Goal: Task Accomplishment & Management: Manage account settings

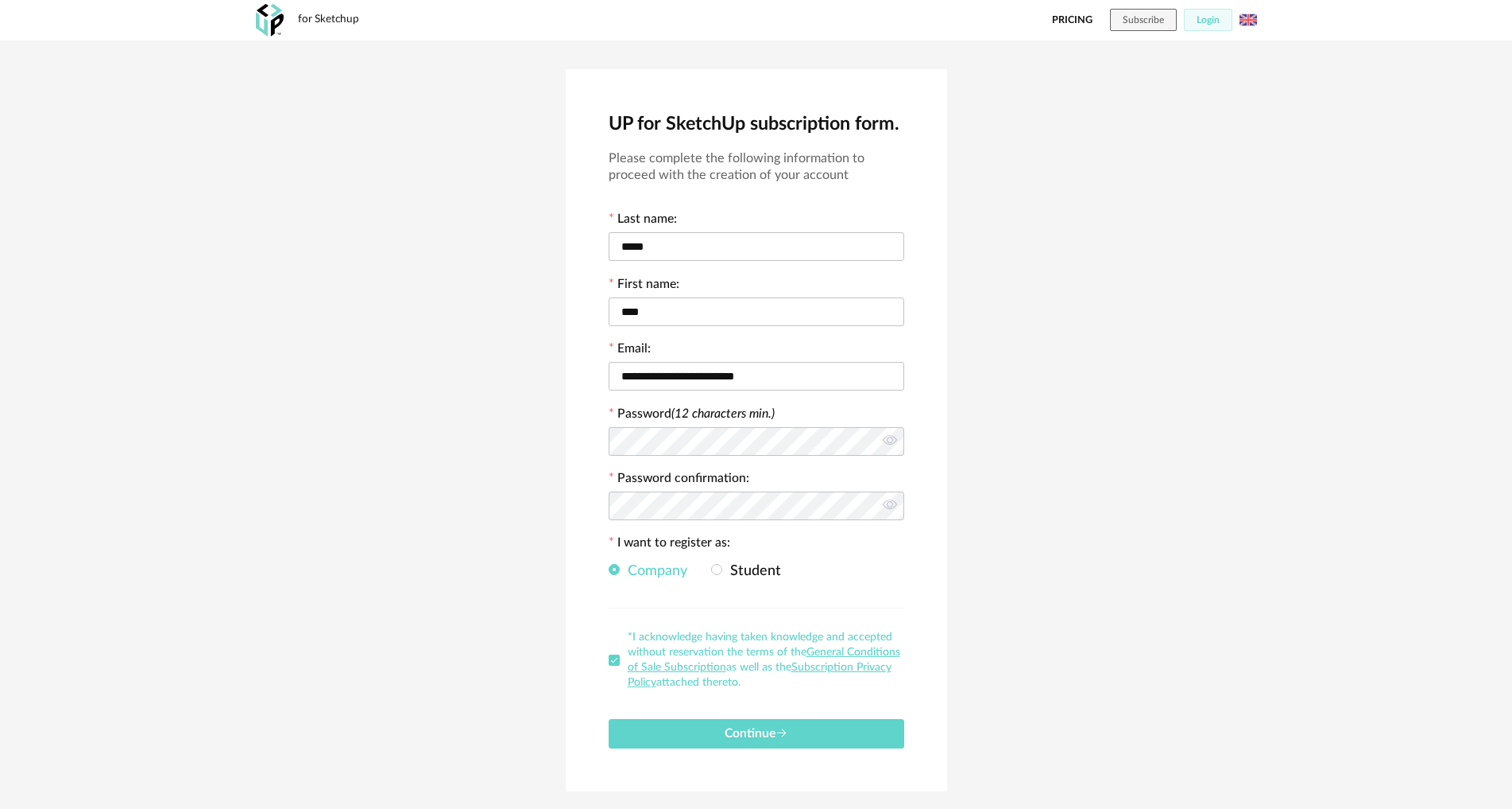
scroll to position [44, 0]
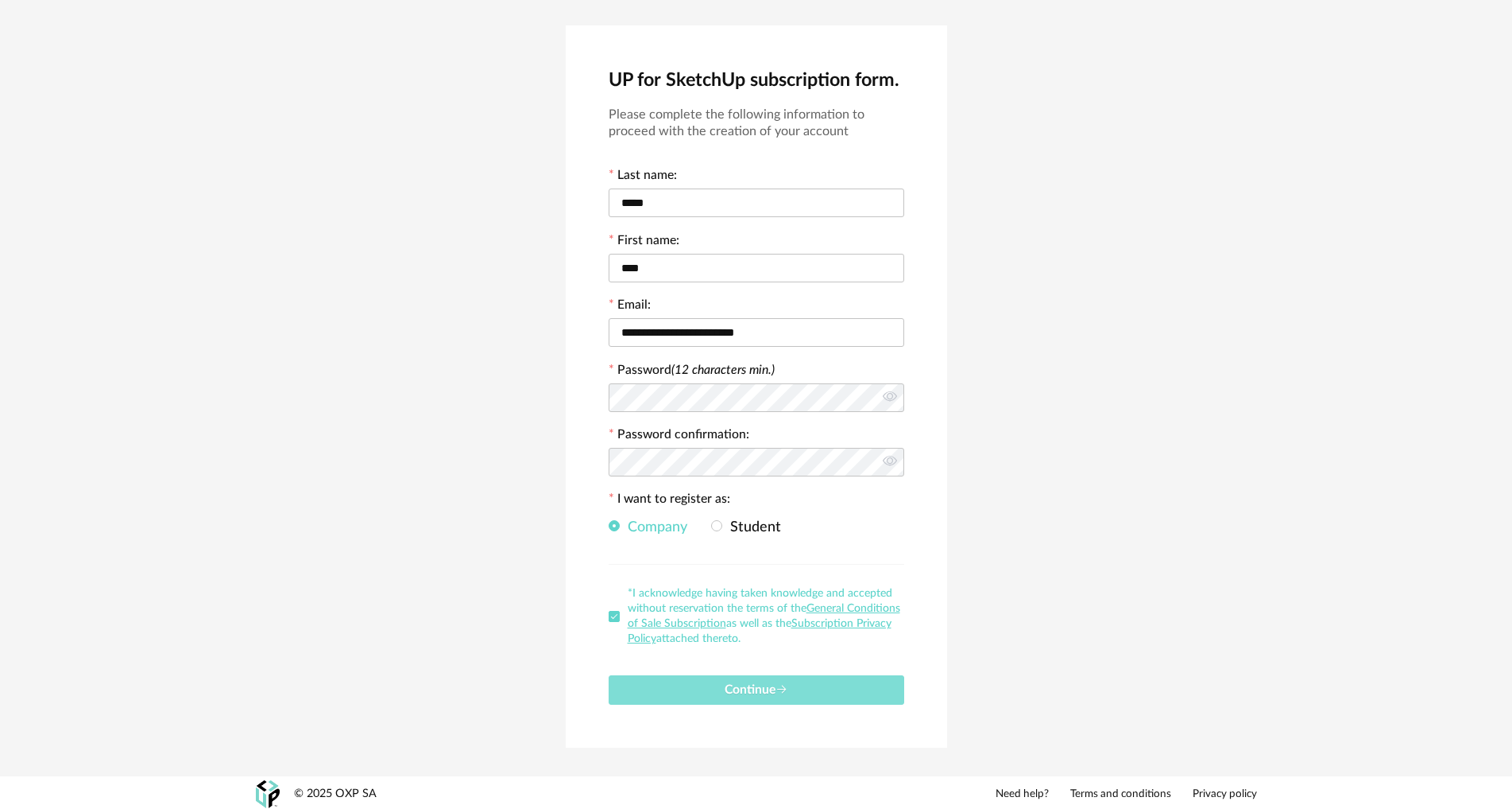
click at [785, 683] on icon "submit" at bounding box center [782, 690] width 13 height 13
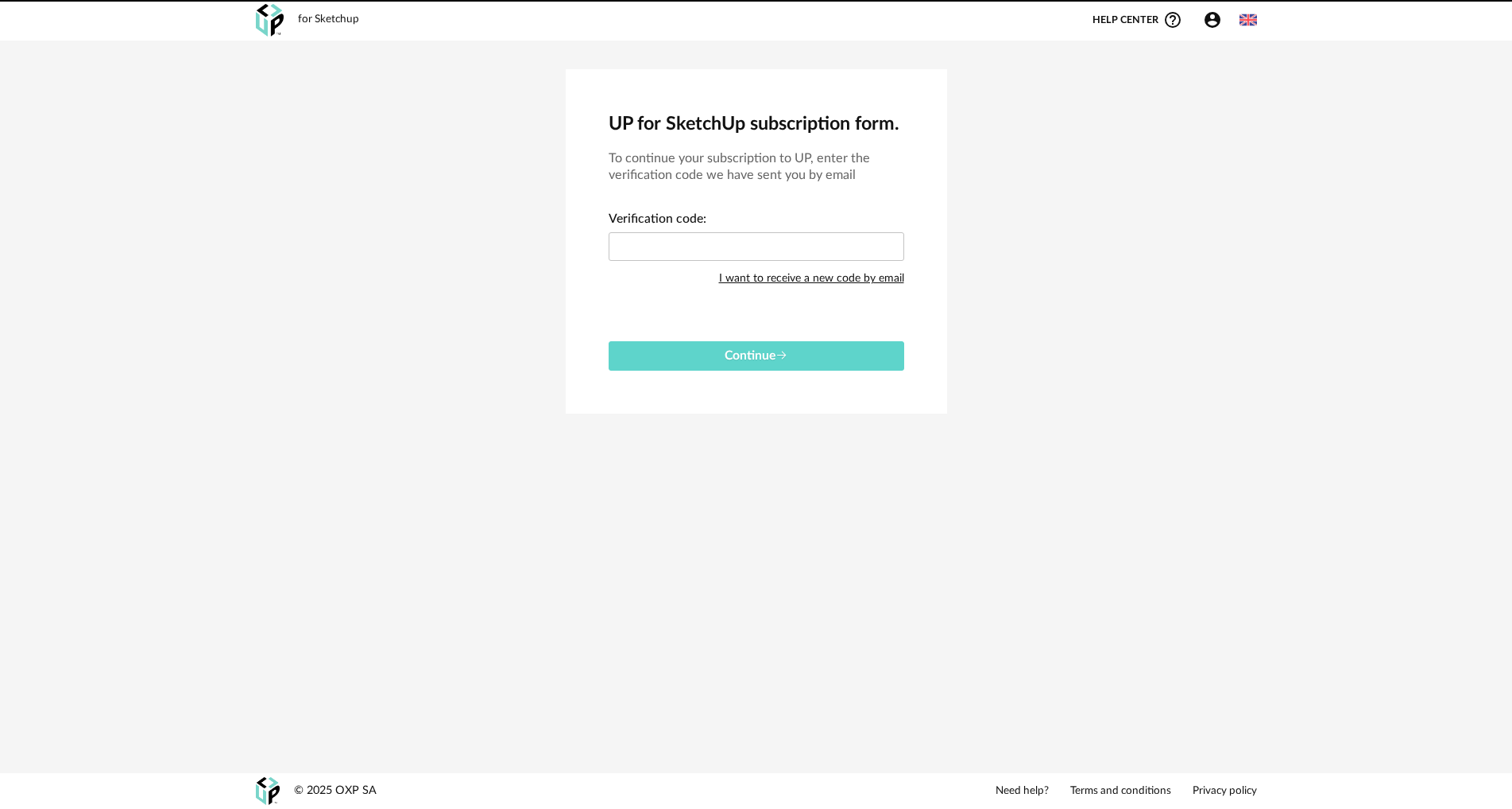
scroll to position [0, 0]
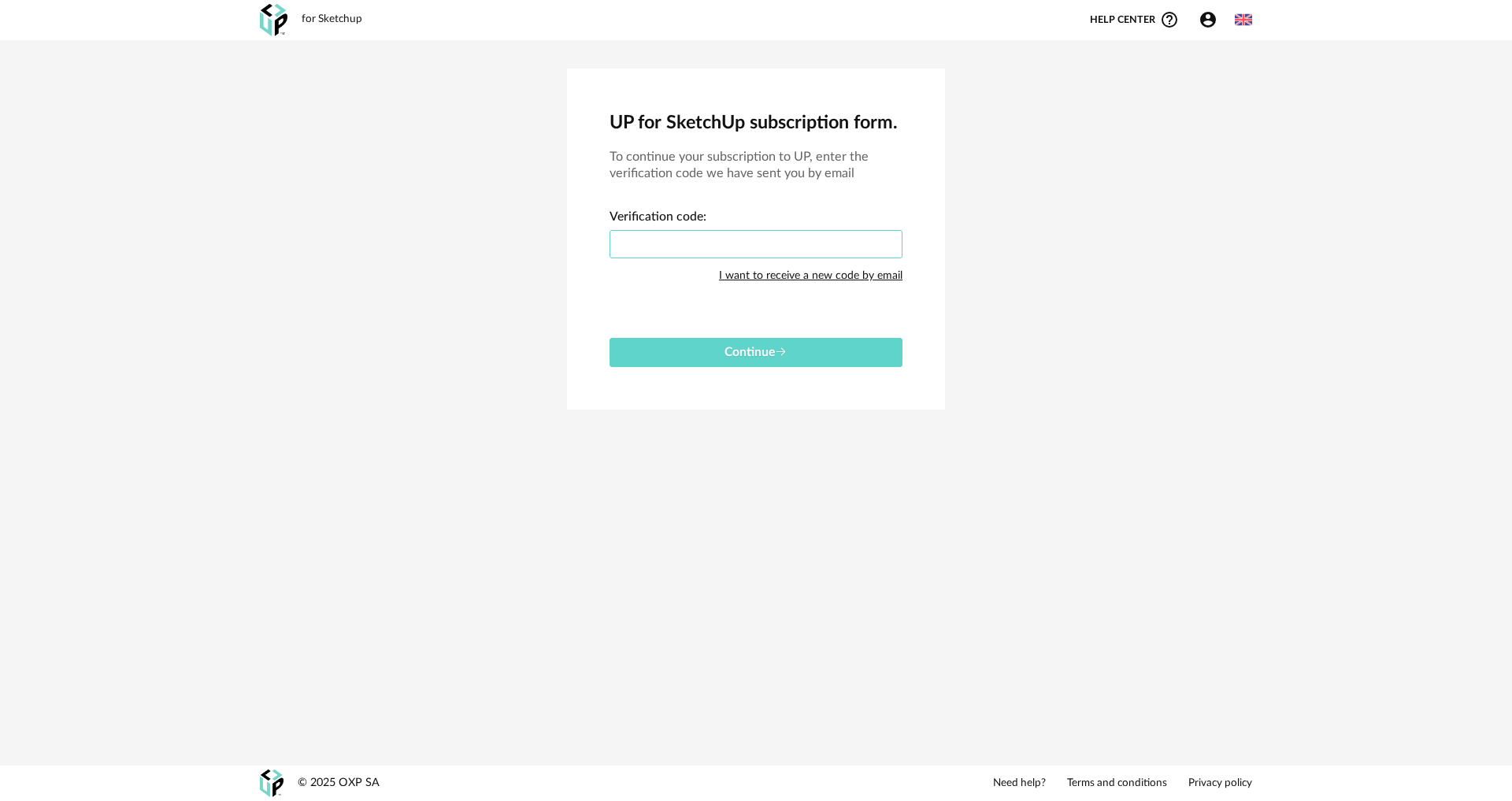
click at [689, 248] on input "text" at bounding box center [756, 244] width 293 height 28
type input "****"
click at [722, 352] on button "Continue" at bounding box center [756, 352] width 293 height 29
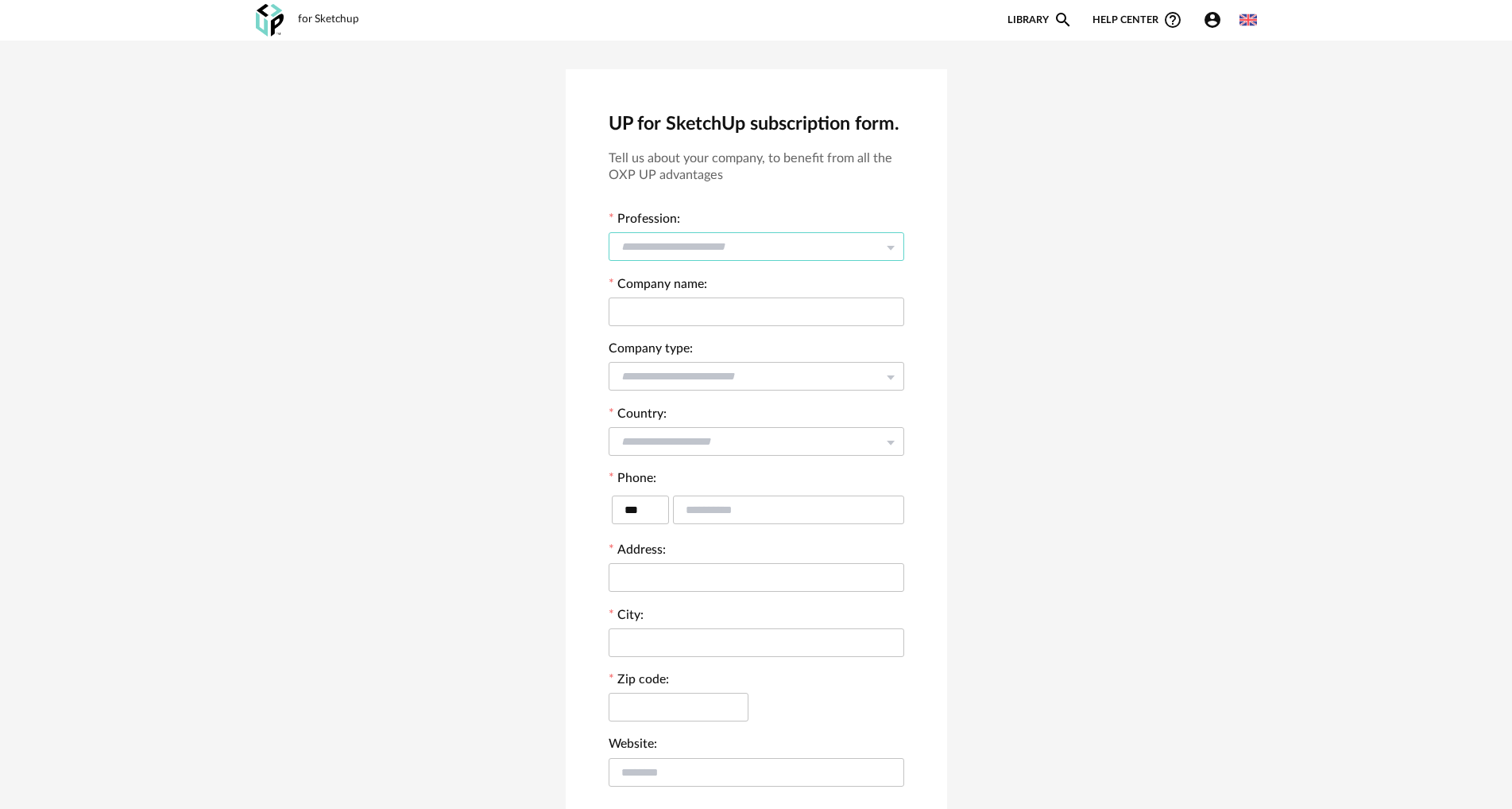
click at [674, 240] on input "text" at bounding box center [757, 247] width 296 height 29
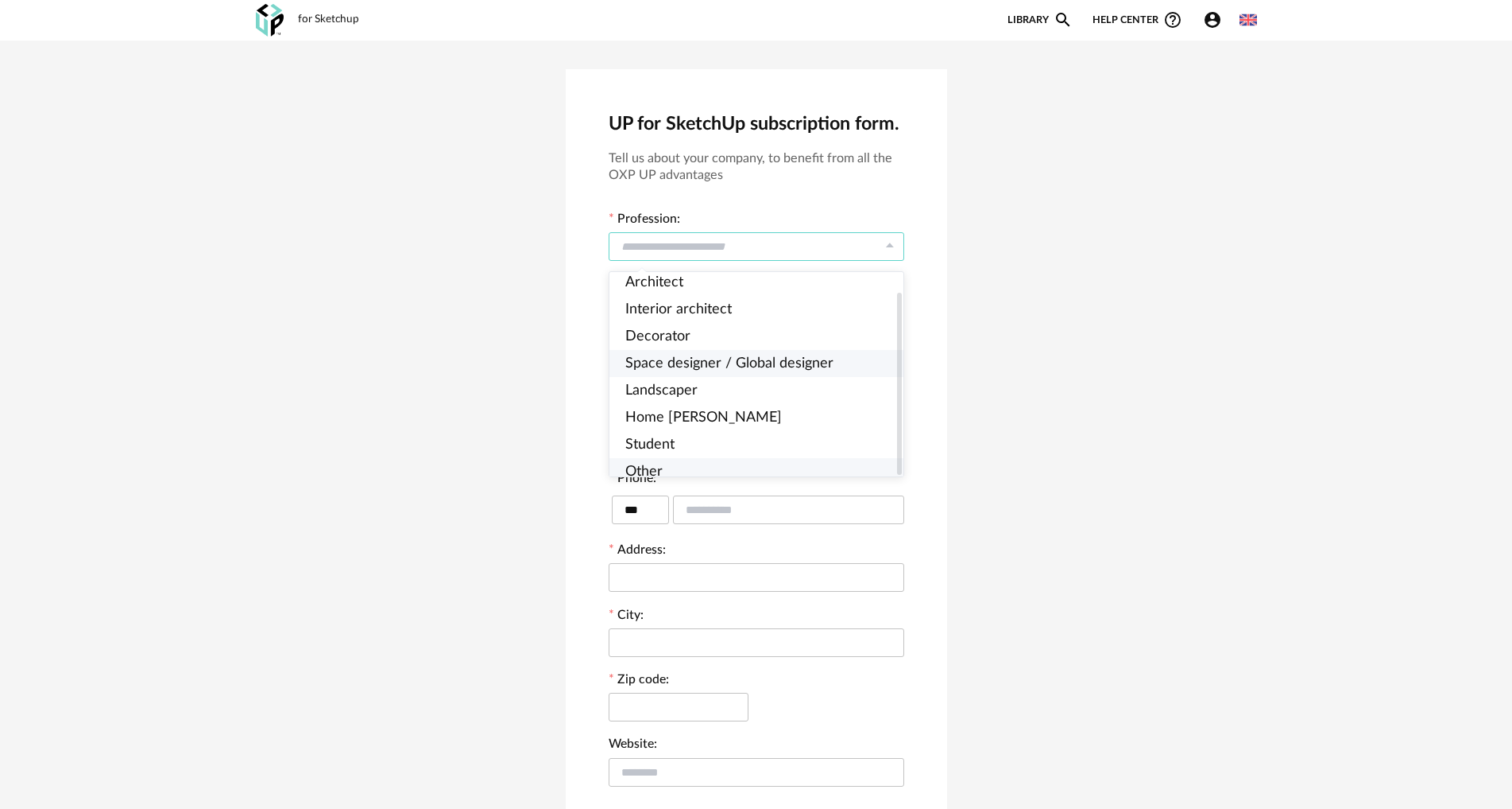
scroll to position [140, 0]
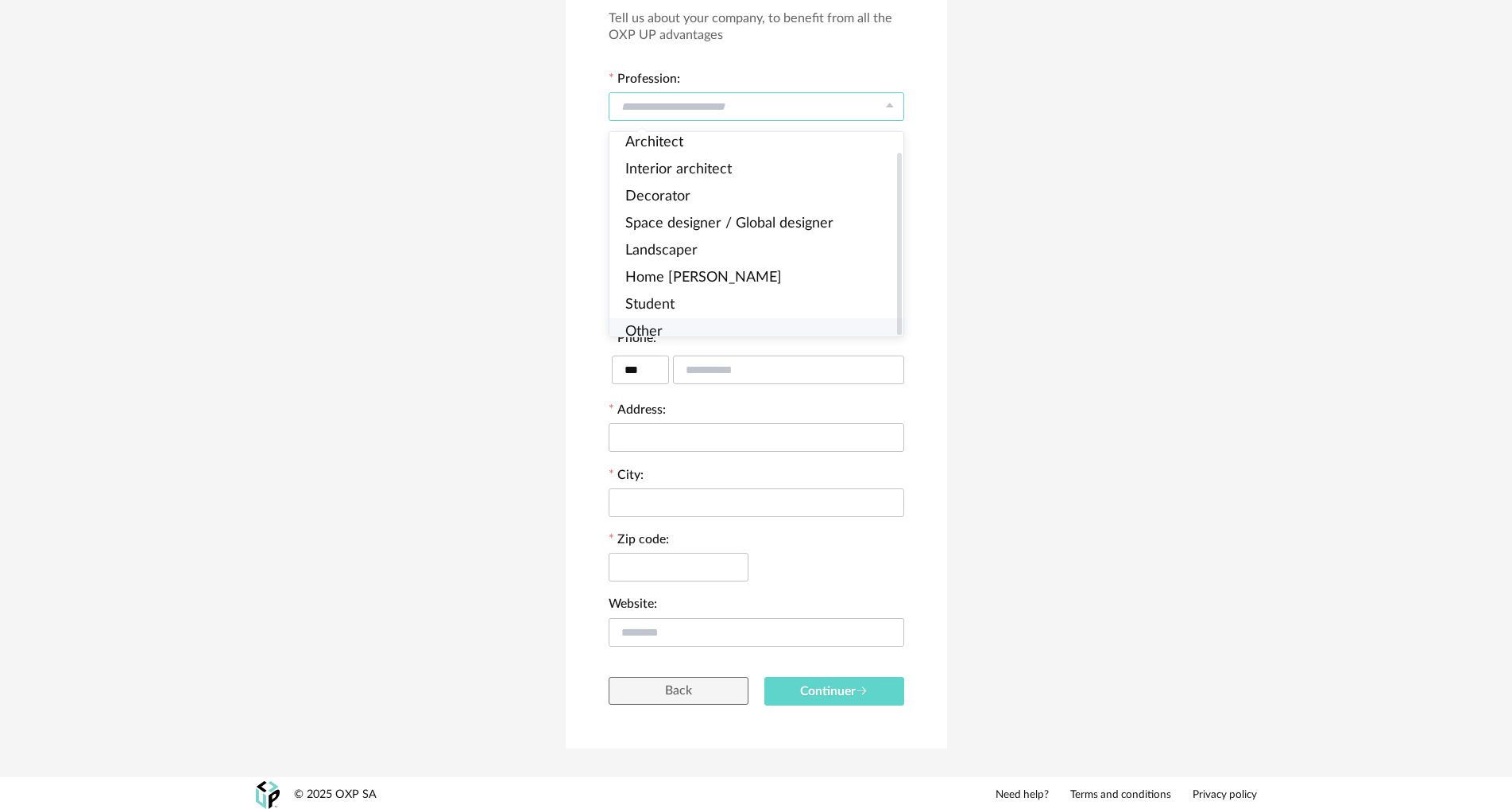
click at [662, 324] on span "Other" at bounding box center [644, 331] width 37 height 14
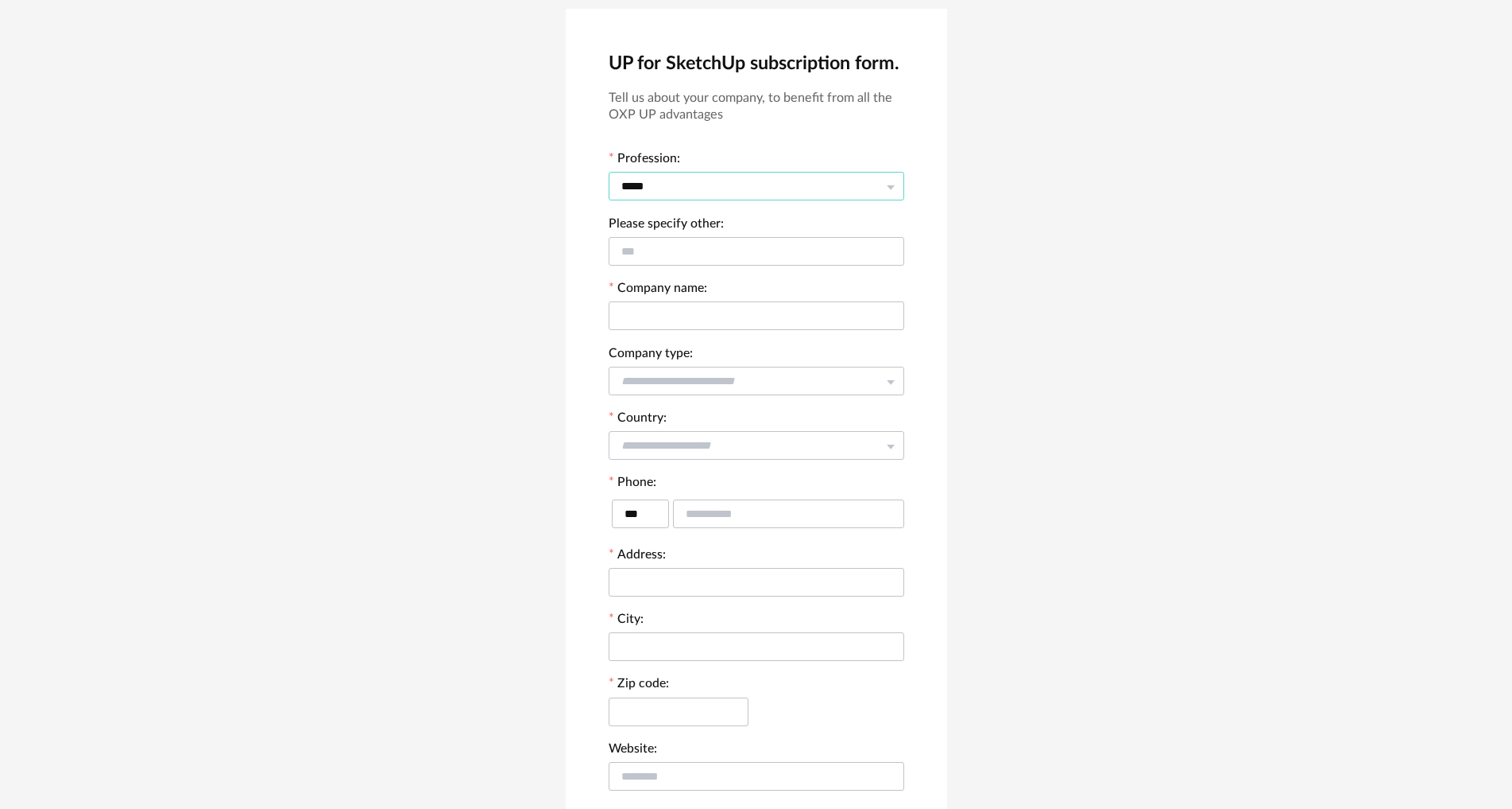
scroll to position [0, 0]
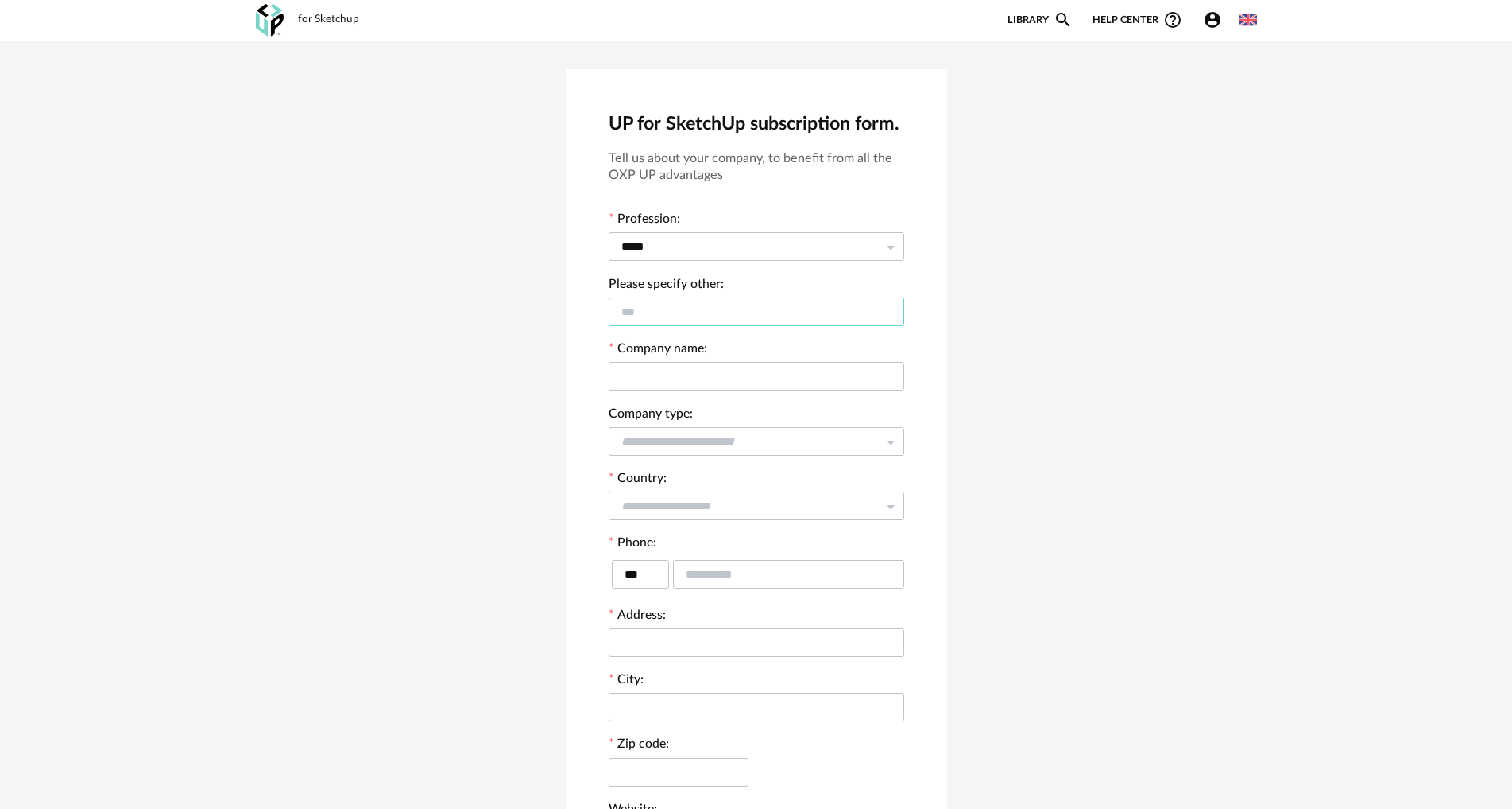
click at [663, 310] on input "text" at bounding box center [757, 312] width 296 height 29
click at [676, 380] on input "text" at bounding box center [757, 376] width 296 height 29
click at [672, 315] on input "text" at bounding box center [757, 312] width 296 height 29
click at [894, 253] on icon at bounding box center [890, 247] width 20 height 32
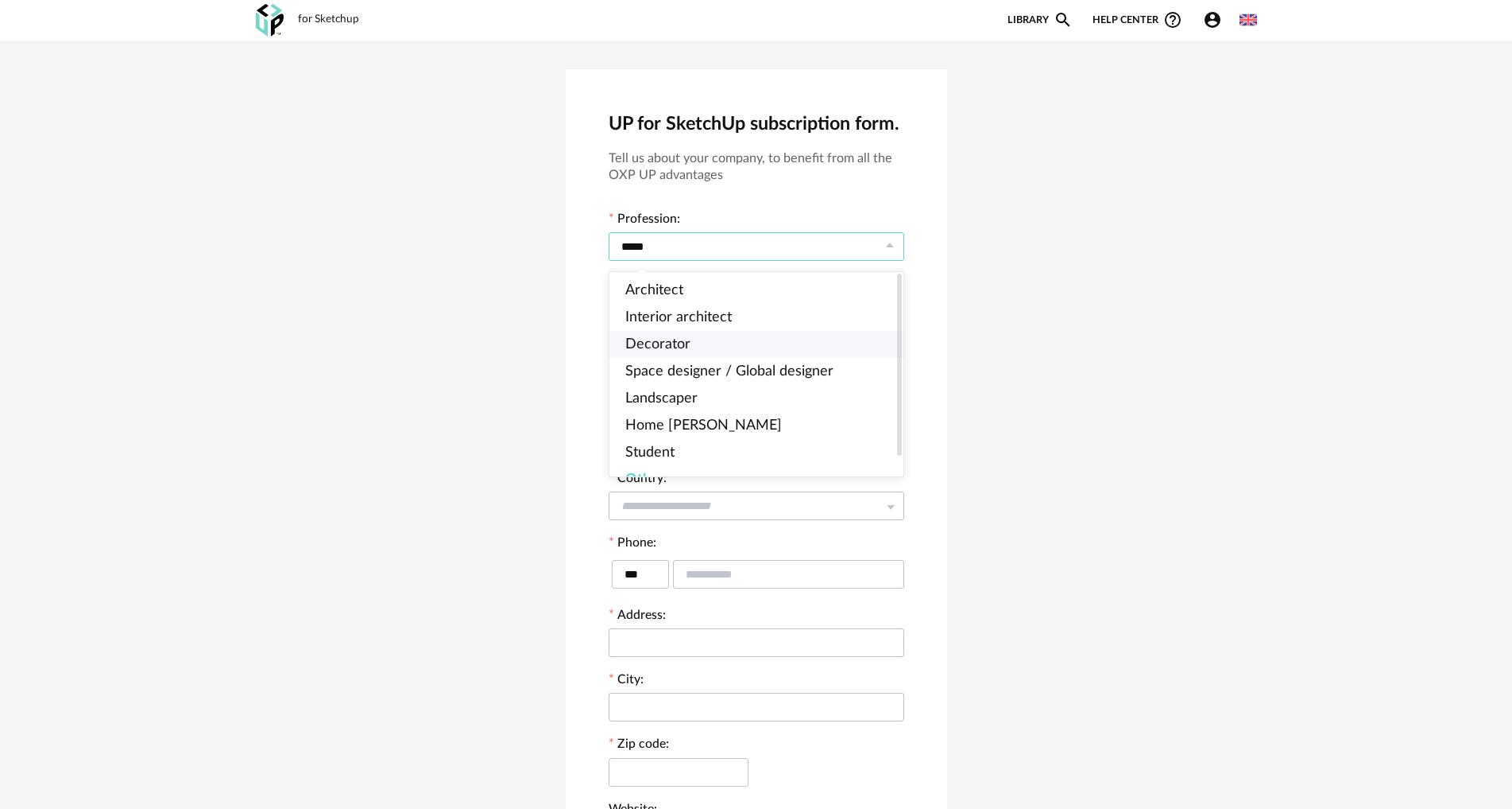
click at [657, 348] on span "Decorator" at bounding box center [658, 344] width 65 height 14
type input "*********"
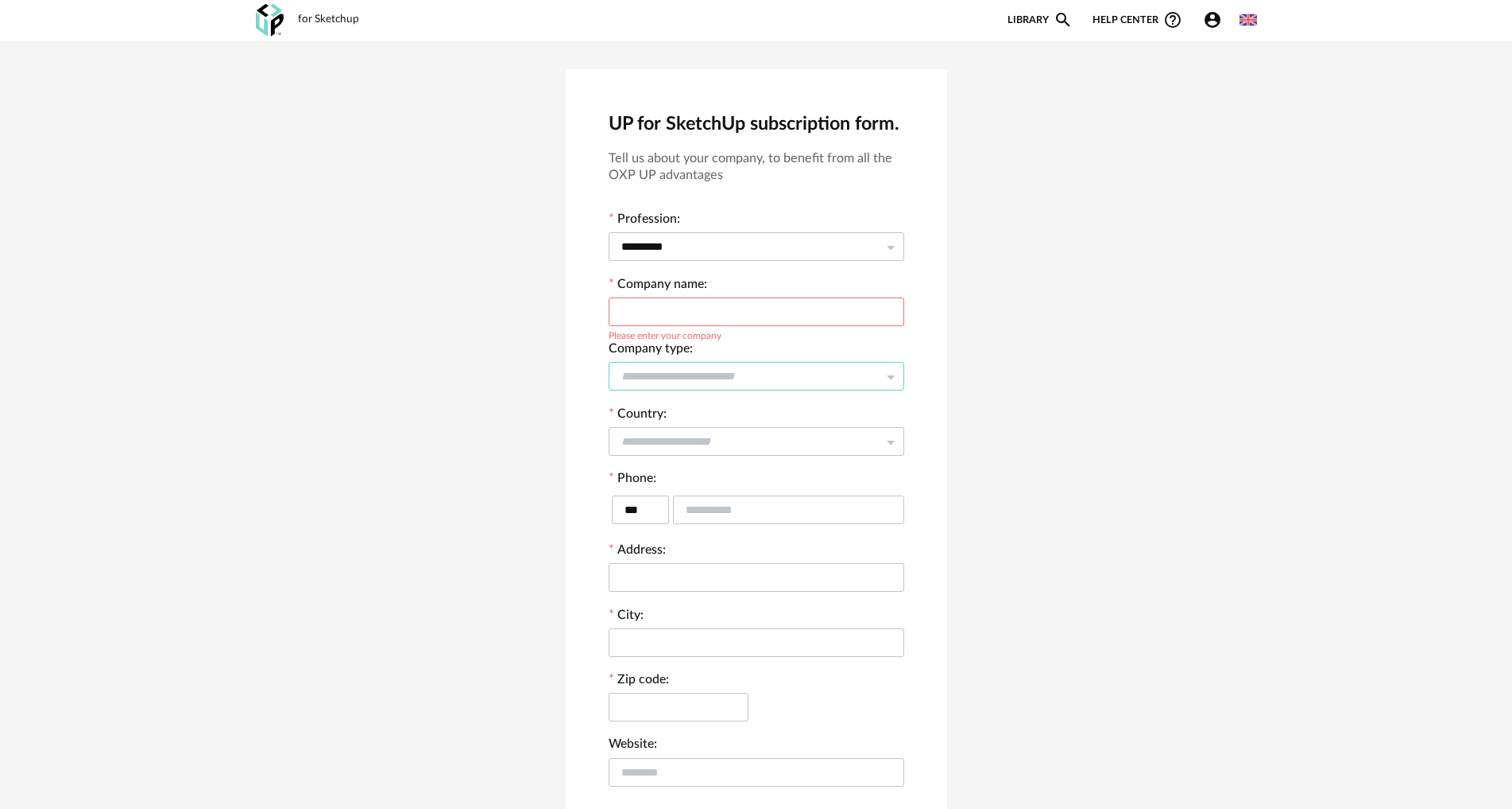
click at [679, 373] on input "text" at bounding box center [757, 376] width 296 height 29
click at [698, 442] on span "company under 3 people" at bounding box center [704, 446] width 158 height 14
type input "**********"
click at [677, 444] on input "text" at bounding box center [757, 441] width 296 height 29
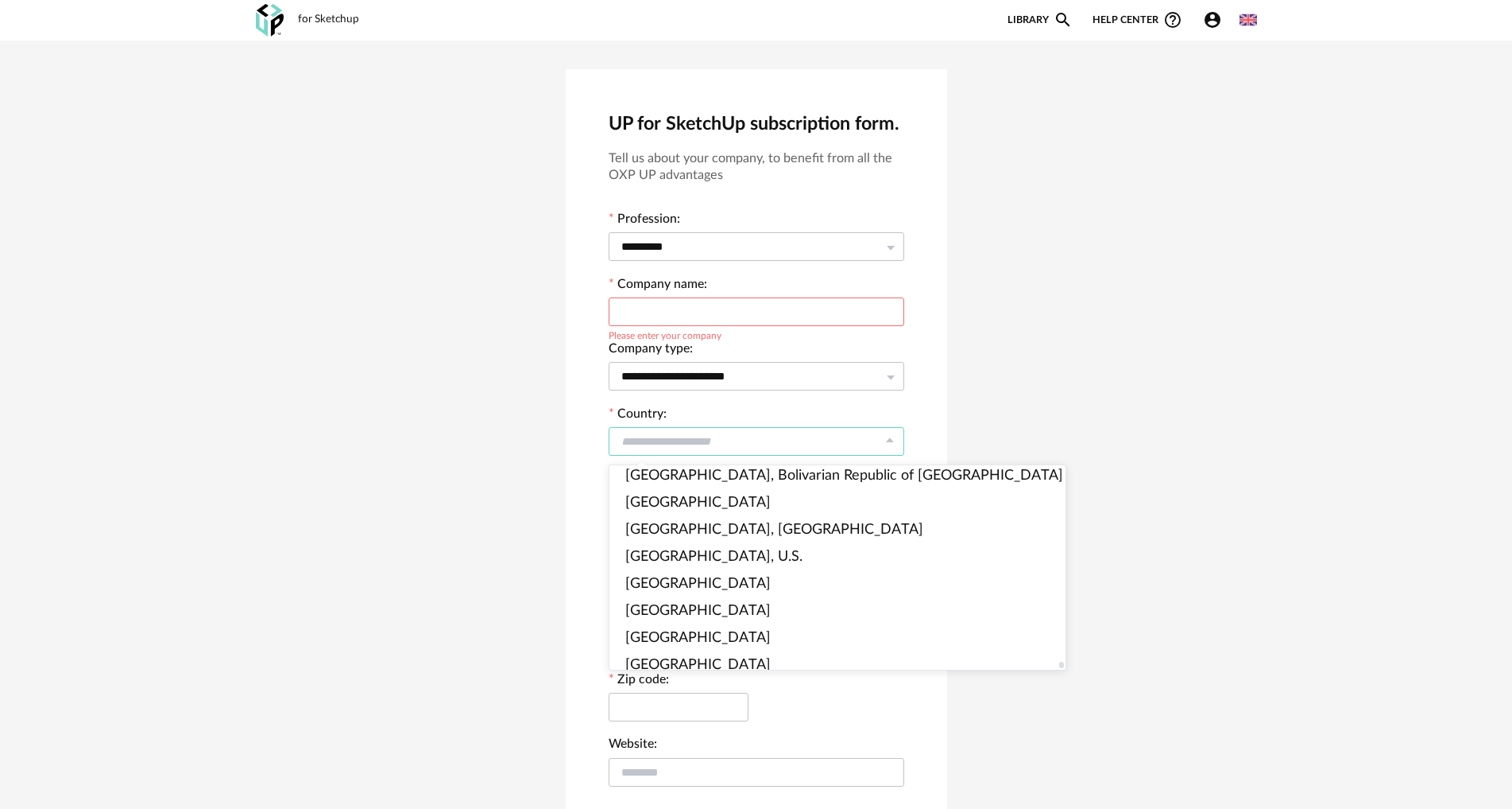
scroll to position [6189, 0]
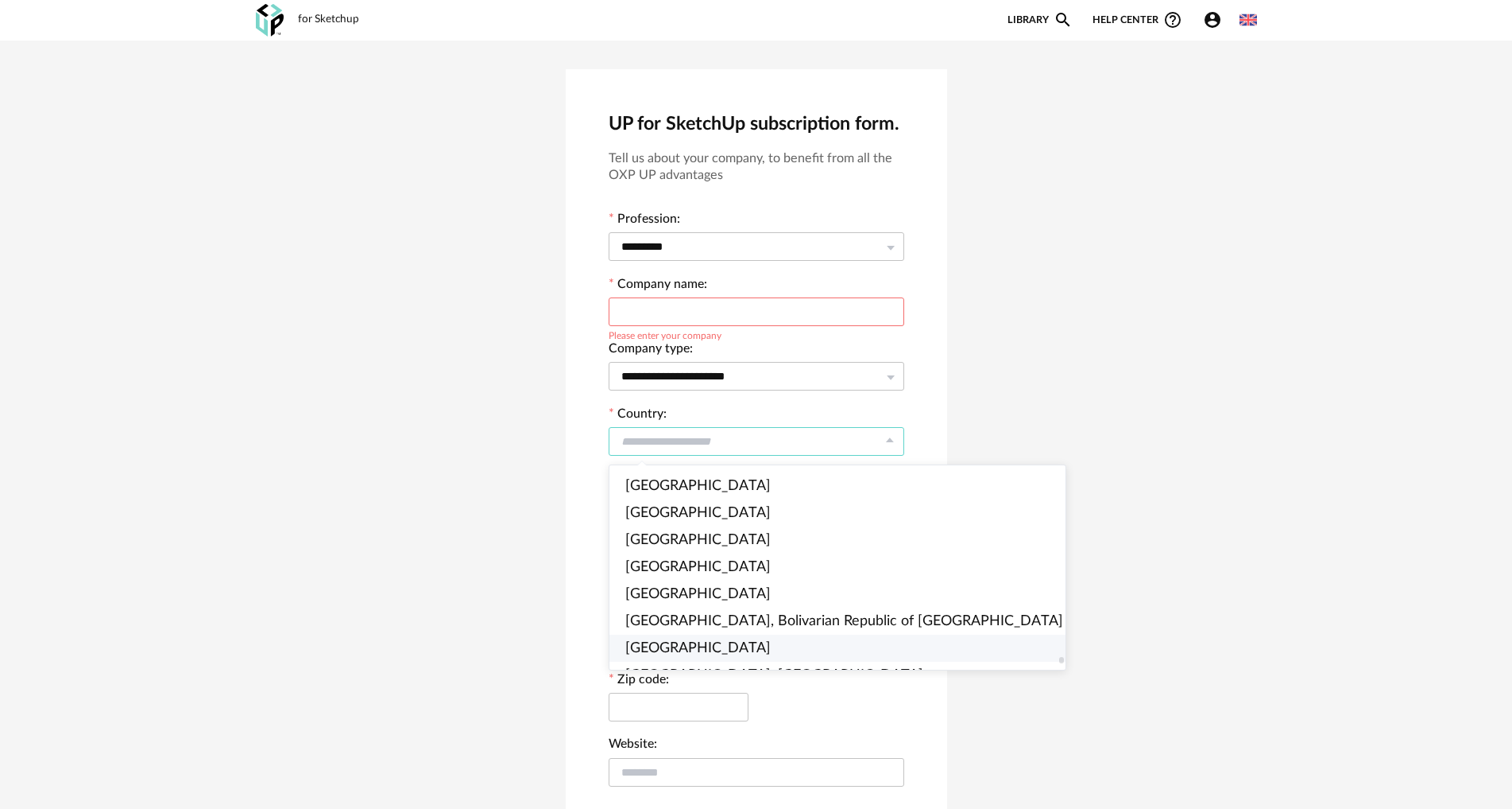
click at [653, 643] on span "Vietnam" at bounding box center [698, 648] width 146 height 14
type input "*******"
type input "***"
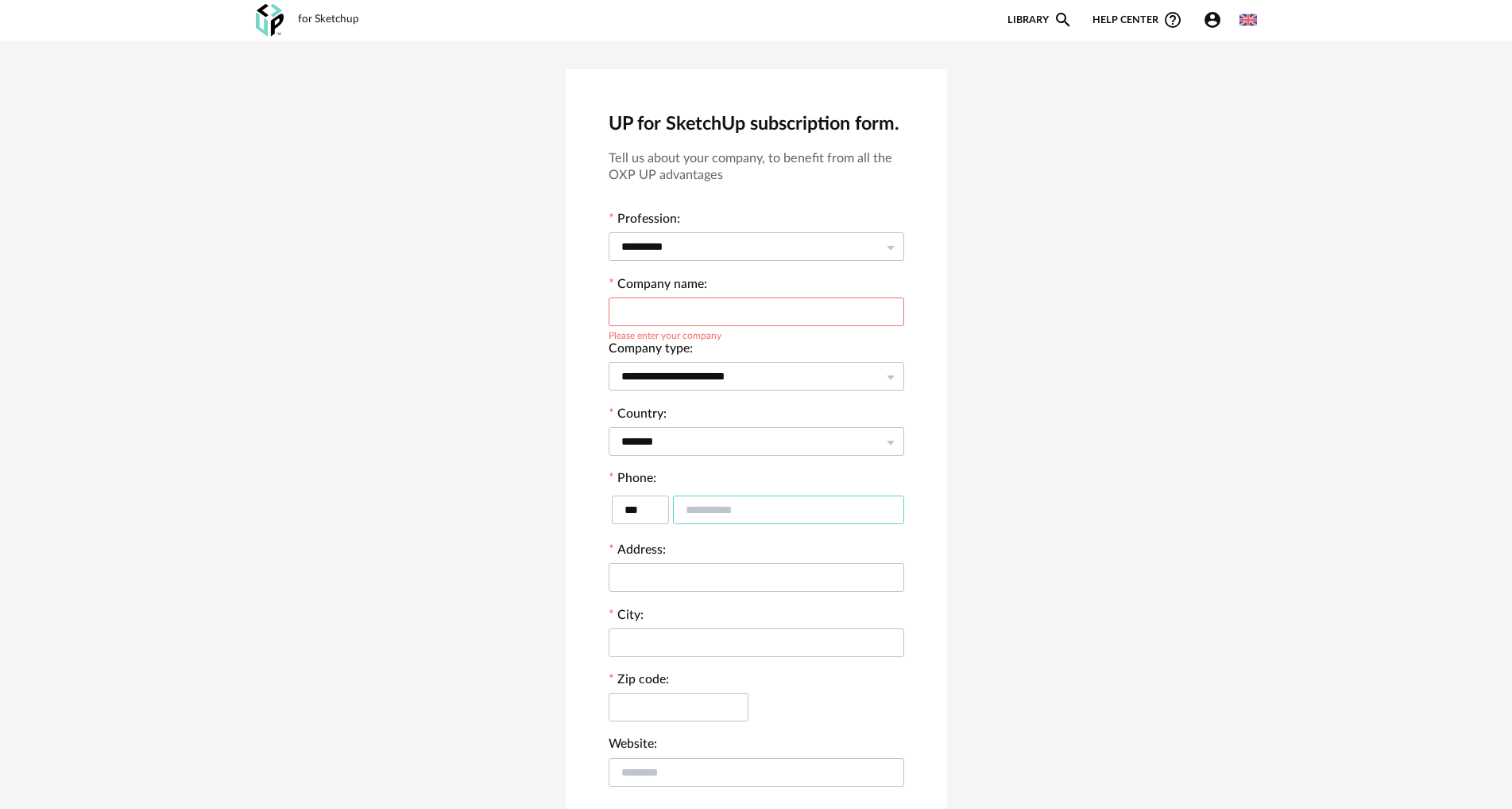
click at [700, 506] on input "text" at bounding box center [789, 510] width 232 height 29
type input "**********"
click at [672, 577] on input "text" at bounding box center [757, 577] width 296 height 29
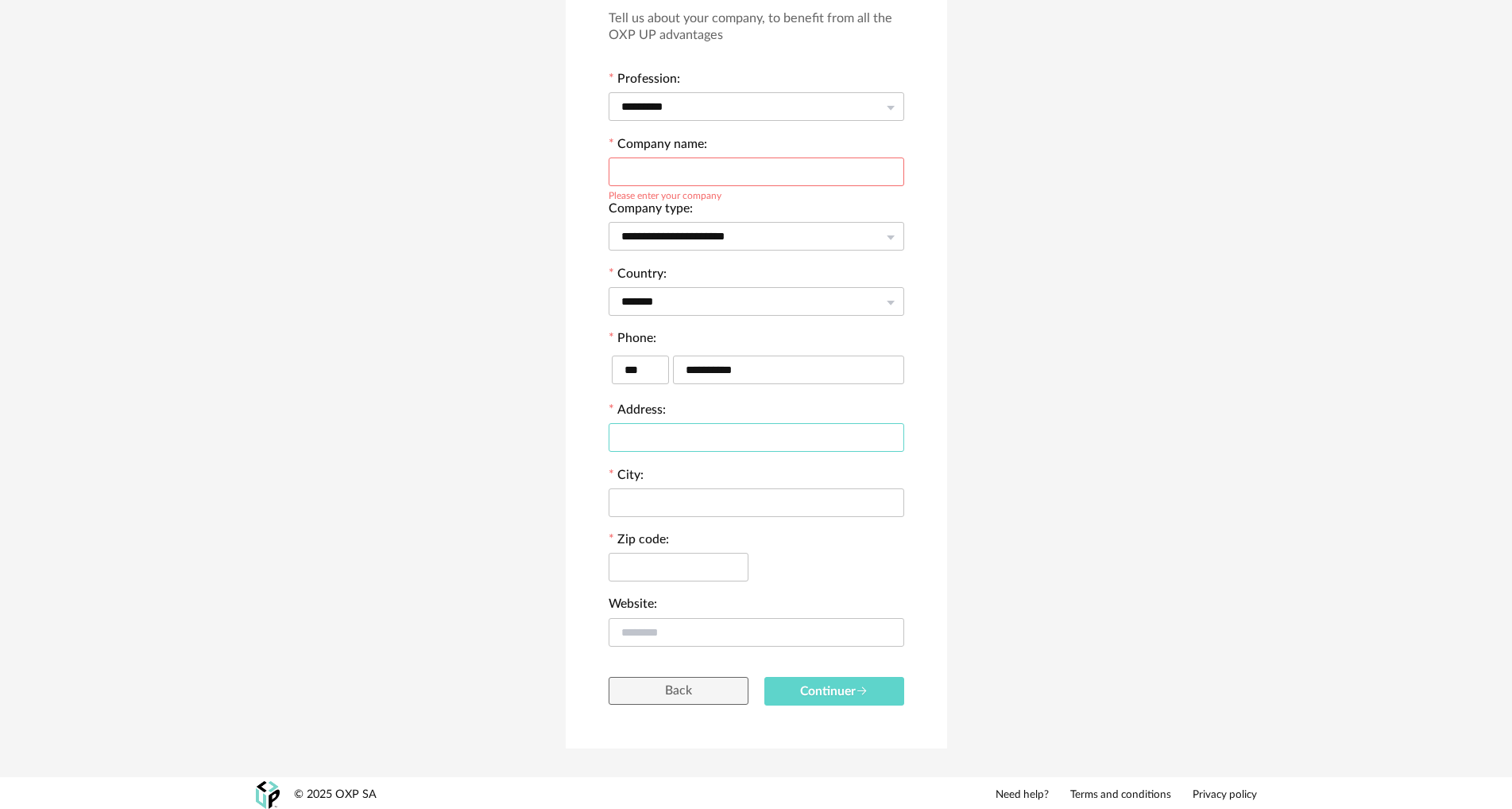
click at [730, 437] on input "text" at bounding box center [757, 437] width 296 height 29
type input "**********"
click at [707, 510] on input "text" at bounding box center [757, 502] width 296 height 29
drag, startPoint x: 725, startPoint y: 438, endPoint x: 574, endPoint y: 438, distance: 151.0
click at [574, 438] on div "**********" at bounding box center [756, 339] width 381 height 820
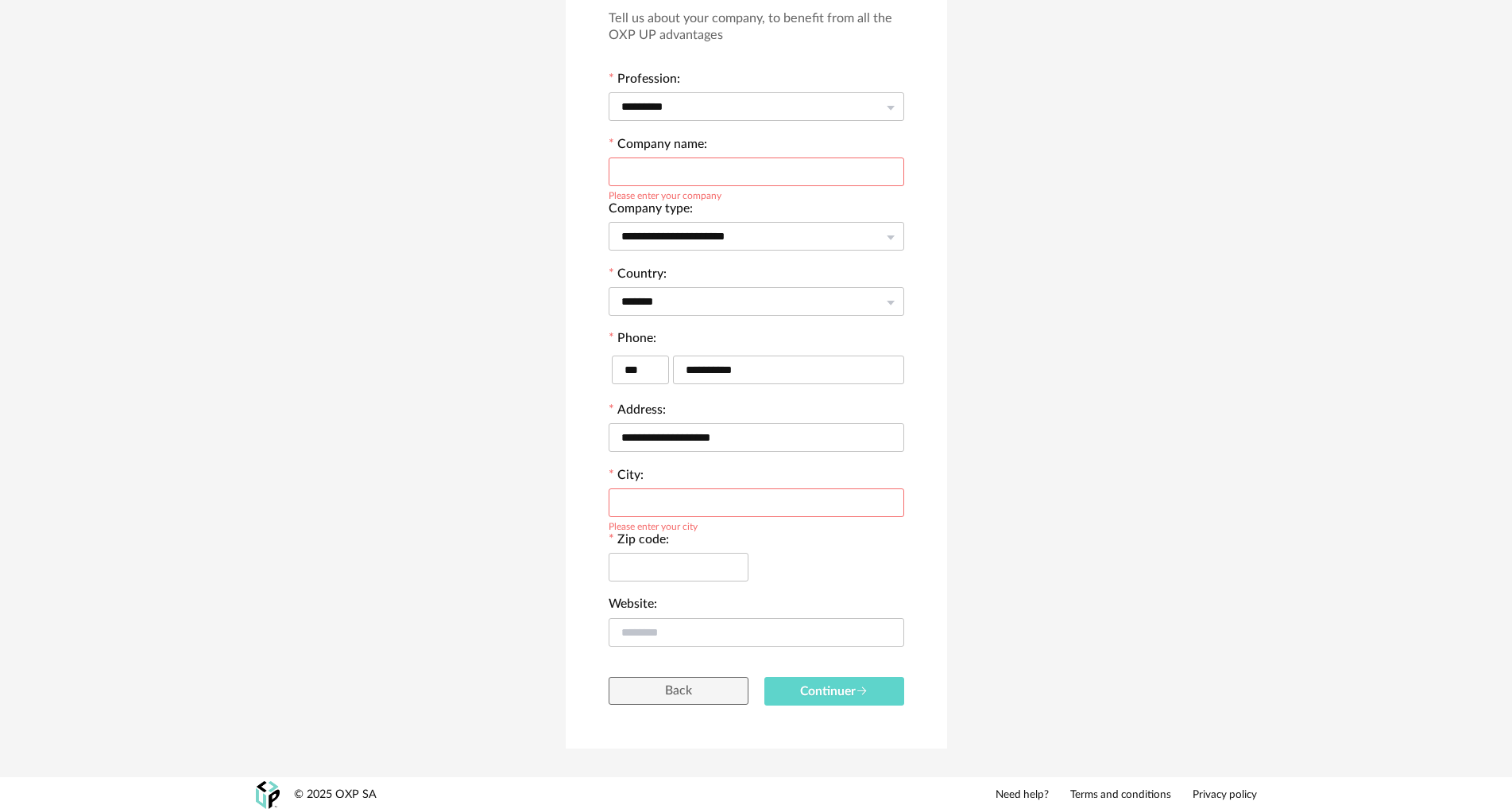
click at [660, 509] on input "text" at bounding box center [757, 502] width 296 height 29
type input "********"
click at [680, 560] on input "text" at bounding box center [679, 567] width 140 height 29
click at [713, 625] on input "text" at bounding box center [757, 632] width 296 height 29
click at [817, 688] on span "Continuer" at bounding box center [835, 691] width 68 height 13
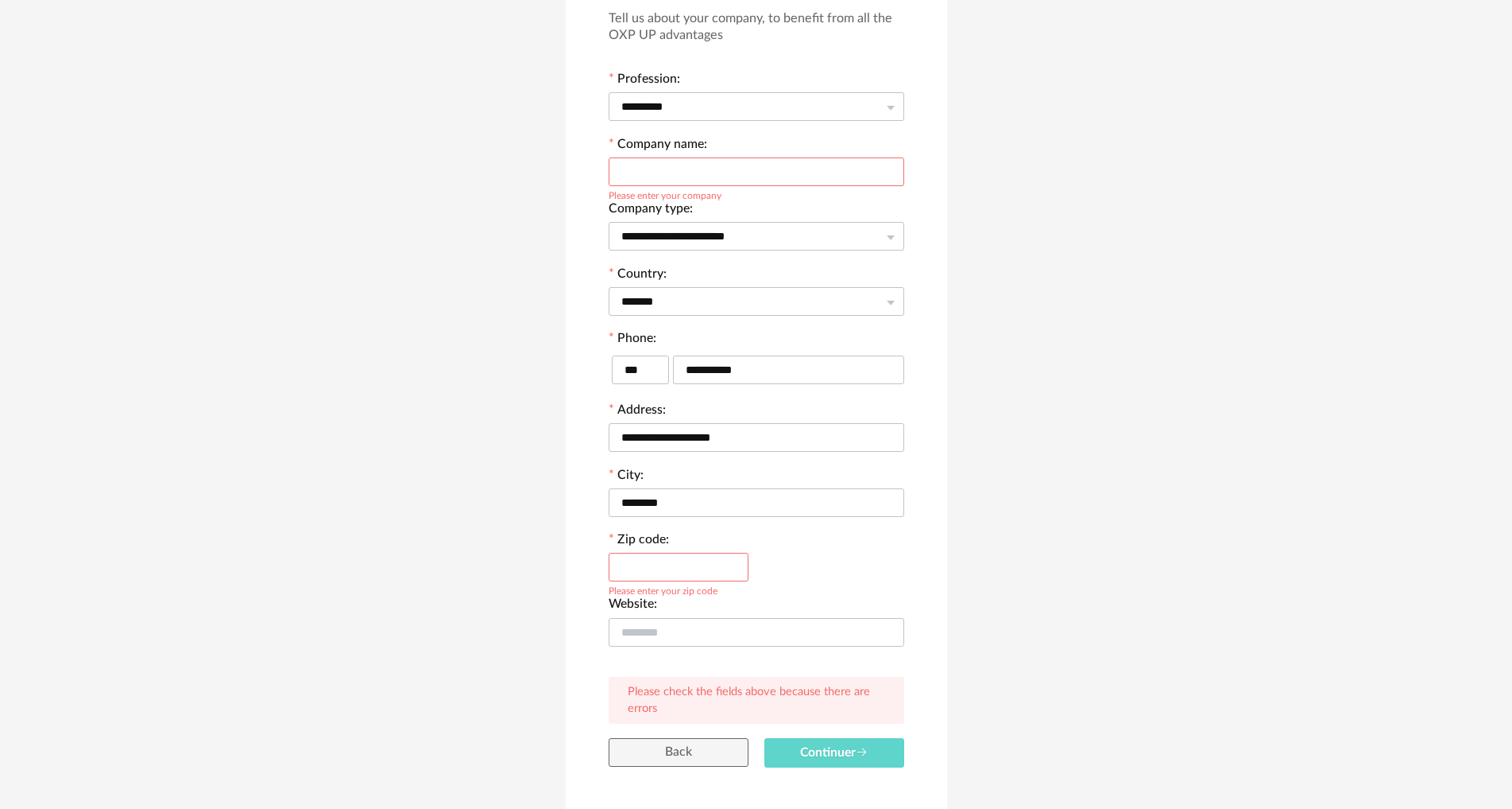
click at [684, 569] on input "text" at bounding box center [679, 567] width 140 height 29
type input "*"
type input "****"
click at [740, 631] on input "text" at bounding box center [757, 632] width 296 height 29
click at [809, 741] on button "Continuer" at bounding box center [835, 752] width 140 height 29
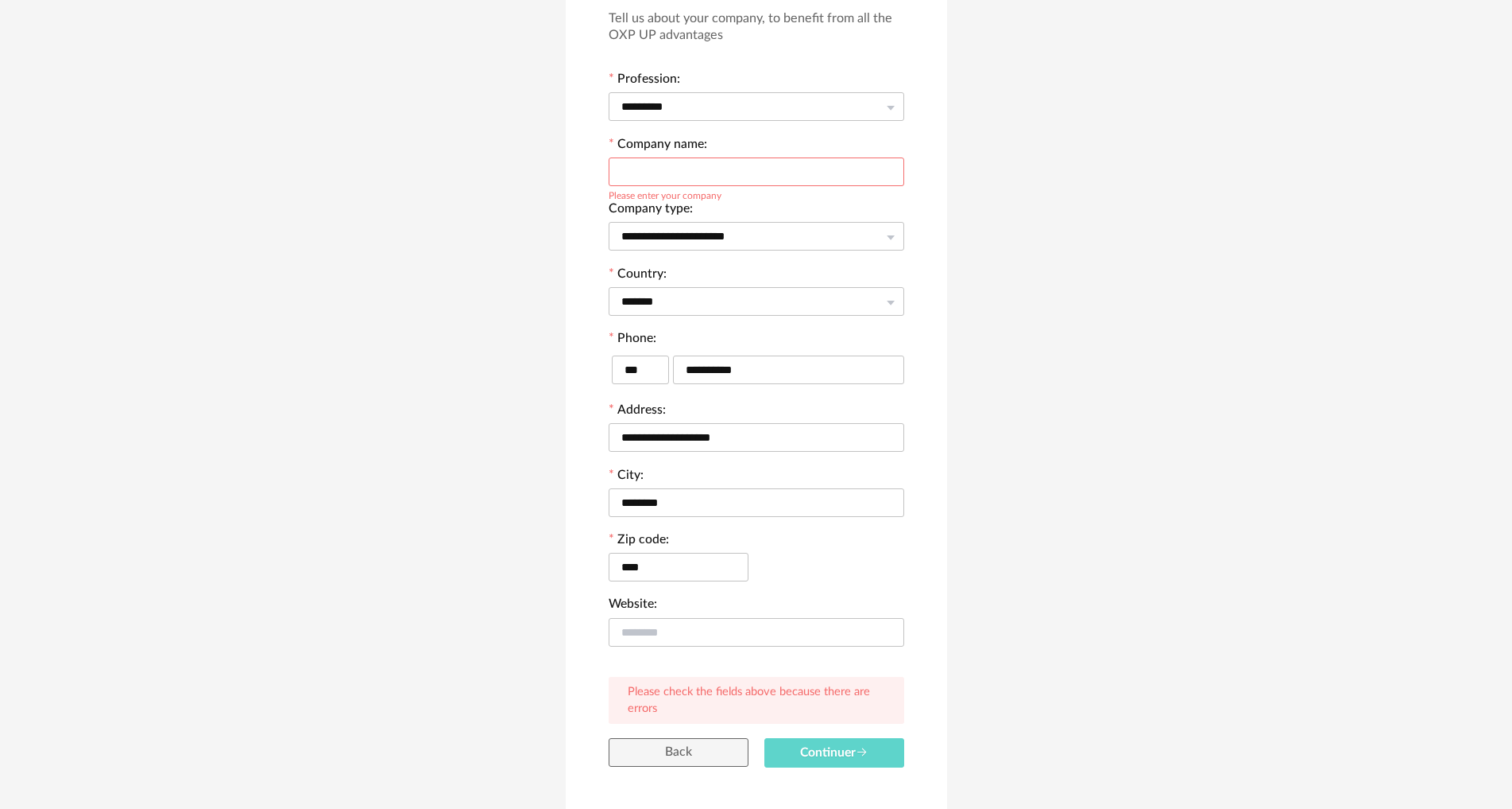
click at [676, 179] on input "text" at bounding box center [757, 172] width 296 height 29
type input "*"
type input "**********"
drag, startPoint x: 742, startPoint y: 240, endPoint x: 751, endPoint y: 238, distance: 9.2
click at [741, 240] on input "**********" at bounding box center [757, 236] width 296 height 29
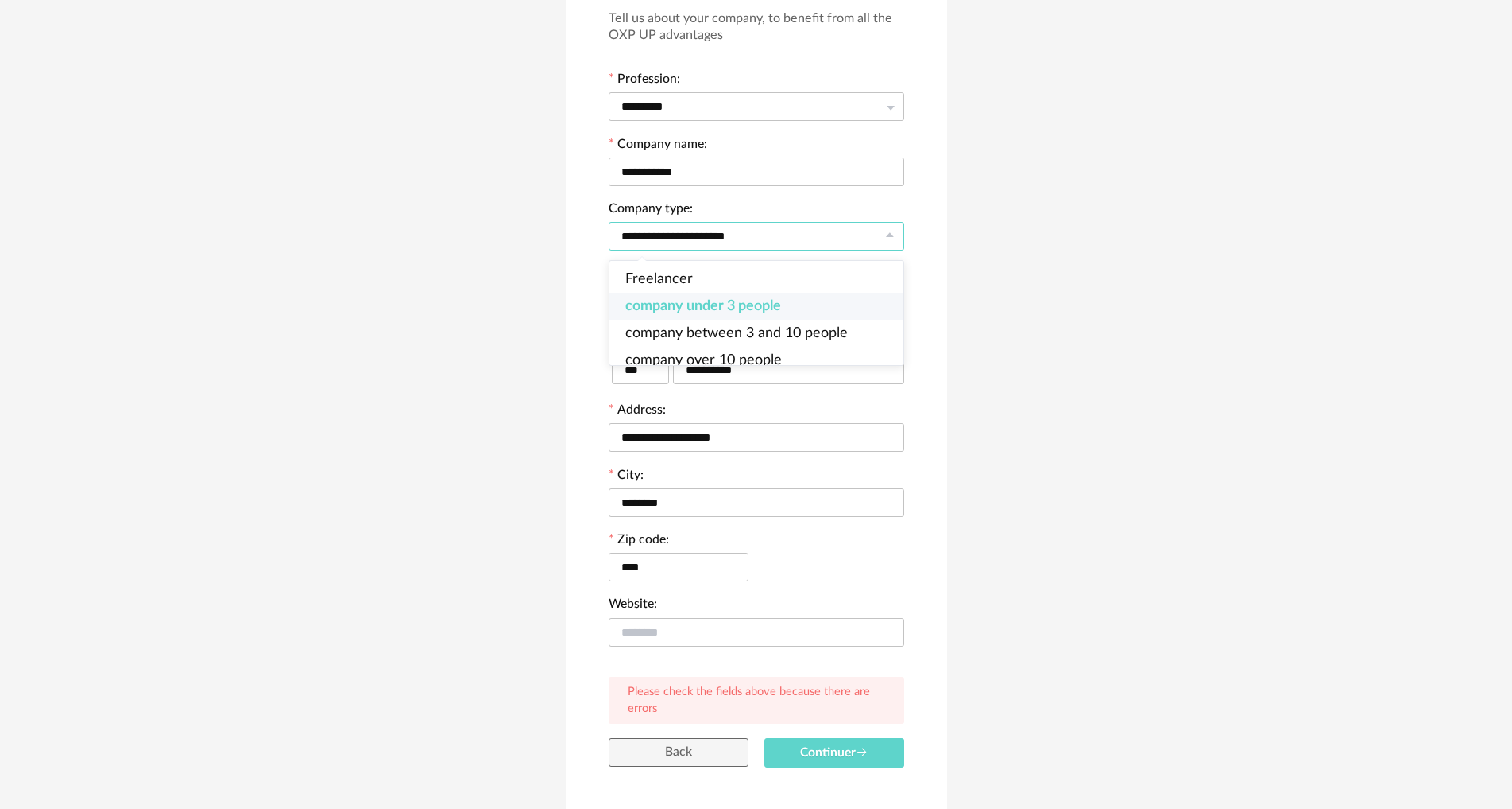
click at [1093, 256] on div "**********" at bounding box center [756, 369] width 1512 height 938
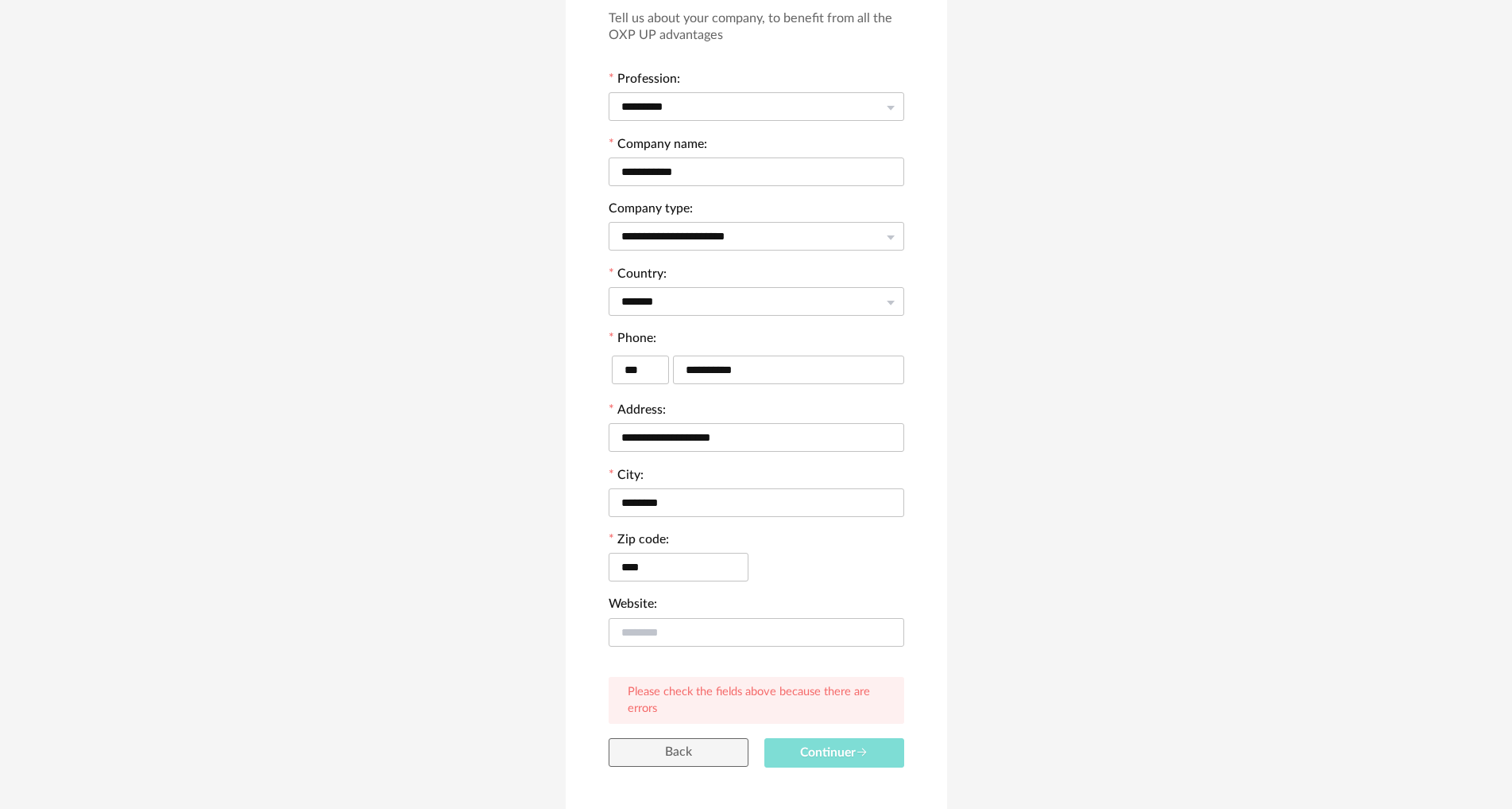
click at [855, 751] on span "Continuer" at bounding box center [835, 752] width 68 height 13
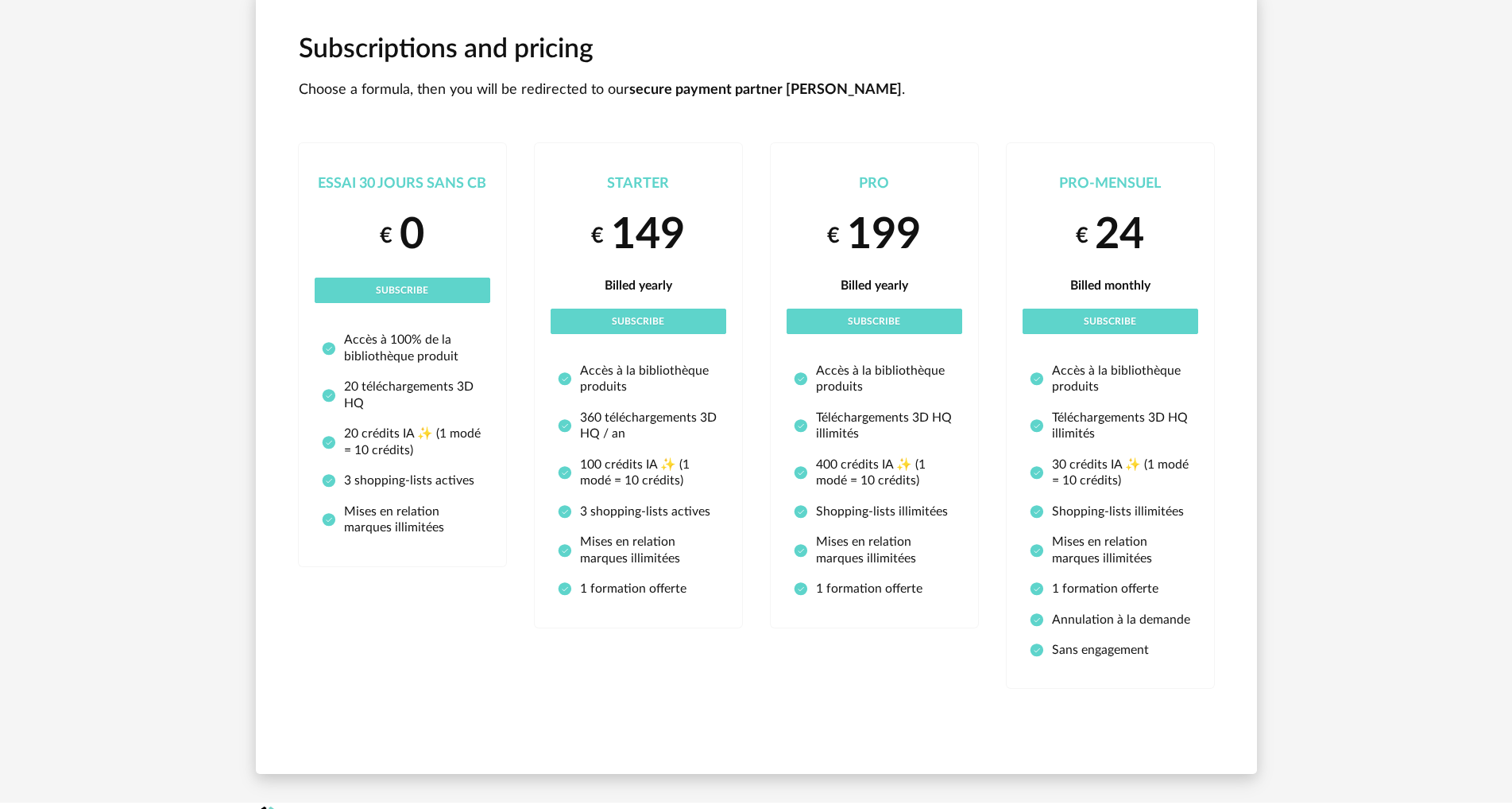
scroll to position [103, 0]
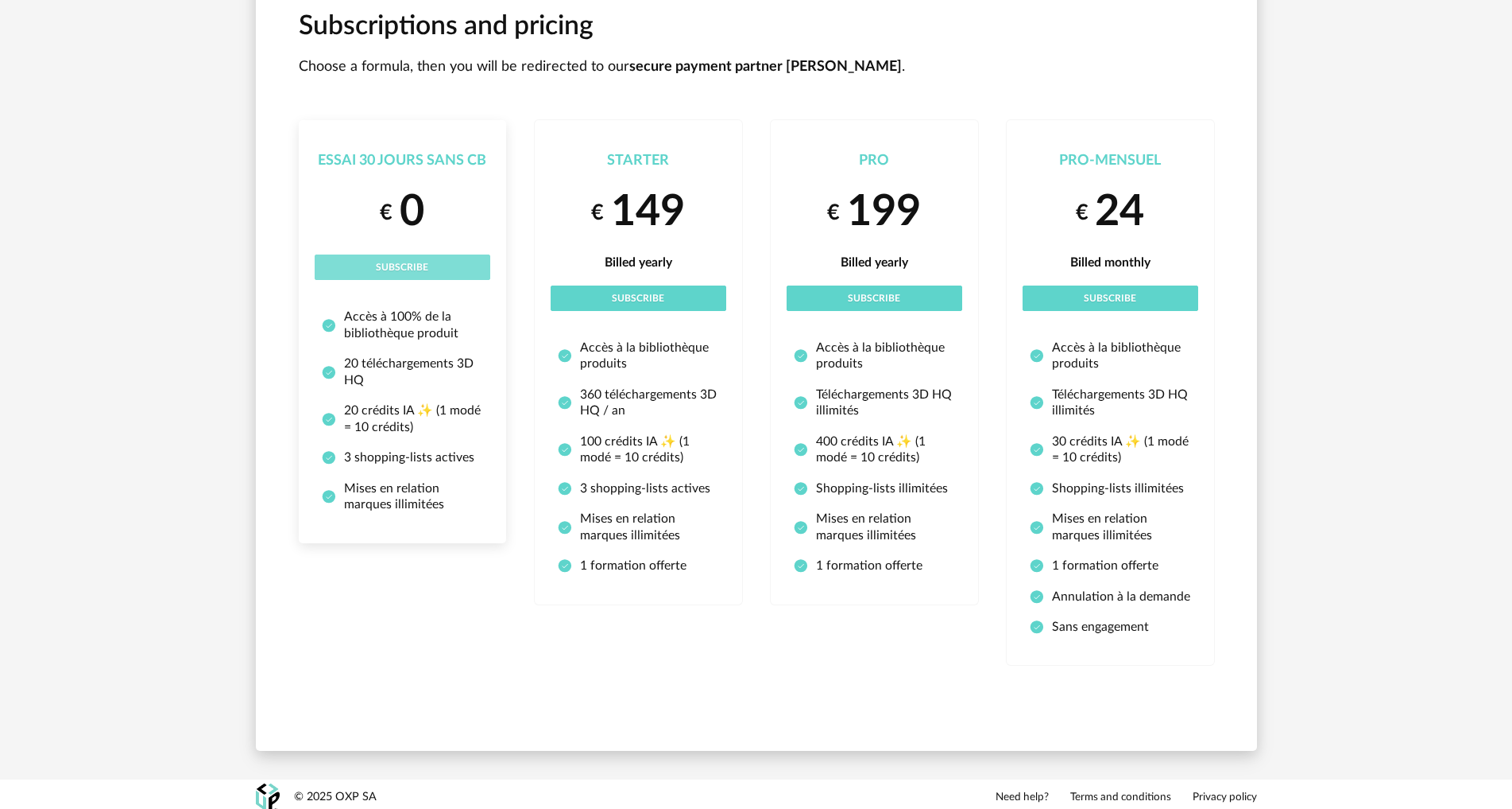
click at [429, 269] on button "Subscribe" at bounding box center [402, 268] width 176 height 25
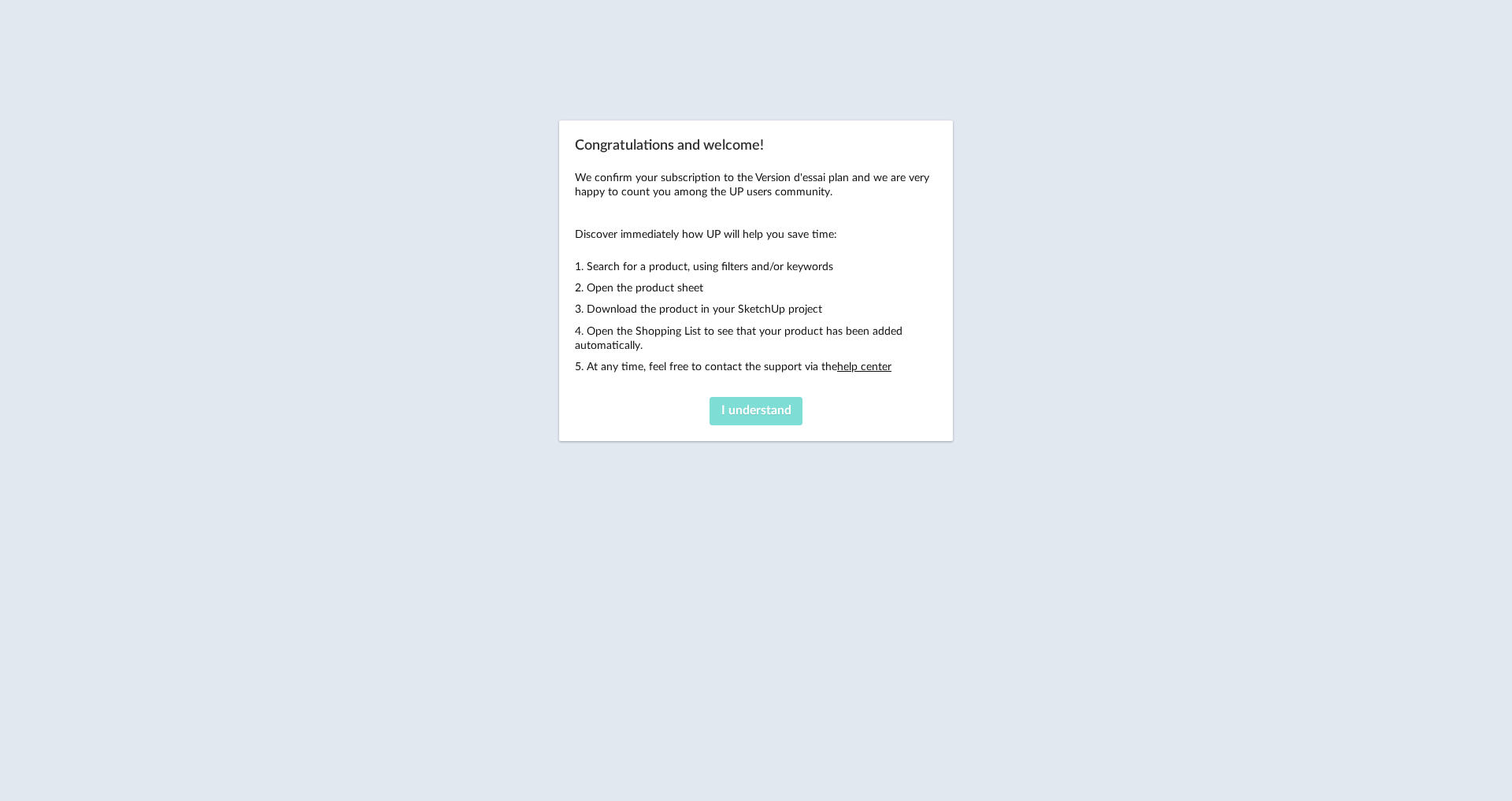
click at [735, 416] on button "I understand" at bounding box center [756, 411] width 94 height 28
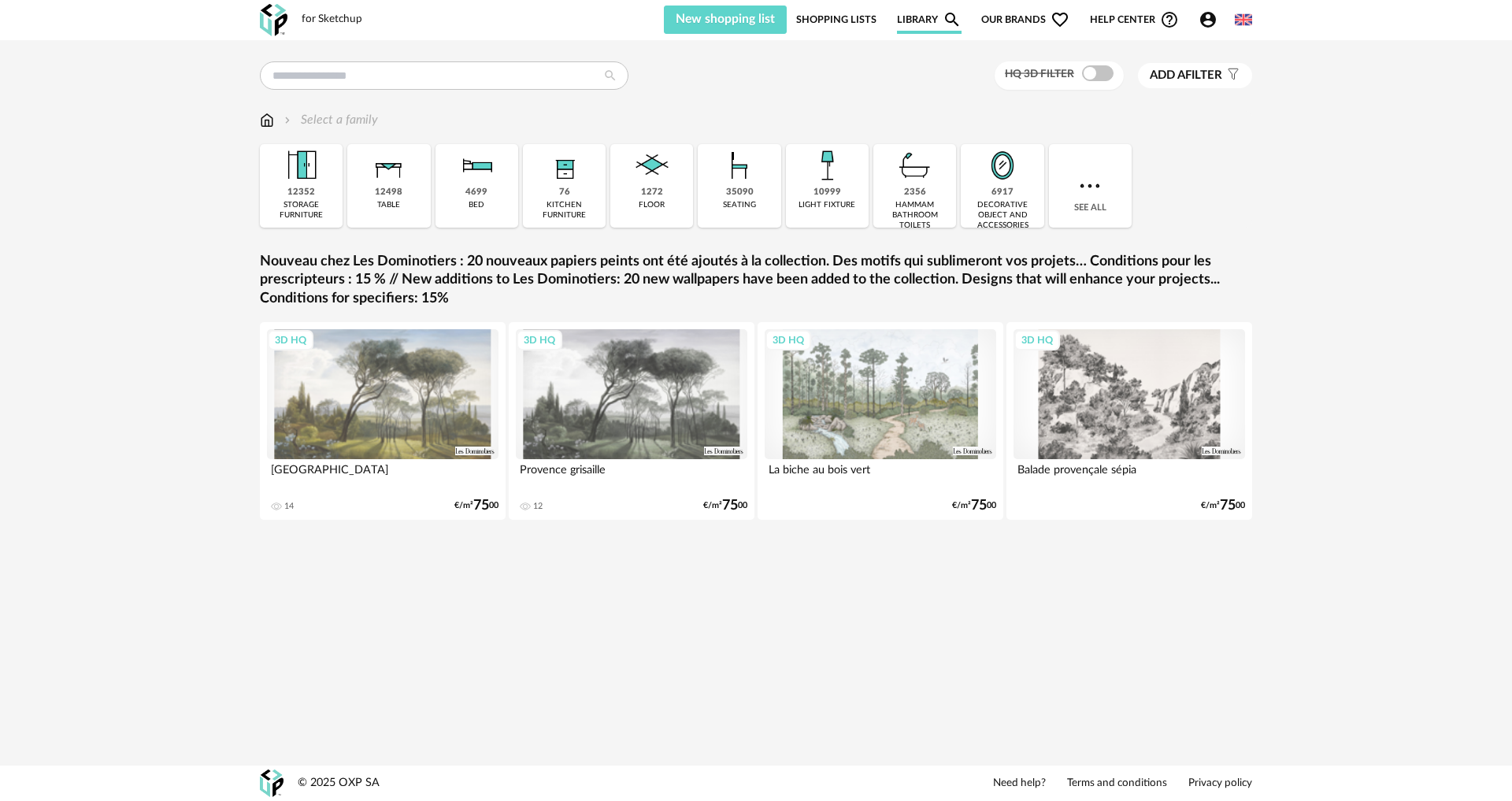
click at [924, 20] on link "Library Magnify icon" at bounding box center [929, 20] width 65 height 28
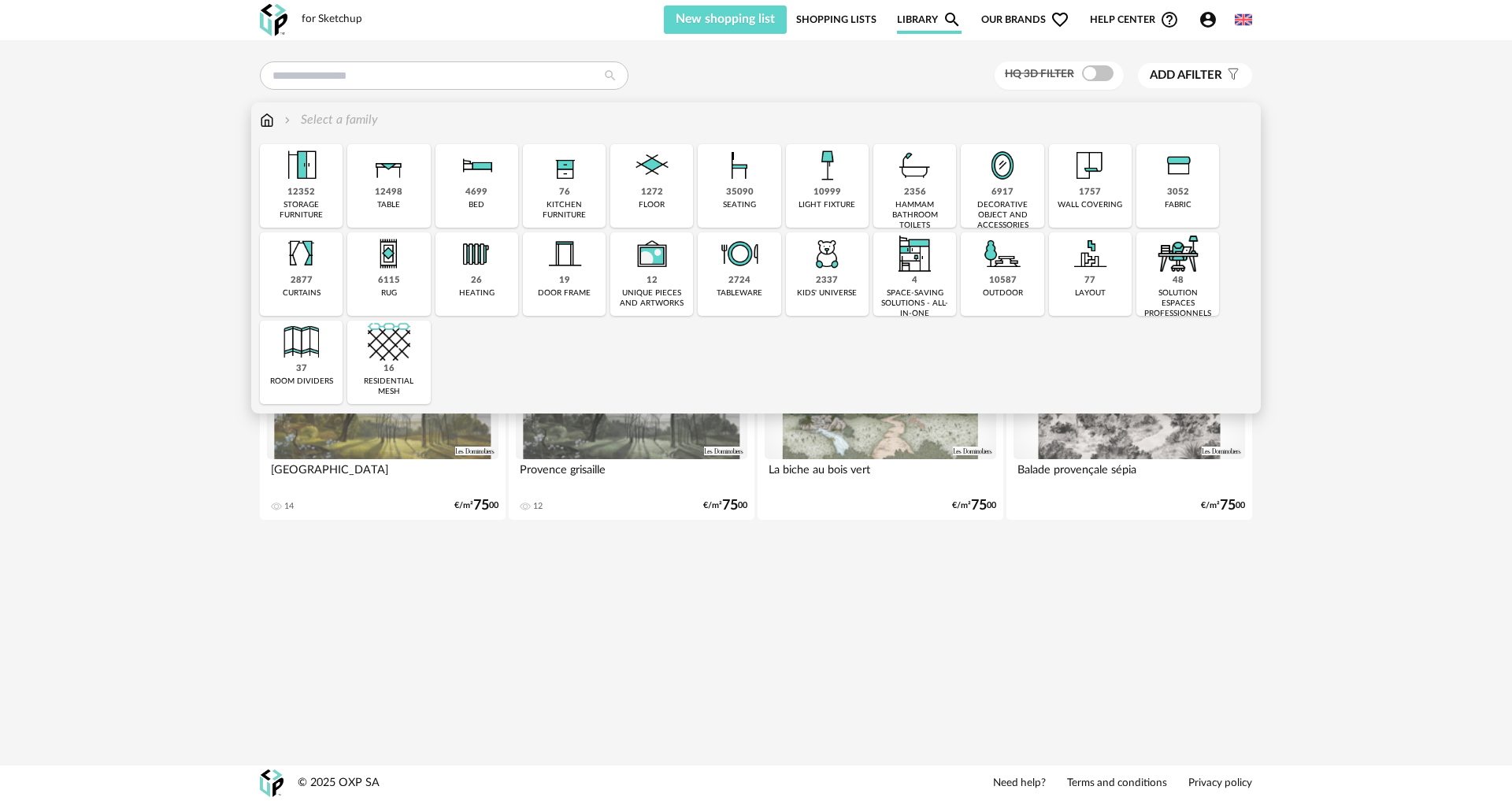
click at [319, 166] on img at bounding box center [302, 166] width 43 height 43
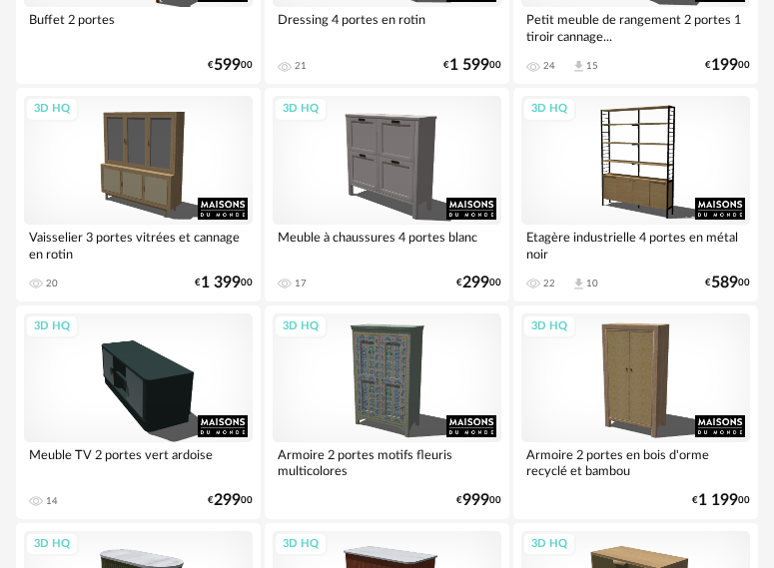
scroll to position [499, 0]
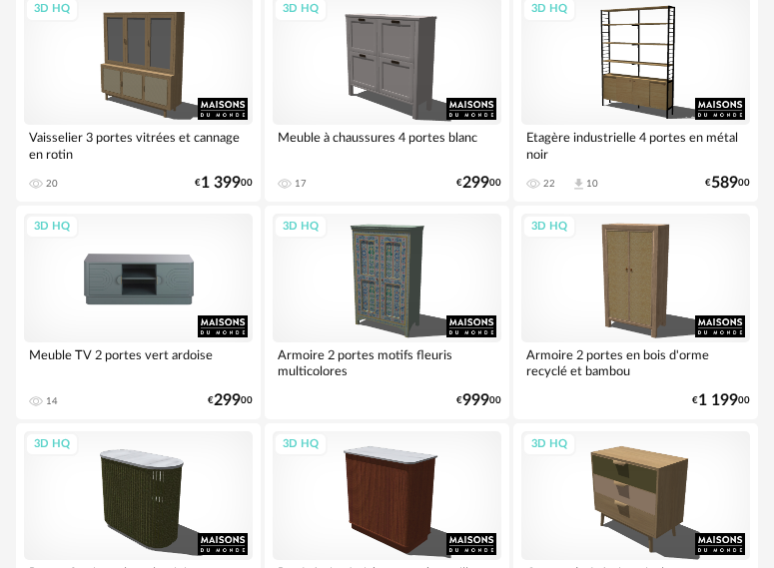
click at [150, 292] on div "3D HQ" at bounding box center [138, 278] width 229 height 129
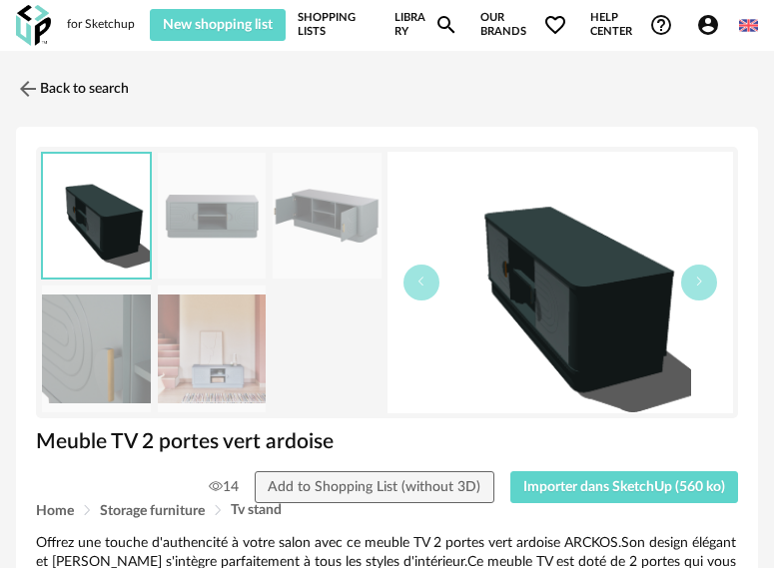
click at [212, 233] on img at bounding box center [212, 216] width 109 height 127
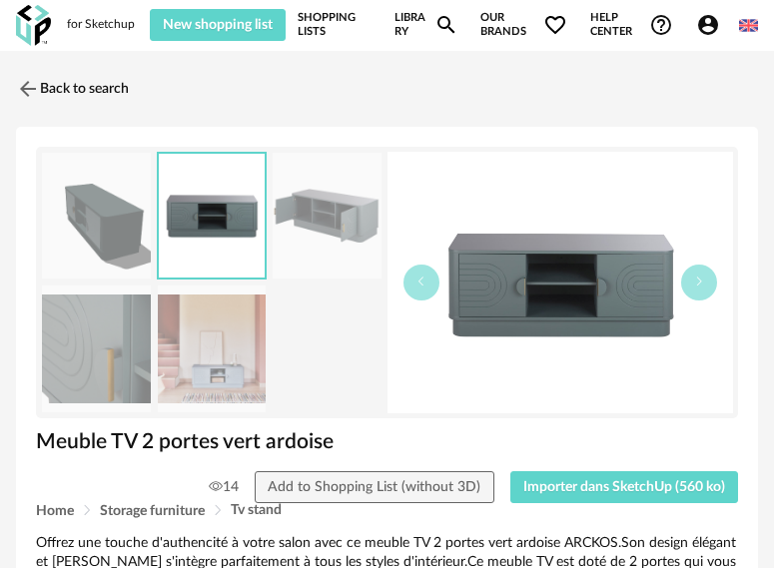
click at [197, 358] on img at bounding box center [212, 349] width 109 height 127
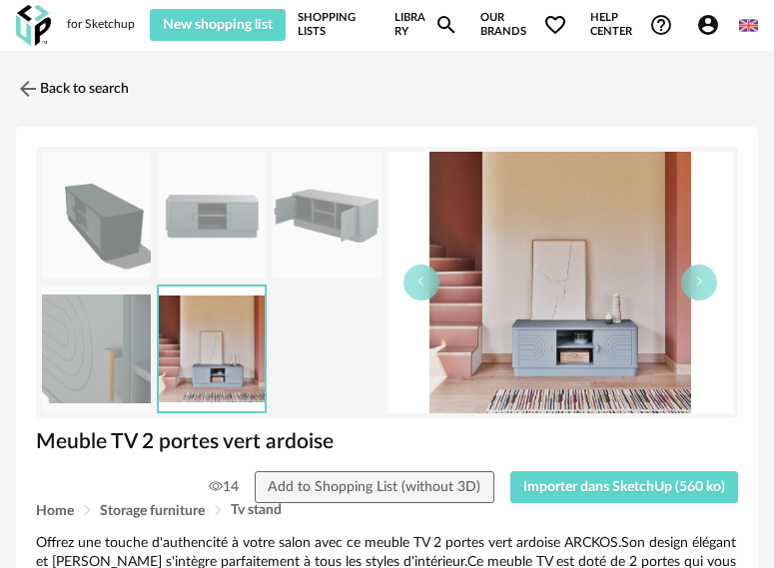
click at [356, 214] on img at bounding box center [327, 216] width 109 height 127
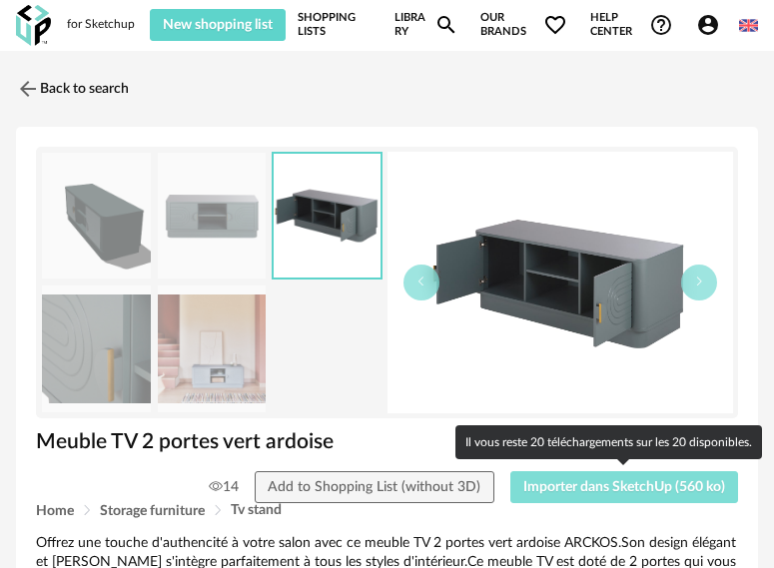
click at [618, 488] on span "Importer dans SketchUp (560 ko)" at bounding box center [624, 487] width 202 height 14
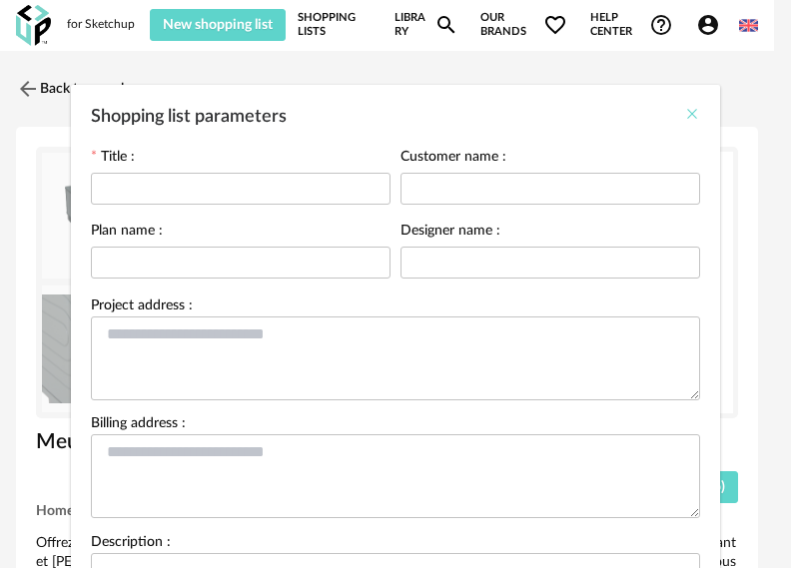
click at [684, 111] on icon "Close" at bounding box center [692, 114] width 16 height 16
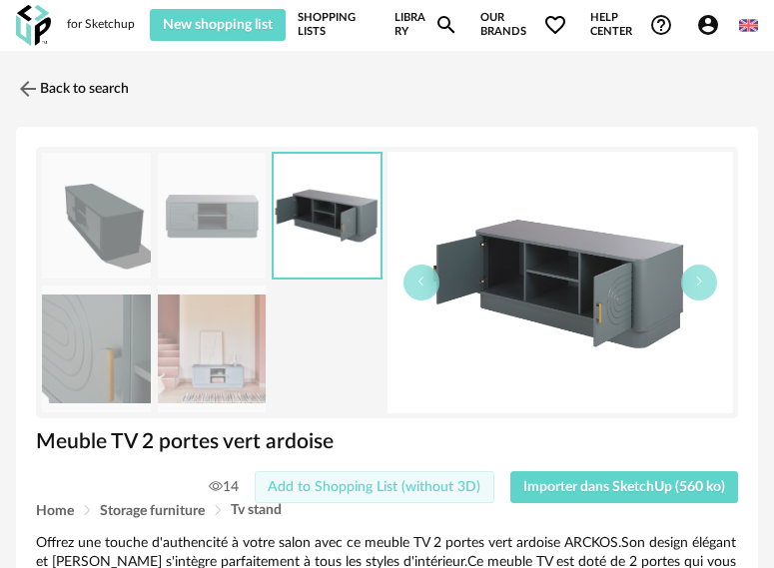
click at [418, 496] on button "Add to Shopping List (without 3D)" at bounding box center [375, 487] width 240 height 32
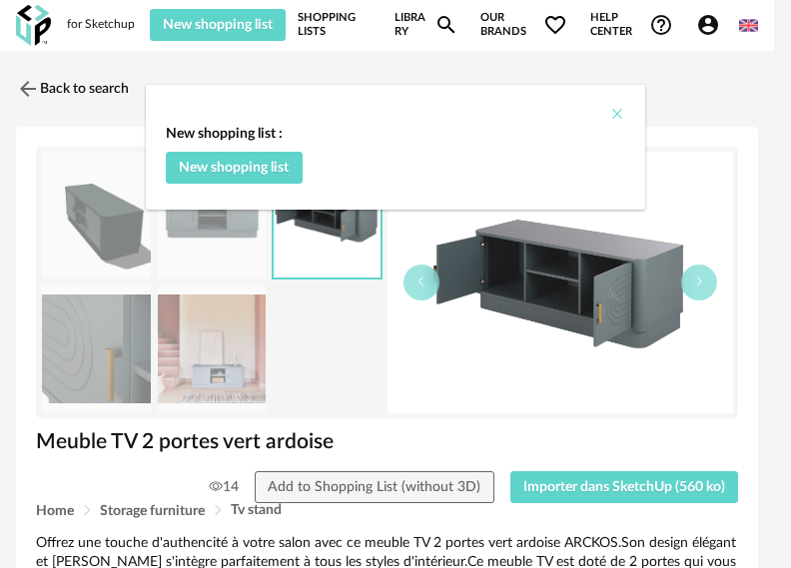
click at [621, 119] on icon "Close" at bounding box center [617, 114] width 16 height 16
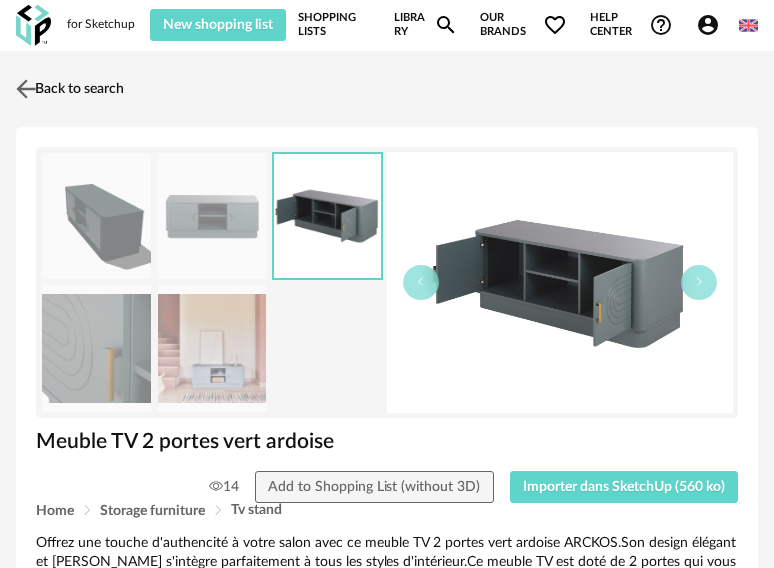
click at [32, 98] on img at bounding box center [26, 88] width 29 height 29
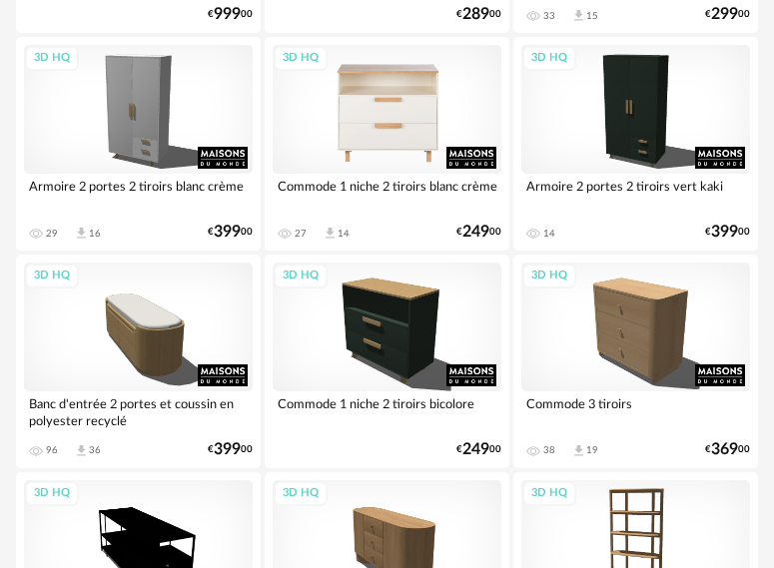
scroll to position [3296, 0]
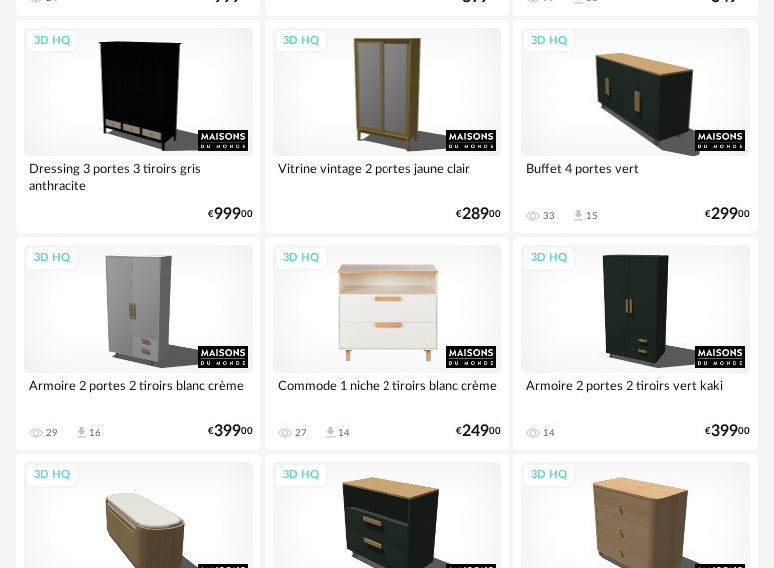
click at [388, 317] on div "3D HQ" at bounding box center [387, 309] width 229 height 129
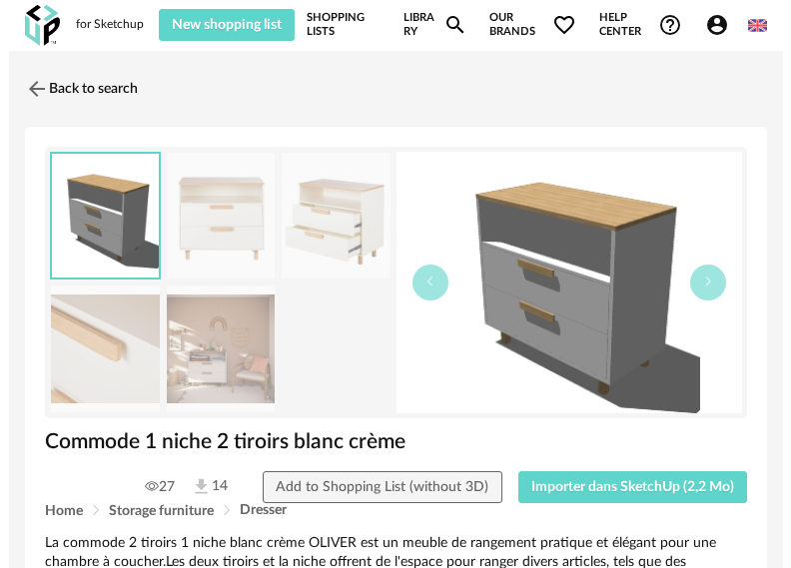
scroll to position [200, 0]
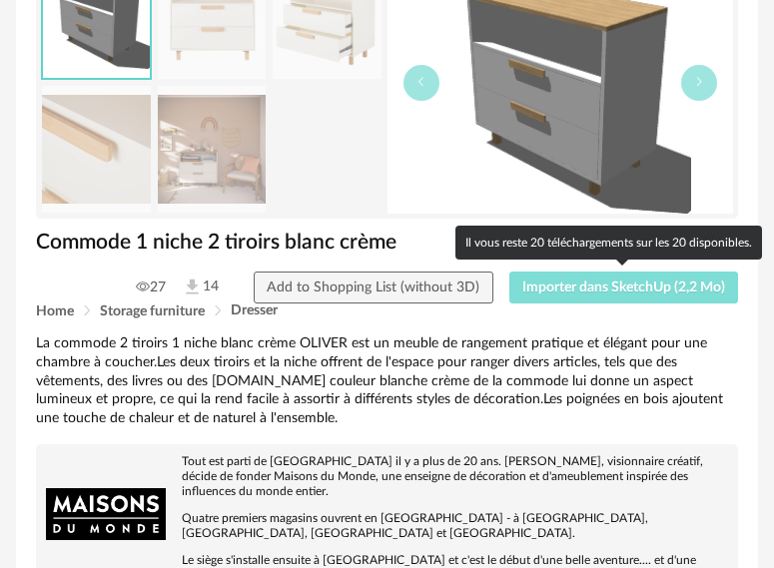
click at [576, 288] on span "Importer dans SketchUp (2,2 Mo)" at bounding box center [623, 288] width 203 height 14
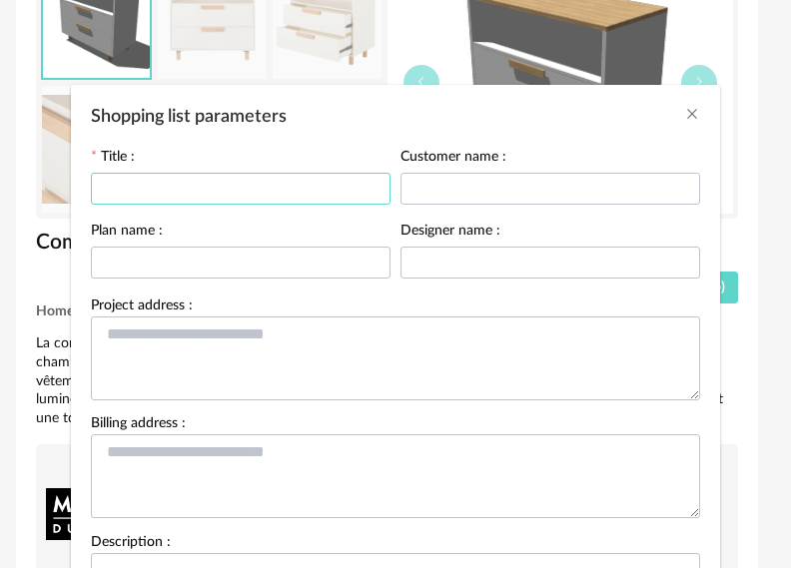
drag, startPoint x: 291, startPoint y: 192, endPoint x: 429, endPoint y: 189, distance: 138.8
click at [292, 191] on input "Shopping list parameters" at bounding box center [241, 189] width 300 height 32
click at [441, 187] on input "Shopping list parameters" at bounding box center [550, 189] width 300 height 32
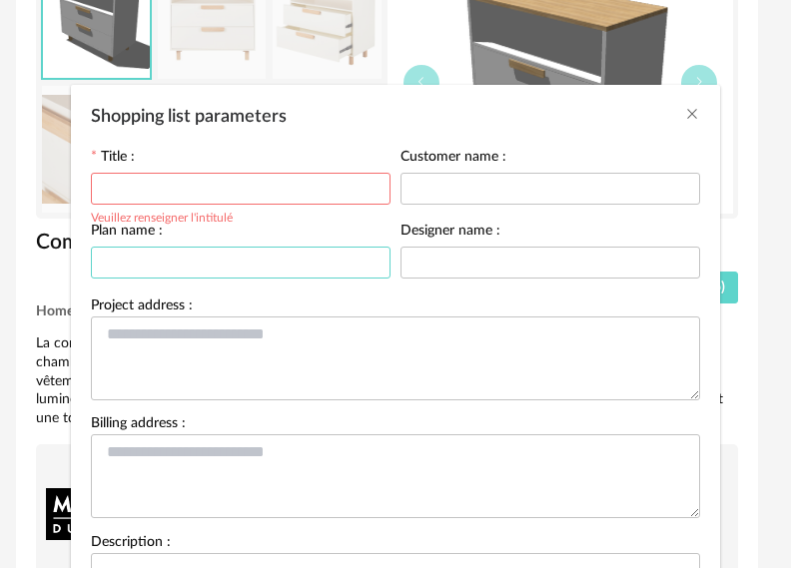
click at [331, 252] on input "Shopping list parameters" at bounding box center [241, 263] width 300 height 32
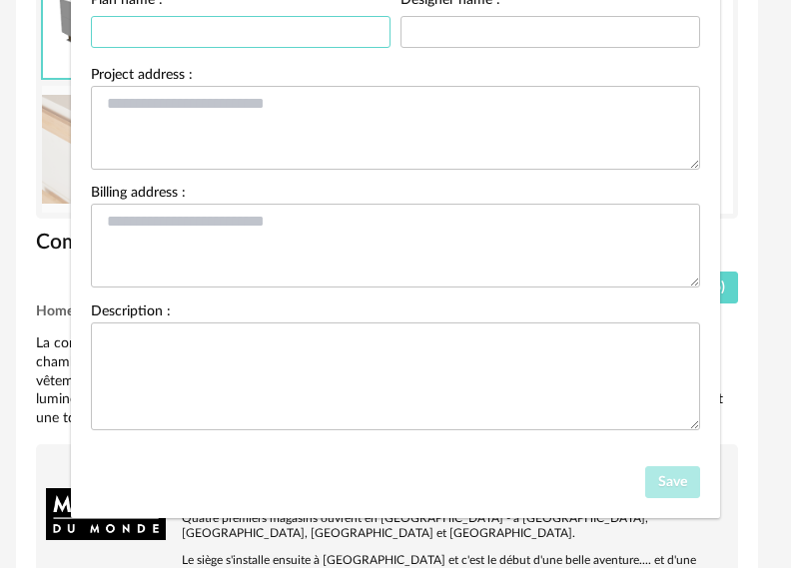
scroll to position [31, 0]
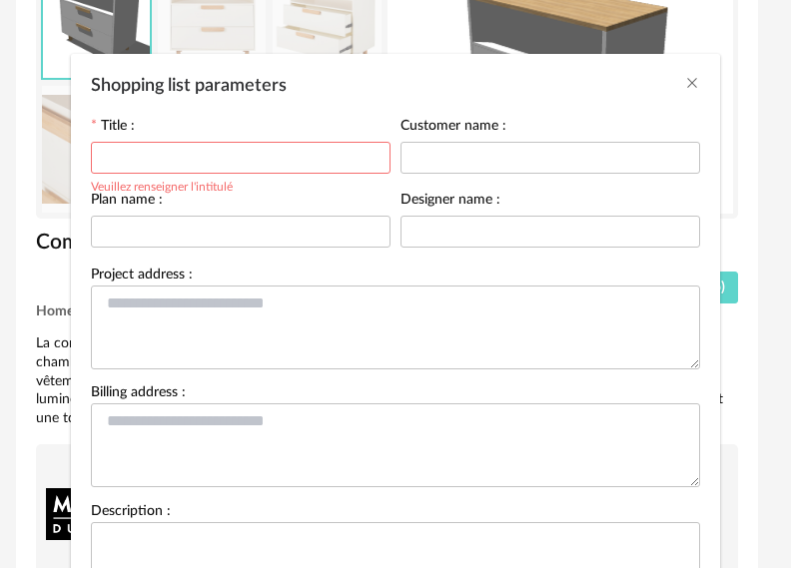
click at [246, 161] on input "Shopping list parameters" at bounding box center [241, 158] width 300 height 32
type input "*******"
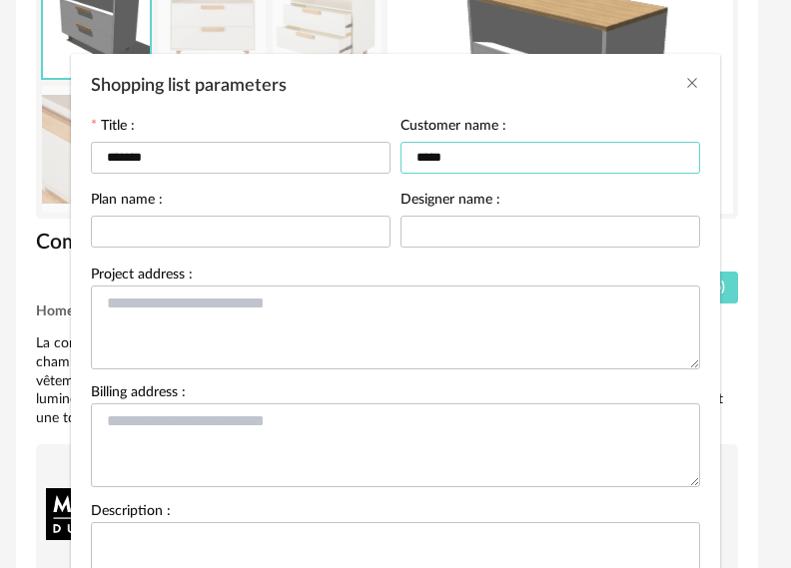
type input "*****"
type input "*******"
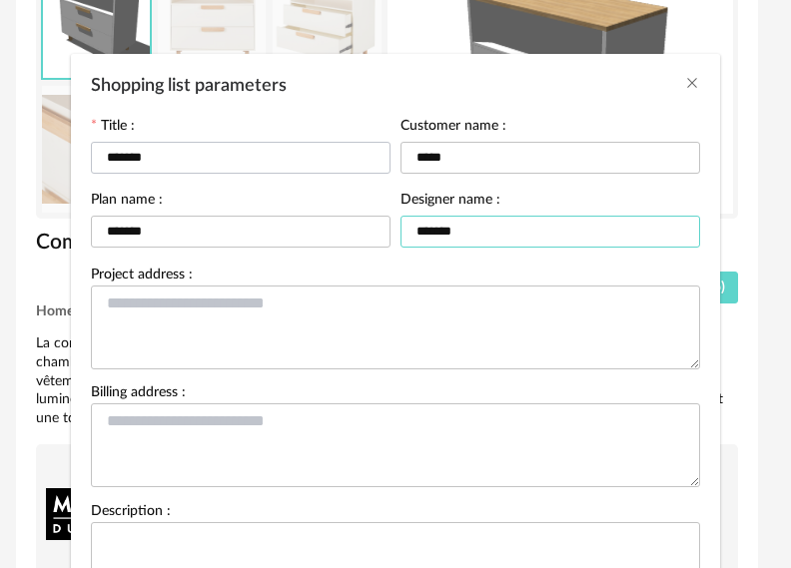
type input "*******"
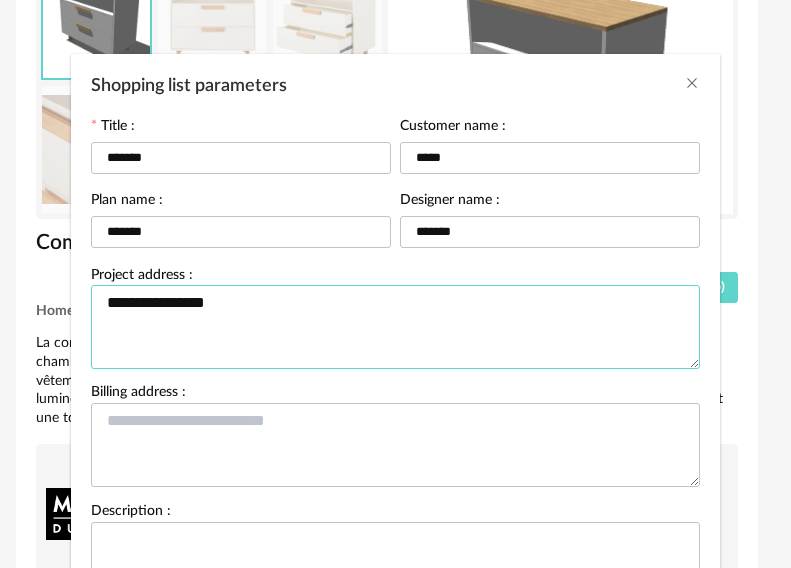
type textarea "**********"
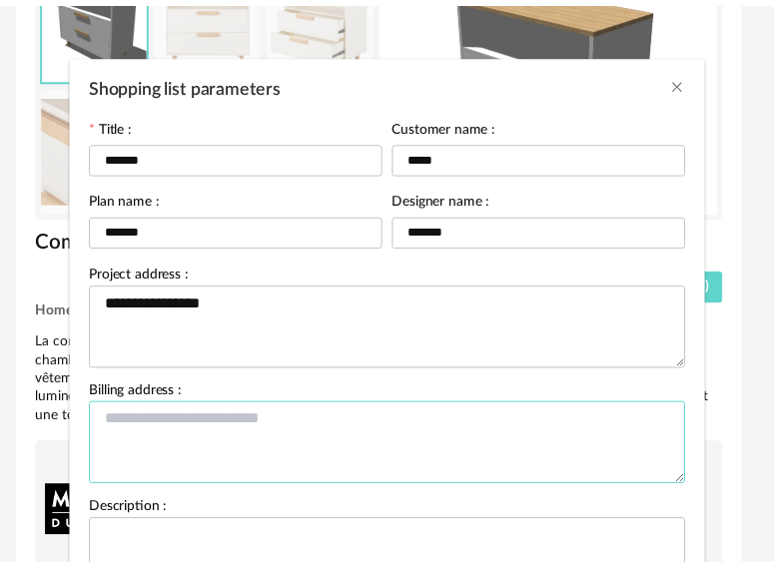
scroll to position [231, 0]
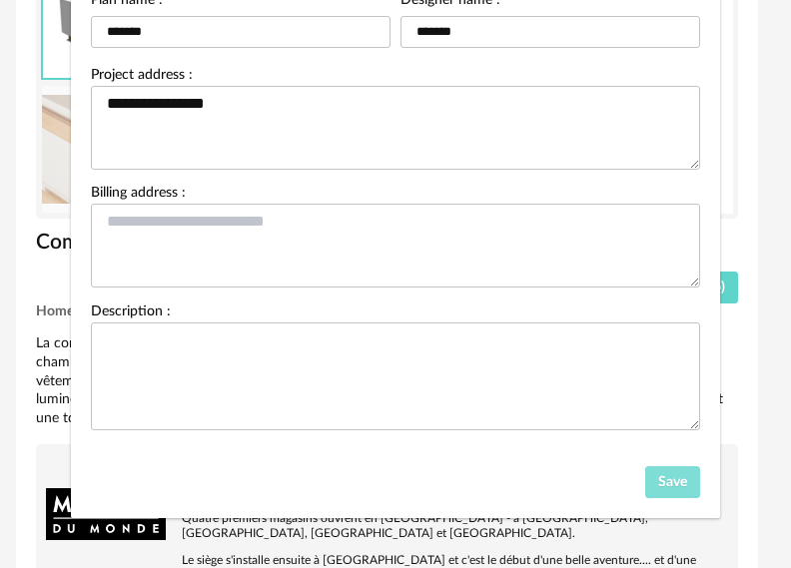
click at [663, 490] on button "Save" at bounding box center [673, 482] width 56 height 32
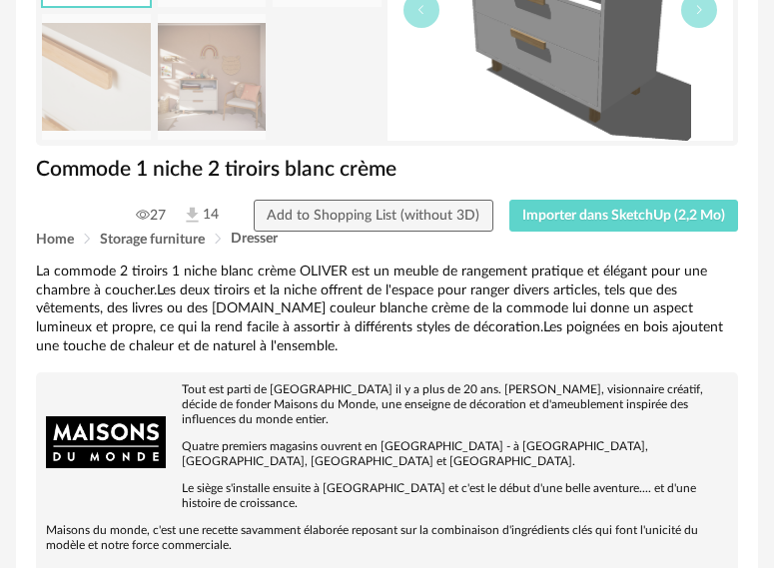
scroll to position [200, 0]
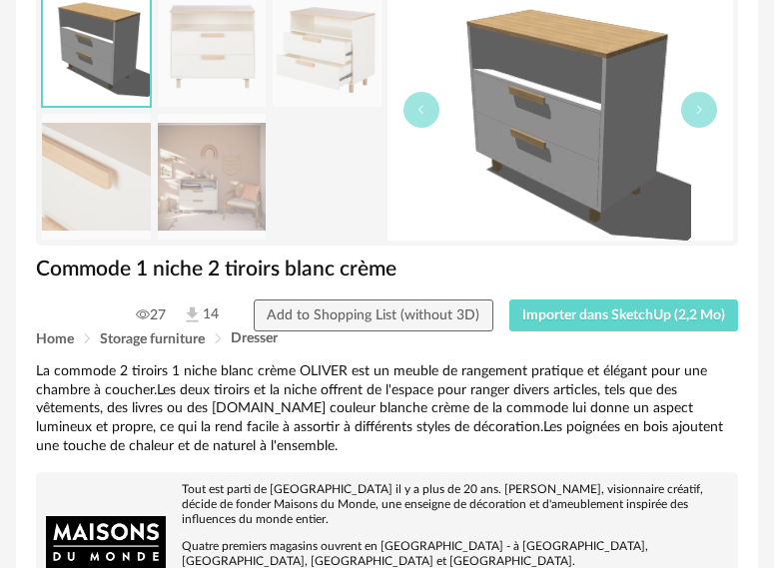
click at [209, 166] on img at bounding box center [212, 177] width 109 height 127
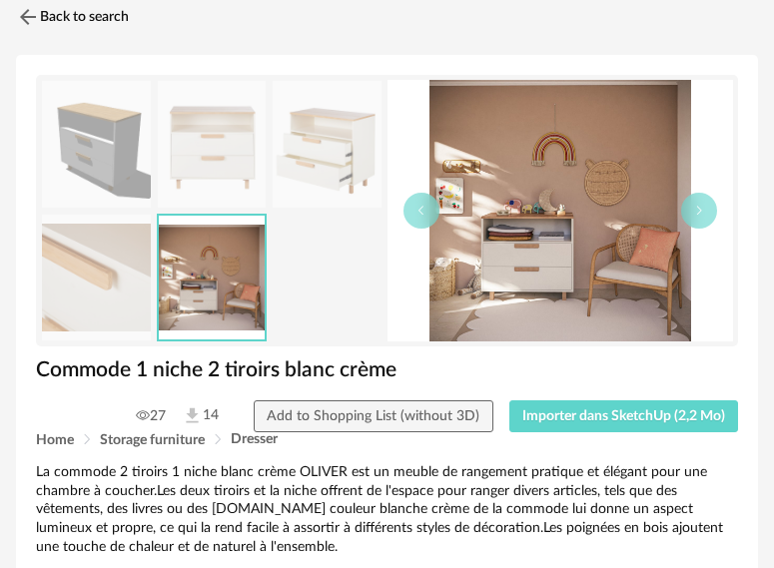
scroll to position [0, 0]
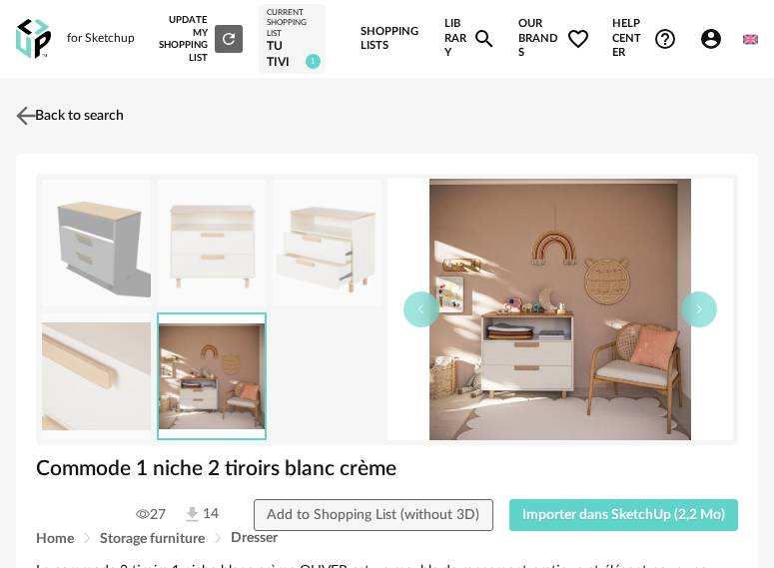
click at [28, 120] on img at bounding box center [26, 116] width 29 height 29
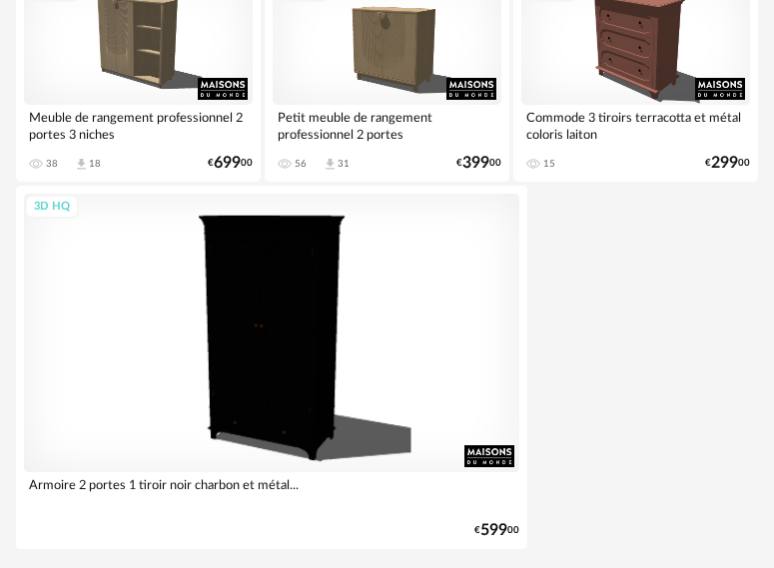
scroll to position [7390, 0]
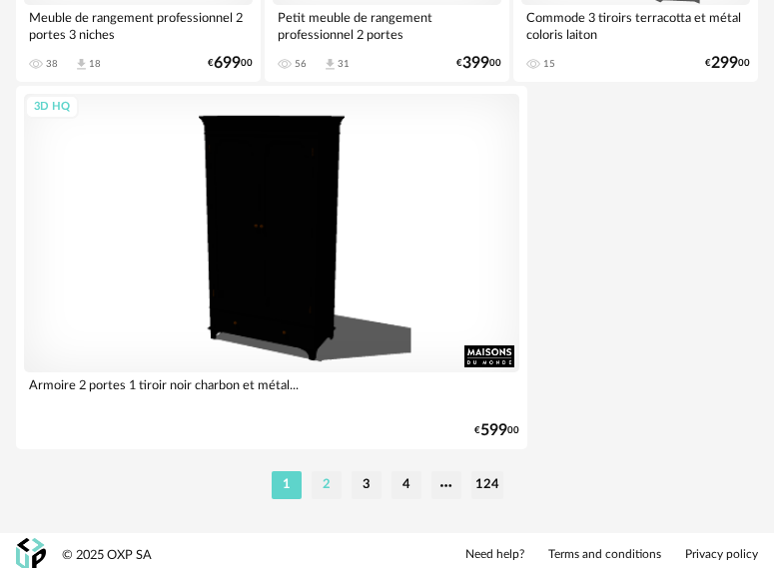
click at [327, 486] on li "2" at bounding box center [327, 485] width 30 height 28
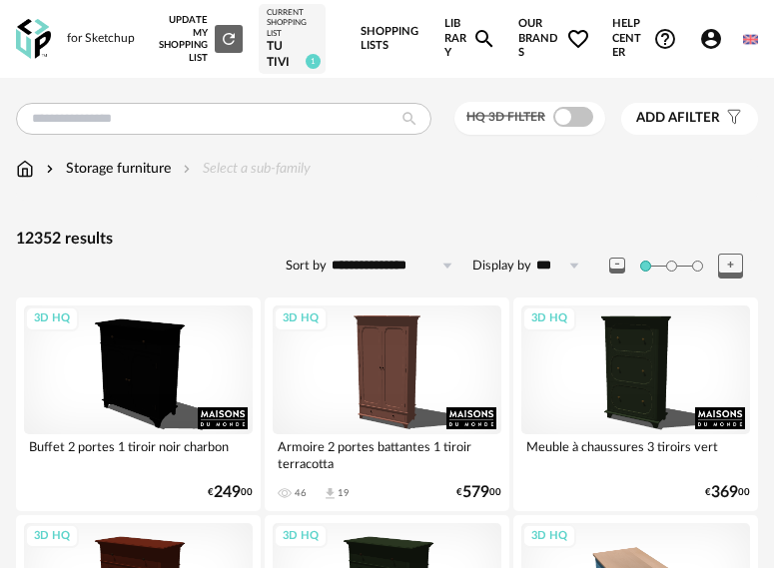
click at [286, 40] on div "tu tivi" at bounding box center [292, 54] width 50 height 31
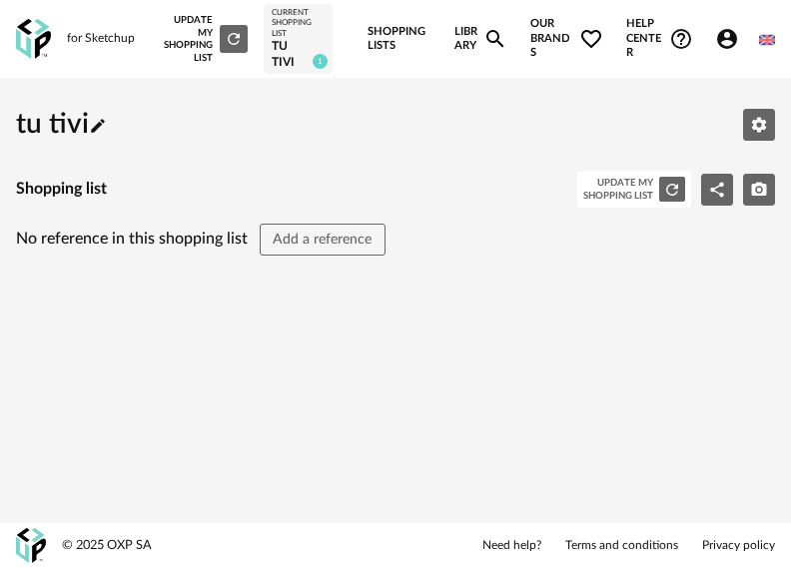
click at [398, 37] on link "Shopping Lists" at bounding box center [400, 39] width 64 height 78
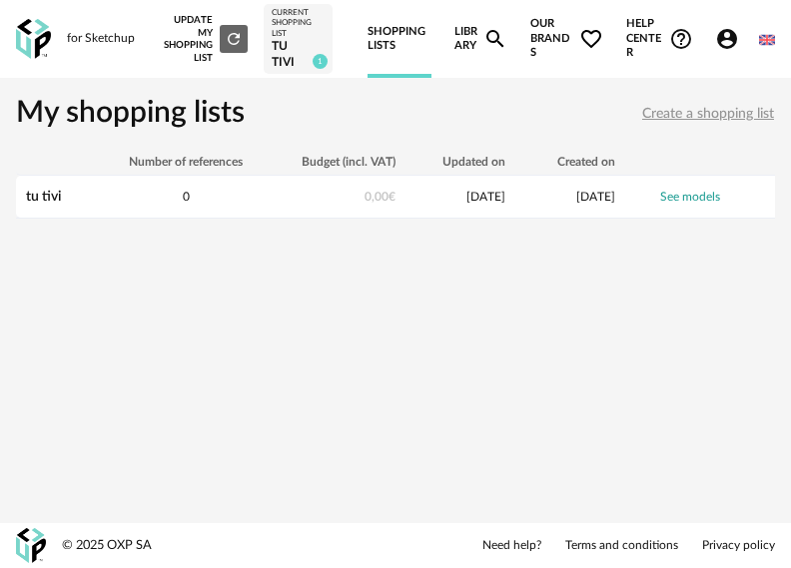
click at [185, 47] on div "Update my Shopping List Refresh icon" at bounding box center [203, 39] width 90 height 50
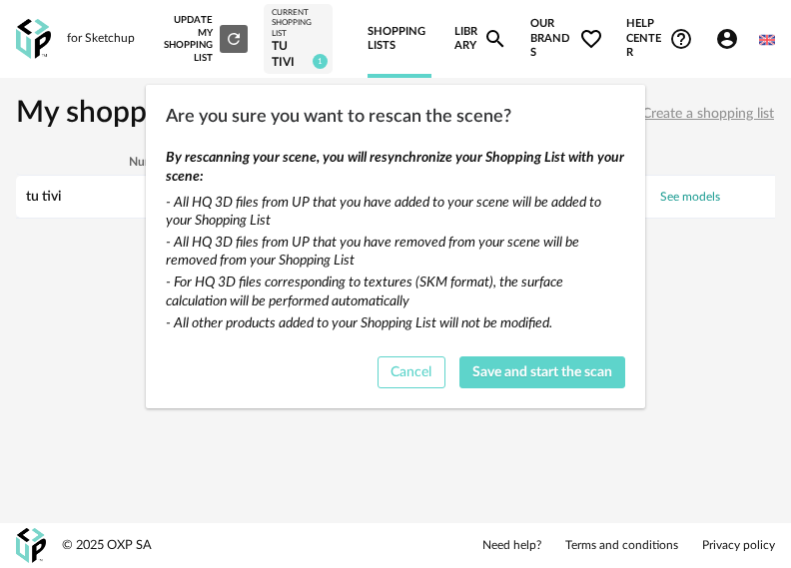
click at [411, 379] on button "Cancel" at bounding box center [411, 373] width 68 height 32
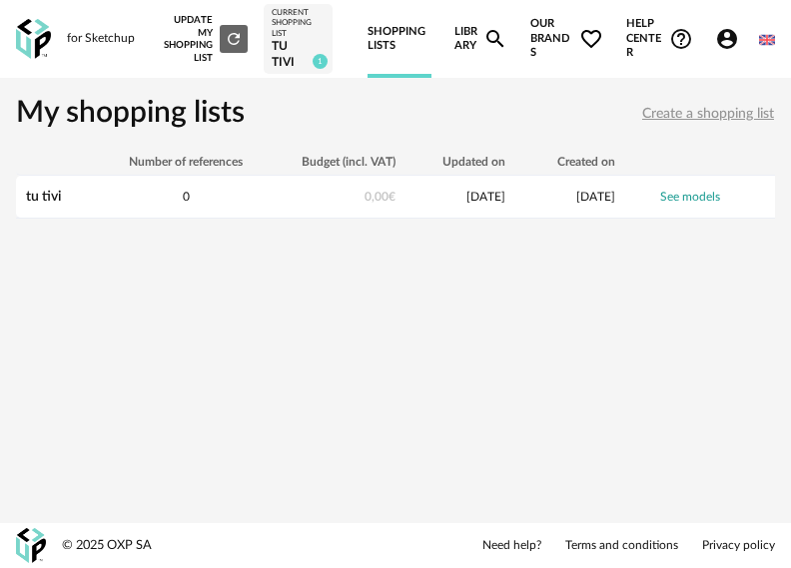
click at [393, 38] on link "Shopping Lists" at bounding box center [400, 39] width 64 height 78
click at [456, 50] on link "Library Magnify icon" at bounding box center [481, 39] width 54 height 78
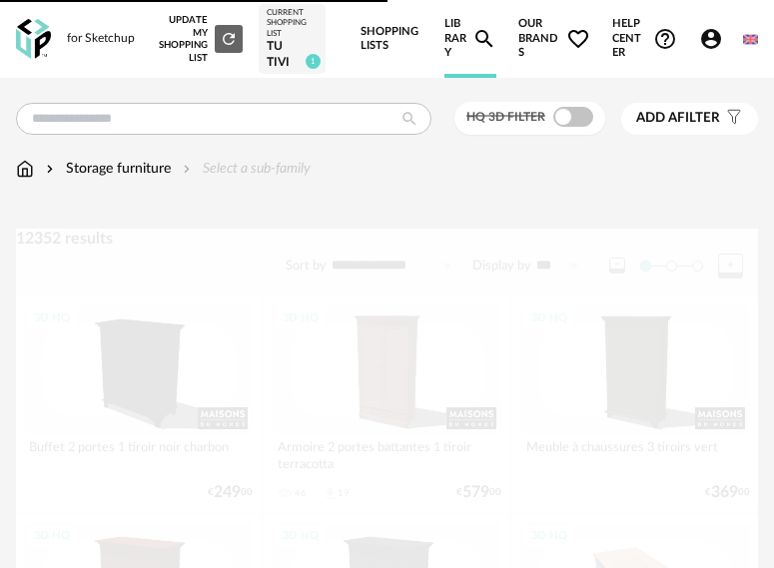
click at [539, 47] on span "Our brands Heart Outline icon" at bounding box center [553, 39] width 71 height 78
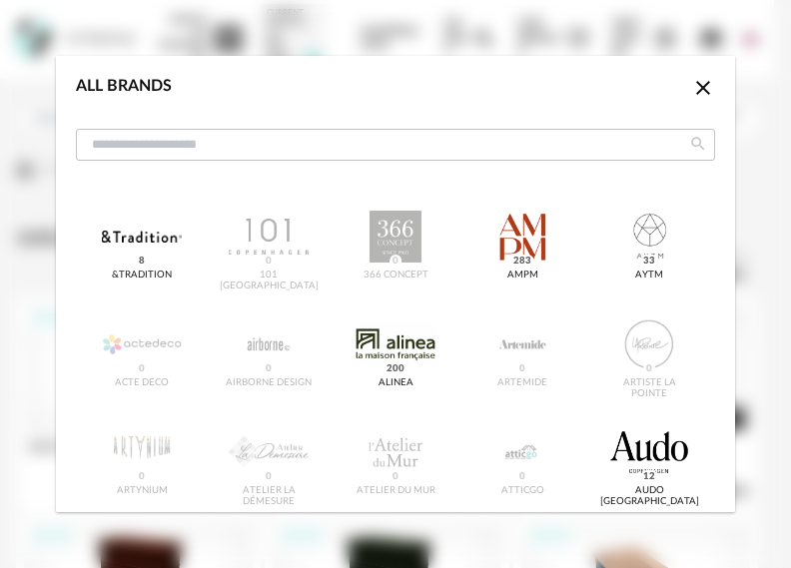
click at [691, 91] on icon "Close icon" at bounding box center [703, 88] width 24 height 24
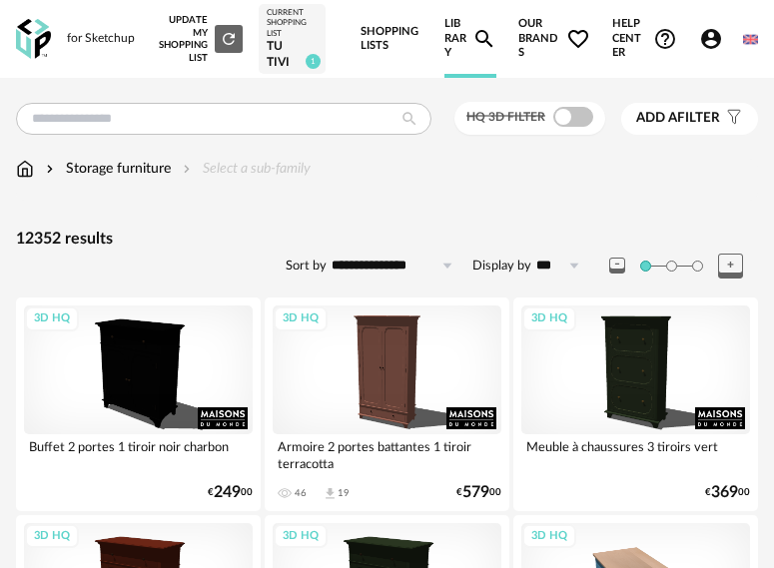
click at [457, 38] on link "Library Magnify icon" at bounding box center [470, 39] width 52 height 78
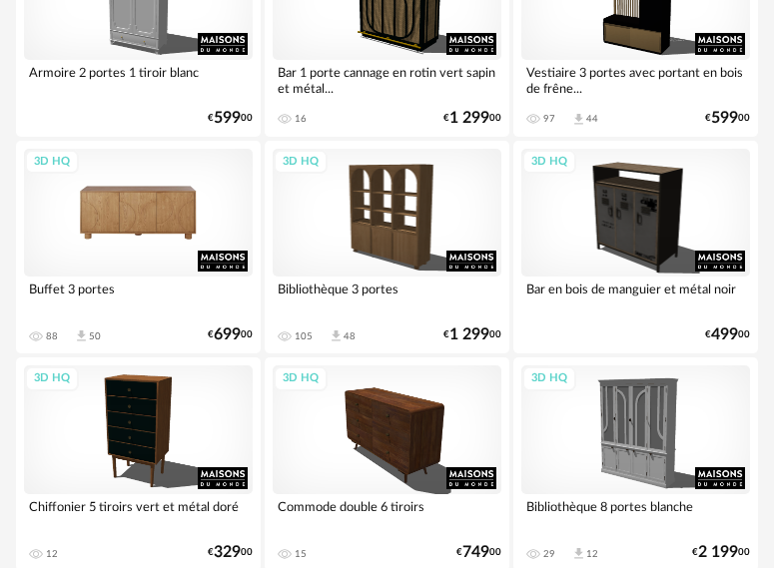
scroll to position [2197, 0]
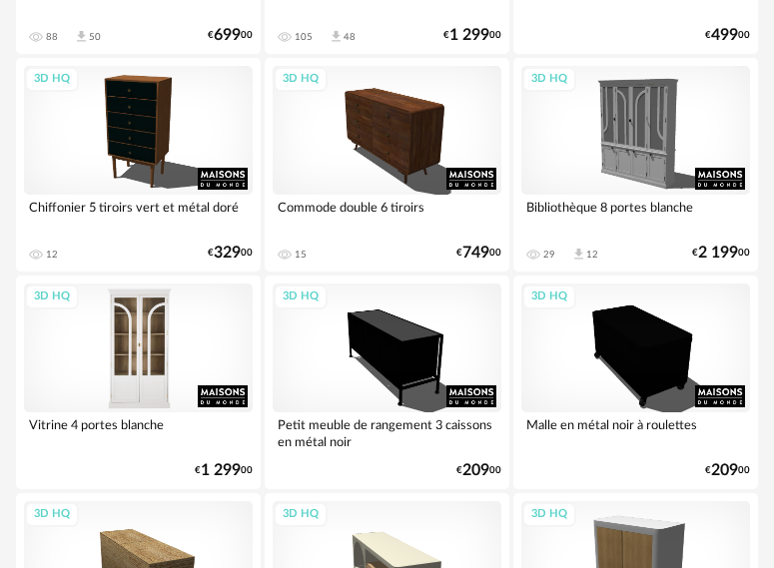
click at [156, 365] on div "3D HQ" at bounding box center [138, 348] width 229 height 129
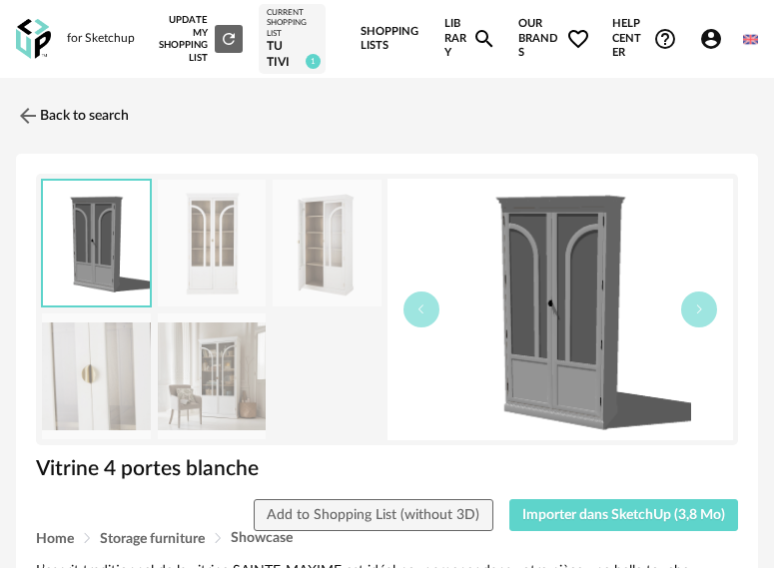
click at [229, 253] on img at bounding box center [212, 243] width 109 height 127
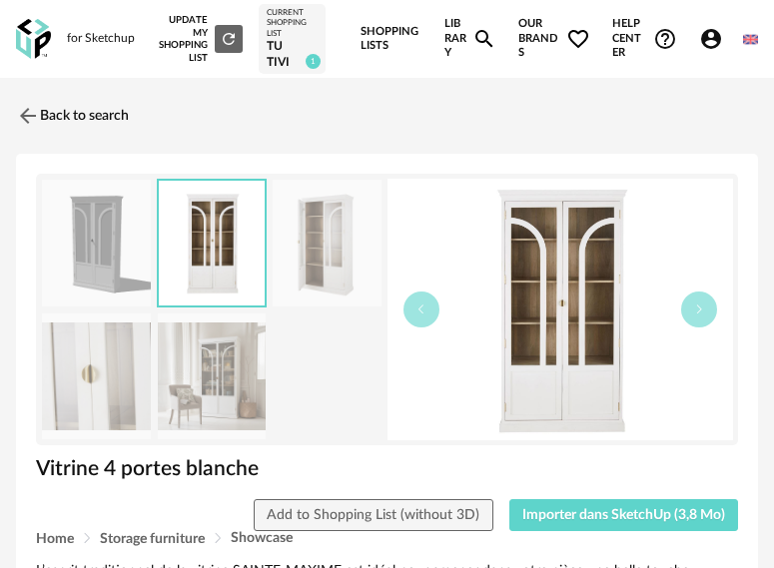
click at [224, 369] on img at bounding box center [212, 377] width 109 height 127
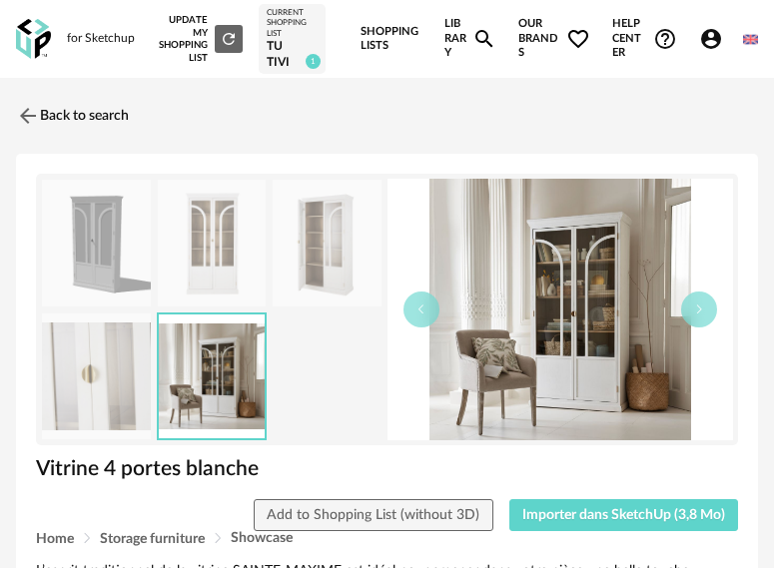
click at [114, 375] on img at bounding box center [96, 377] width 109 height 127
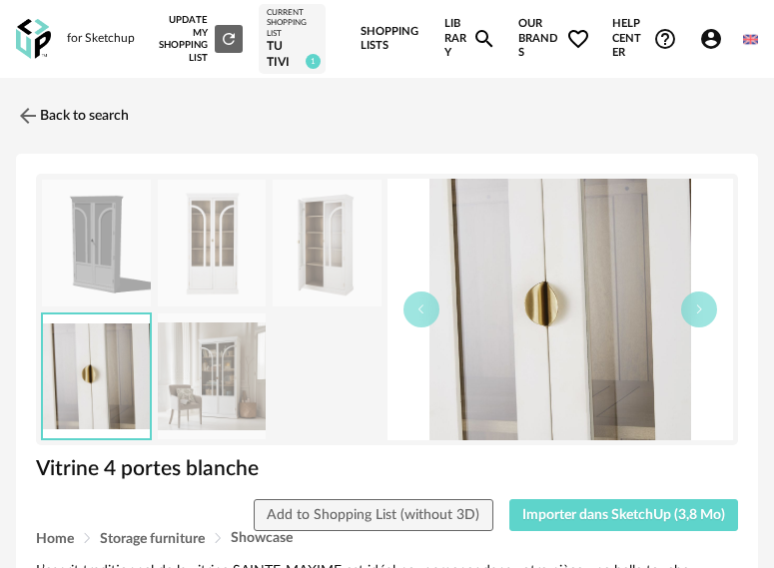
click at [217, 372] on img at bounding box center [212, 377] width 109 height 127
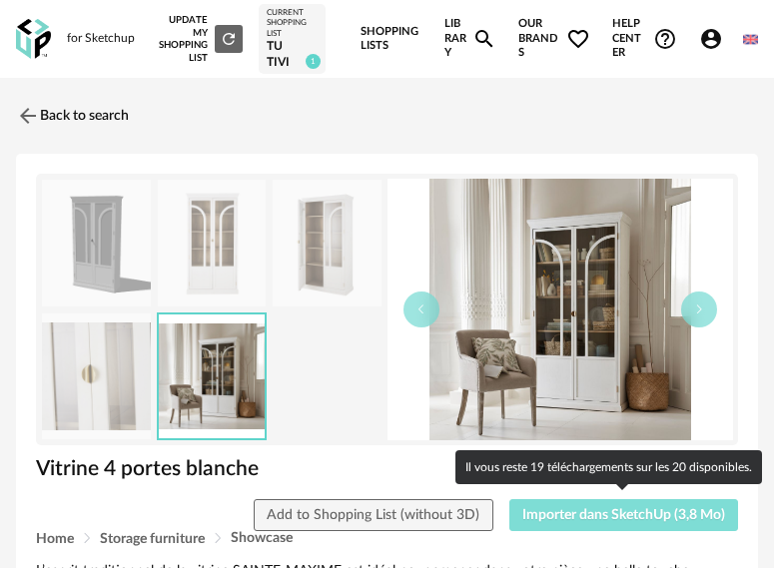
click at [595, 516] on span "Importer dans SketchUp (3,8 Mo)" at bounding box center [623, 515] width 203 height 14
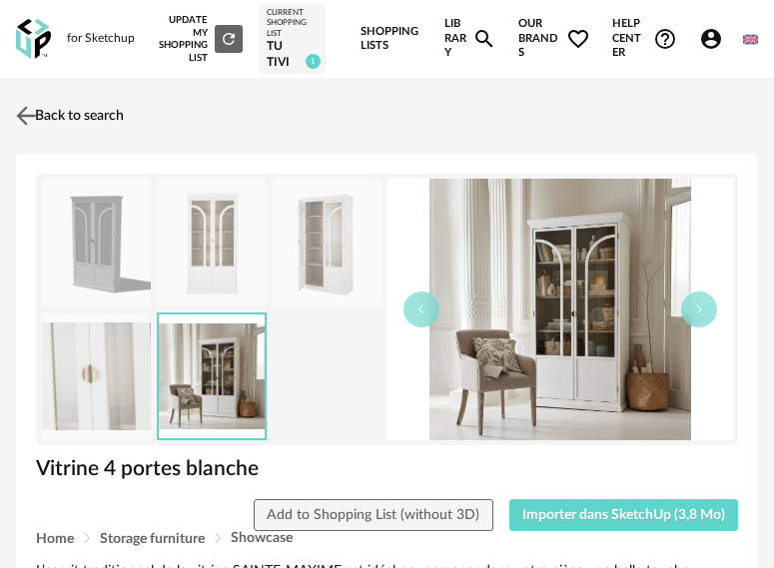
click at [31, 112] on img at bounding box center [26, 116] width 29 height 29
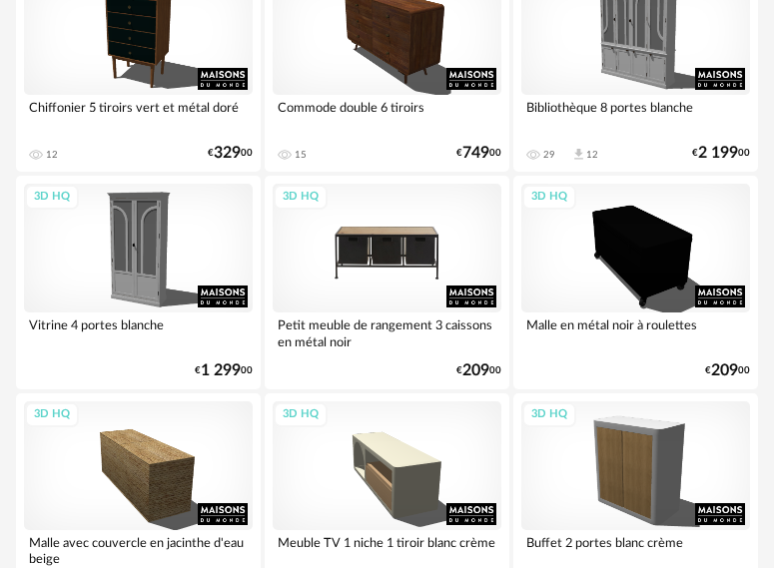
scroll to position [2397, 0]
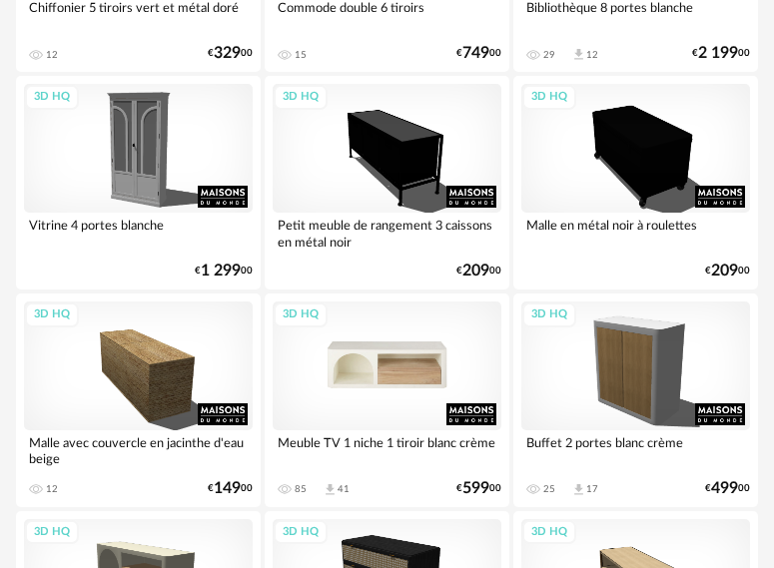
click at [422, 369] on div "3D HQ" at bounding box center [387, 366] width 229 height 129
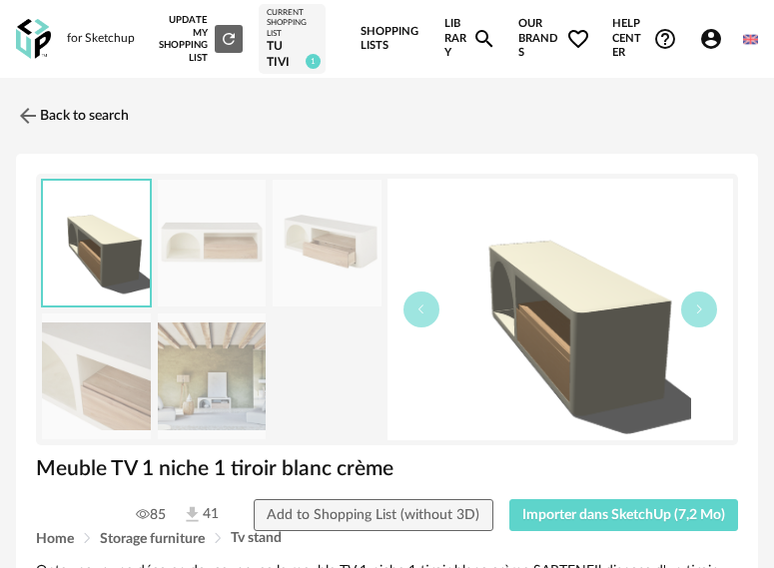
click at [197, 397] on img at bounding box center [212, 377] width 109 height 127
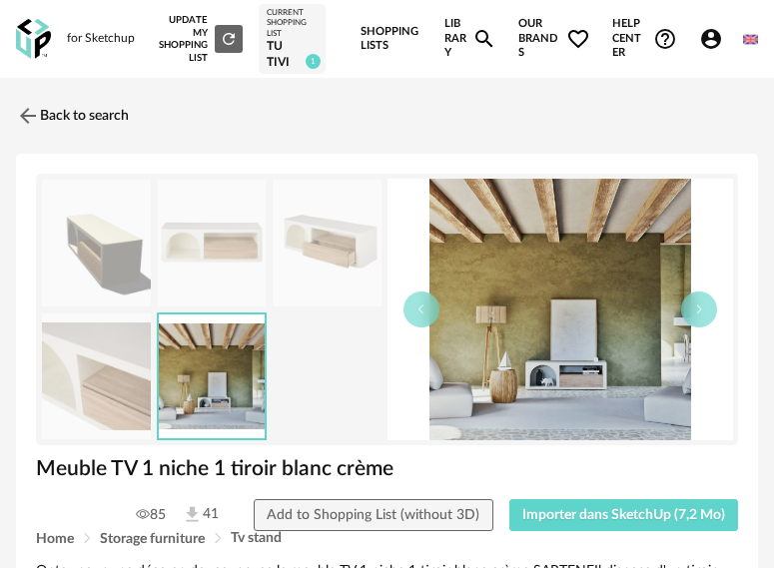
click at [86, 394] on img at bounding box center [96, 377] width 109 height 127
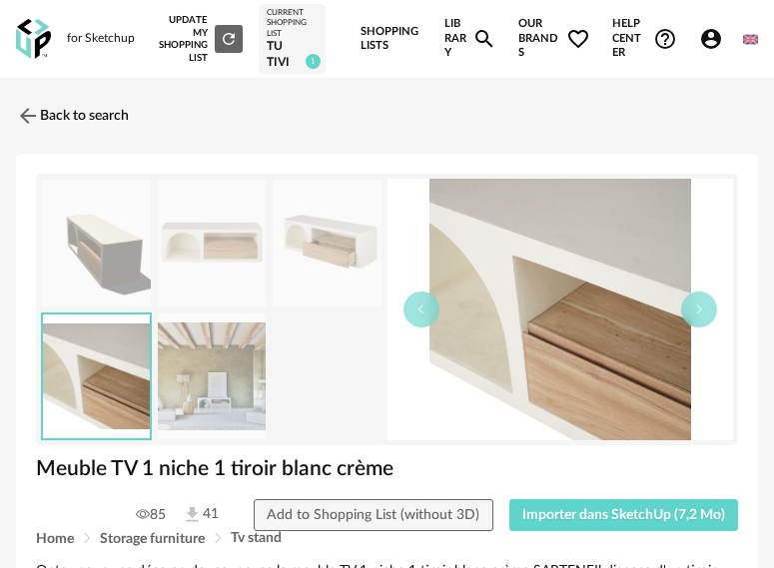
click at [237, 257] on img at bounding box center [212, 243] width 109 height 127
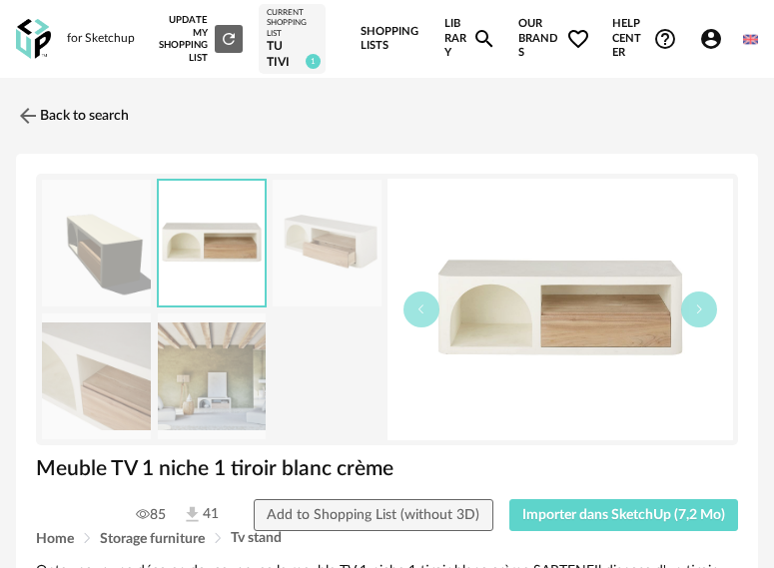
click at [344, 236] on img at bounding box center [327, 243] width 109 height 127
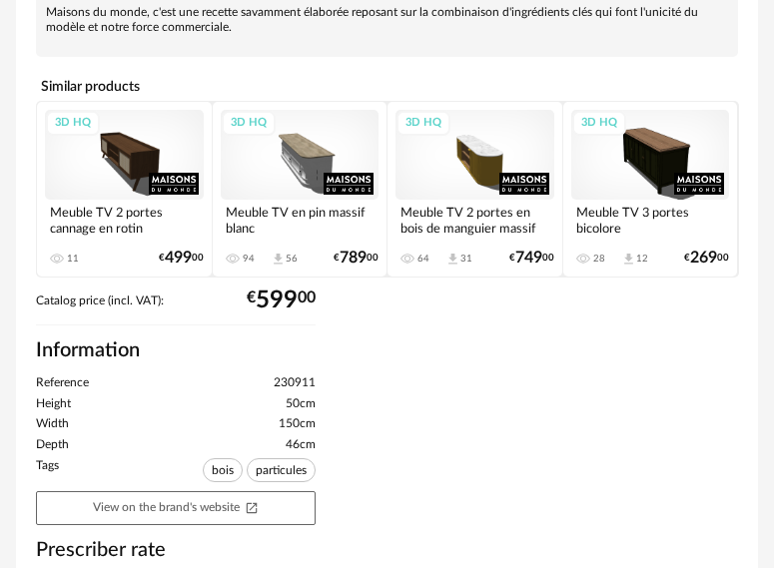
scroll to position [599, 0]
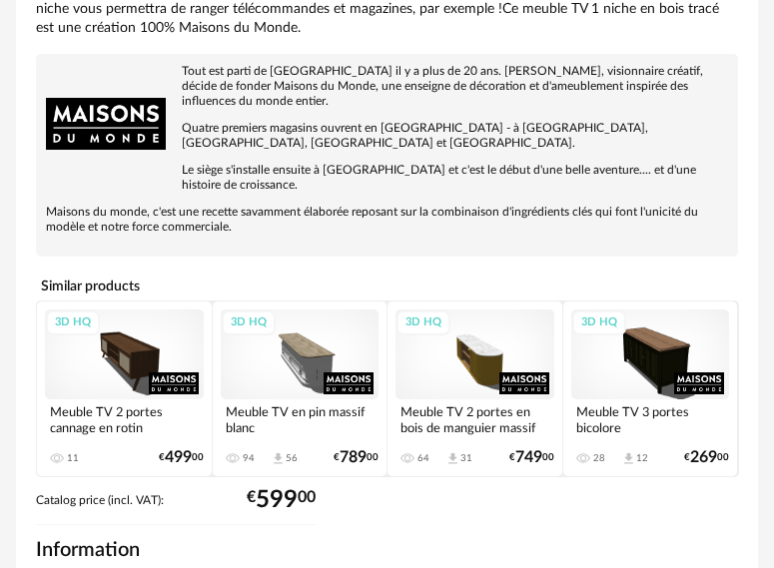
click at [314, 313] on div "3D HQ" at bounding box center [300, 354] width 159 height 89
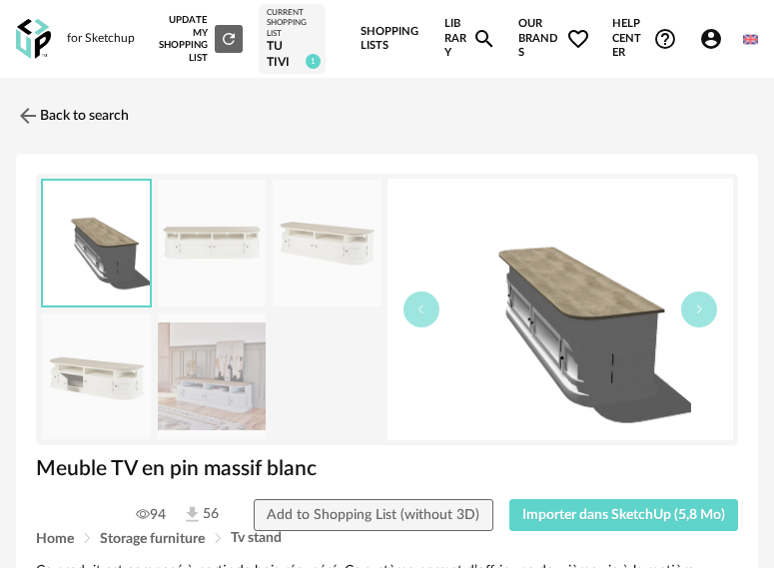
drag, startPoint x: 126, startPoint y: 374, endPoint x: 146, endPoint y: 356, distance: 26.9
click at [124, 374] on img at bounding box center [96, 377] width 109 height 127
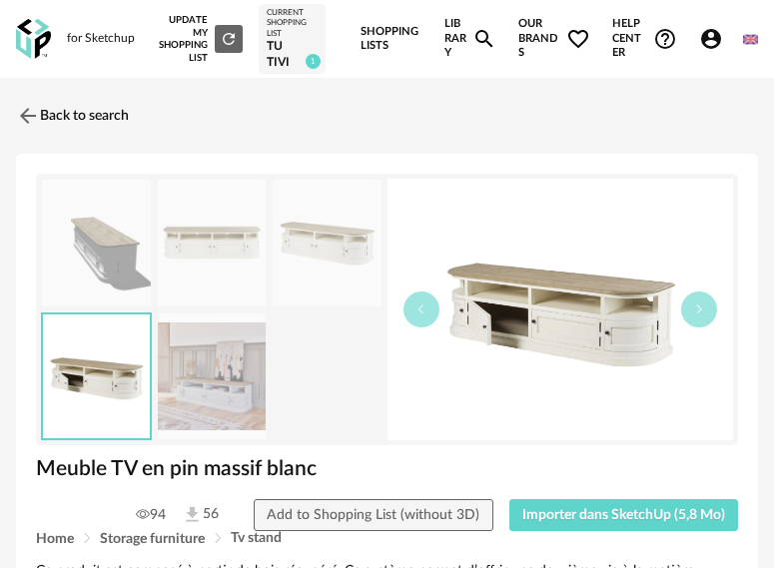
click at [223, 260] on img at bounding box center [212, 243] width 109 height 127
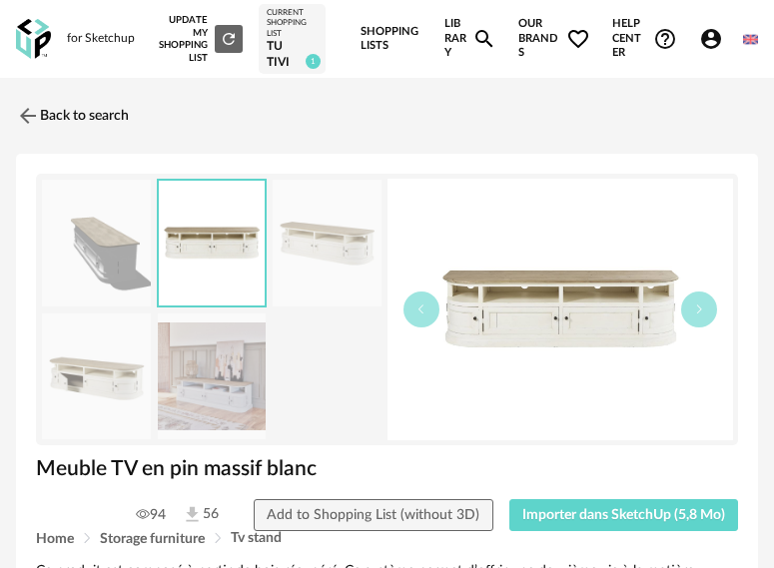
click at [322, 249] on img at bounding box center [327, 243] width 109 height 127
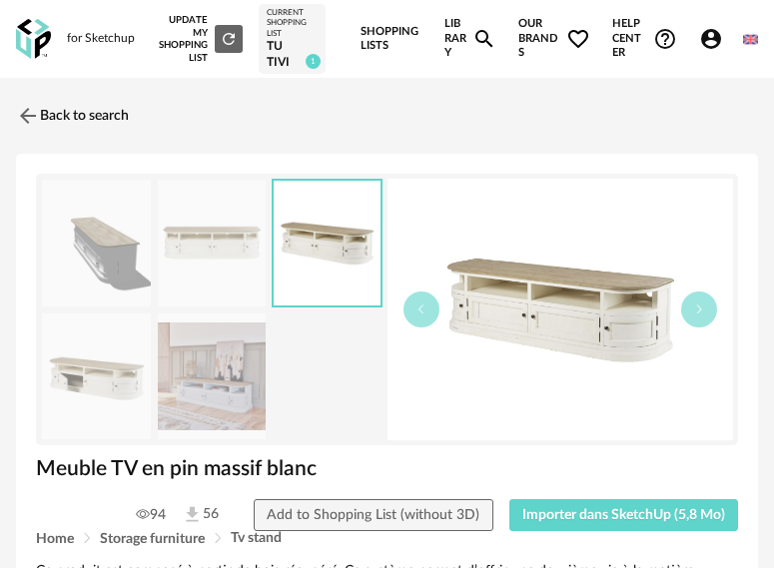
click at [241, 378] on img at bounding box center [212, 377] width 109 height 127
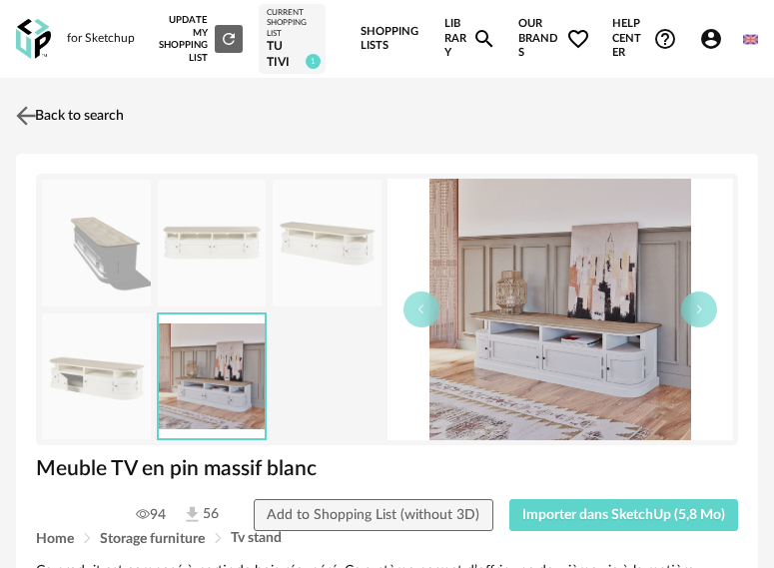
click at [22, 110] on img at bounding box center [26, 116] width 29 height 29
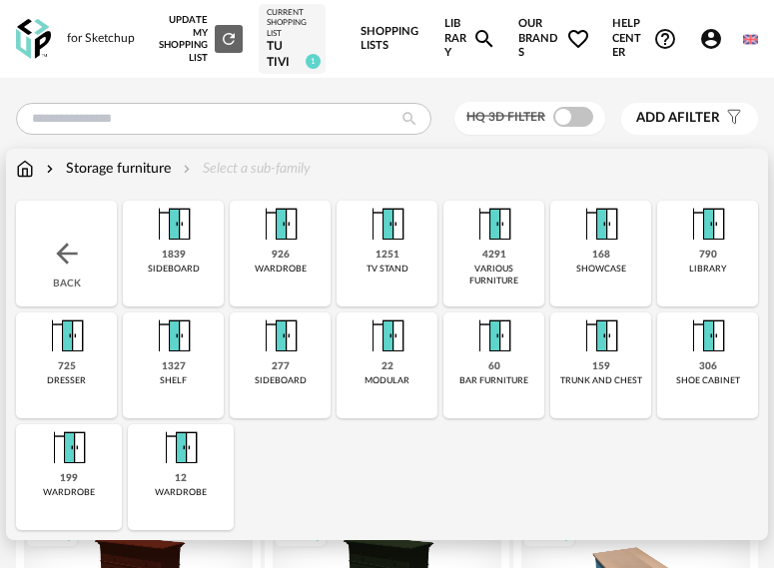
click at [146, 167] on div "Storage furniture" at bounding box center [106, 169] width 129 height 20
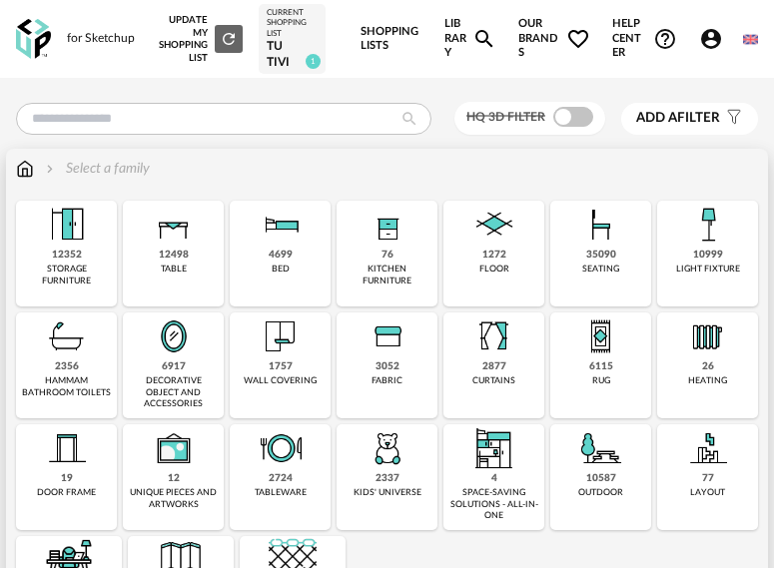
click at [287, 244] on img at bounding box center [281, 225] width 48 height 48
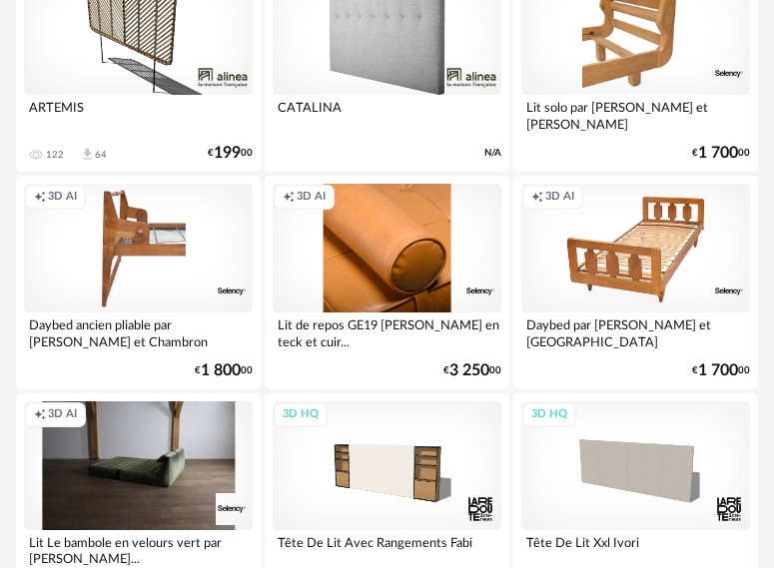
scroll to position [2397, 0]
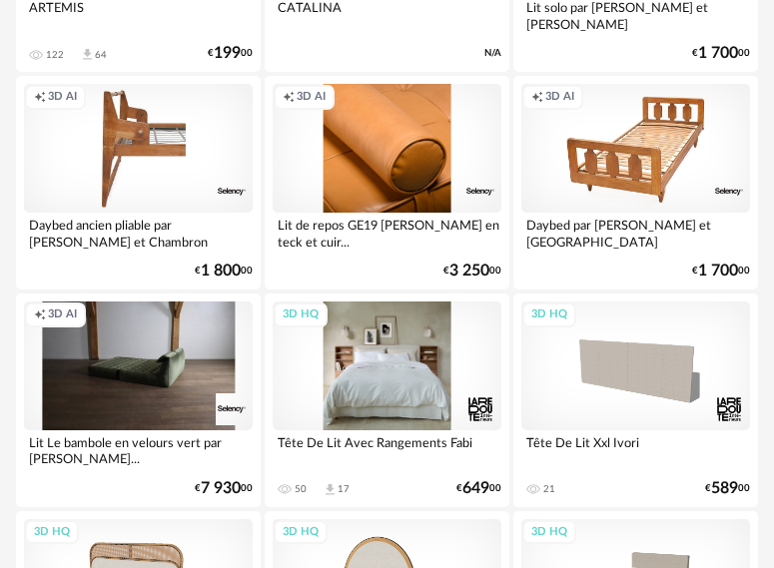
click at [402, 342] on div "3D HQ" at bounding box center [387, 366] width 229 height 129
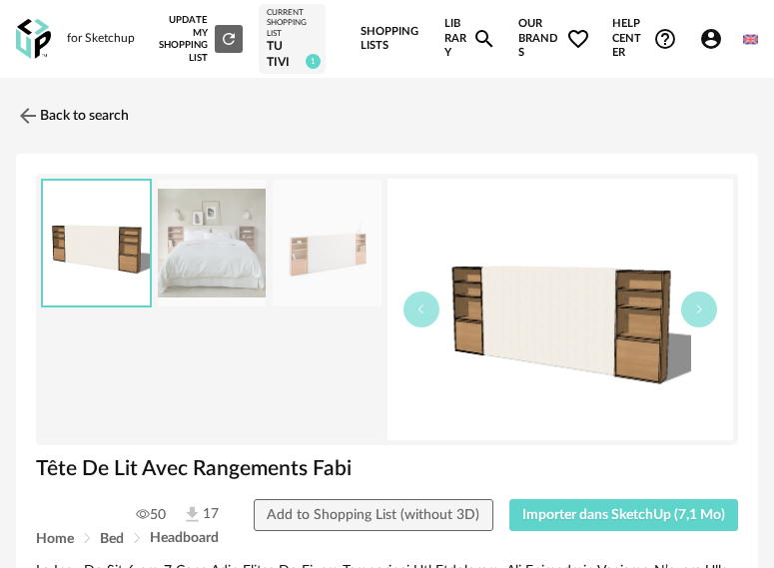
click at [217, 254] on img at bounding box center [212, 243] width 109 height 127
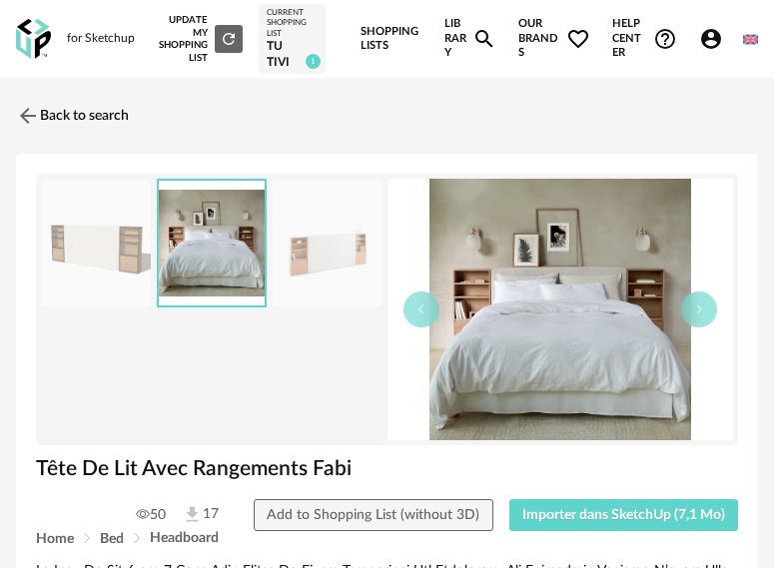
click at [326, 250] on img at bounding box center [327, 243] width 109 height 127
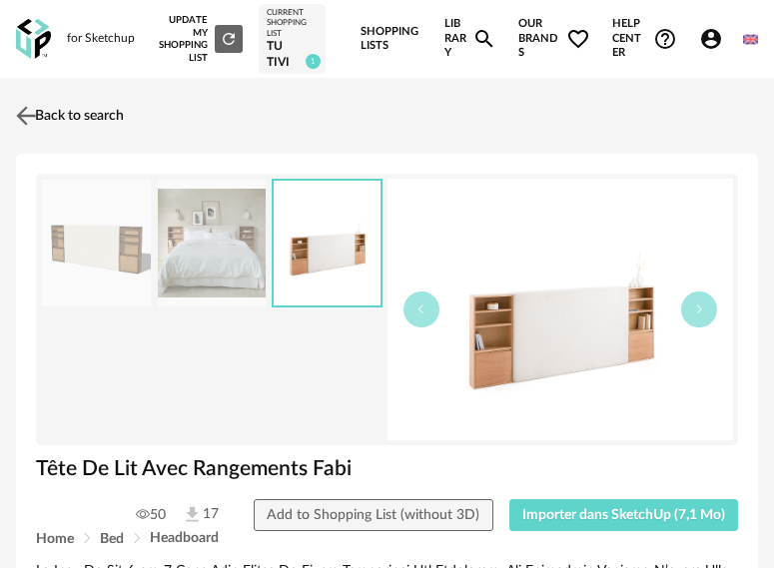
click at [30, 117] on img at bounding box center [26, 116] width 29 height 29
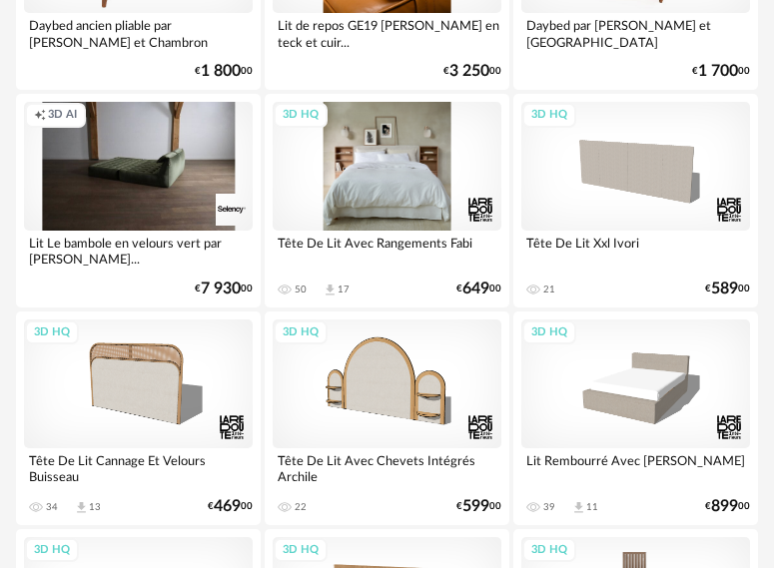
scroll to position [2497, 0]
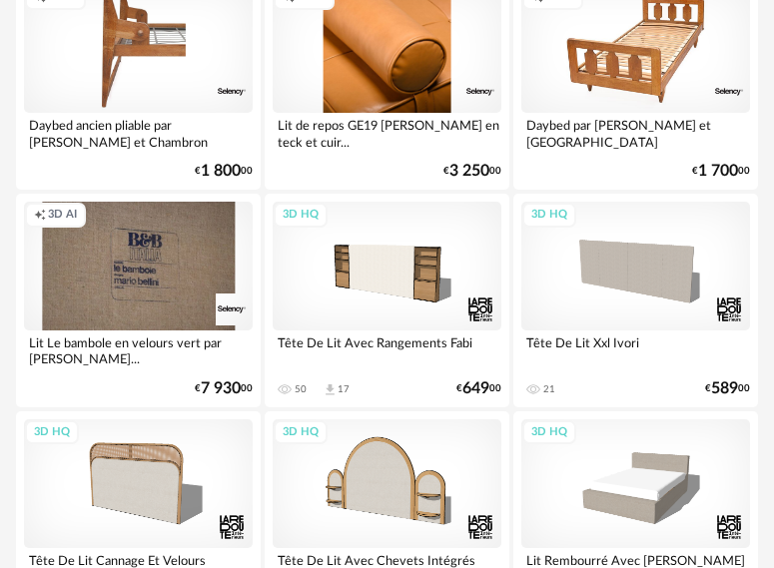
click at [176, 265] on div "Creation icon 3D AI" at bounding box center [138, 266] width 229 height 129
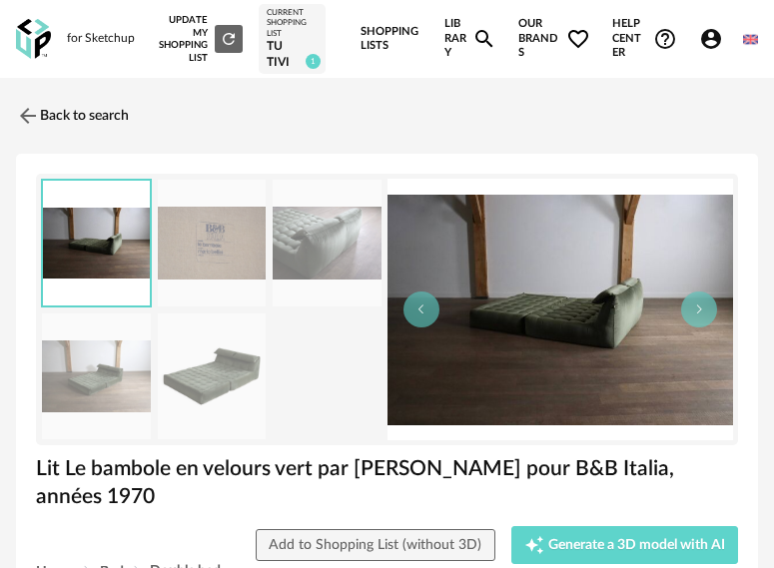
click at [316, 239] on img at bounding box center [327, 243] width 109 height 127
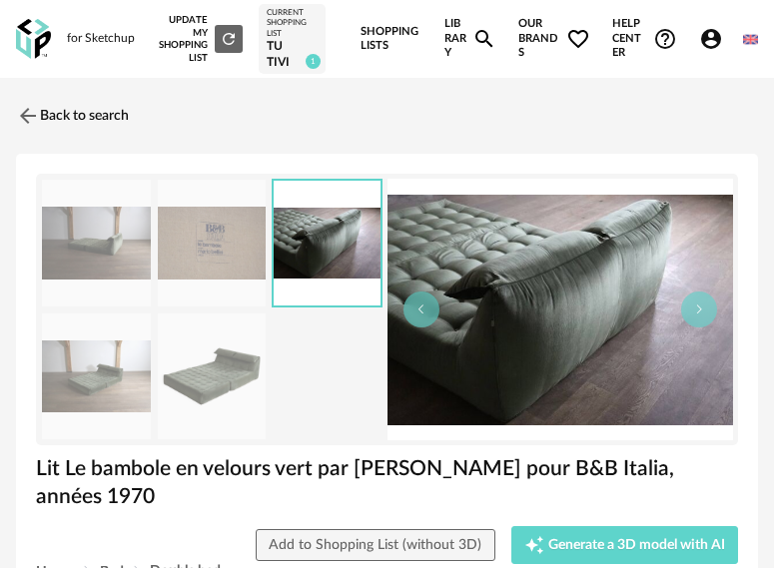
click at [222, 368] on img at bounding box center [212, 377] width 109 height 127
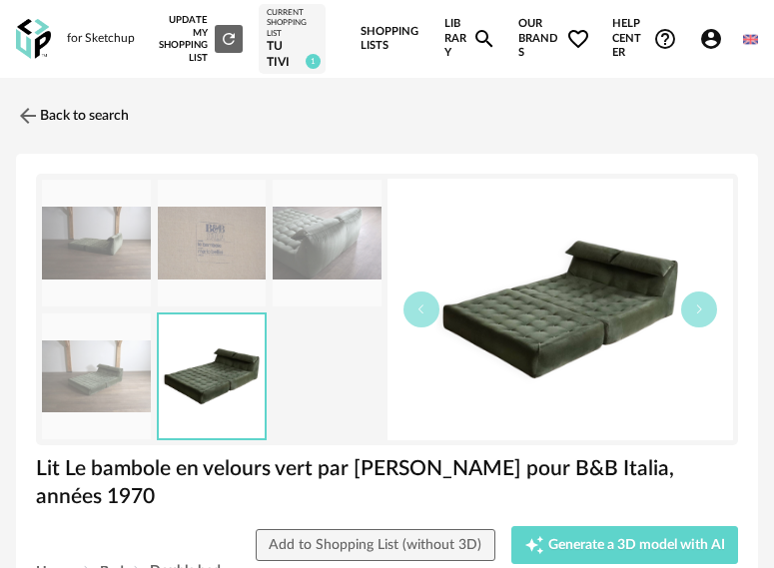
click at [81, 368] on img at bounding box center [96, 377] width 109 height 127
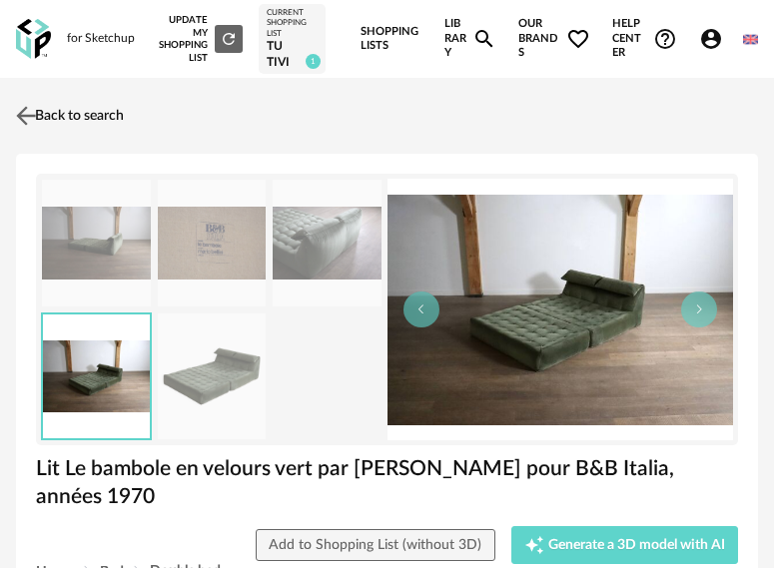
click at [22, 127] on img at bounding box center [26, 116] width 29 height 29
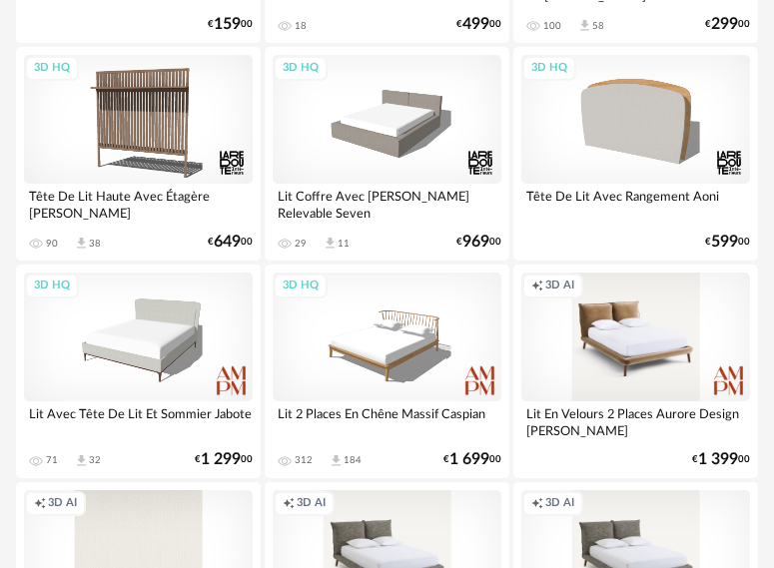
scroll to position [3395, 0]
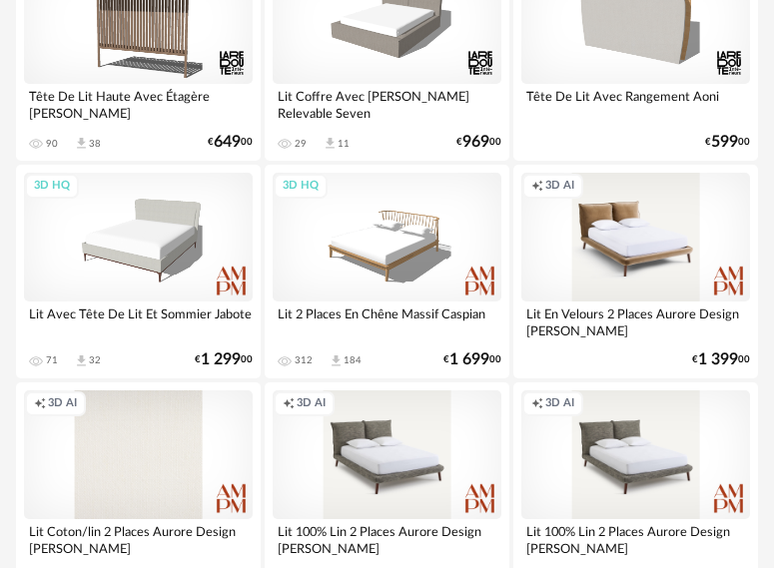
click at [364, 483] on div "Creation icon 3D AI" at bounding box center [387, 454] width 229 height 129
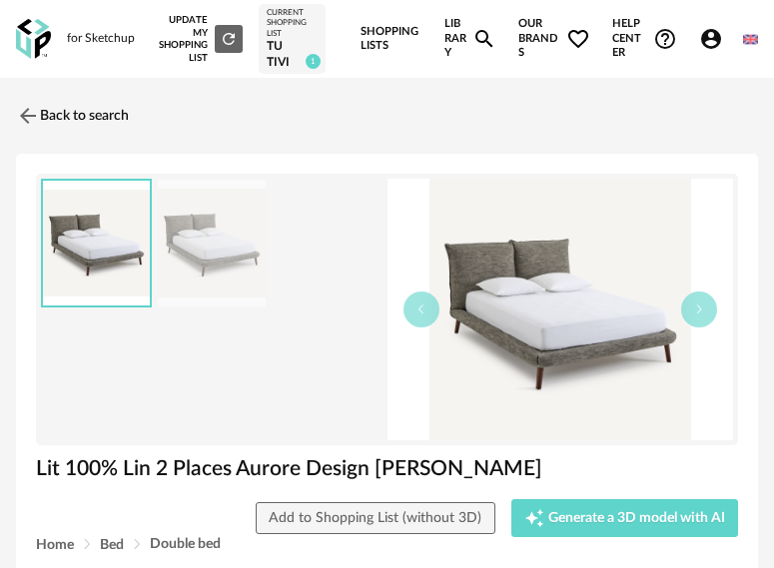
click at [235, 252] on img at bounding box center [212, 243] width 109 height 127
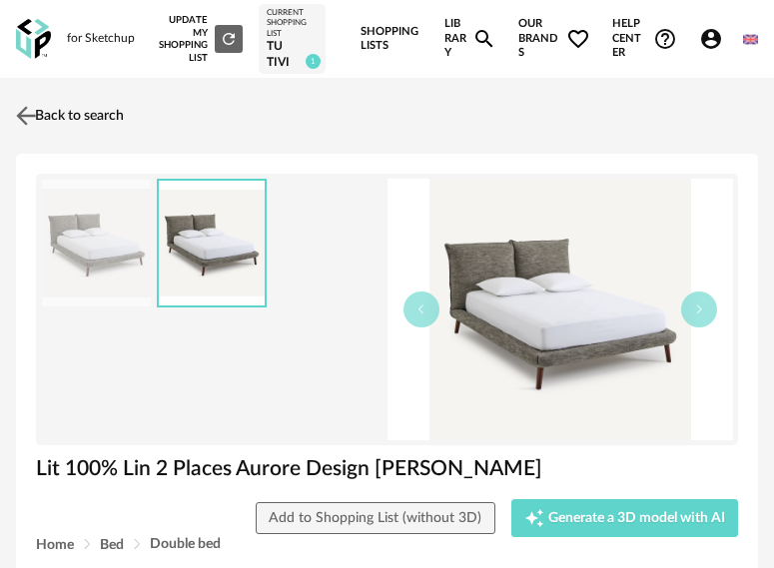
click at [32, 109] on img at bounding box center [26, 116] width 29 height 29
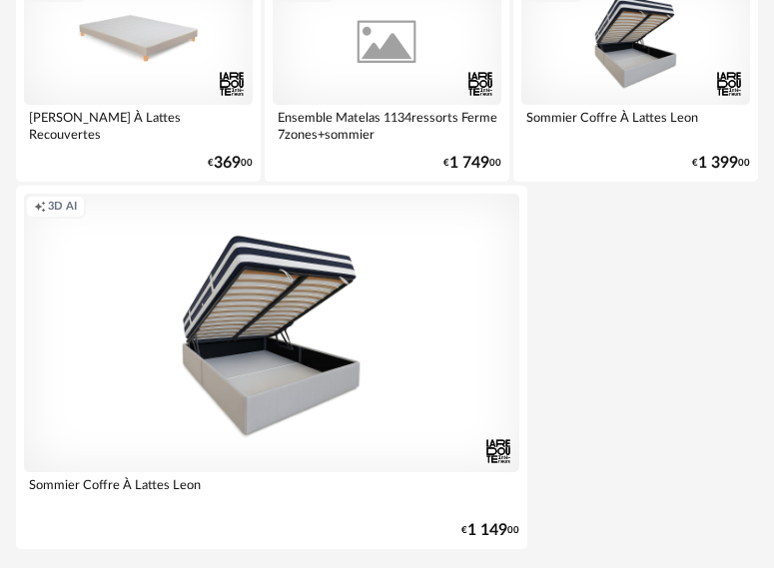
scroll to position [7396, 0]
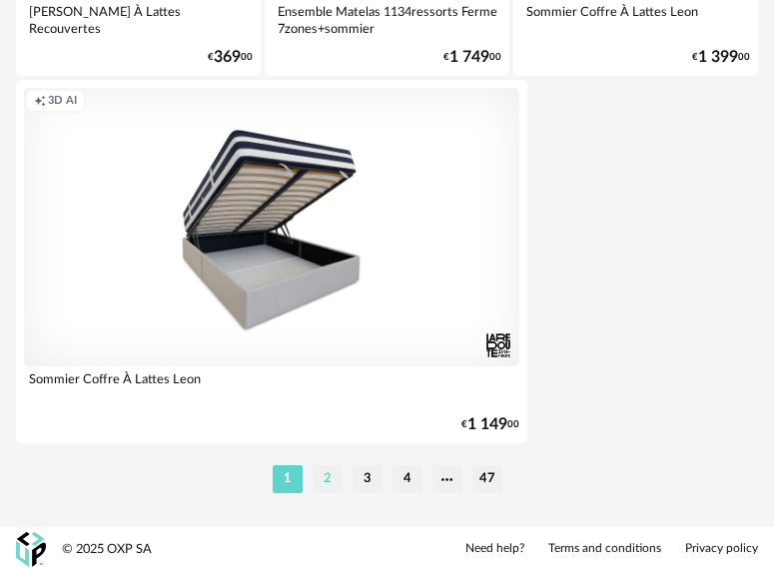
click at [317, 475] on li "2" at bounding box center [328, 479] width 30 height 28
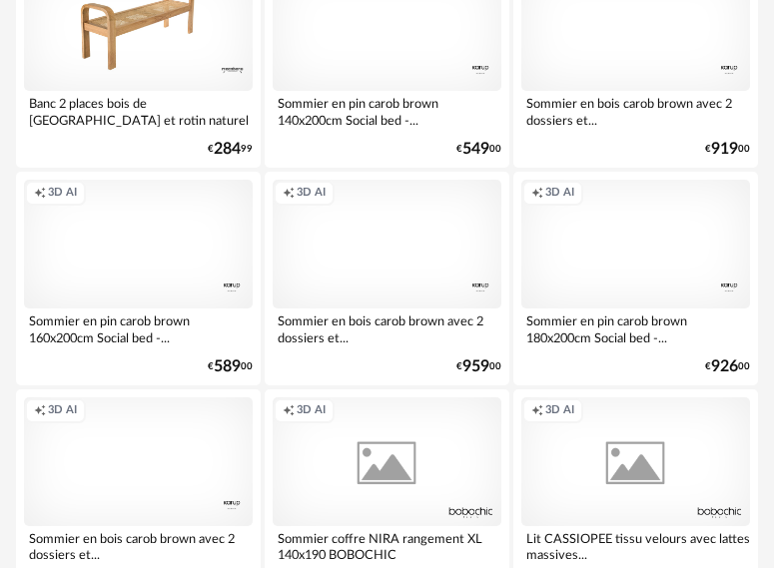
scroll to position [4893, 0]
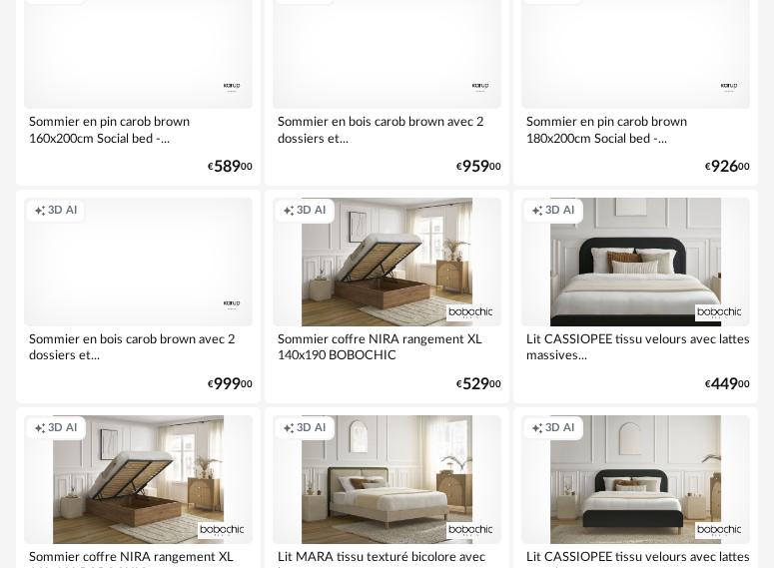
click at [669, 260] on div "Creation icon 3D AI" at bounding box center [635, 262] width 229 height 129
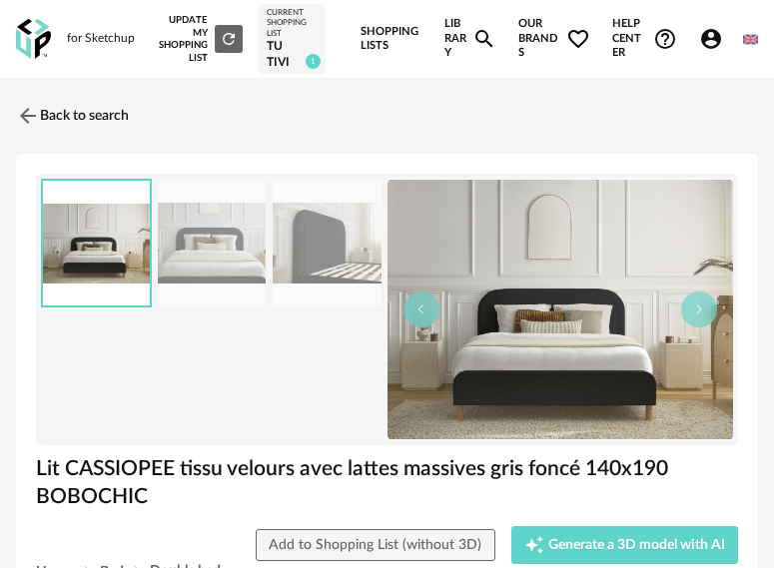
click at [183, 256] on img at bounding box center [212, 243] width 109 height 127
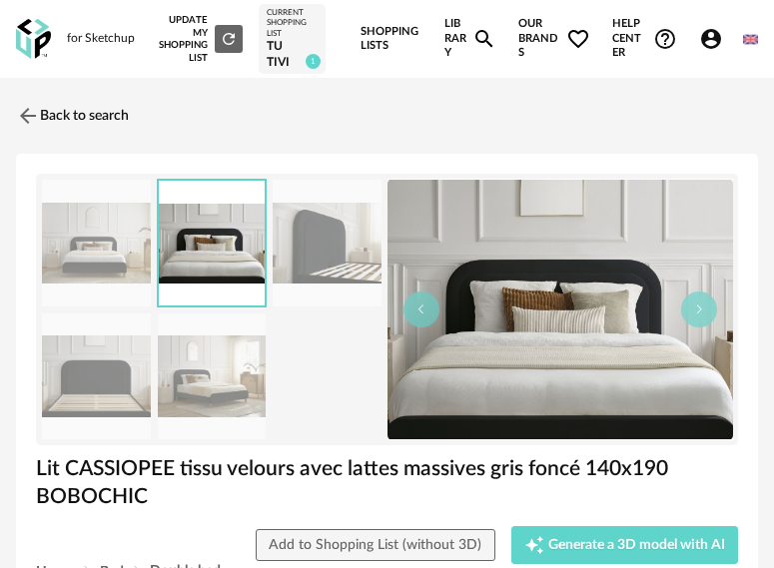
click at [85, 253] on img at bounding box center [96, 243] width 109 height 127
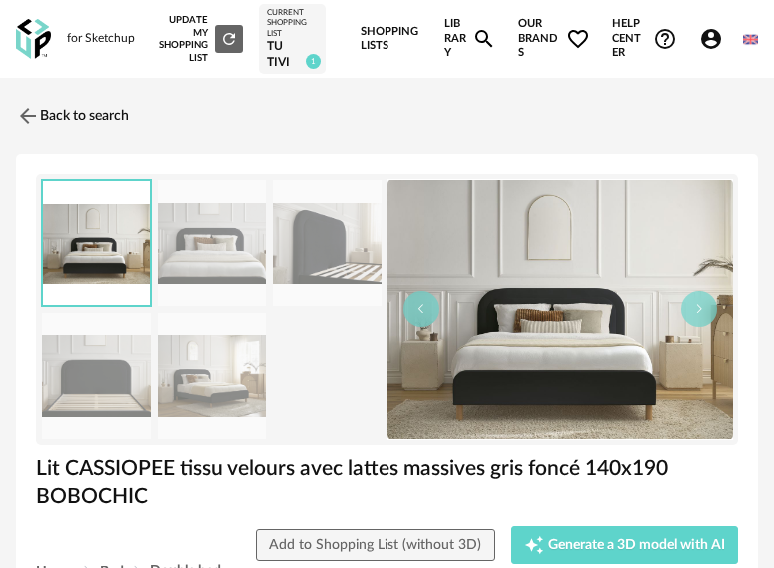
click at [117, 388] on img at bounding box center [96, 377] width 109 height 127
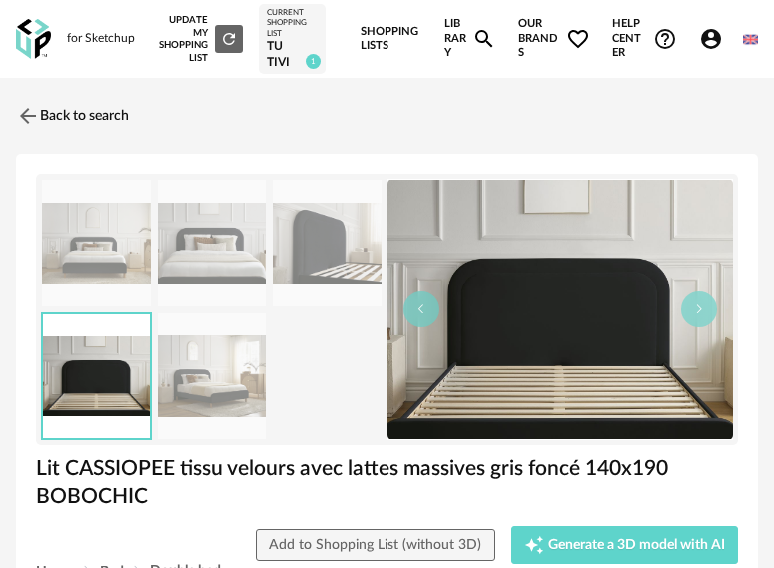
click at [201, 380] on img at bounding box center [212, 377] width 109 height 127
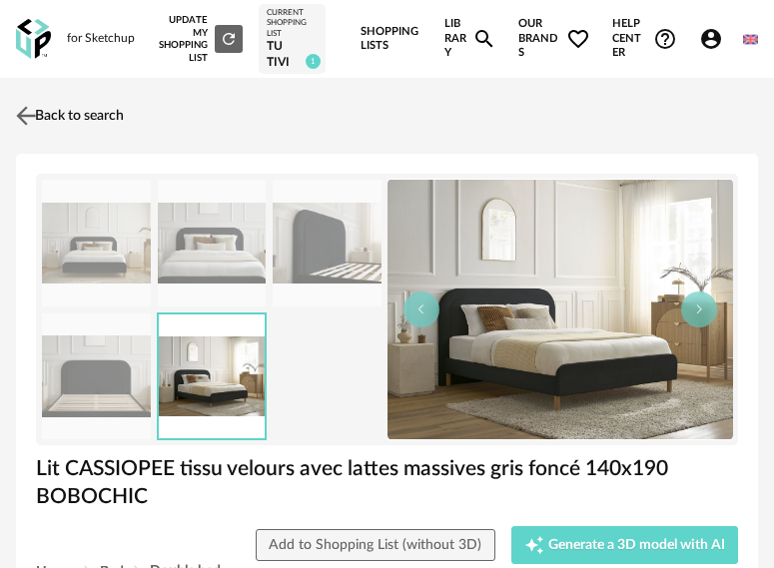
click at [104, 122] on link "Back to search" at bounding box center [67, 116] width 113 height 44
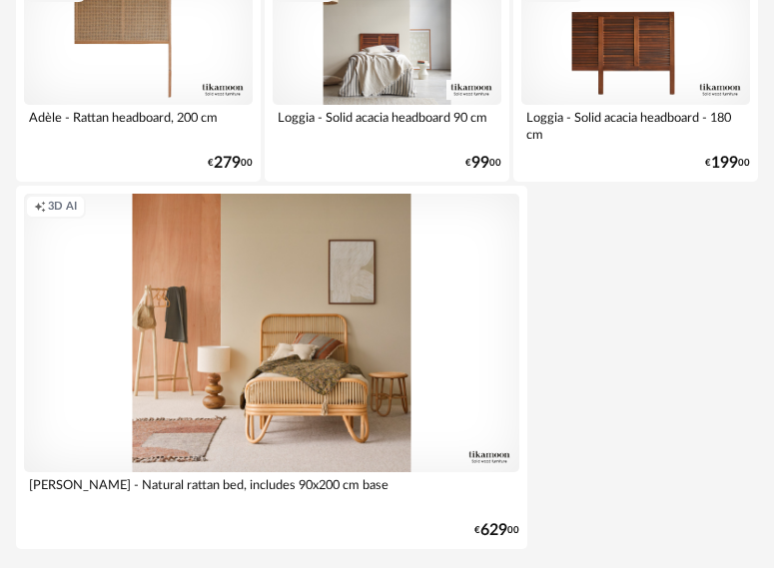
scroll to position [7396, 0]
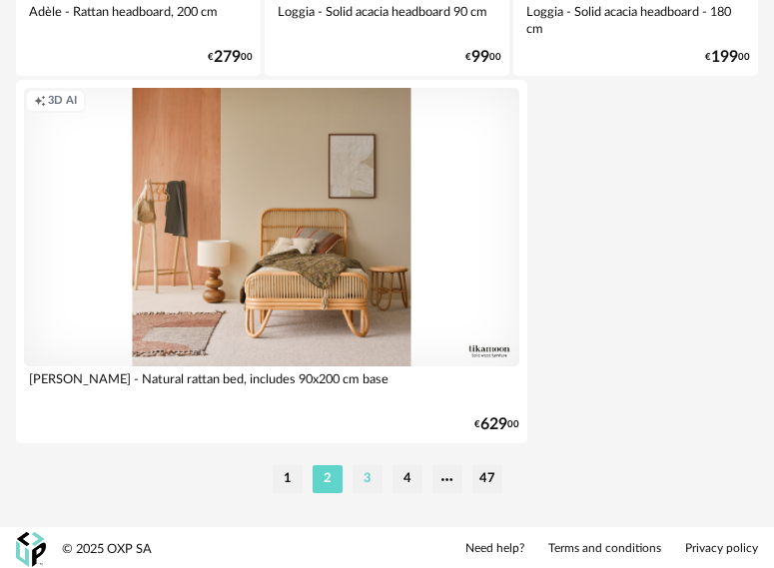
click at [367, 474] on li "3" at bounding box center [368, 479] width 30 height 28
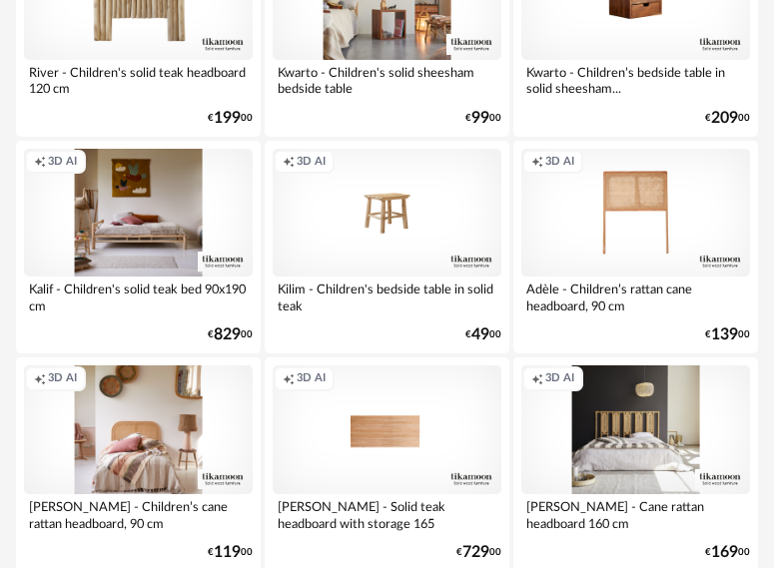
scroll to position [2197, 0]
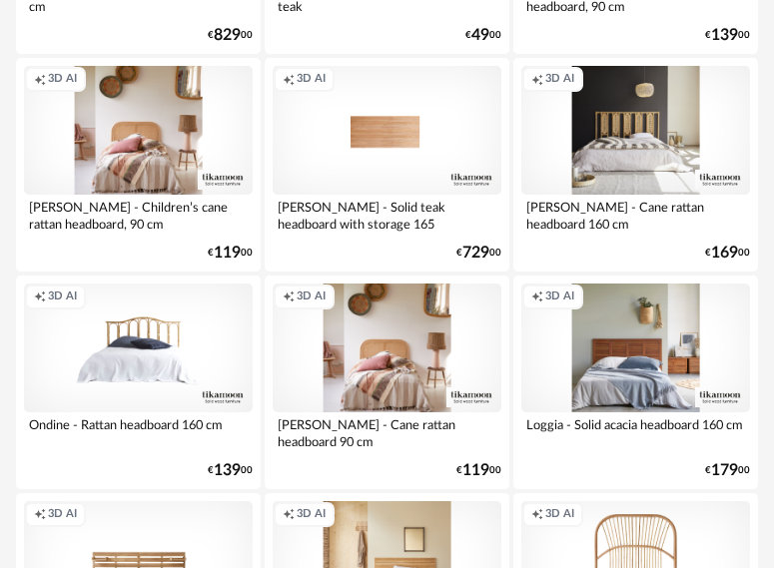
click at [614, 130] on div "Creation icon 3D AI" at bounding box center [635, 130] width 229 height 129
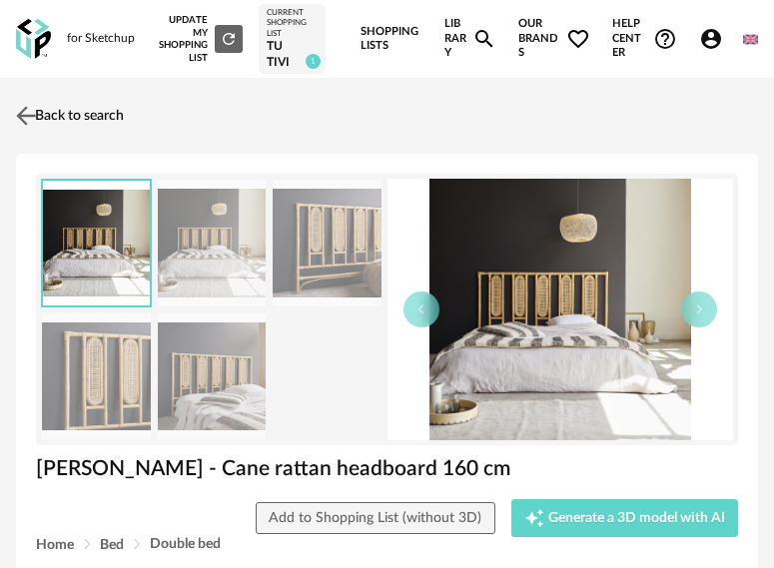
click at [85, 116] on link "Back to search" at bounding box center [67, 116] width 113 height 44
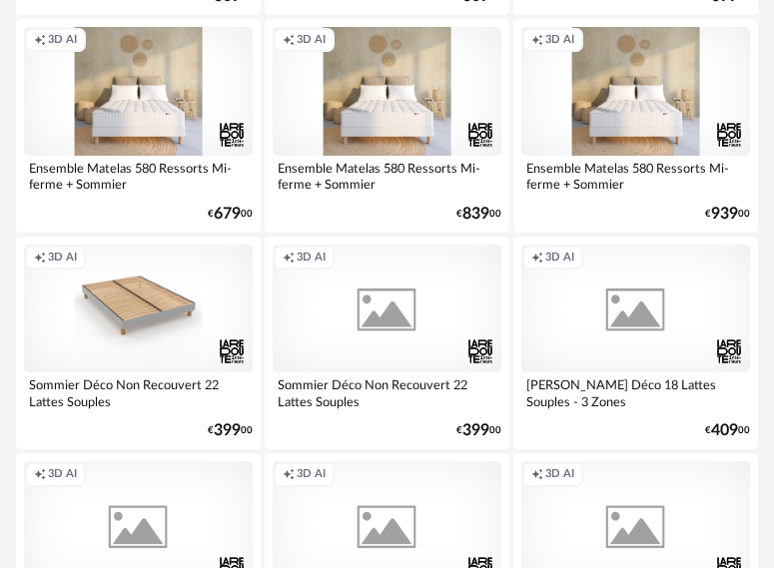
scroll to position [4394, 0]
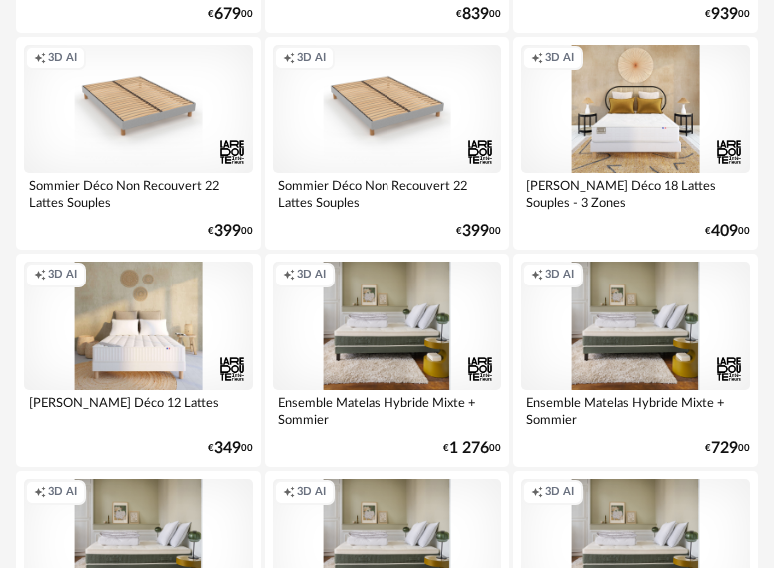
click at [385, 304] on div "Creation icon 3D AI" at bounding box center [387, 326] width 229 height 129
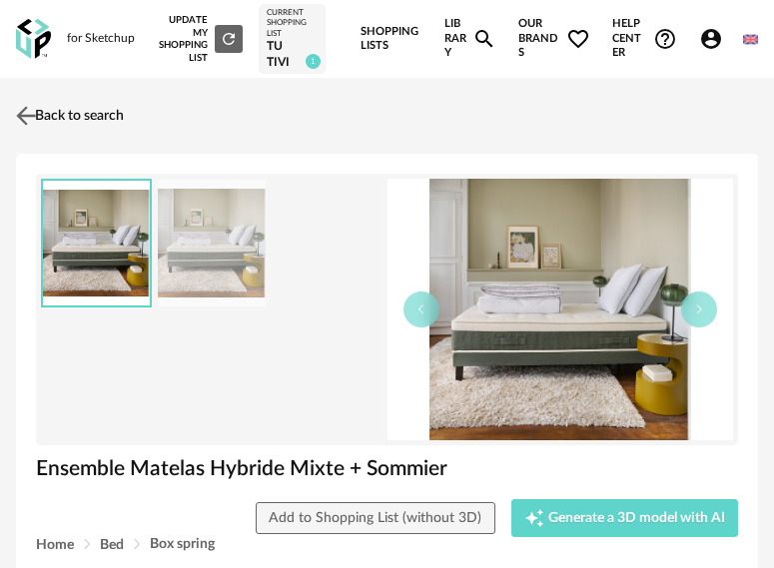
click at [66, 111] on link "Back to search" at bounding box center [67, 116] width 113 height 44
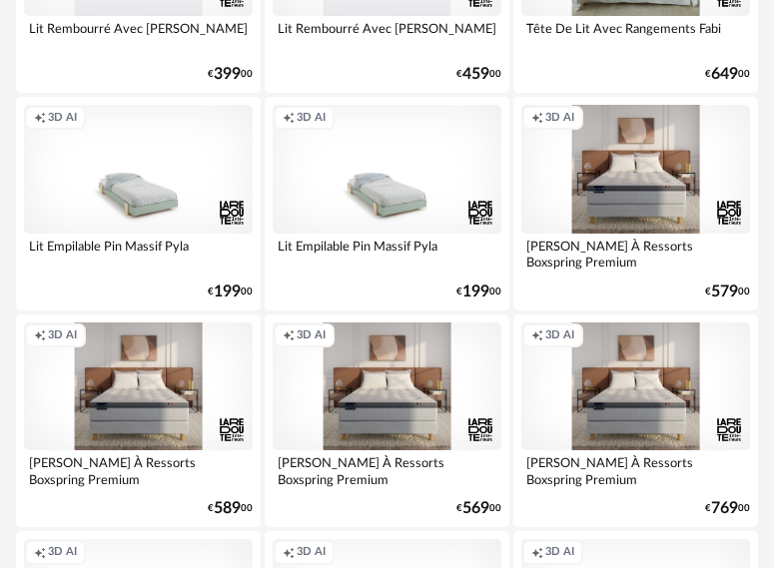
scroll to position [6391, 0]
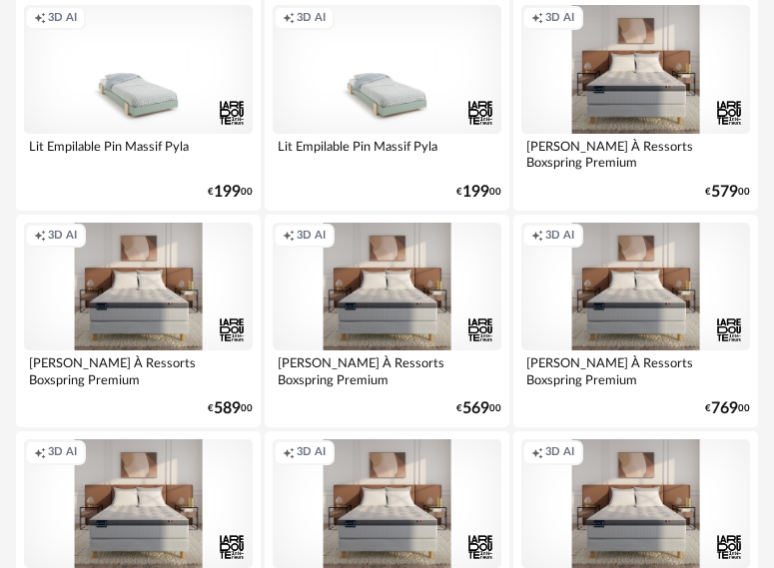
click at [132, 303] on div "Creation icon 3D AI" at bounding box center [138, 287] width 229 height 129
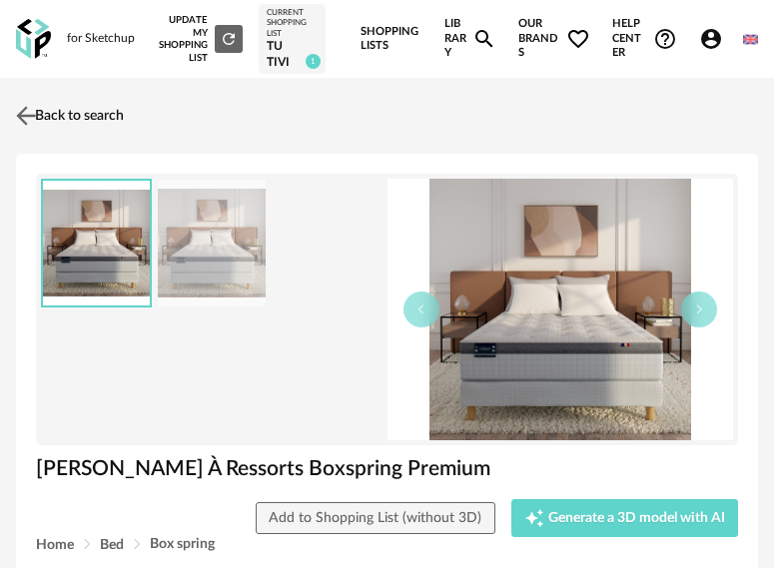
click at [83, 122] on link "Back to search" at bounding box center [67, 116] width 113 height 44
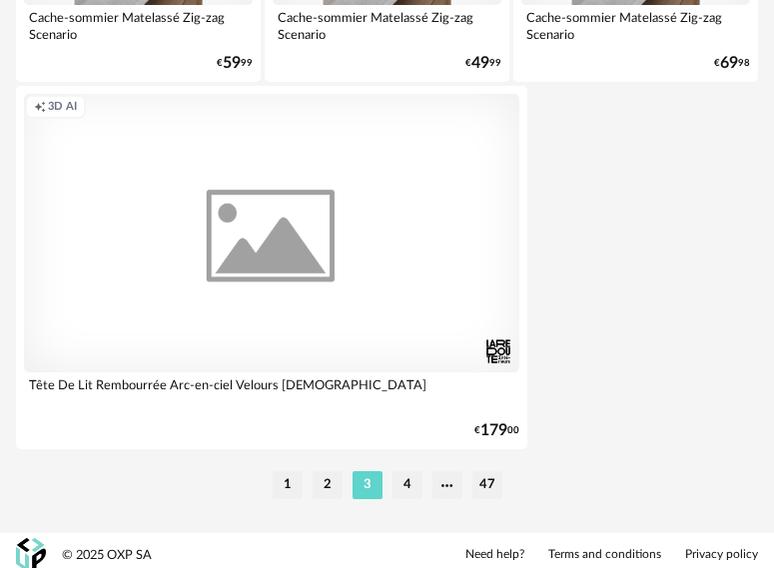
scroll to position [7396, 0]
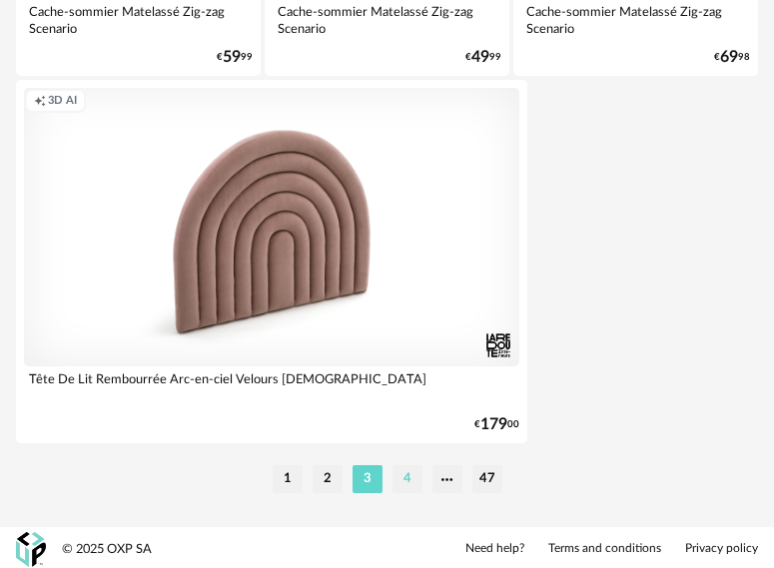
click at [405, 478] on li "4" at bounding box center [407, 479] width 30 height 28
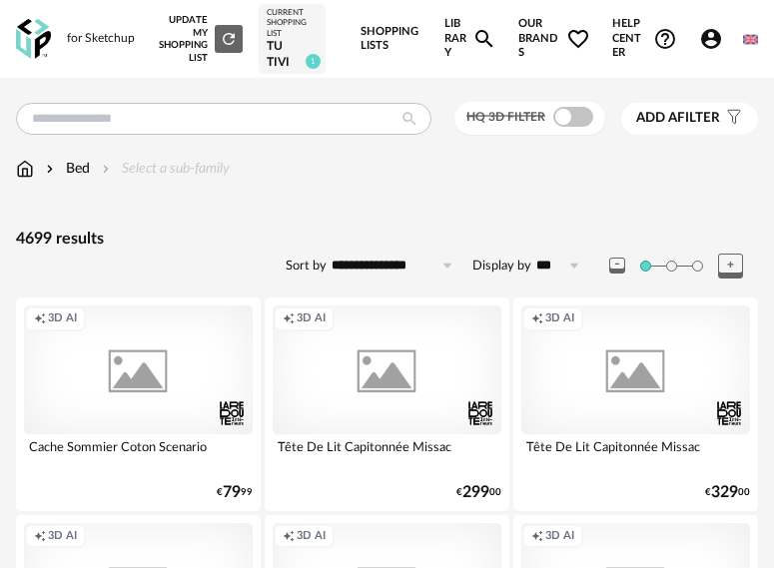
scroll to position [300, 0]
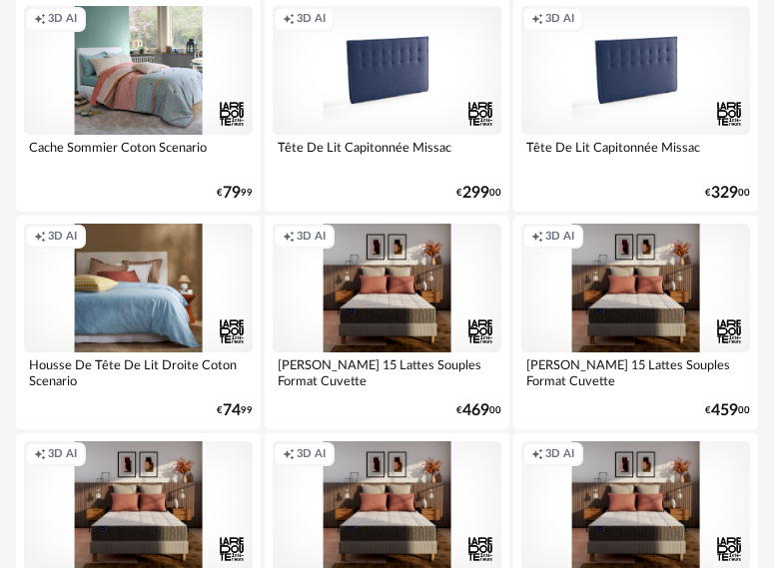
click at [402, 306] on div "Creation icon 3D AI" at bounding box center [387, 288] width 229 height 129
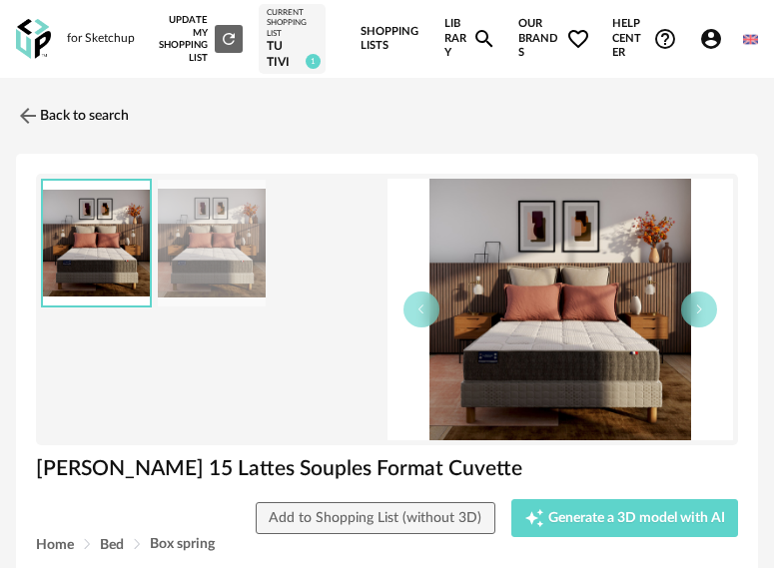
click at [222, 247] on img at bounding box center [212, 243] width 109 height 127
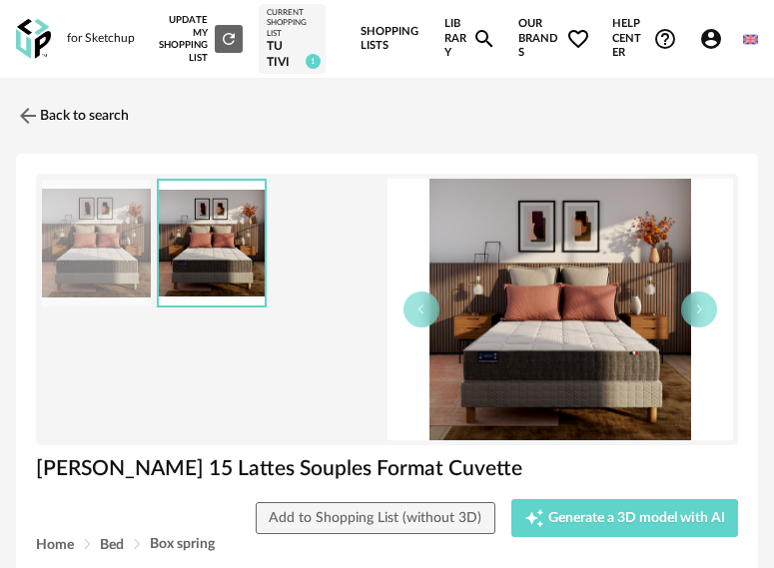
click at [98, 239] on img at bounding box center [96, 243] width 109 height 127
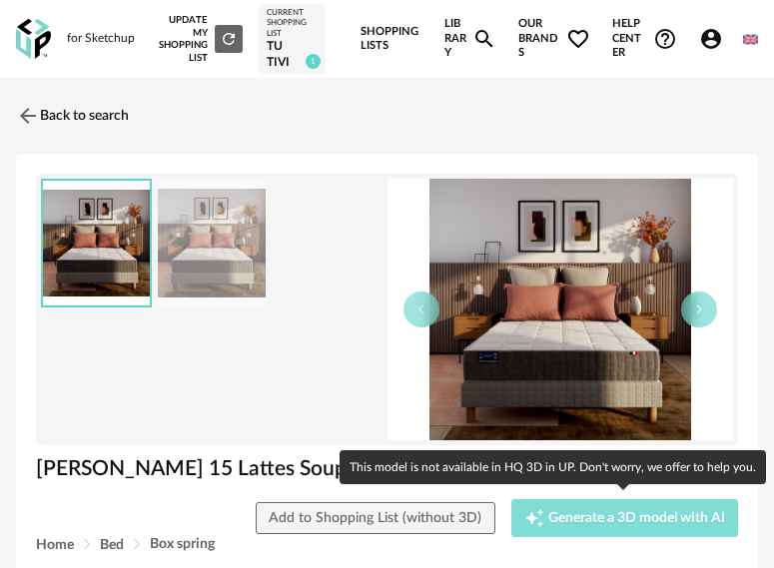
click at [616, 526] on button "Creation icon Generate a 3D model with AI" at bounding box center [625, 518] width 228 height 38
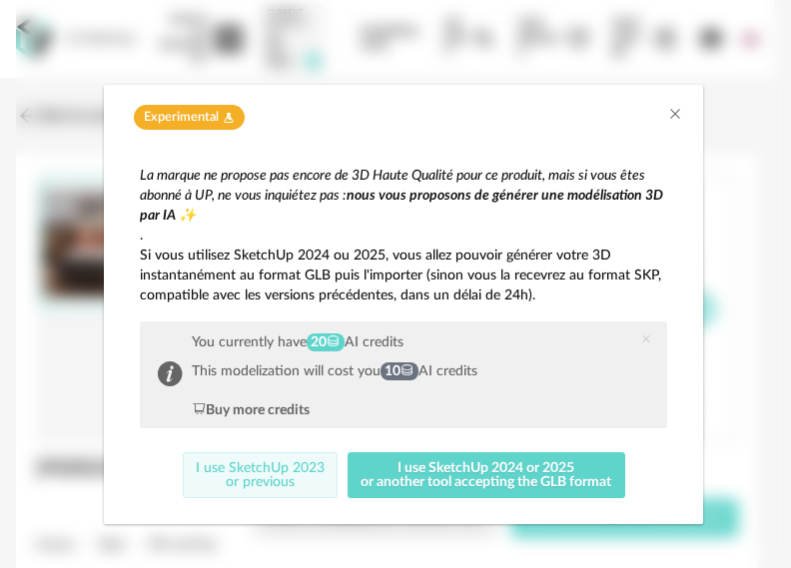
click at [254, 478] on button "I use SketchUp 2023 or previous" at bounding box center [261, 475] width 156 height 46
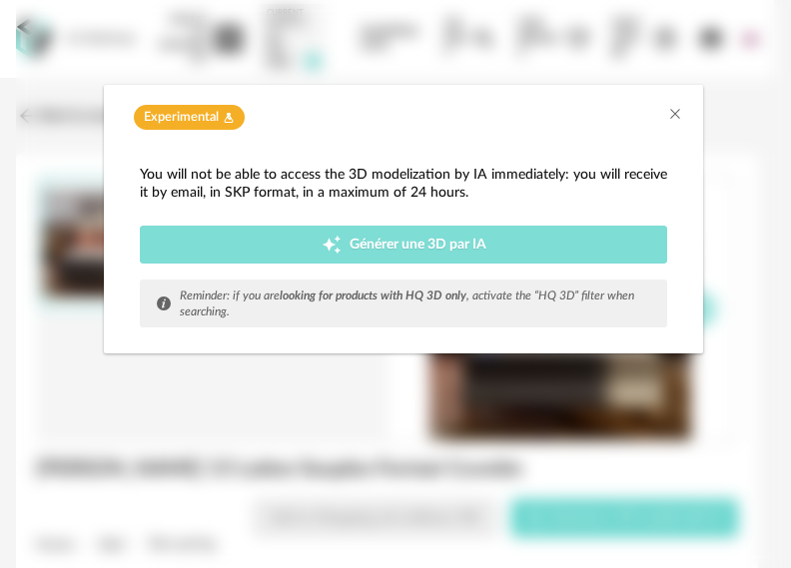
click at [430, 242] on span "Générer une 3D par IA" at bounding box center [418, 245] width 137 height 14
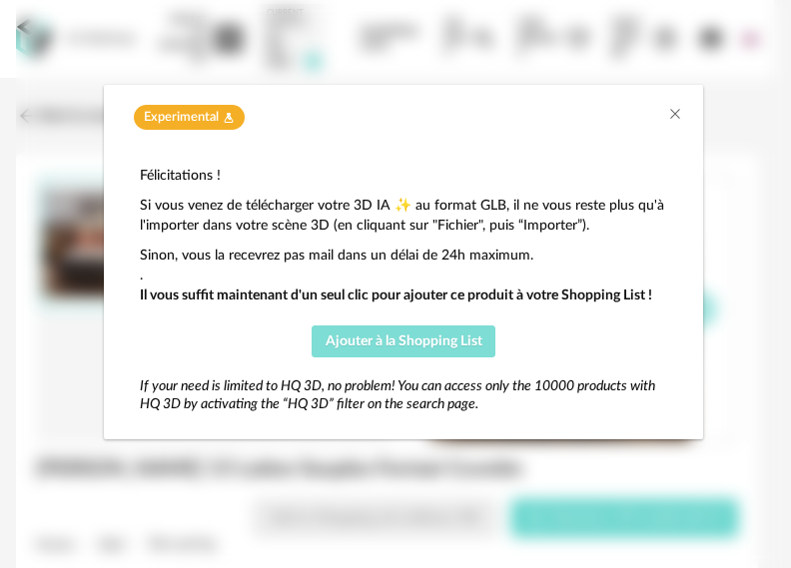
click at [442, 348] on span "Ajouter à la Shopping List" at bounding box center [404, 342] width 157 height 14
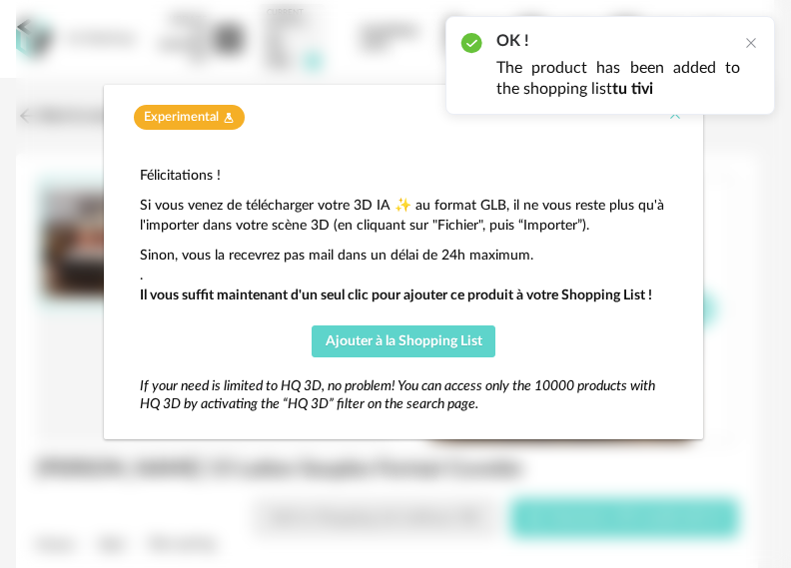
click at [672, 117] on icon "Close" at bounding box center [675, 114] width 16 height 16
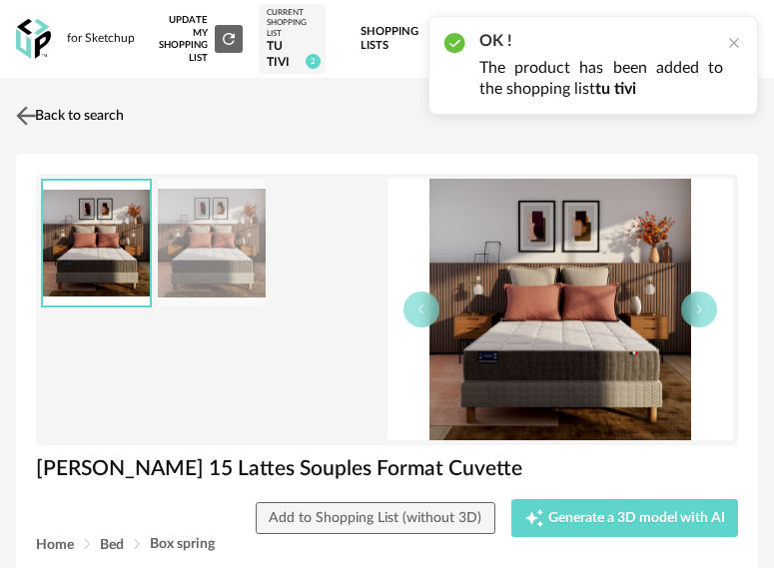
click at [75, 119] on link "Back to search" at bounding box center [67, 116] width 113 height 44
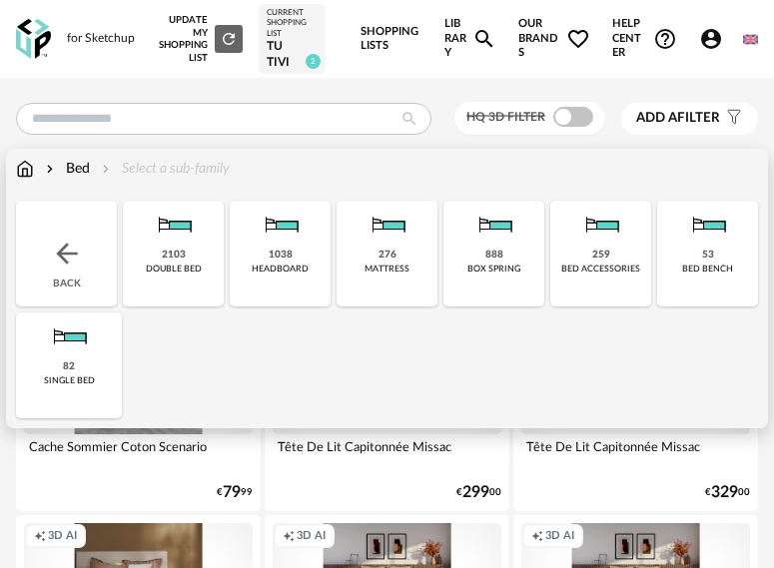
click at [19, 172] on img at bounding box center [25, 169] width 18 height 20
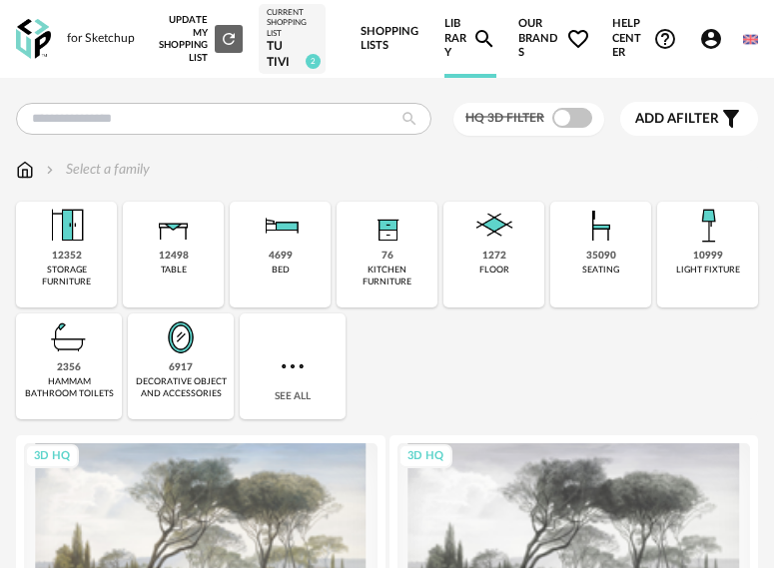
click at [491, 240] on img at bounding box center [494, 226] width 48 height 48
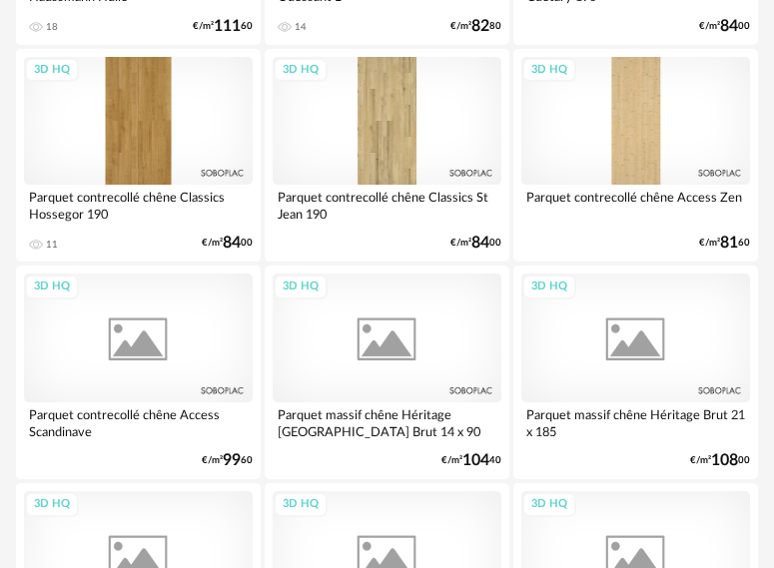
scroll to position [2996, 0]
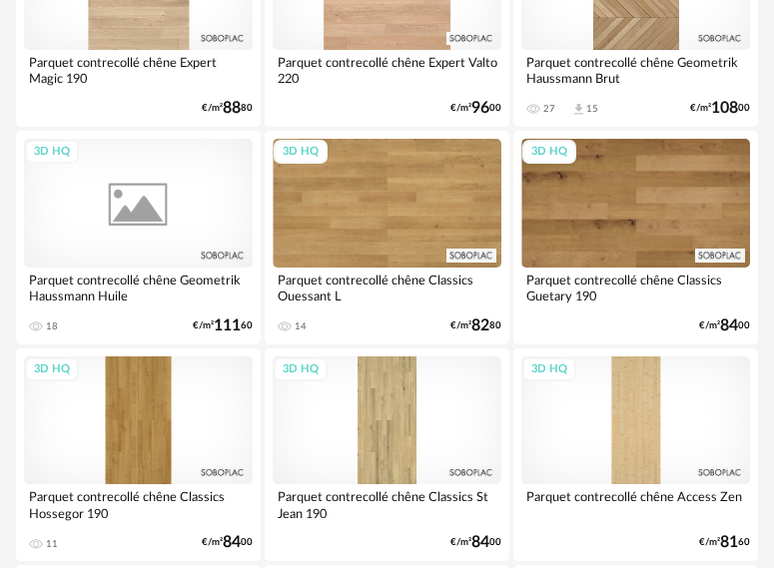
click at [152, 221] on div "3D HQ" at bounding box center [138, 203] width 229 height 129
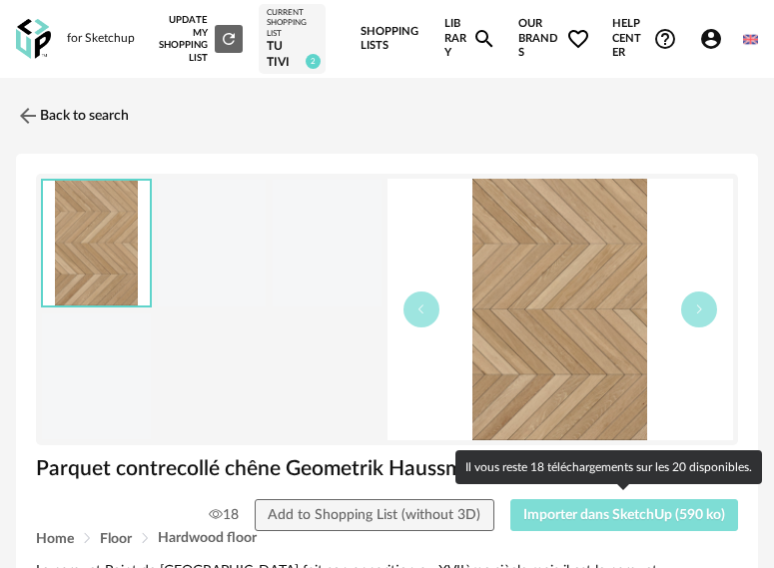
click at [588, 516] on span "Importer dans SketchUp (590 ko)" at bounding box center [624, 515] width 202 height 14
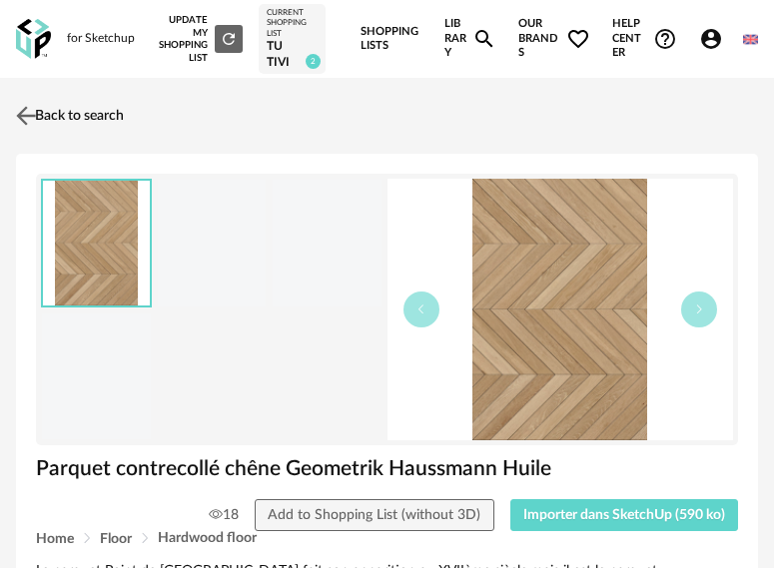
click at [120, 111] on link "Back to search" at bounding box center [67, 116] width 113 height 44
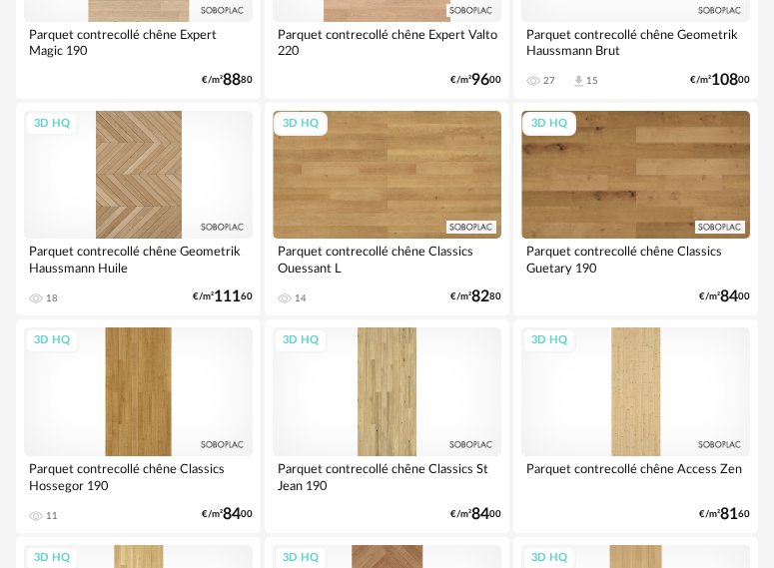
scroll to position [3223, 0]
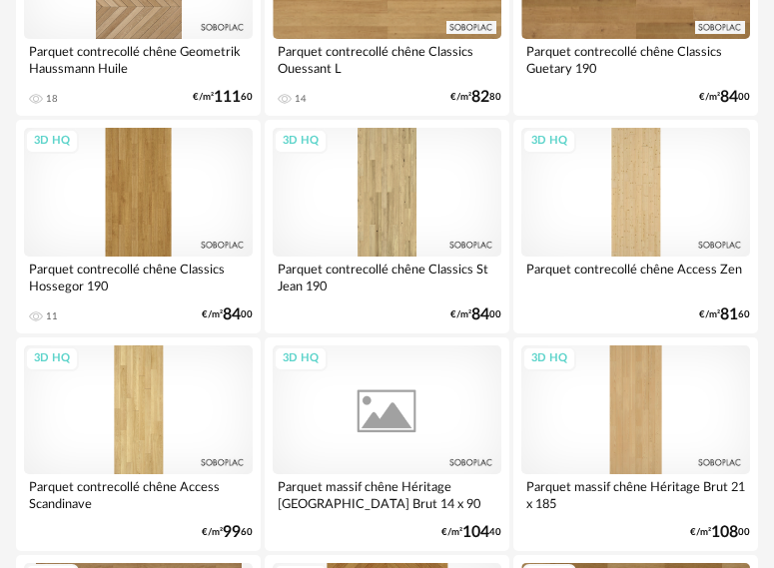
click at [386, 420] on div "3D HQ" at bounding box center [387, 410] width 229 height 129
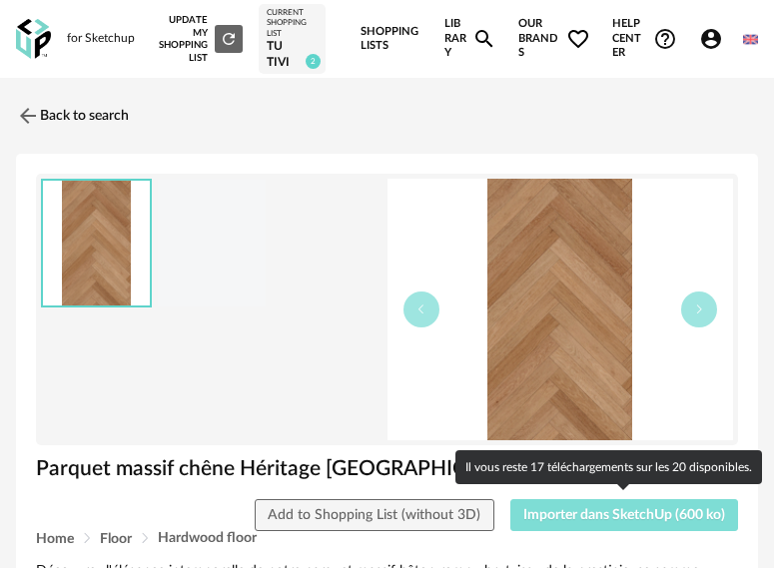
click at [630, 508] on span "Importer dans SketchUp (600 ko)" at bounding box center [624, 515] width 202 height 14
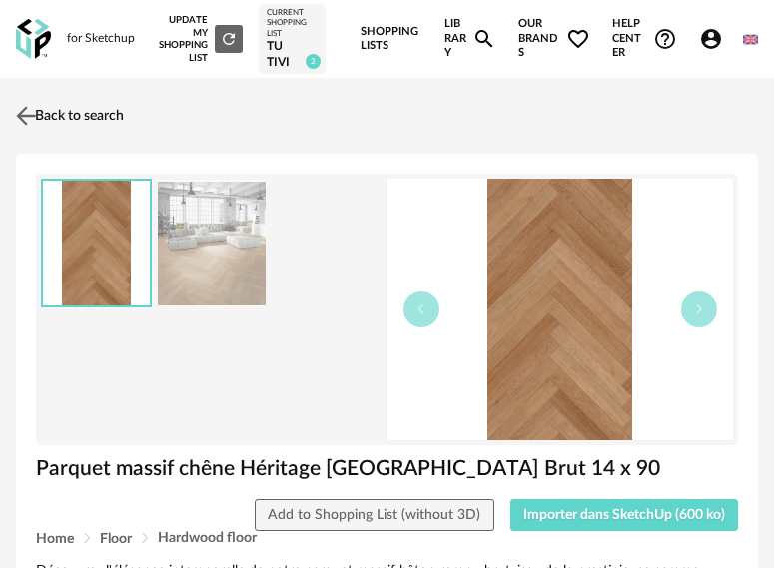
click at [114, 114] on link "Back to search" at bounding box center [67, 116] width 113 height 44
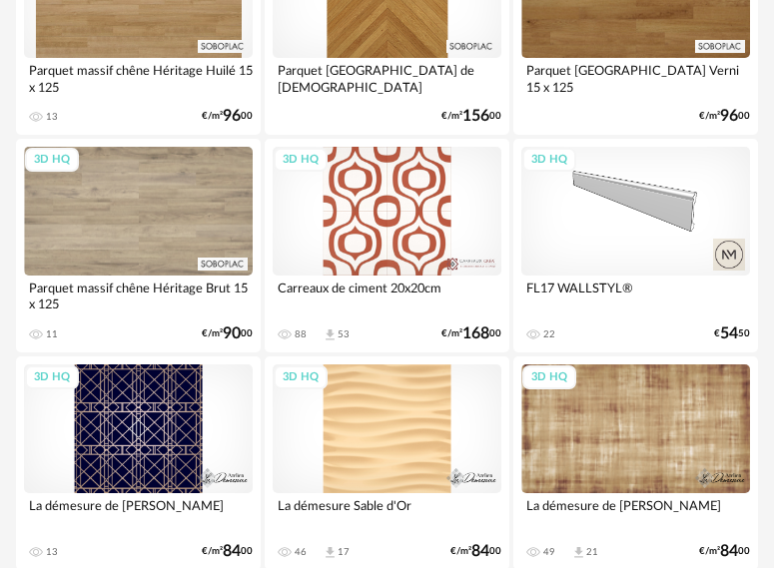
scroll to position [3757, 0]
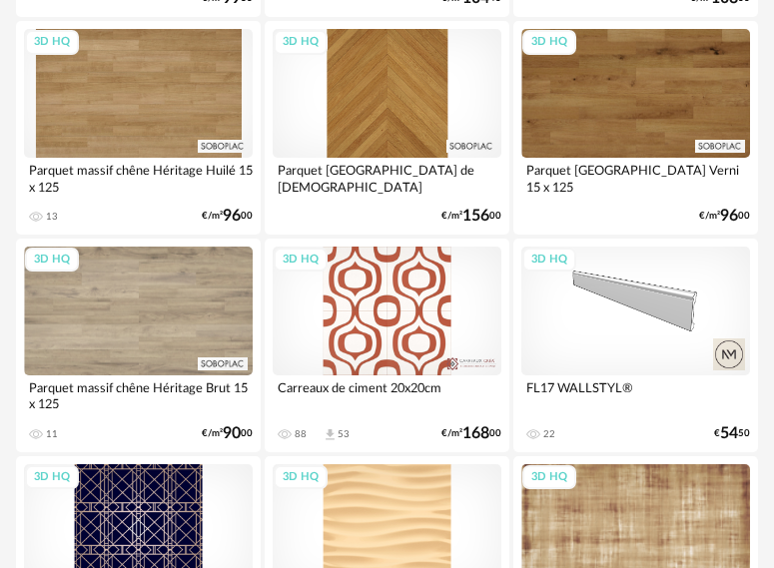
click at [380, 335] on div "3D HQ" at bounding box center [387, 311] width 229 height 129
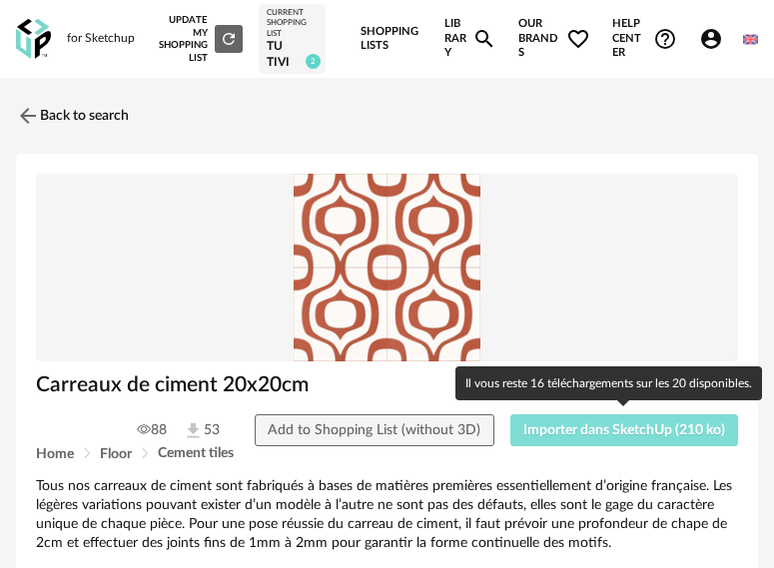
click at [617, 437] on button "Importer dans SketchUp (210 ko)" at bounding box center [624, 430] width 229 height 32
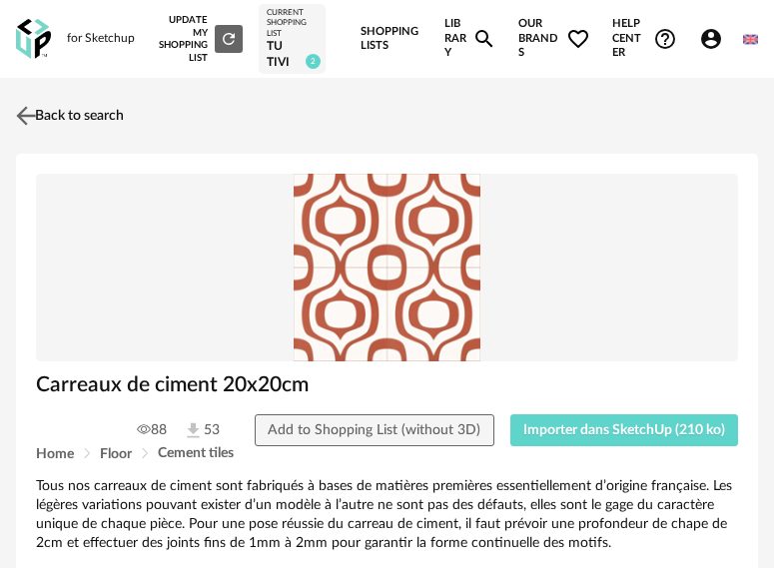
click at [83, 110] on link "Back to search" at bounding box center [67, 116] width 113 height 44
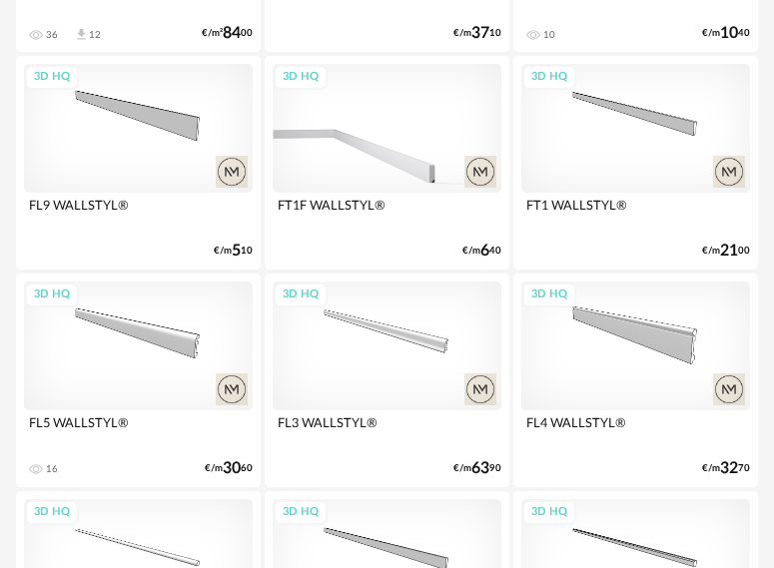
scroll to position [4692, 0]
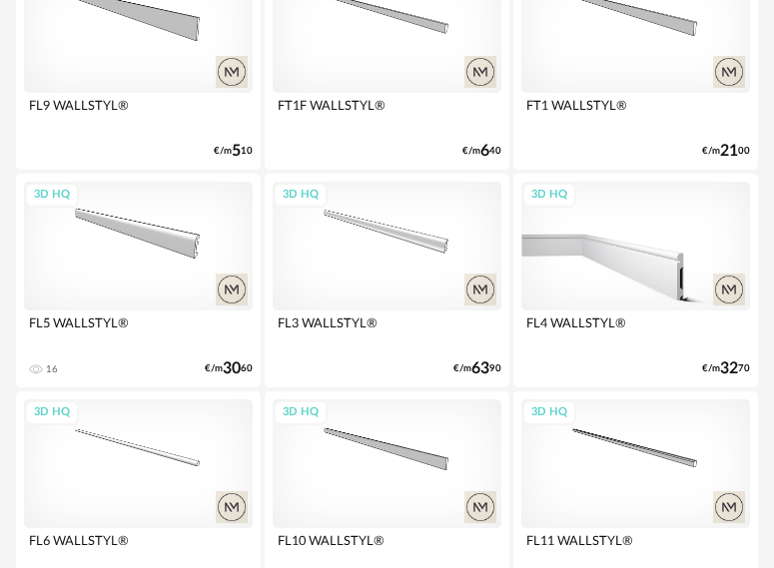
click at [659, 254] on div "3D HQ" at bounding box center [635, 246] width 229 height 129
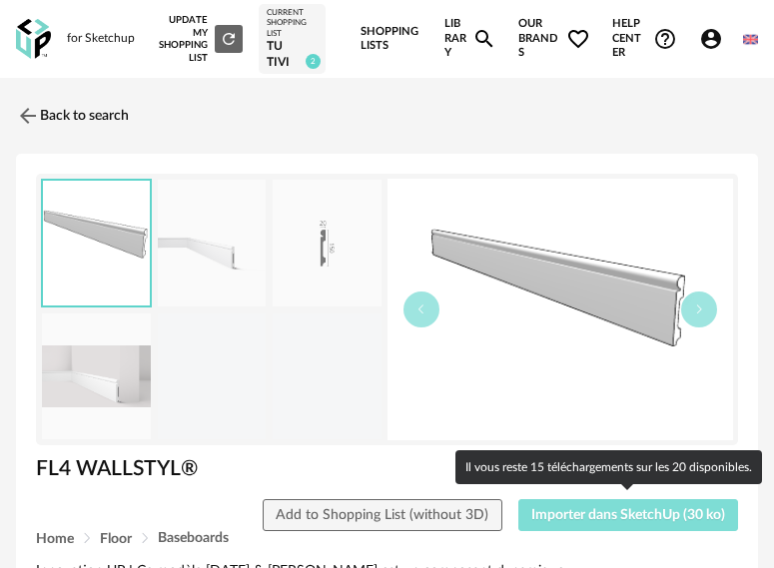
click at [603, 509] on span "Importer dans SketchUp (30 ko)" at bounding box center [628, 515] width 194 height 14
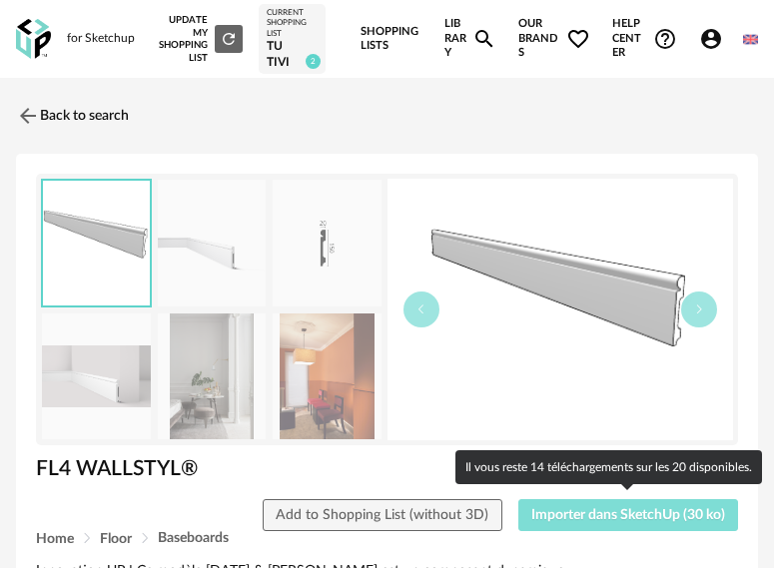
click at [616, 511] on span "Importer dans SketchUp (30 ko)" at bounding box center [628, 515] width 194 height 14
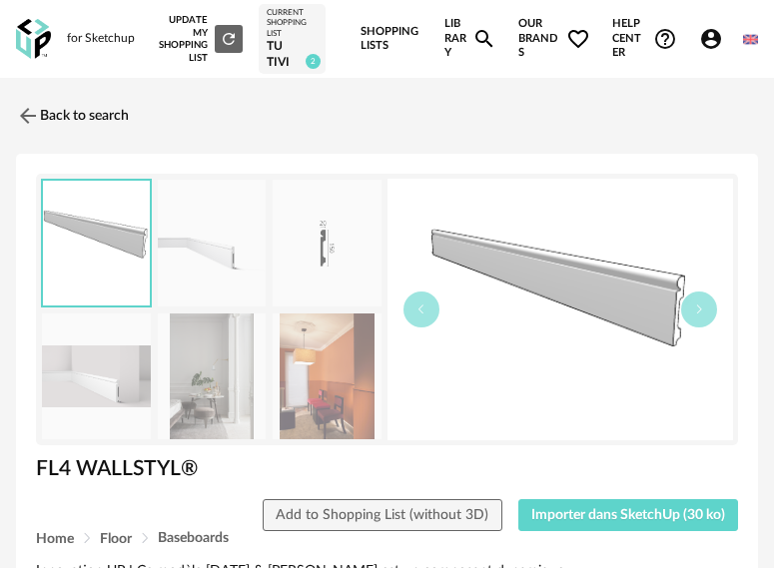
click at [349, 395] on img at bounding box center [327, 377] width 109 height 127
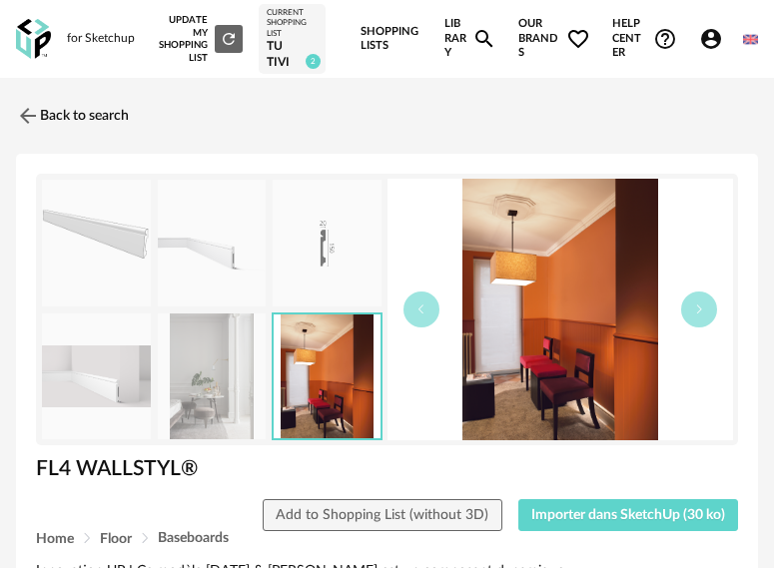
click at [178, 250] on img at bounding box center [212, 243] width 109 height 127
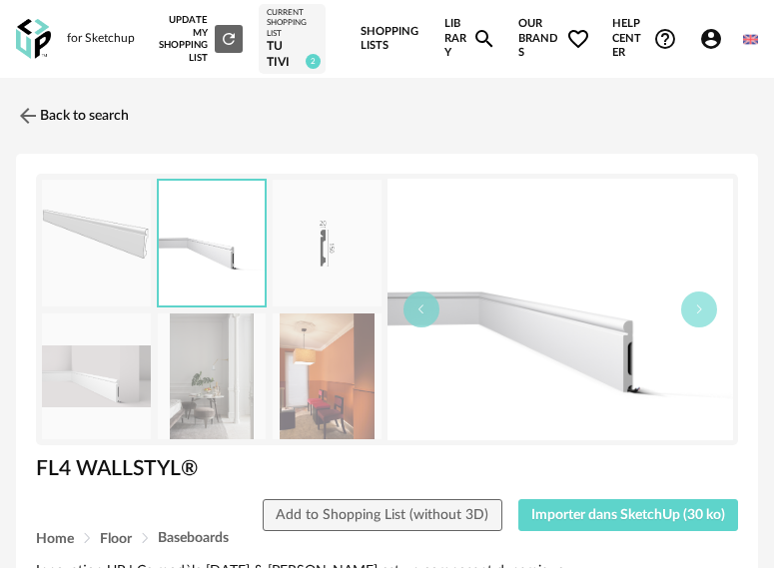
click at [97, 262] on img at bounding box center [96, 243] width 109 height 127
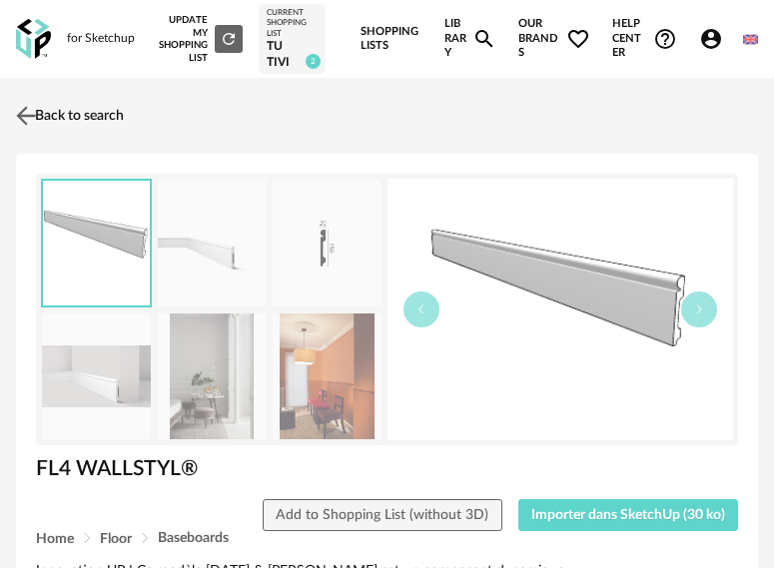
click at [74, 115] on link "Back to search" at bounding box center [67, 116] width 113 height 44
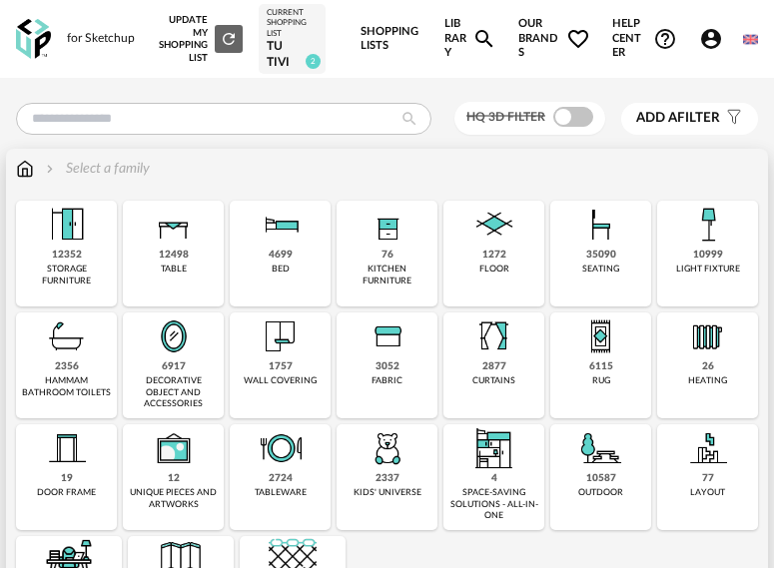
click at [482, 249] on div "1272" at bounding box center [494, 255] width 24 height 13
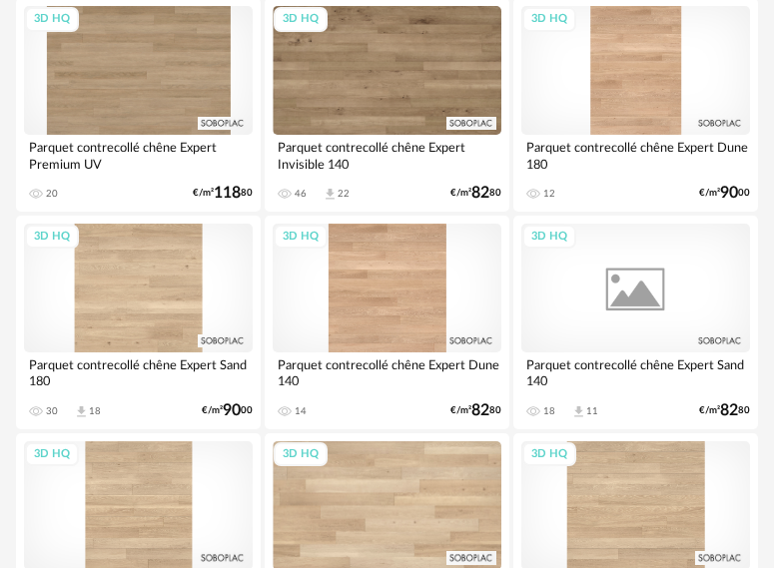
scroll to position [499, 0]
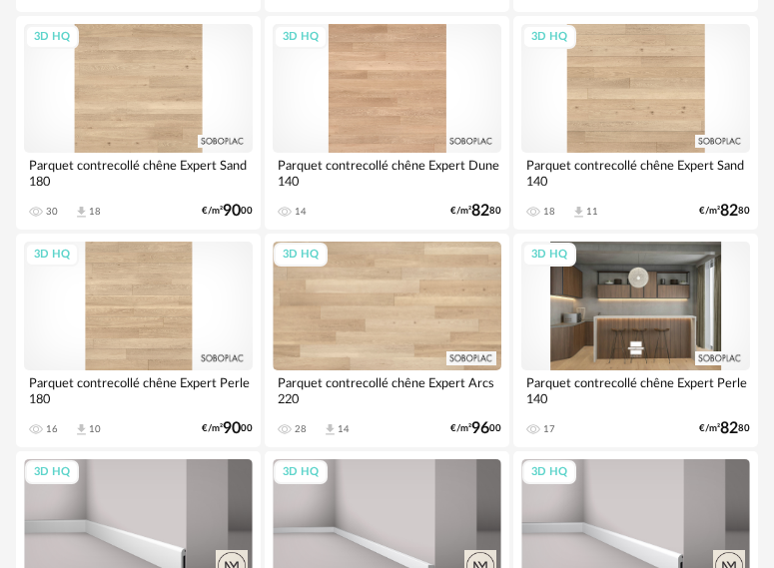
click at [656, 328] on div "3D HQ" at bounding box center [635, 306] width 229 height 129
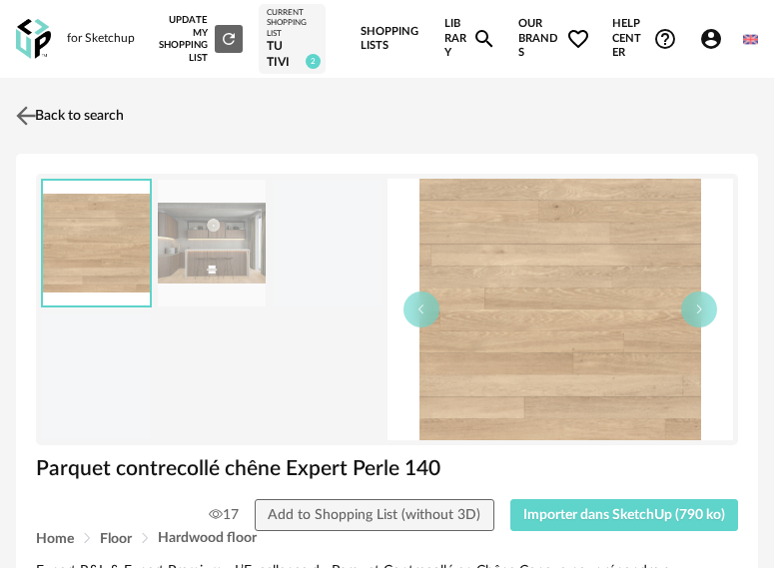
click at [97, 119] on link "Back to search" at bounding box center [67, 116] width 113 height 44
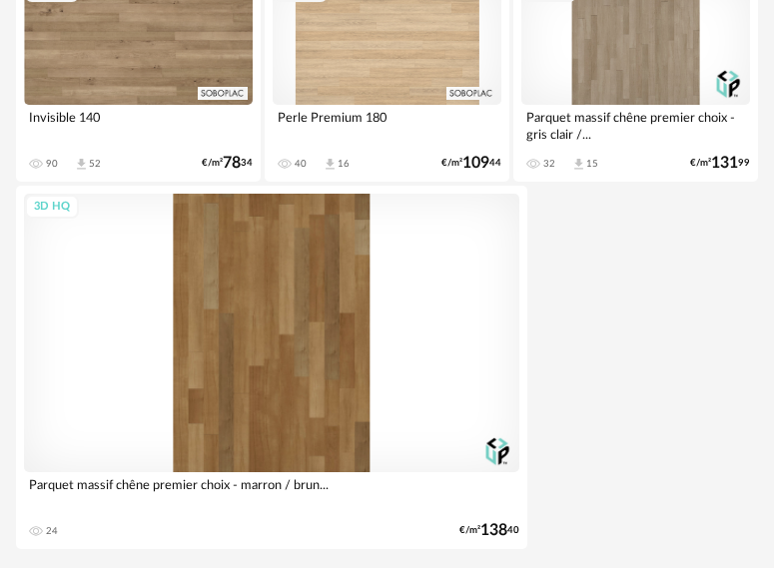
scroll to position [7396, 0]
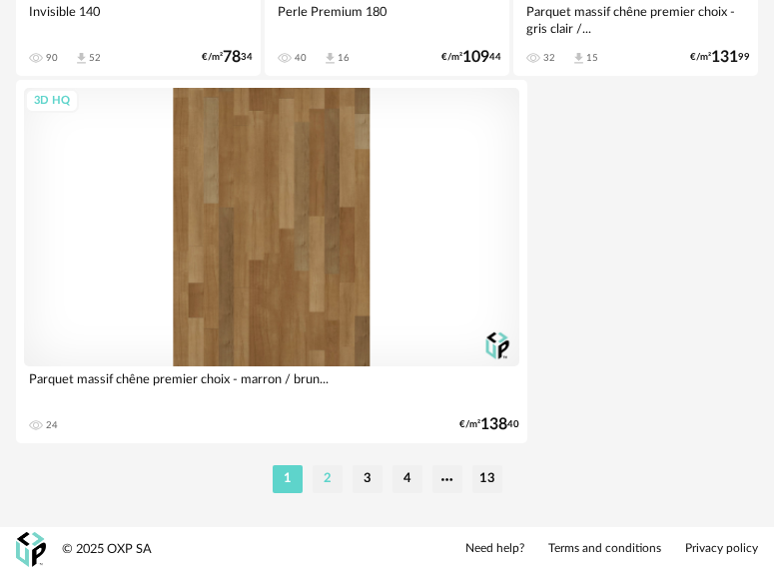
click at [331, 484] on li "2" at bounding box center [328, 479] width 30 height 28
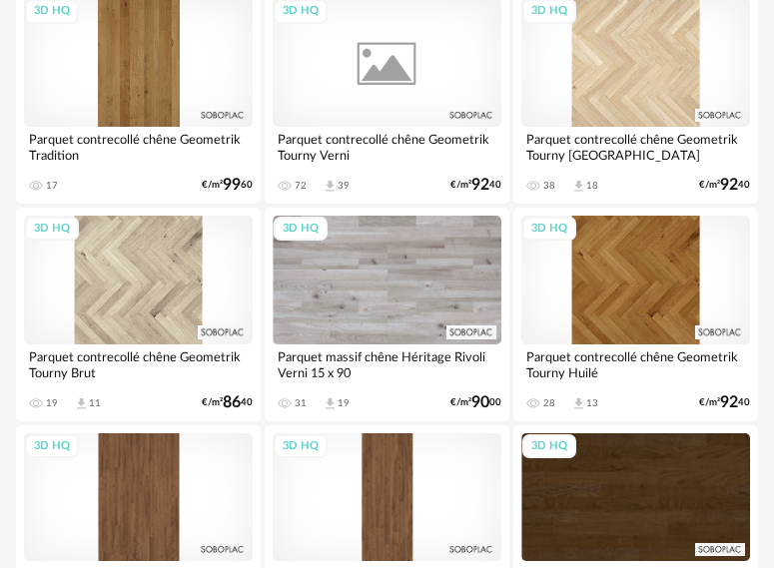
scroll to position [5193, 0]
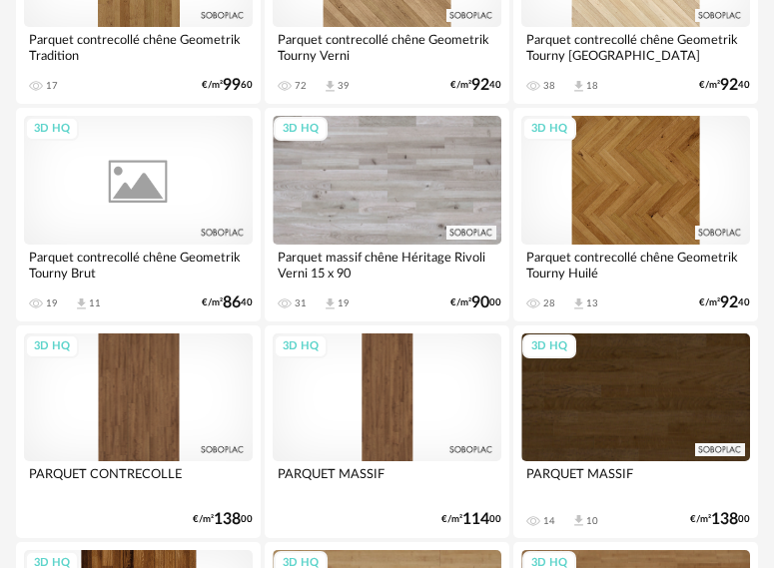
click at [169, 190] on div "3D HQ" at bounding box center [138, 180] width 229 height 129
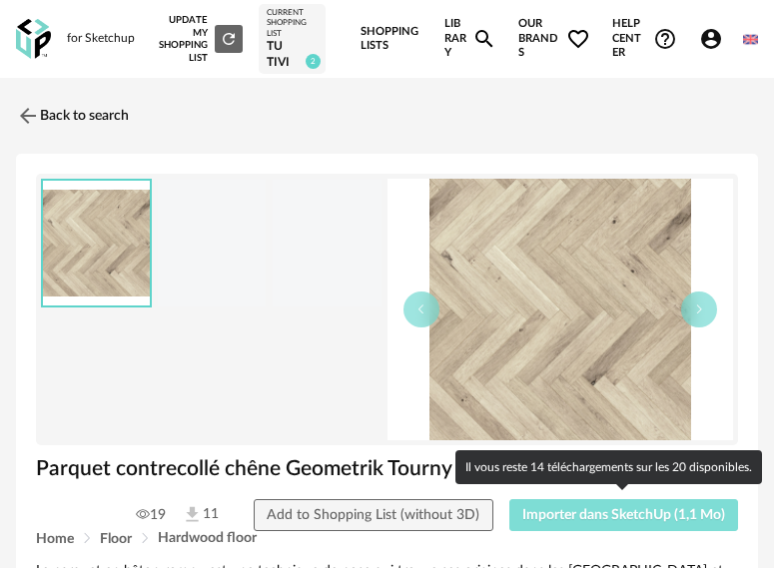
click at [624, 508] on span "Importer dans SketchUp (1,1 Mo)" at bounding box center [623, 515] width 203 height 14
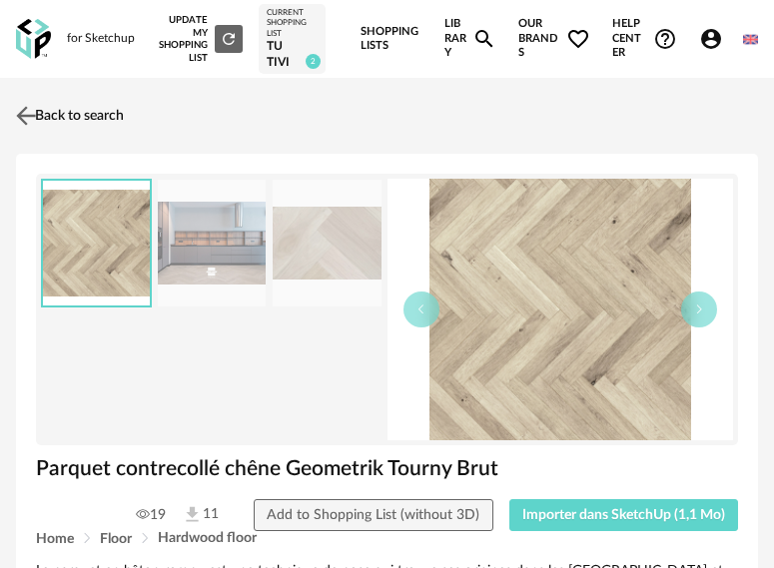
click at [88, 119] on link "Back to search" at bounding box center [67, 116] width 113 height 44
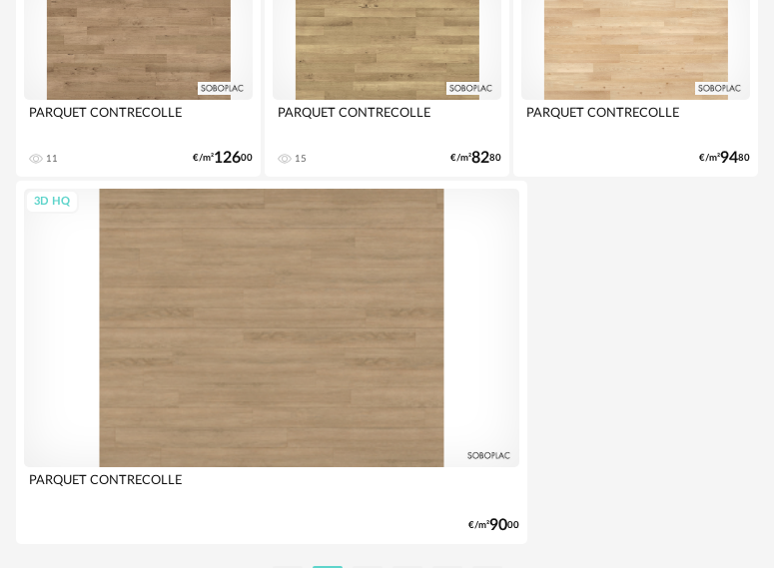
scroll to position [7396, 0]
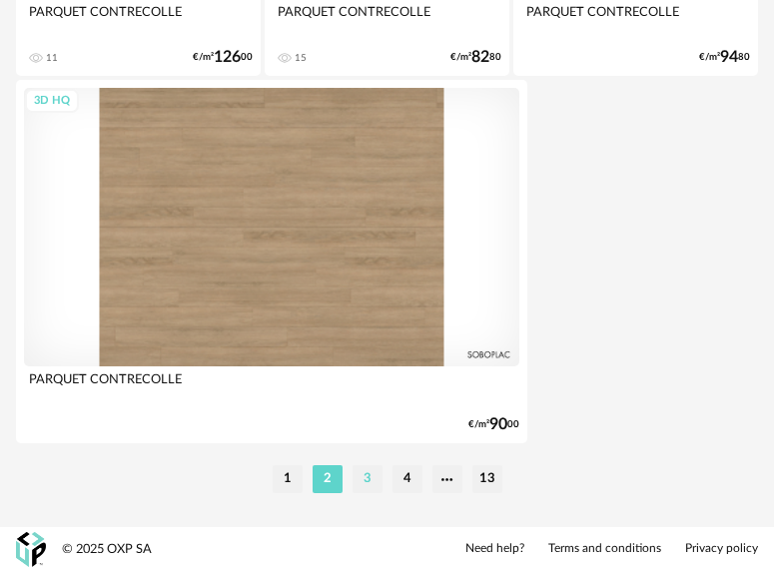
click at [372, 468] on li "3" at bounding box center [368, 479] width 30 height 28
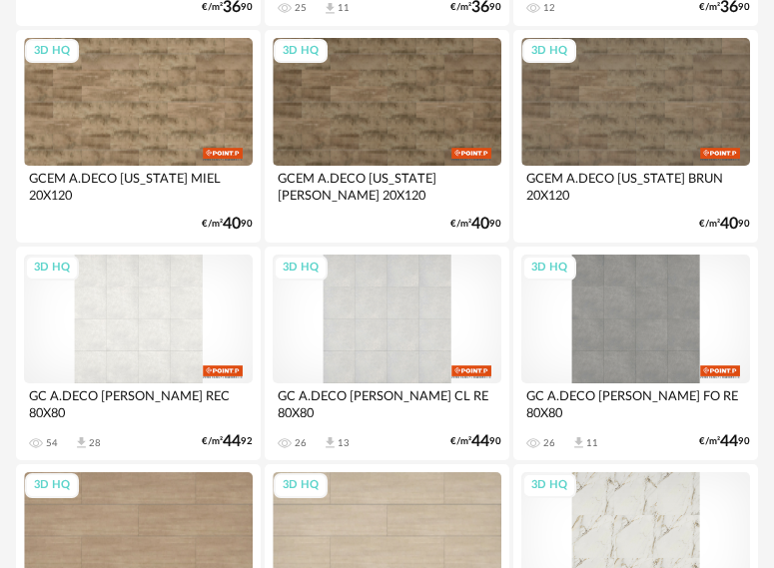
scroll to position [3296, 0]
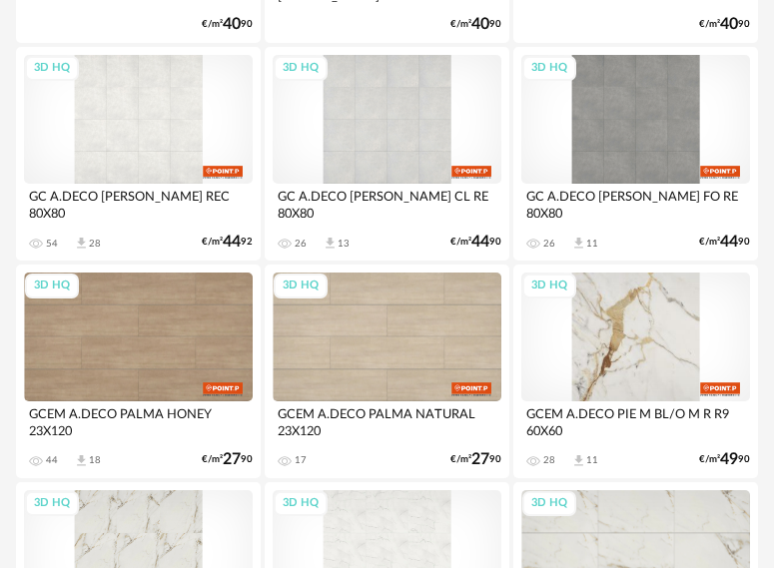
click at [647, 346] on div "3D HQ" at bounding box center [635, 337] width 229 height 129
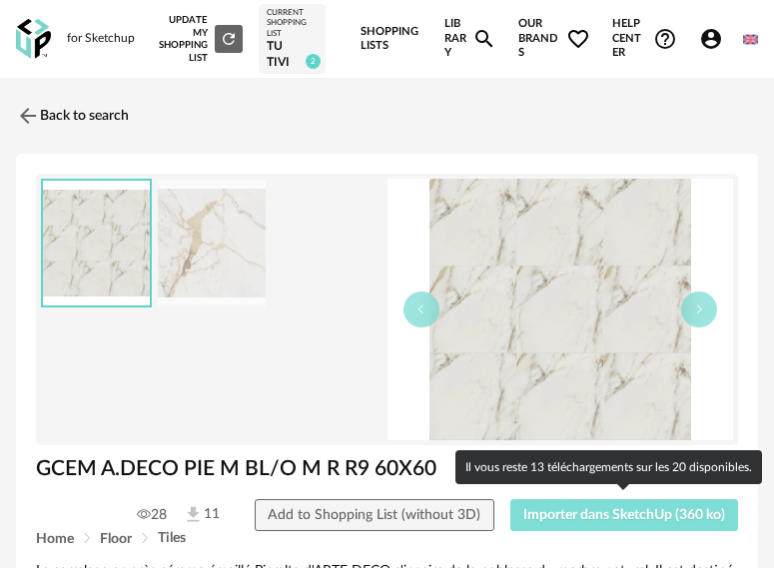
click at [644, 521] on button "Importer dans SketchUp (360 ko)" at bounding box center [624, 515] width 229 height 32
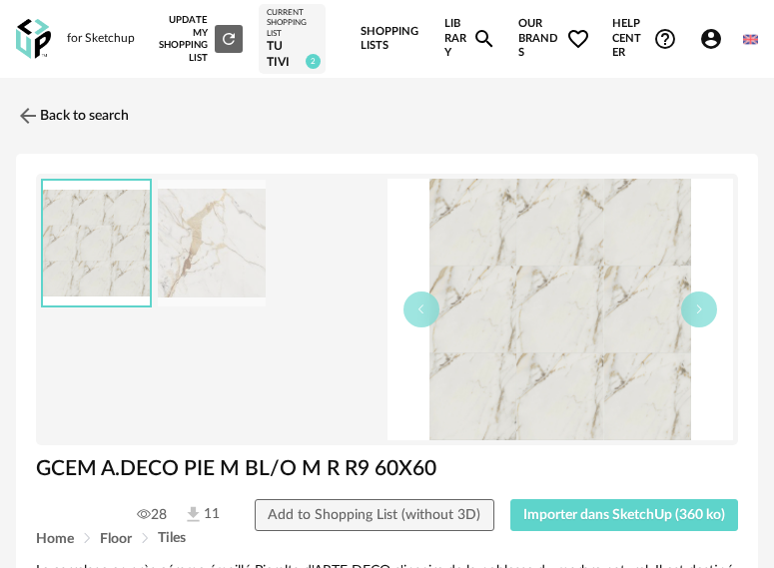
click at [202, 239] on img at bounding box center [212, 243] width 109 height 127
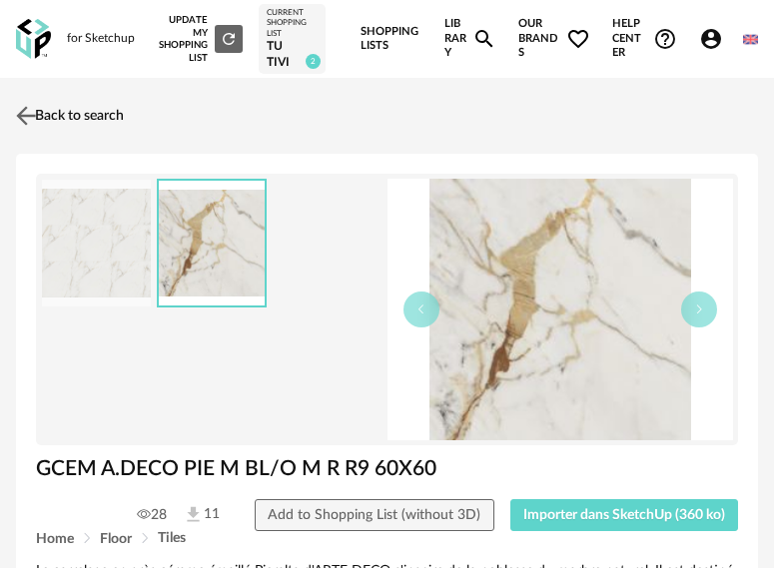
click at [133, 118] on div "Back to search" at bounding box center [387, 116] width 742 height 44
click at [97, 110] on link "Back to search" at bounding box center [67, 116] width 113 height 44
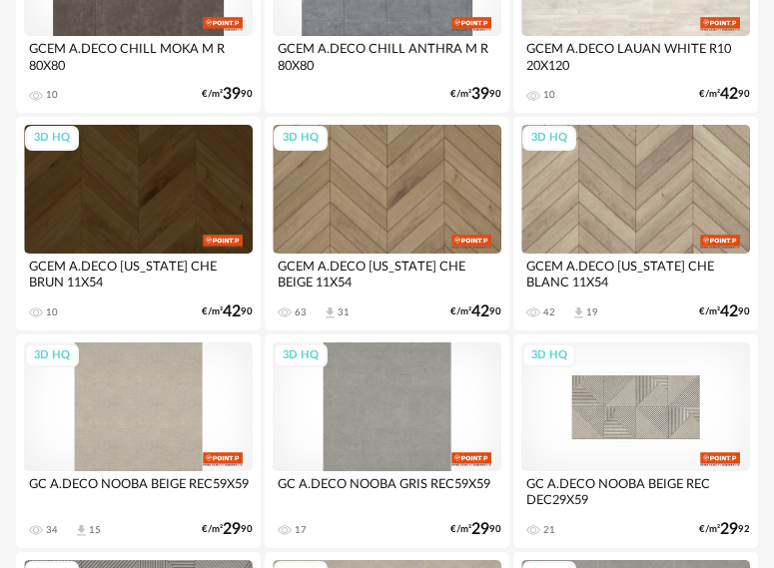
scroll to position [5954, 0]
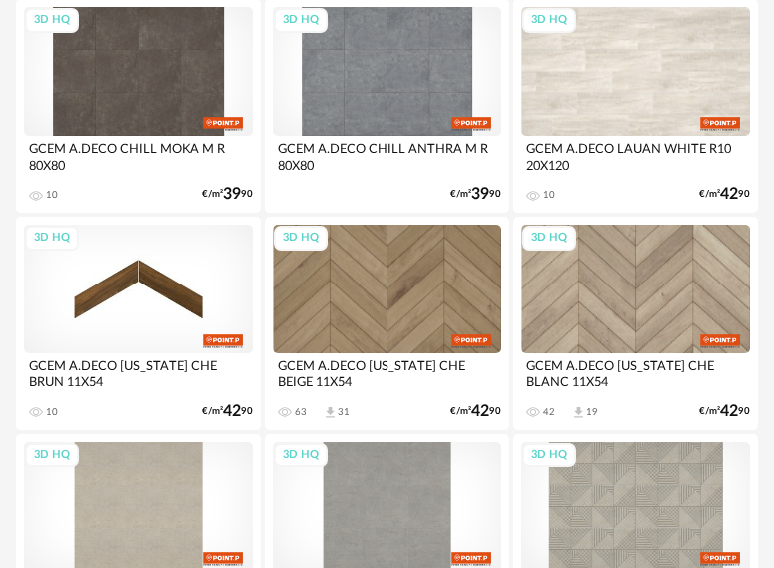
click at [172, 285] on div "3D HQ" at bounding box center [138, 289] width 229 height 129
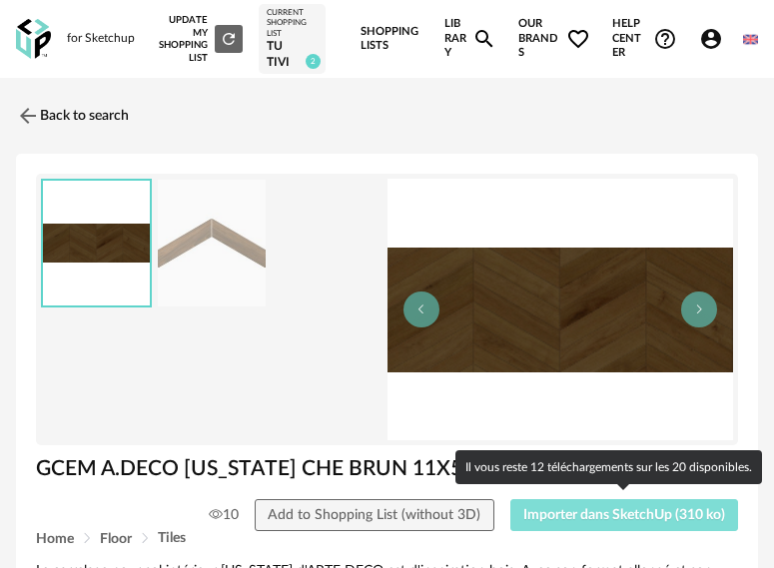
drag, startPoint x: 671, startPoint y: 512, endPoint x: 714, endPoint y: 509, distance: 43.0
click at [670, 510] on span "Importer dans SketchUp (310 ko)" at bounding box center [624, 515] width 202 height 14
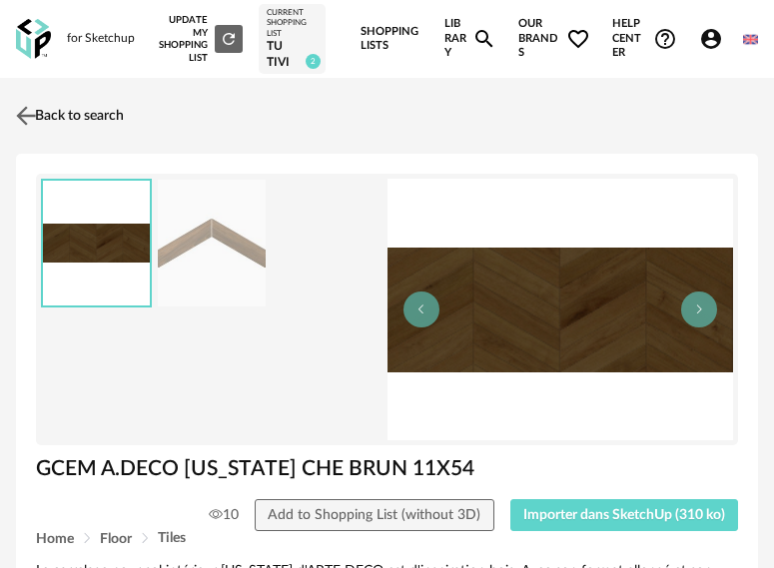
click at [94, 121] on link "Back to search" at bounding box center [67, 116] width 113 height 44
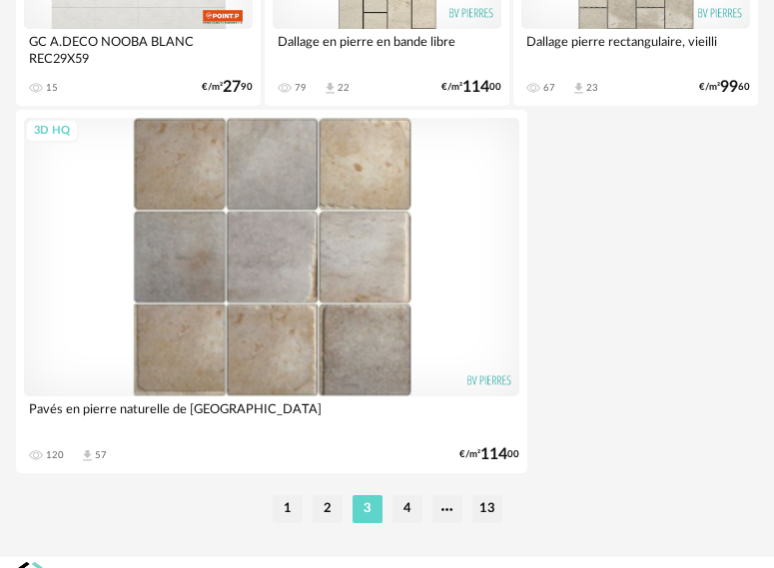
scroll to position [7396, 0]
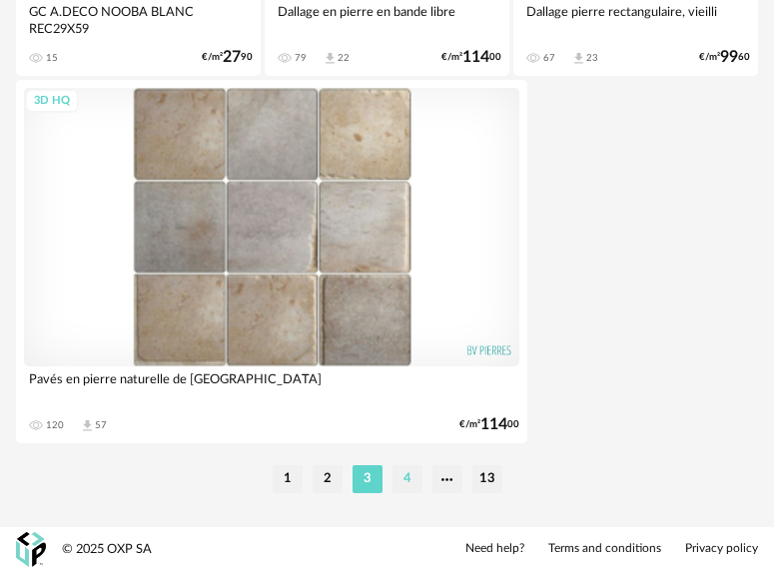
click at [419, 475] on li "4" at bounding box center [407, 479] width 30 height 28
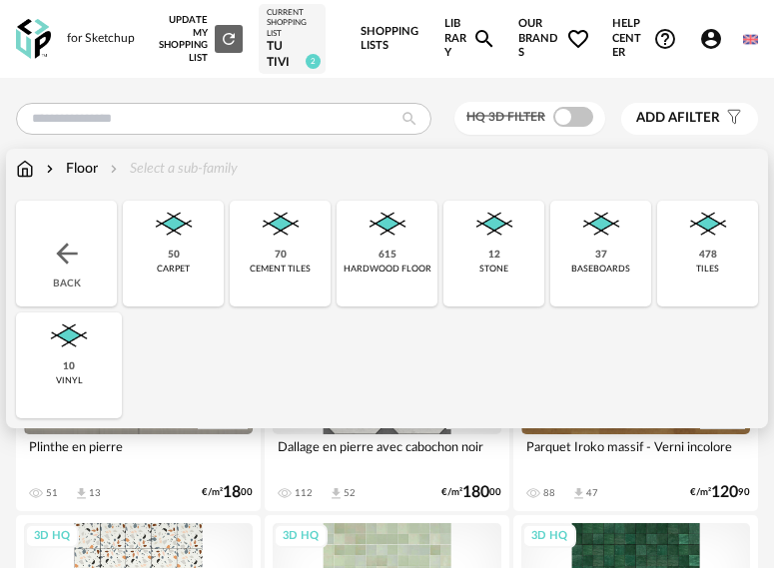
click at [33, 170] on img at bounding box center [25, 169] width 18 height 20
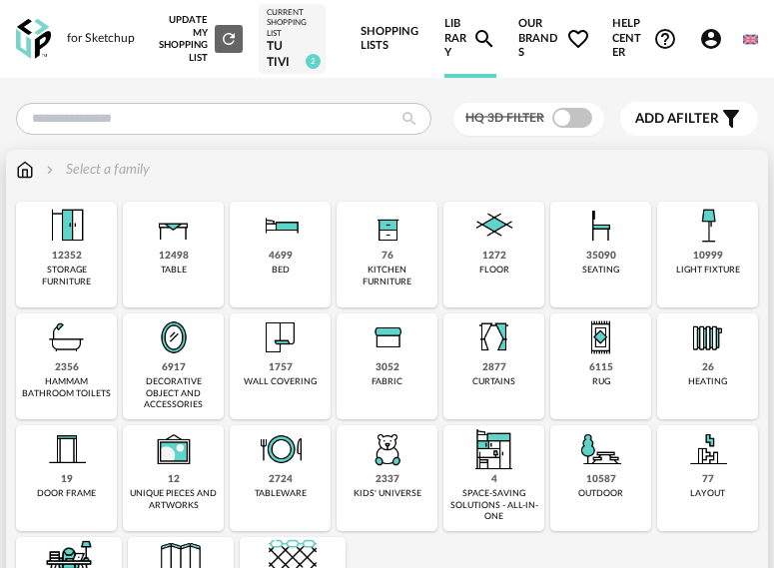
click at [506, 265] on div "floor" at bounding box center [494, 270] width 30 height 11
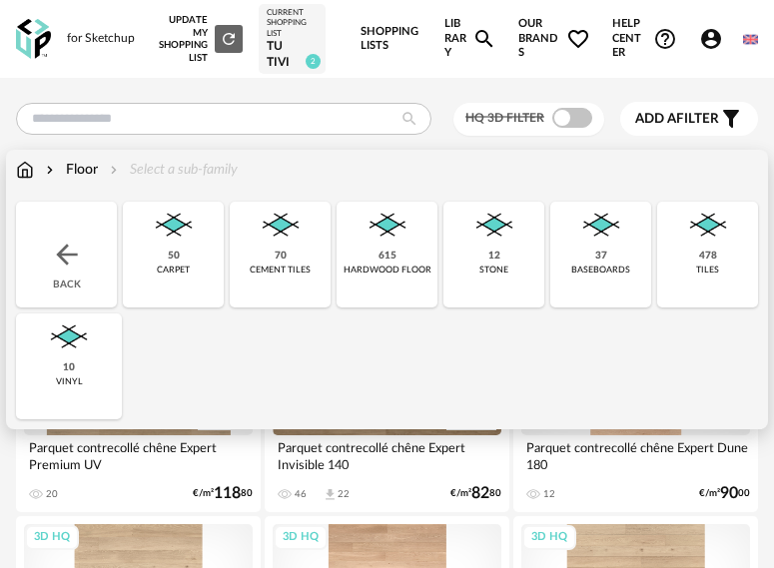
click at [482, 247] on img at bounding box center [494, 226] width 48 height 48
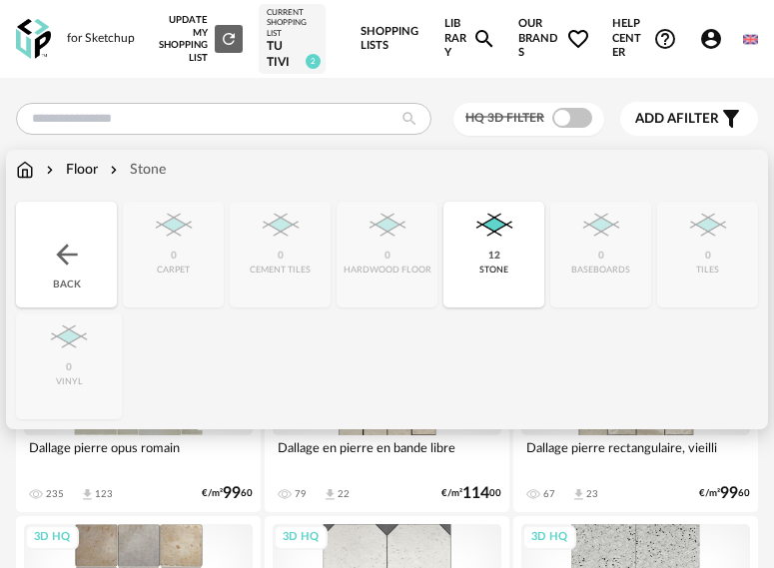
click at [77, 259] on img at bounding box center [67, 255] width 32 height 32
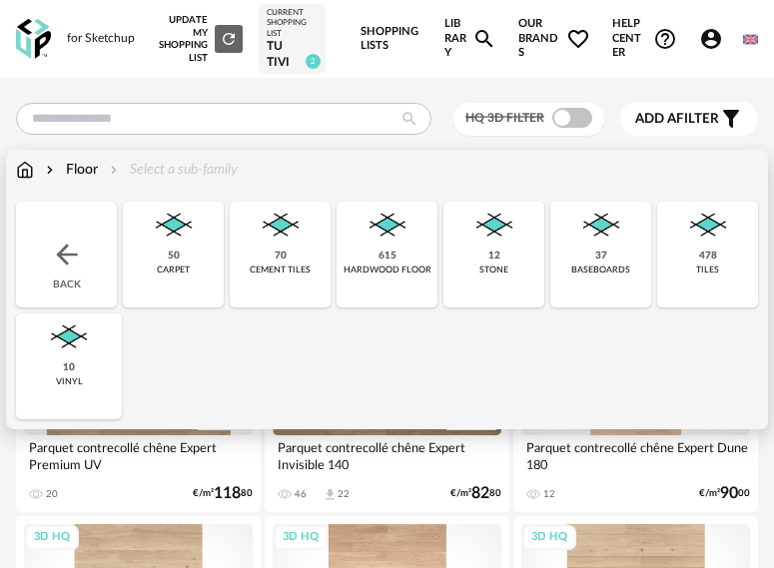
click at [376, 254] on div "615 hardwood floor" at bounding box center [387, 255] width 101 height 106
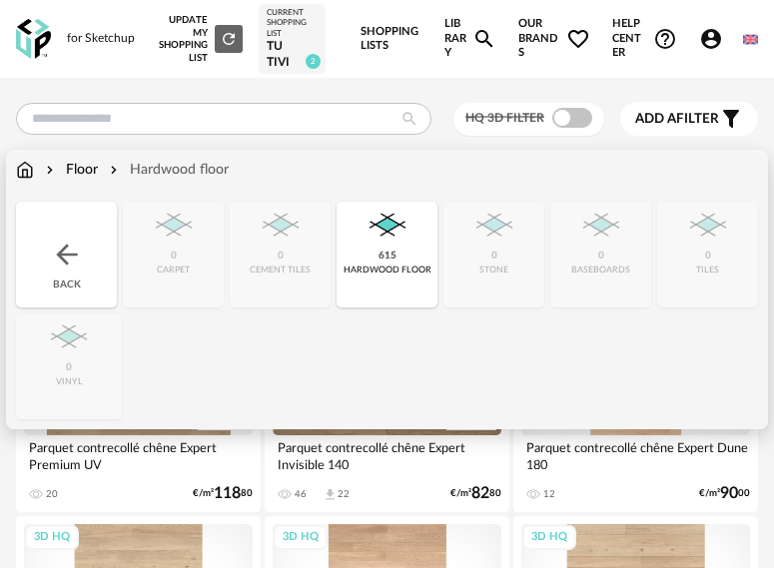
click at [74, 262] on img at bounding box center [67, 255] width 32 height 32
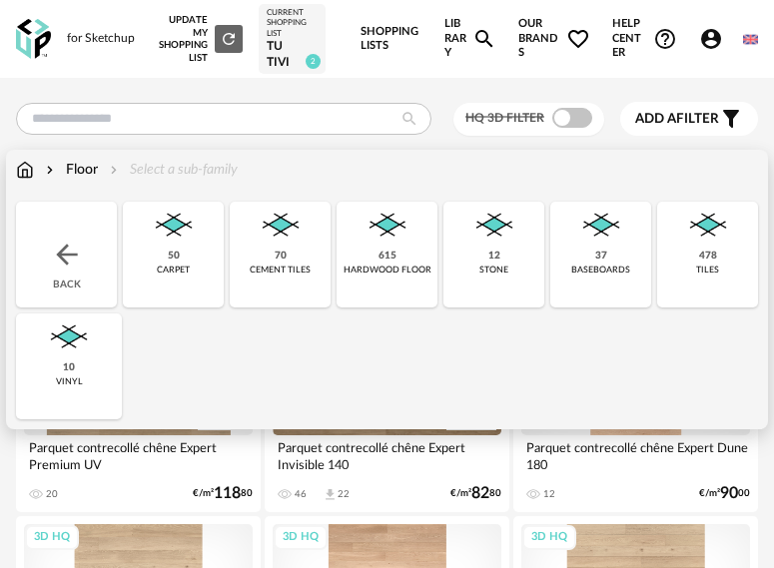
click at [15, 171] on div "Floor Select a sub-family Close icon Back 50 carpet 70 cement tiles 615 hardwoo…" at bounding box center [387, 290] width 762 height 280
click at [28, 168] on img at bounding box center [25, 170] width 18 height 20
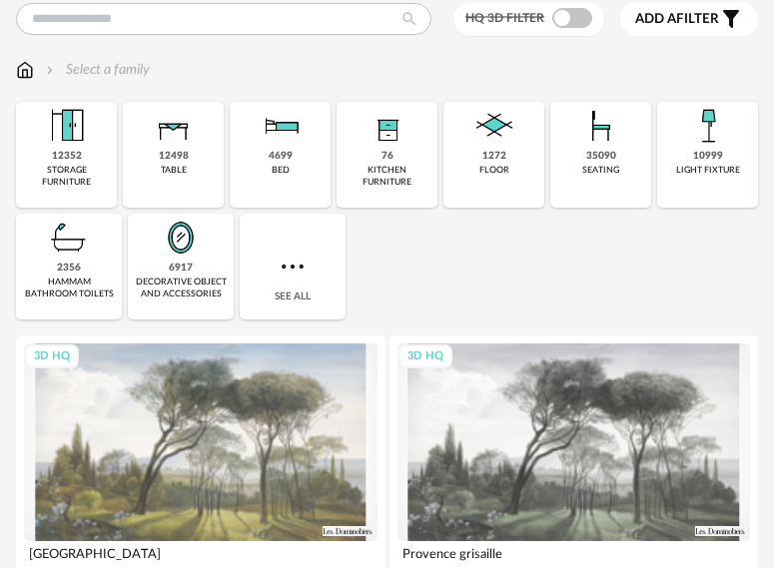
scroll to position [200, 0]
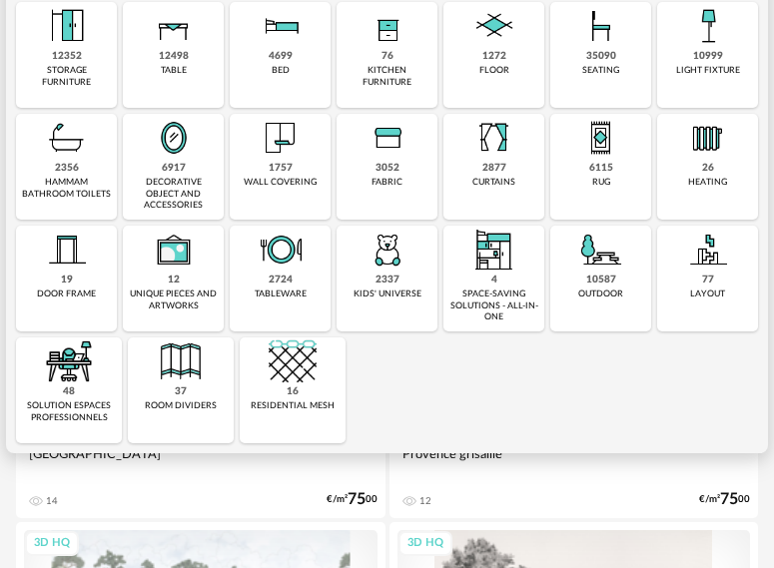
click at [499, 159] on img at bounding box center [494, 138] width 48 height 48
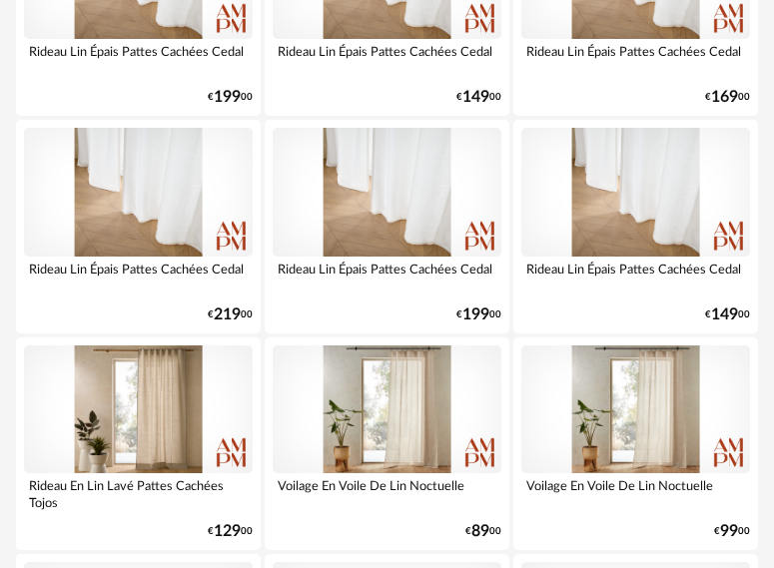
scroll to position [4394, 0]
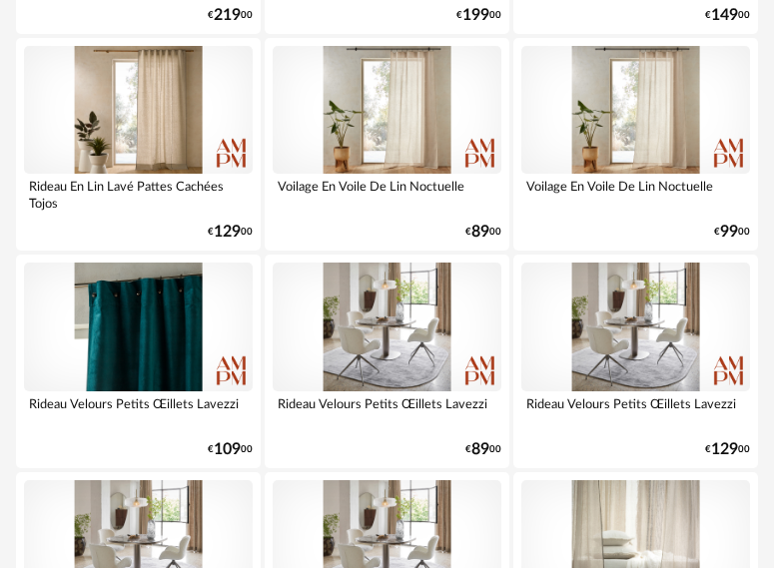
click at [153, 337] on div at bounding box center [138, 327] width 229 height 129
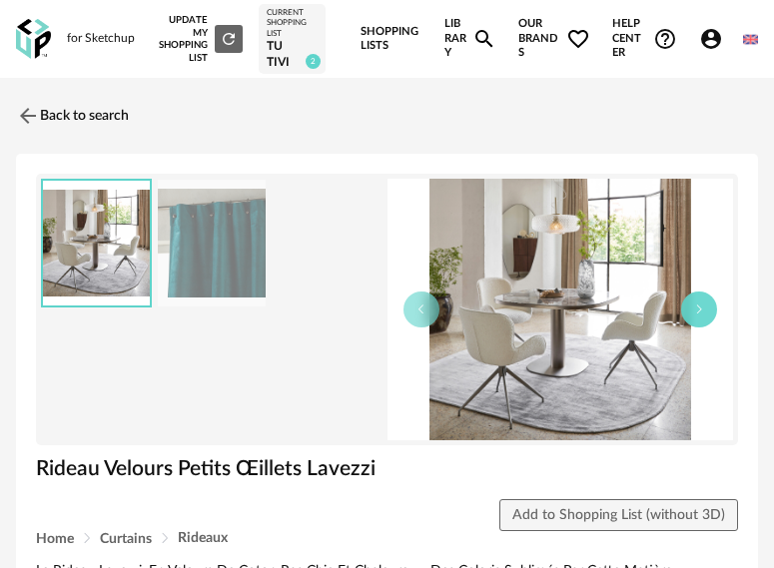
click at [699, 316] on button "button" at bounding box center [699, 310] width 36 height 36
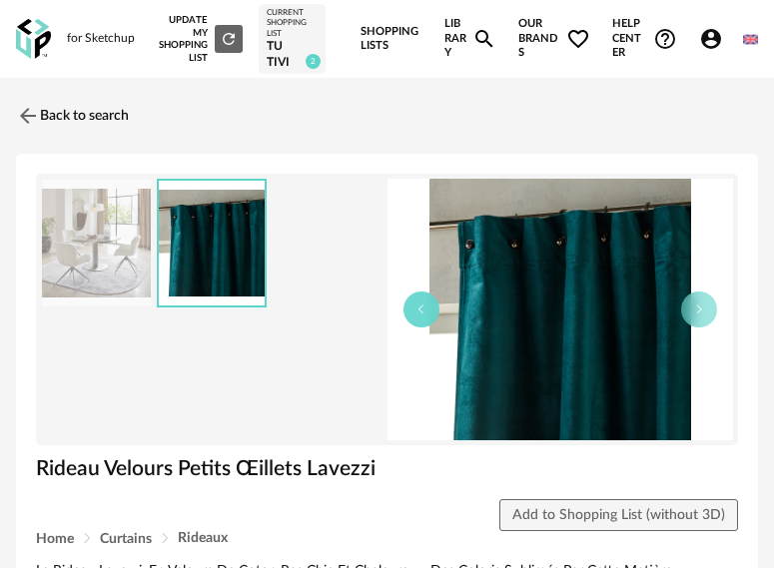
click at [419, 313] on icon "button" at bounding box center [421, 310] width 12 height 12
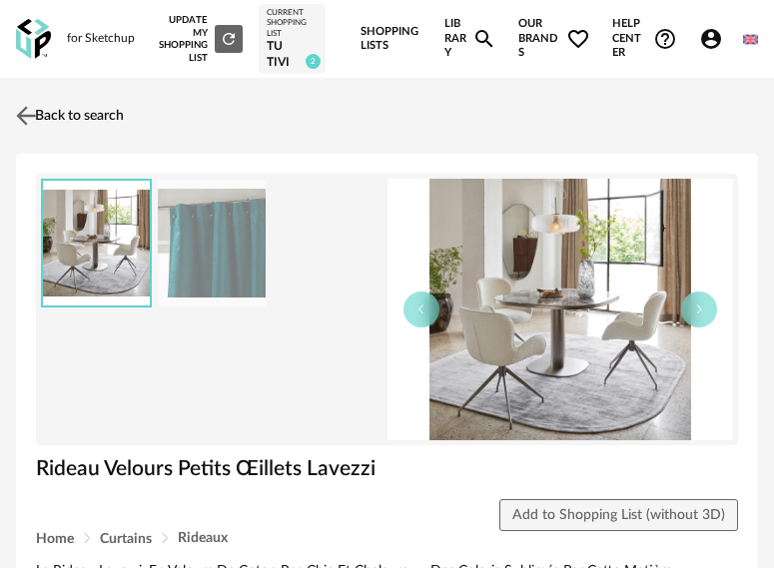
click at [63, 104] on link "Back to search" at bounding box center [67, 116] width 113 height 44
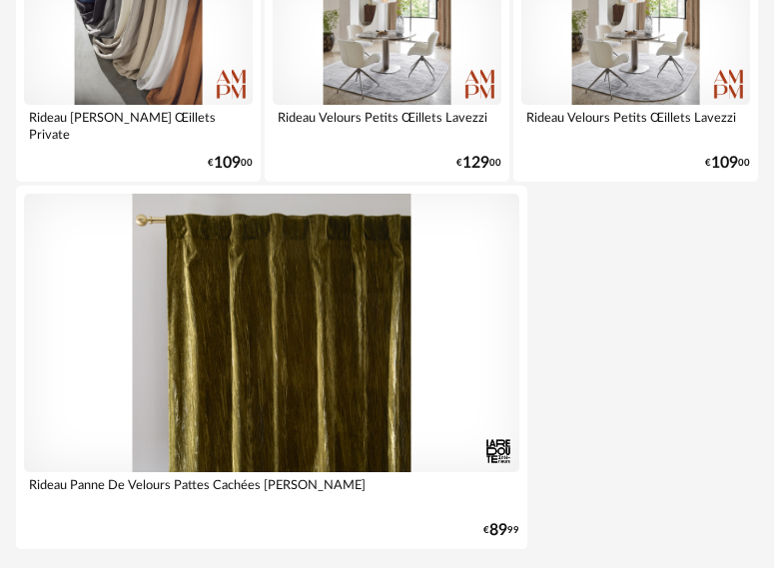
scroll to position [7396, 0]
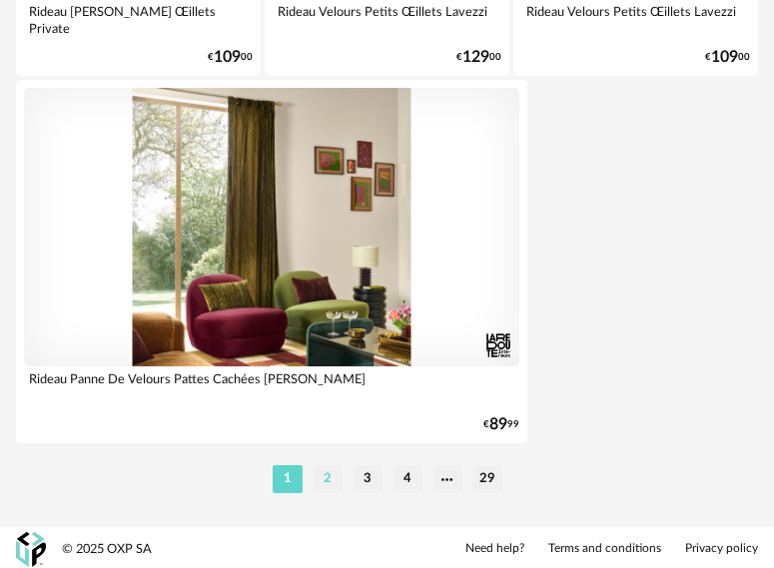
click at [328, 480] on li "2" at bounding box center [328, 479] width 30 height 28
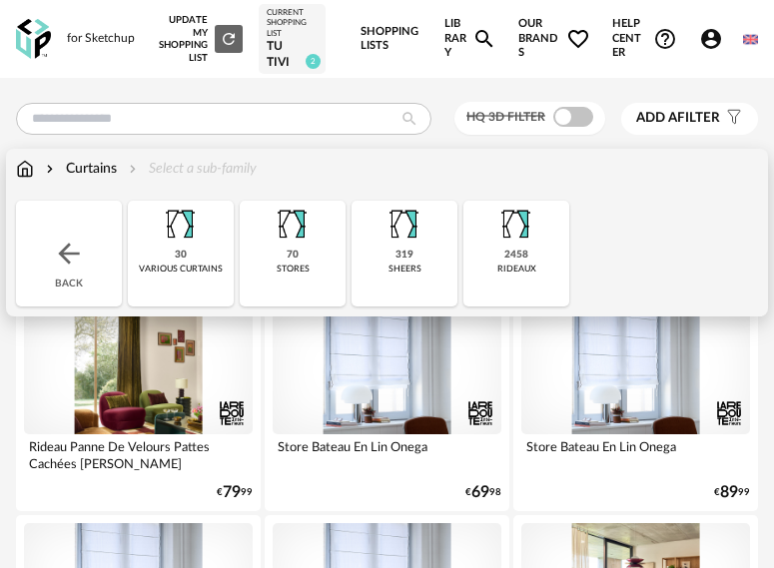
click at [23, 167] on img at bounding box center [25, 169] width 18 height 20
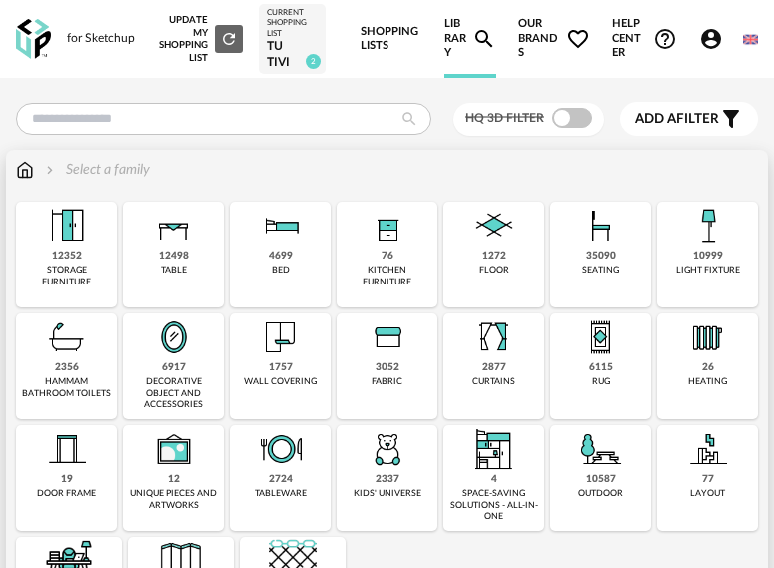
click at [711, 258] on div "10999" at bounding box center [708, 256] width 30 height 13
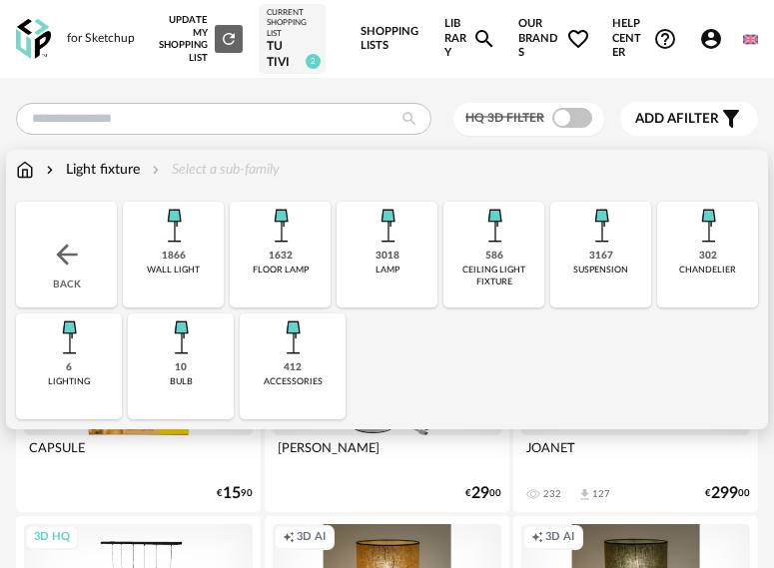
drag, startPoint x: 175, startPoint y: 253, endPoint x: 220, endPoint y: 276, distance: 50.5
click at [174, 253] on div "1866" at bounding box center [174, 256] width 24 height 13
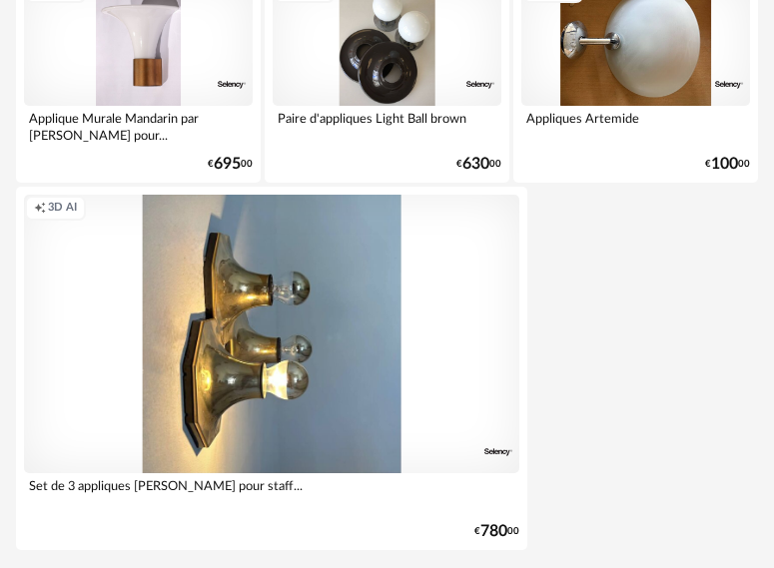
scroll to position [7398, 0]
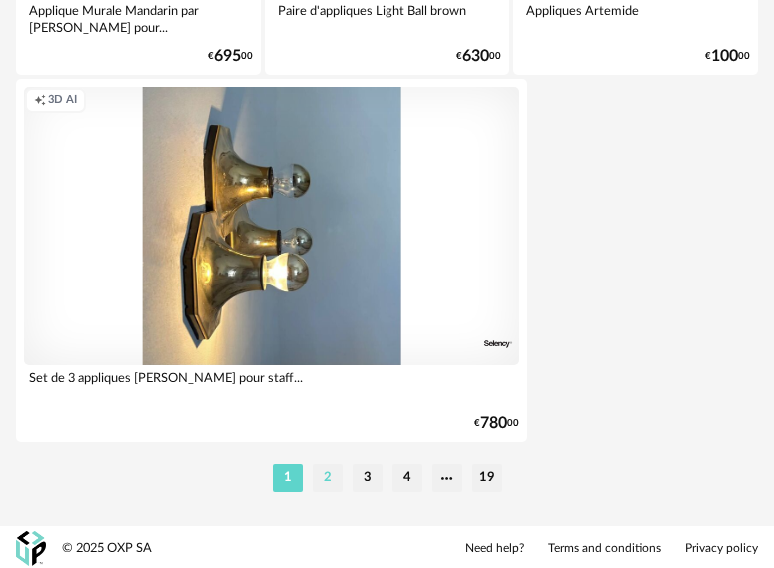
click at [319, 477] on li "2" at bounding box center [328, 478] width 30 height 28
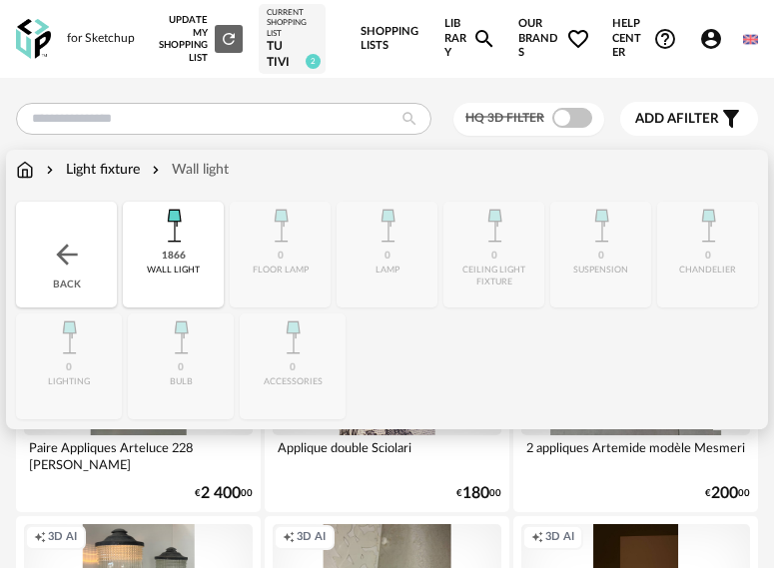
click at [102, 171] on div "Light fixture" at bounding box center [91, 170] width 98 height 20
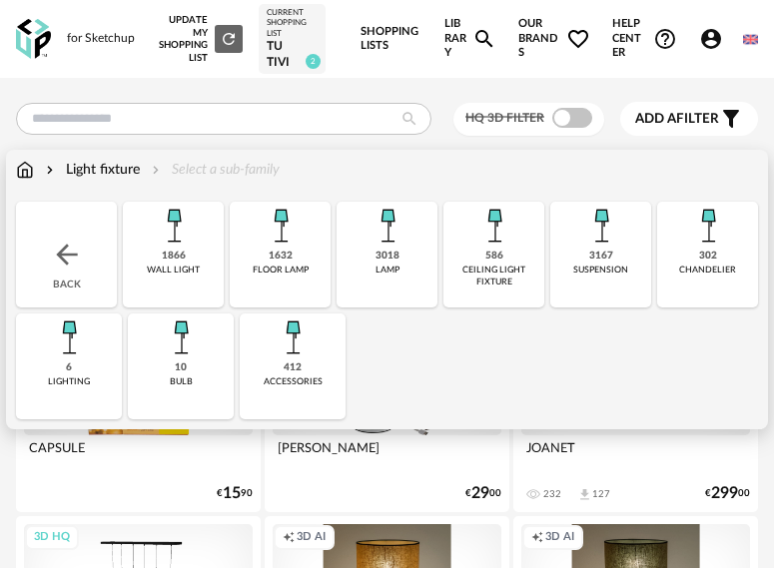
click at [25, 169] on img at bounding box center [25, 170] width 18 height 20
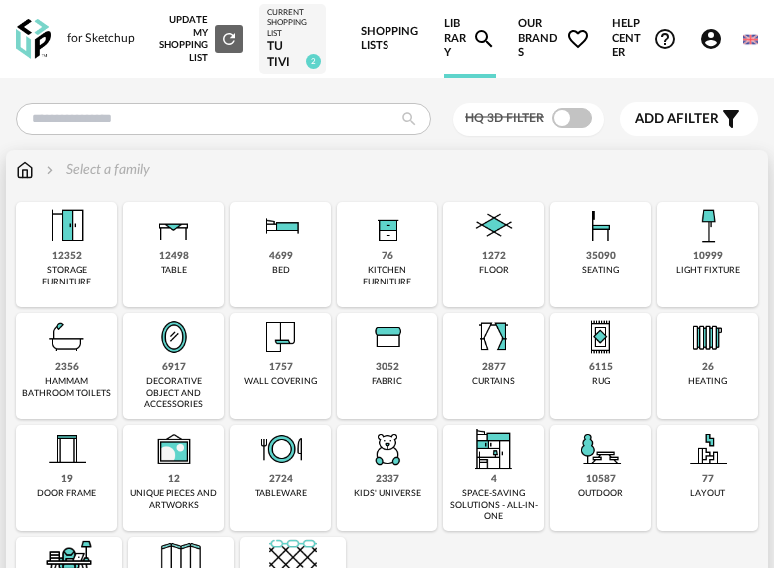
scroll to position [100, 0]
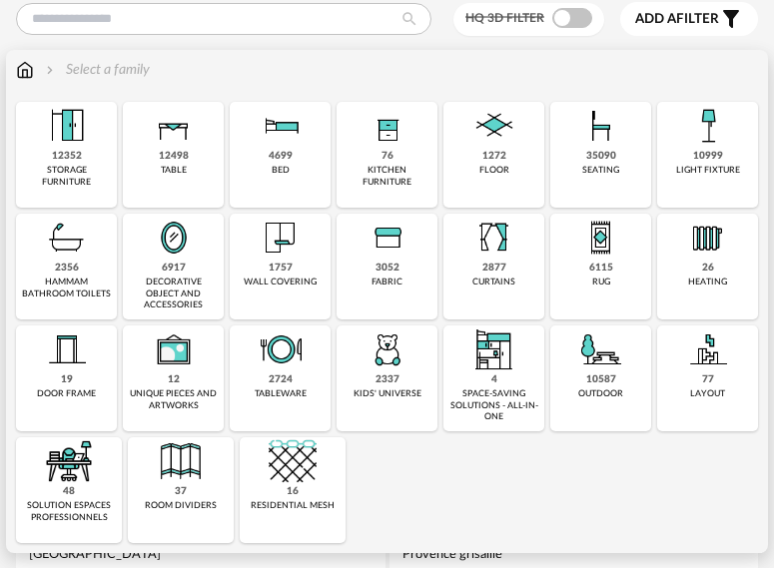
click at [597, 368] on img at bounding box center [601, 350] width 48 height 48
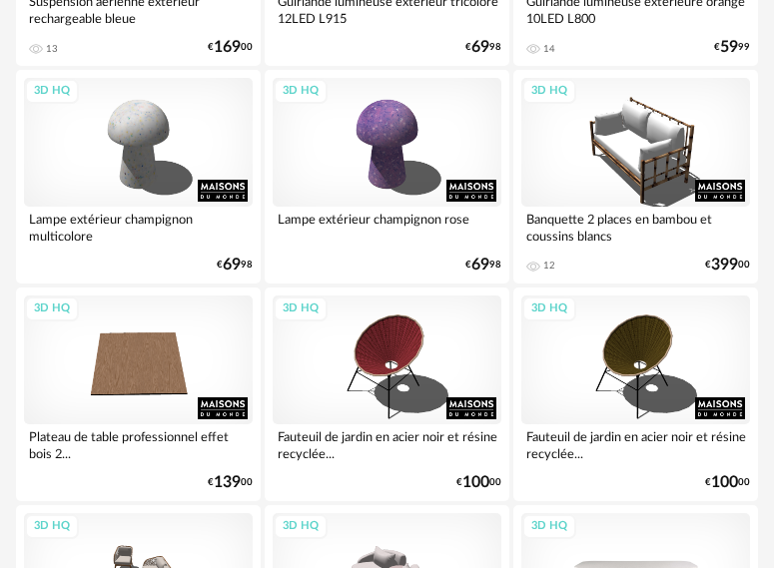
scroll to position [1198, 0]
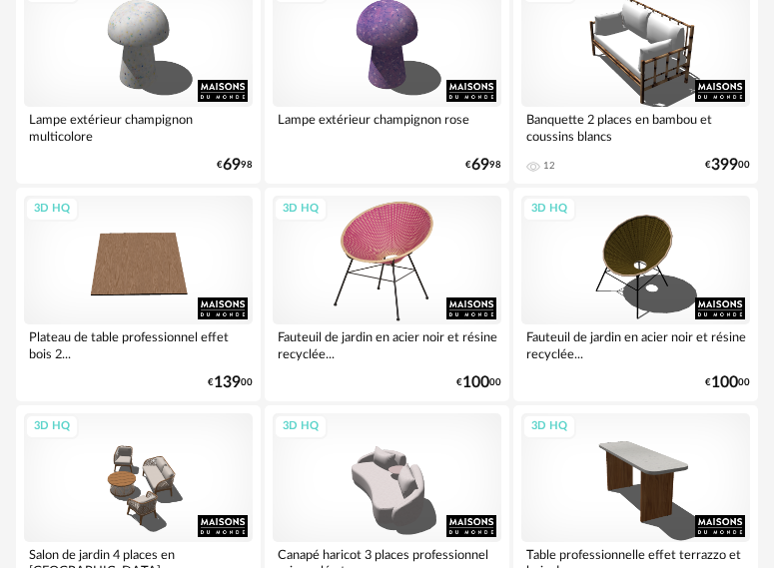
click at [361, 267] on div "3D HQ" at bounding box center [387, 260] width 229 height 129
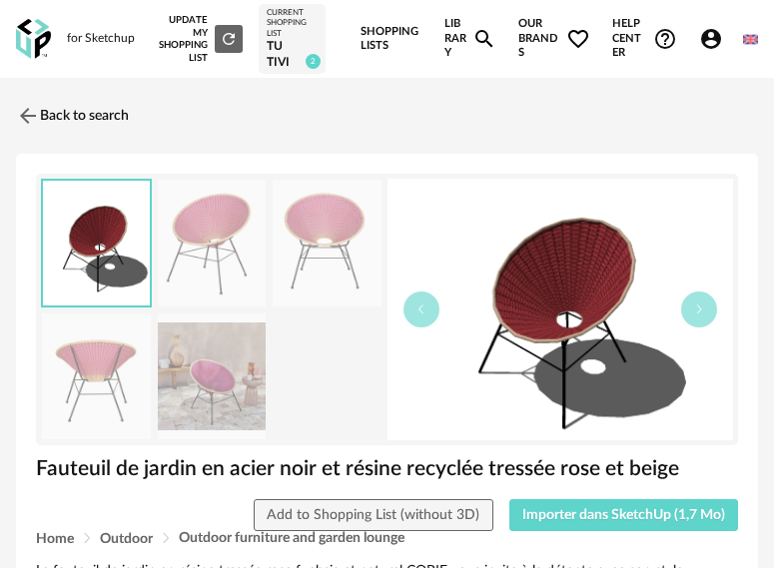
click at [216, 270] on img at bounding box center [212, 243] width 109 height 127
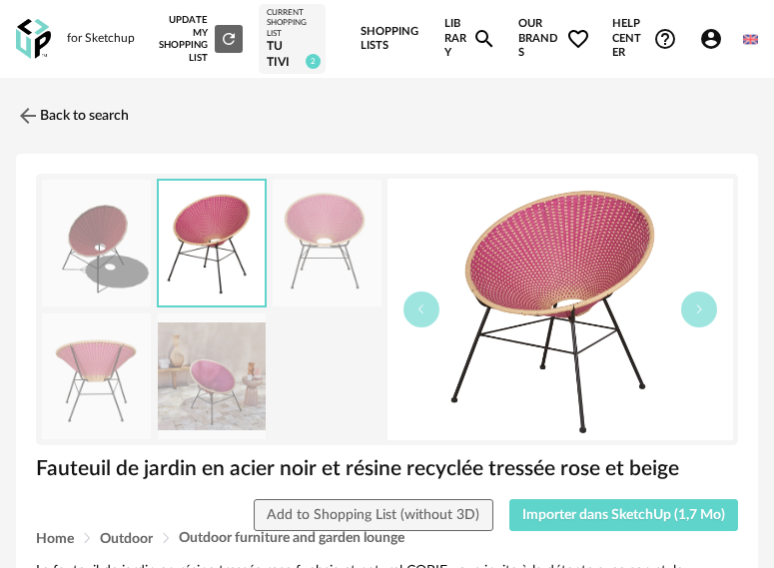
click at [301, 249] on img at bounding box center [327, 243] width 109 height 127
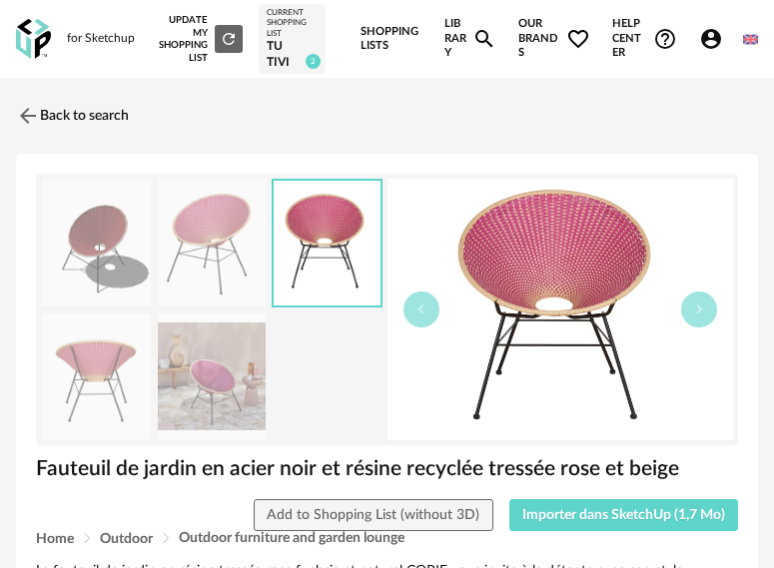
click at [101, 370] on img at bounding box center [96, 377] width 109 height 127
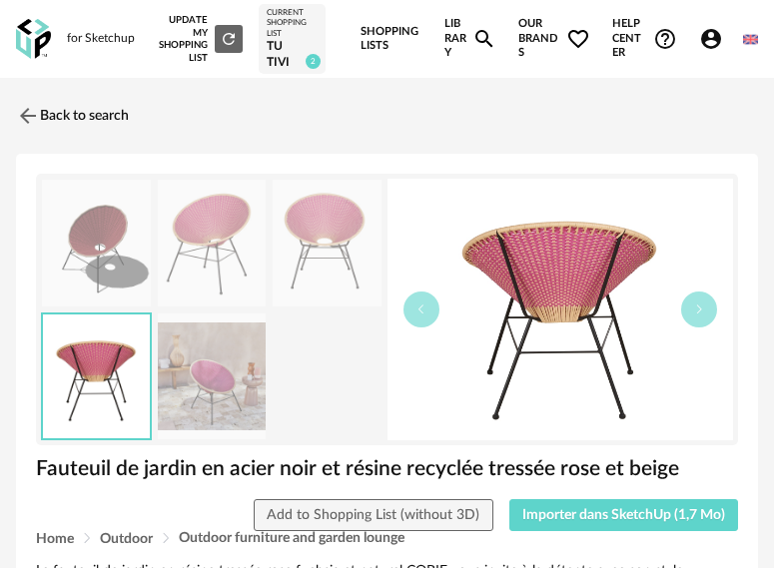
click at [189, 370] on img at bounding box center [212, 377] width 109 height 127
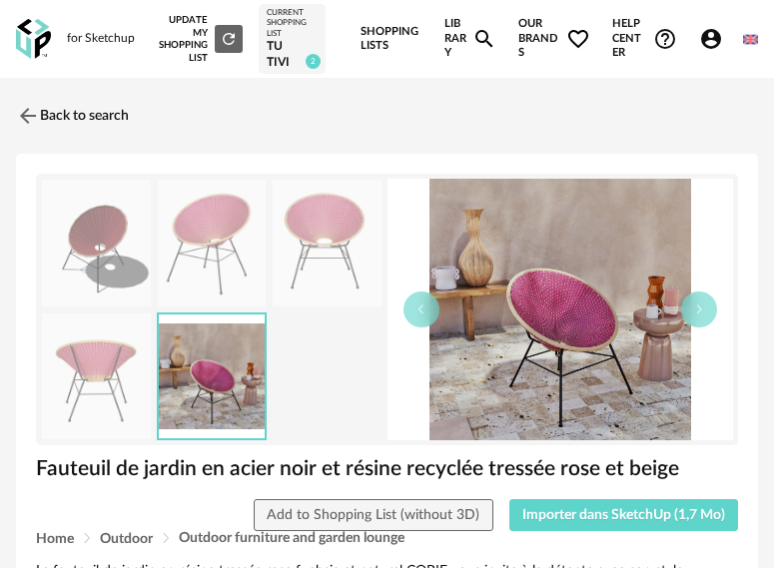
click at [132, 264] on img at bounding box center [96, 243] width 109 height 127
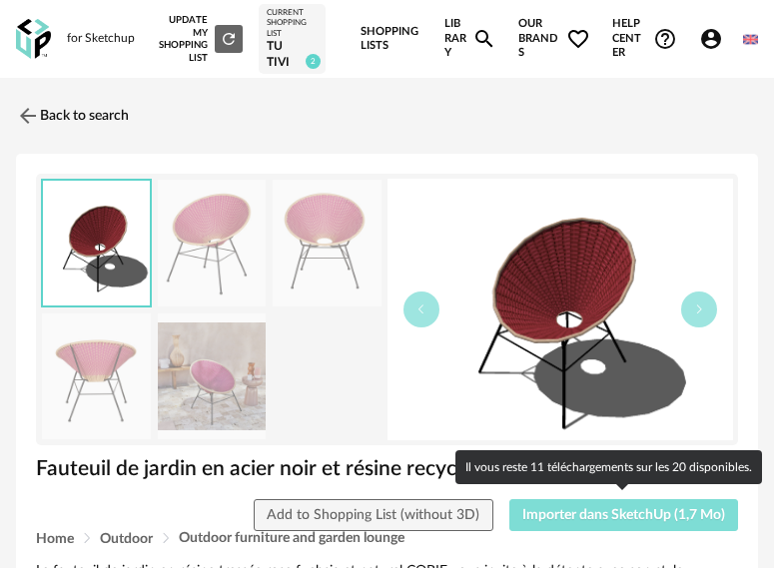
click at [569, 517] on span "Importer dans SketchUp (1,7 Mo)" at bounding box center [623, 515] width 203 height 14
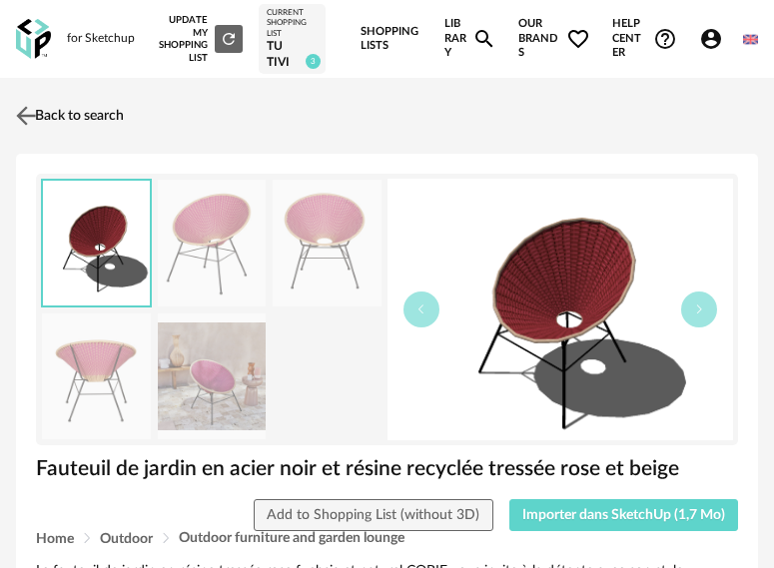
click at [58, 118] on link "Back to search" at bounding box center [67, 116] width 113 height 44
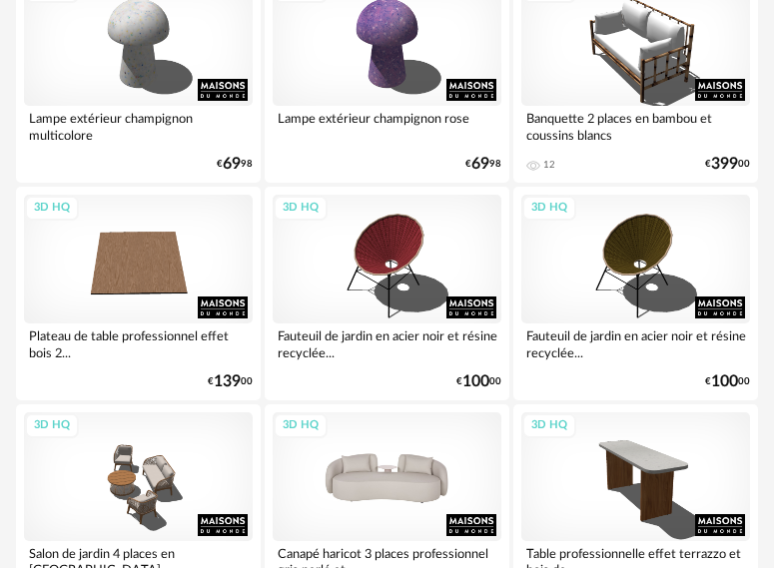
scroll to position [1398, 0]
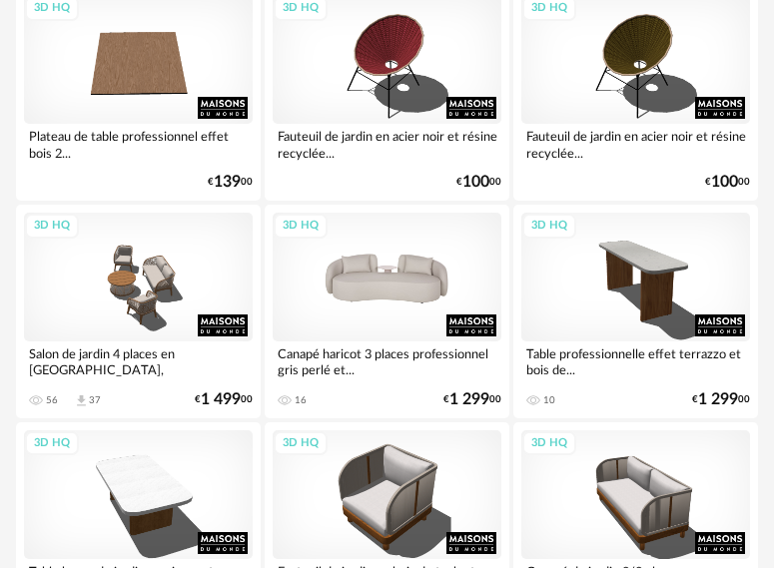
click at [375, 284] on div "3D HQ" at bounding box center [387, 277] width 229 height 129
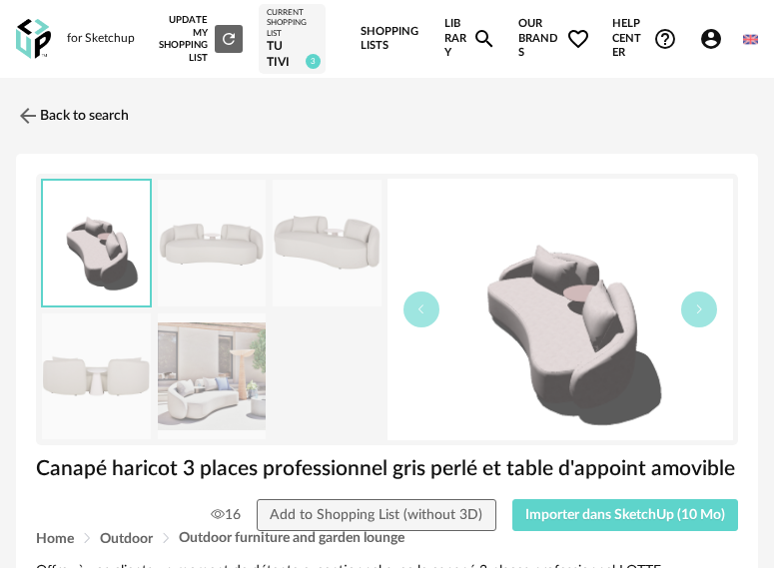
click at [219, 378] on img at bounding box center [212, 377] width 109 height 127
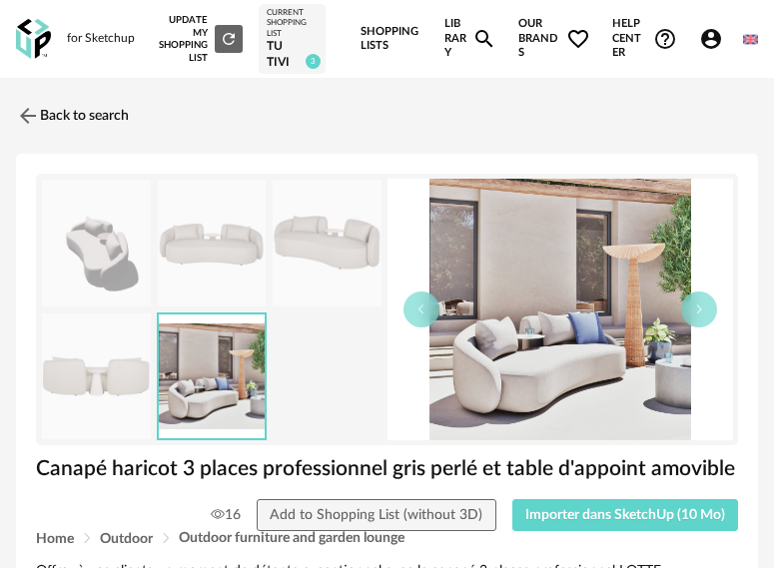
click at [125, 373] on img at bounding box center [96, 377] width 109 height 127
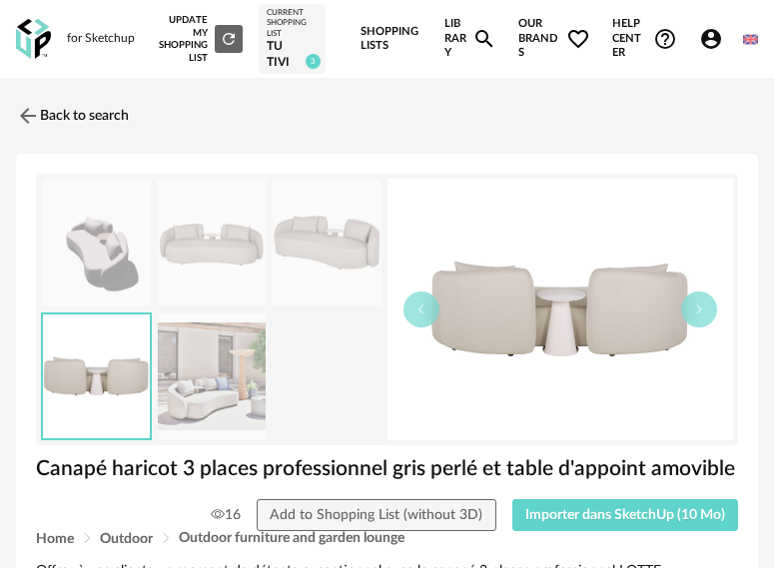
click at [243, 370] on img at bounding box center [212, 377] width 109 height 127
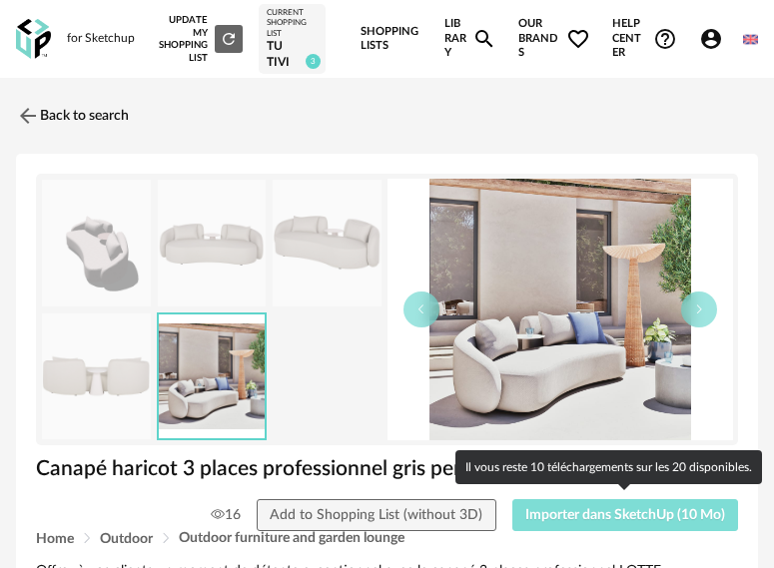
click at [558, 513] on span "Importer dans SketchUp (10 Mo)" at bounding box center [625, 515] width 200 height 14
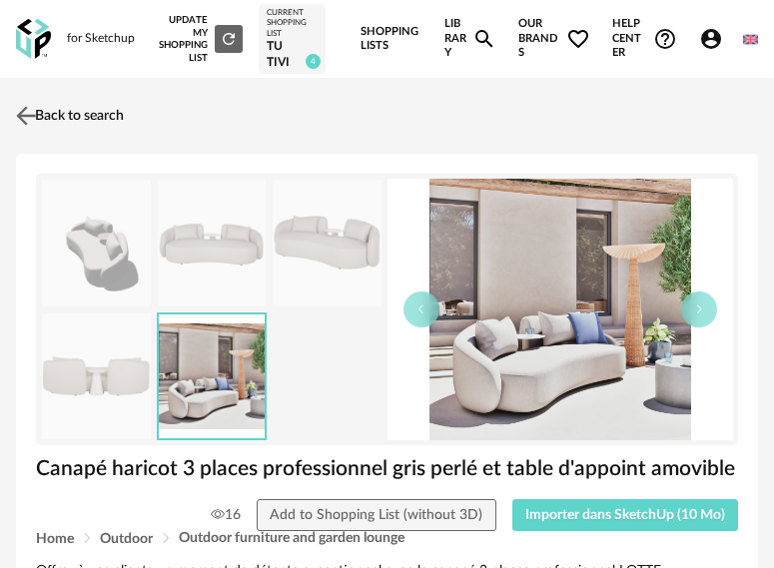
click at [111, 116] on link "Back to search" at bounding box center [67, 116] width 113 height 44
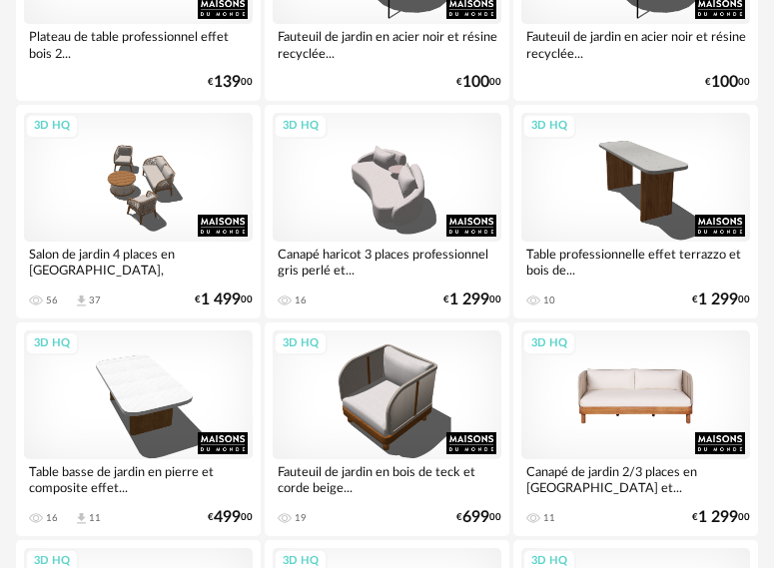
scroll to position [1698, 0]
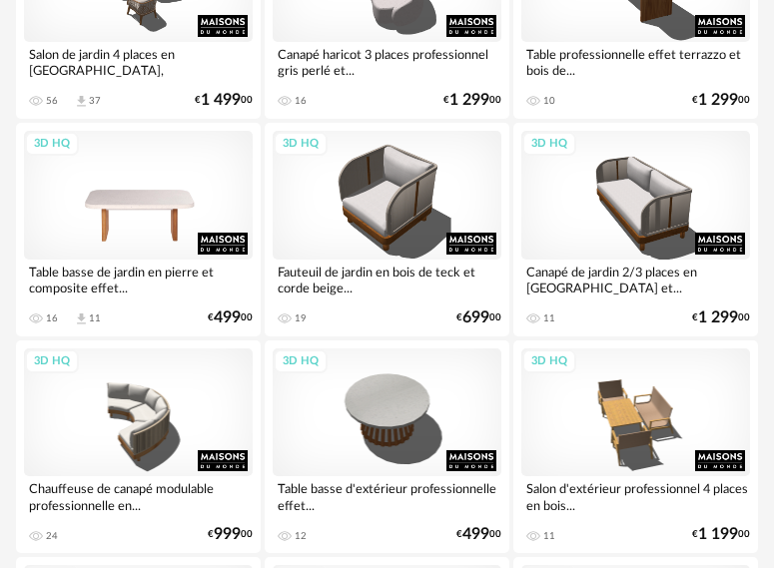
click at [174, 206] on div "3D HQ" at bounding box center [138, 195] width 229 height 129
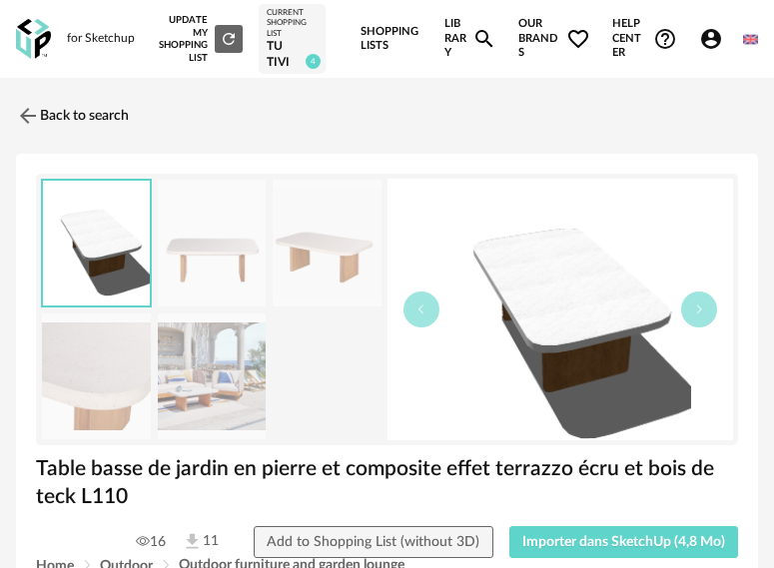
click at [184, 388] on img at bounding box center [212, 377] width 109 height 127
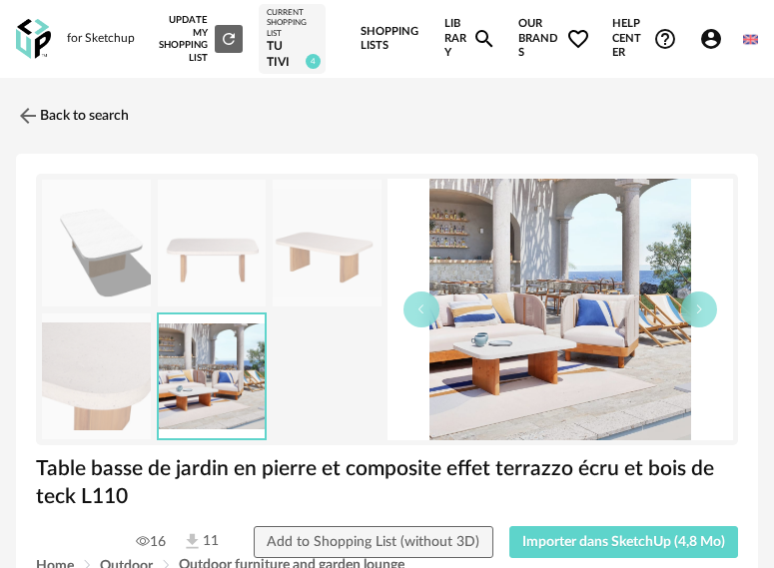
click at [131, 375] on img at bounding box center [96, 377] width 109 height 127
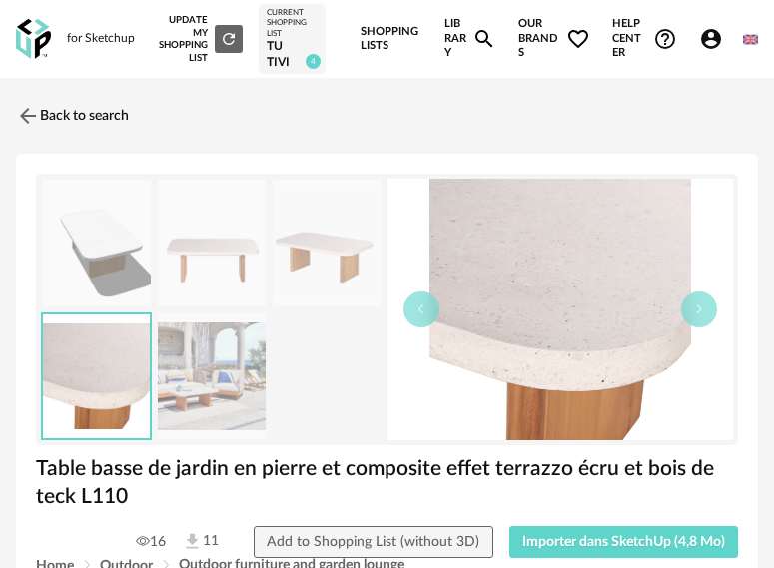
drag, startPoint x: 283, startPoint y: 374, endPoint x: 251, endPoint y: 374, distance: 32.0
click at [277, 374] on div at bounding box center [212, 310] width 342 height 262
click at [213, 377] on img at bounding box center [212, 377] width 109 height 127
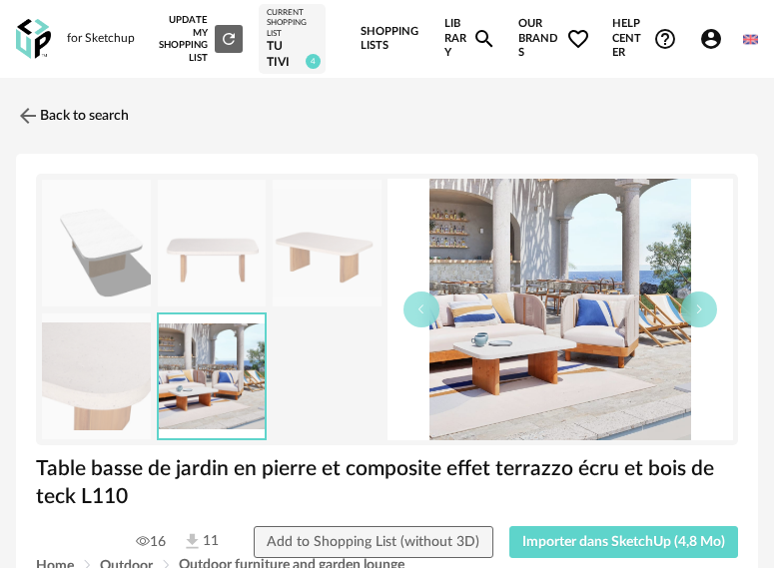
click at [332, 271] on img at bounding box center [327, 243] width 109 height 127
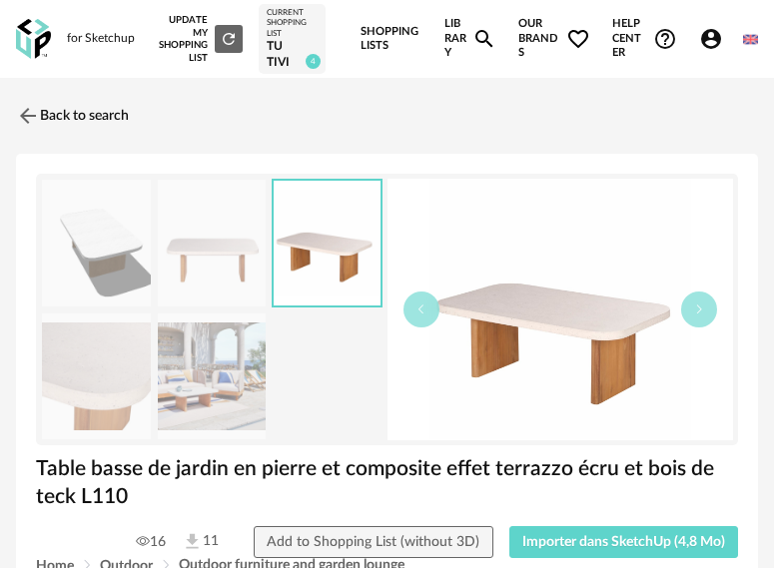
click at [238, 254] on img at bounding box center [212, 243] width 109 height 127
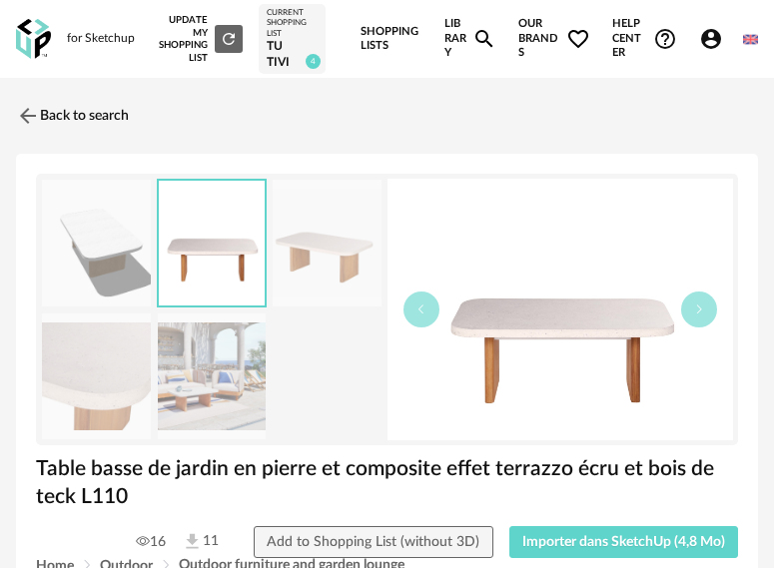
click at [128, 236] on img at bounding box center [96, 243] width 109 height 127
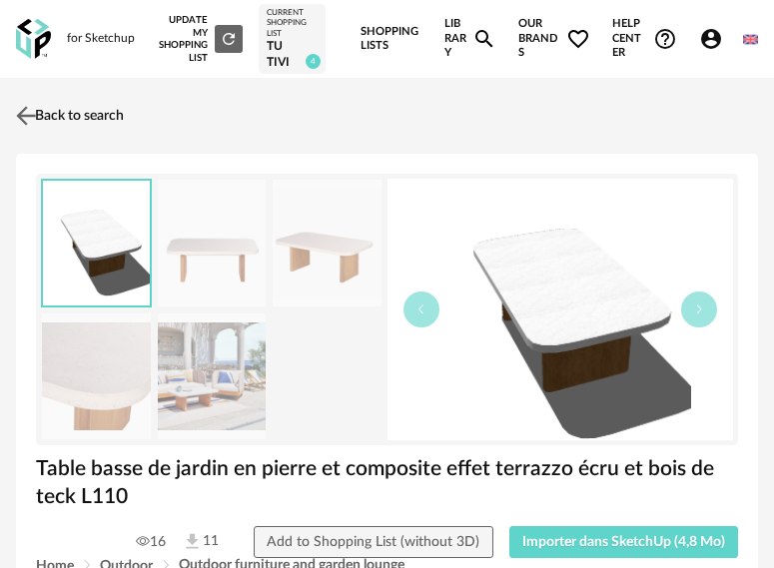
click at [52, 119] on link "Back to search" at bounding box center [67, 116] width 113 height 44
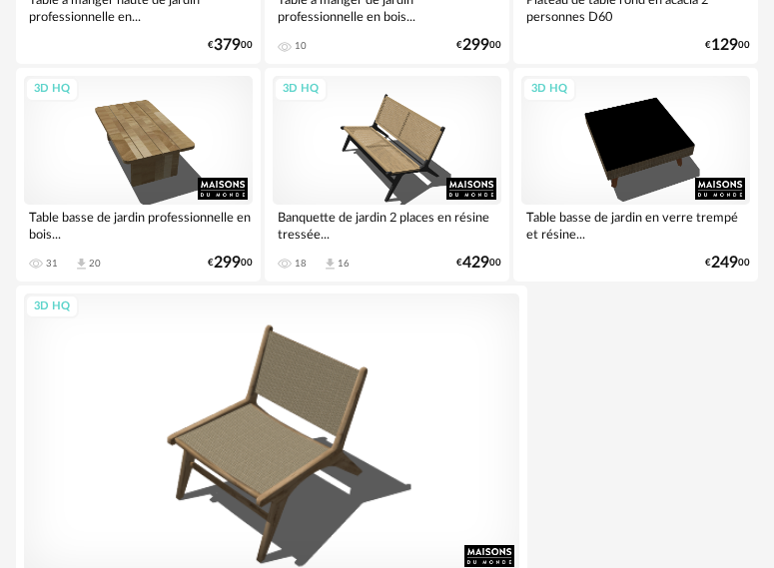
scroll to position [7396, 0]
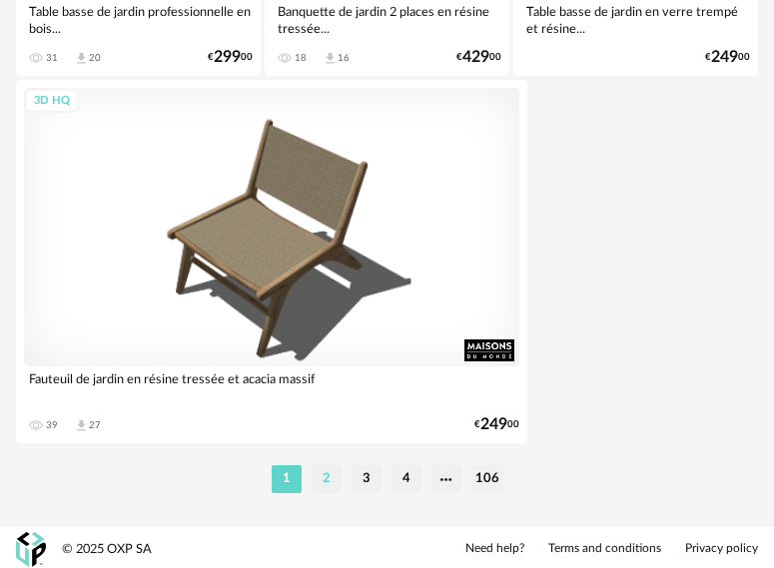
click at [326, 478] on li "2" at bounding box center [327, 479] width 30 height 28
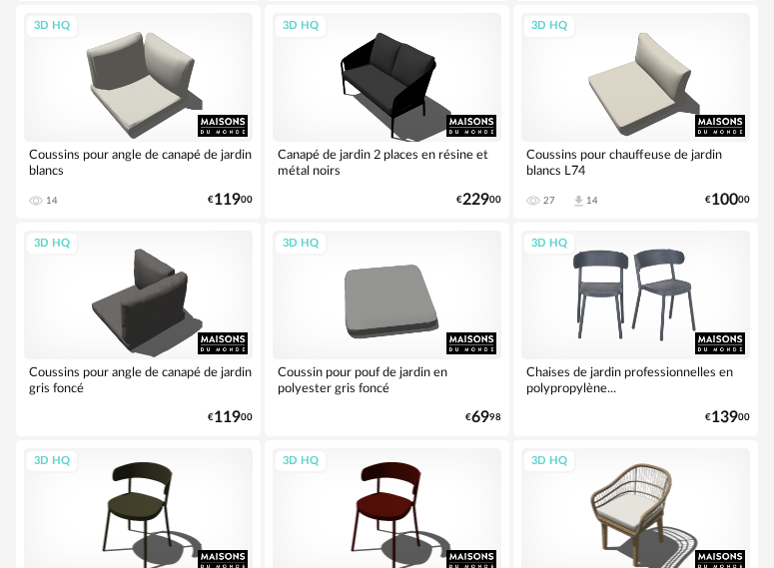
scroll to position [1698, 0]
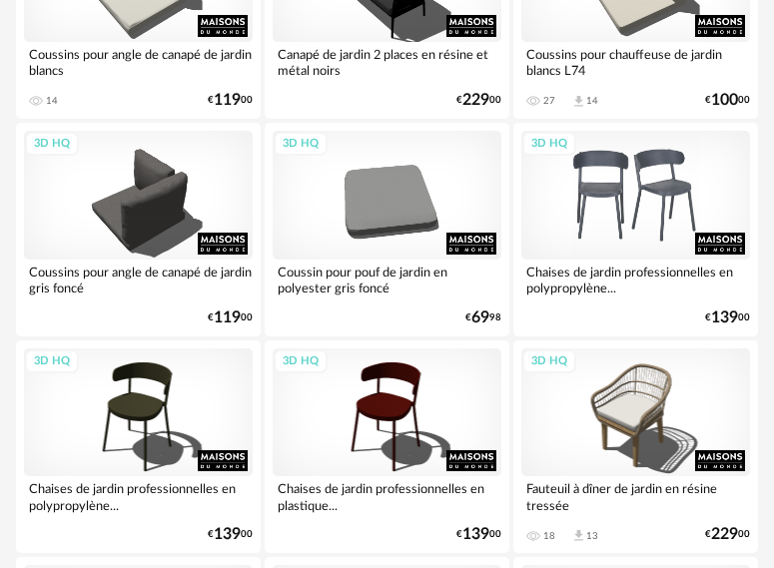
click at [646, 211] on div "3D HQ" at bounding box center [635, 195] width 229 height 129
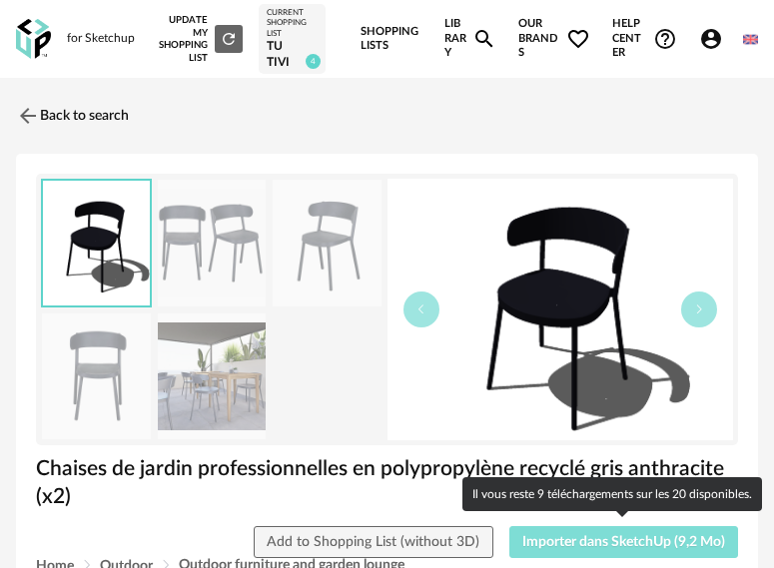
click at [578, 542] on span "Importer dans SketchUp (9,2 Mo)" at bounding box center [623, 542] width 203 height 14
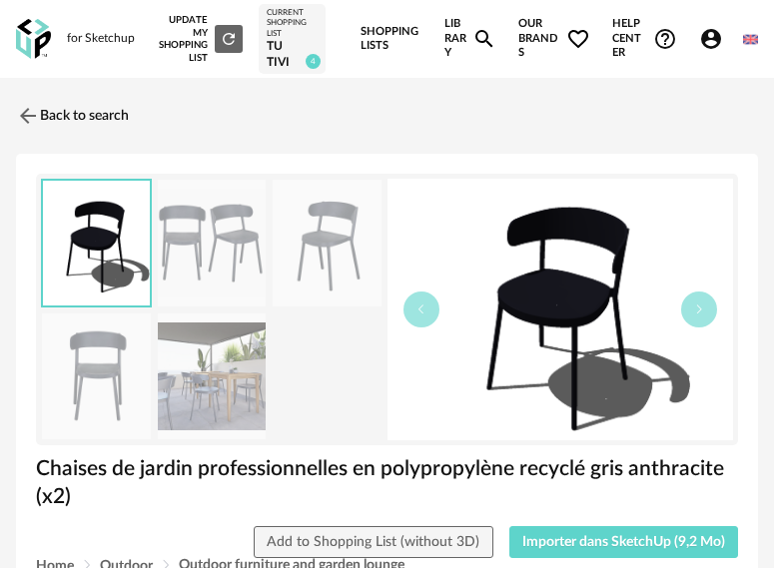
click at [198, 373] on img at bounding box center [212, 377] width 109 height 127
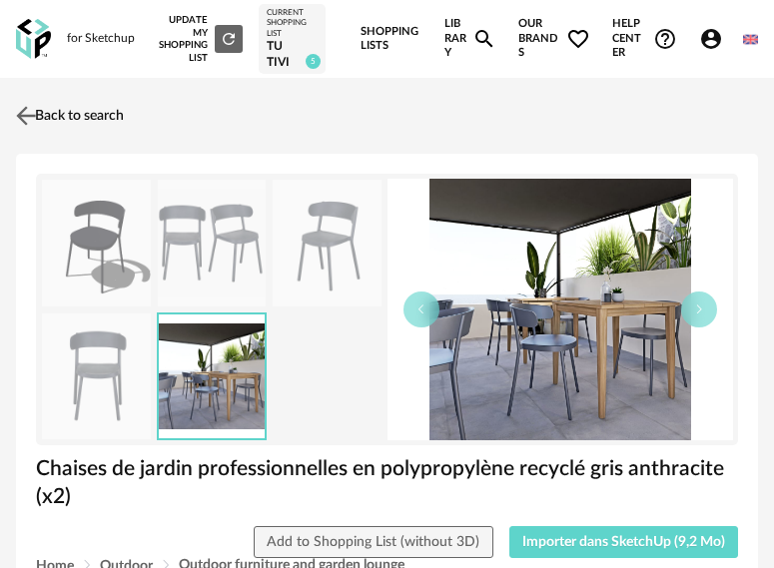
click at [83, 113] on link "Back to search" at bounding box center [67, 116] width 113 height 44
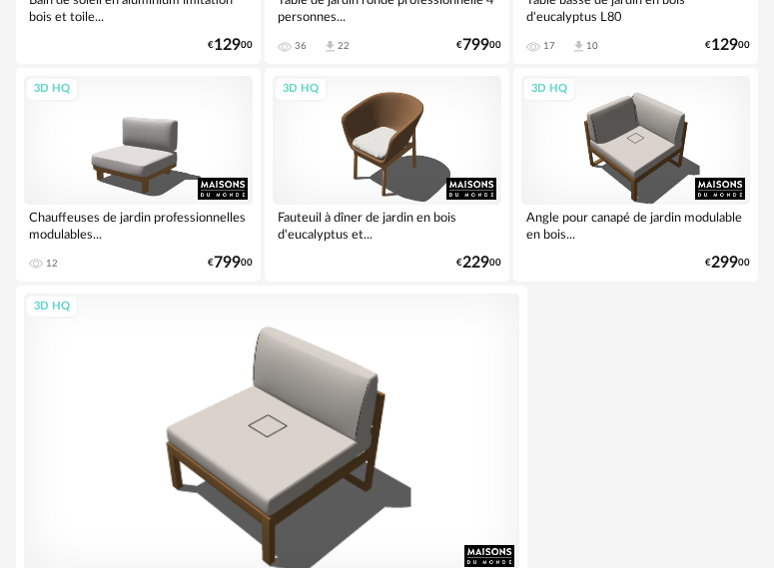
scroll to position [7396, 0]
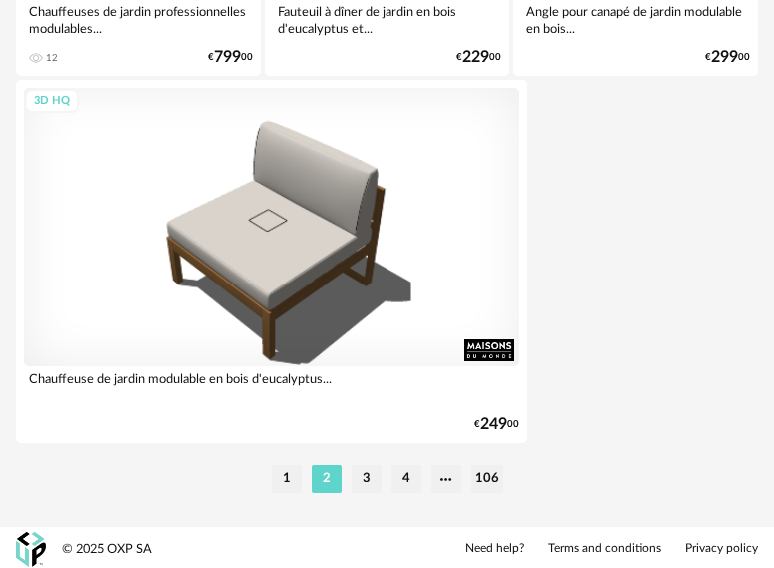
click at [473, 472] on li "106" at bounding box center [487, 479] width 32 height 28
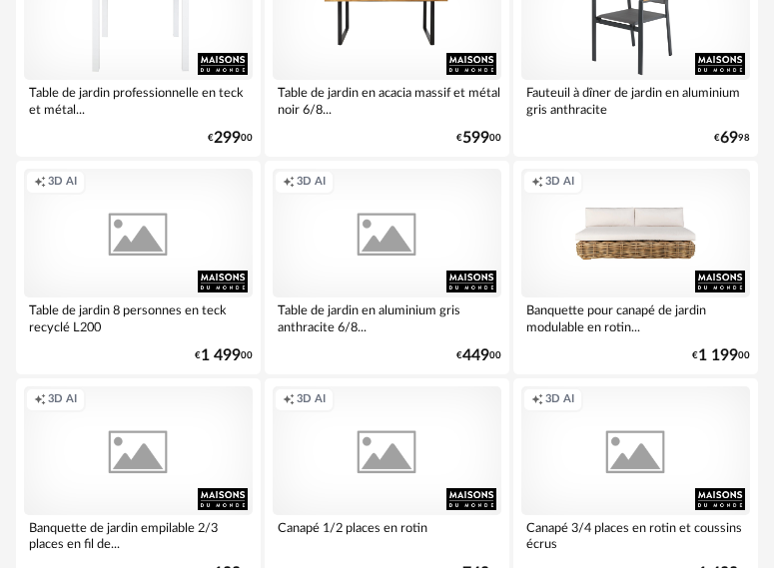
scroll to position [6159, 0]
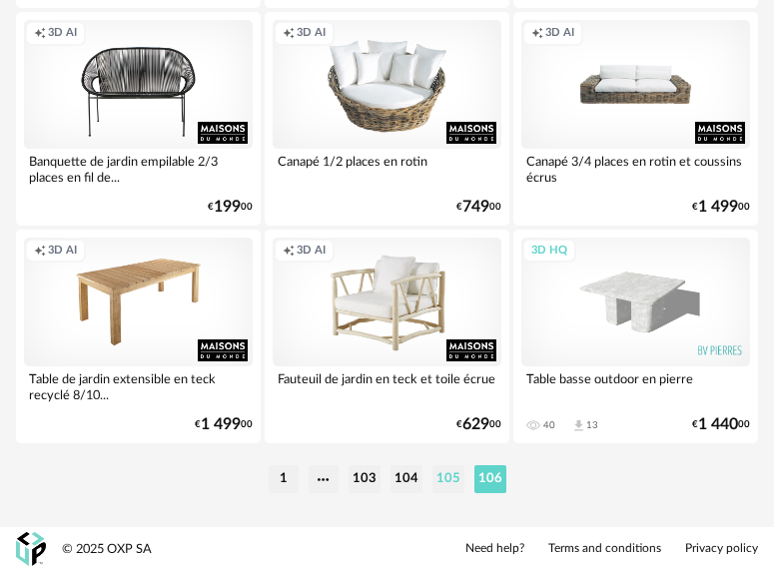
click at [440, 480] on li "105" at bounding box center [448, 479] width 32 height 28
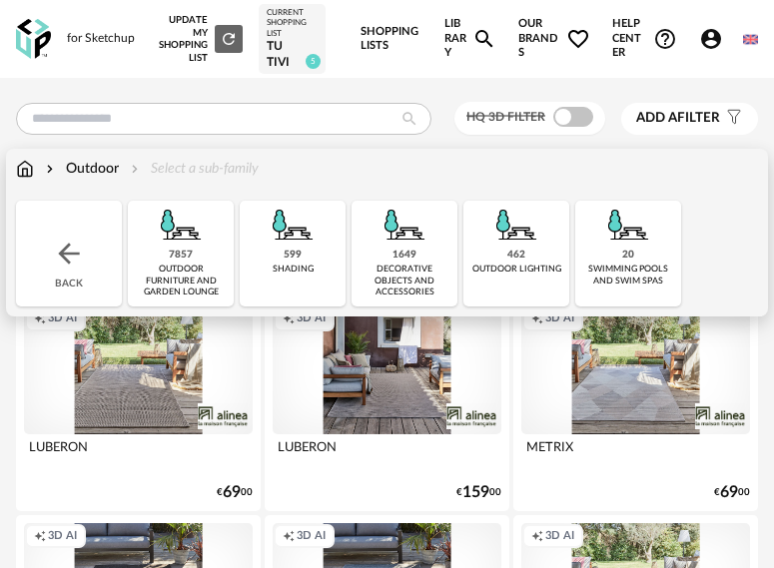
click at [307, 249] on div "599 shading" at bounding box center [293, 254] width 106 height 106
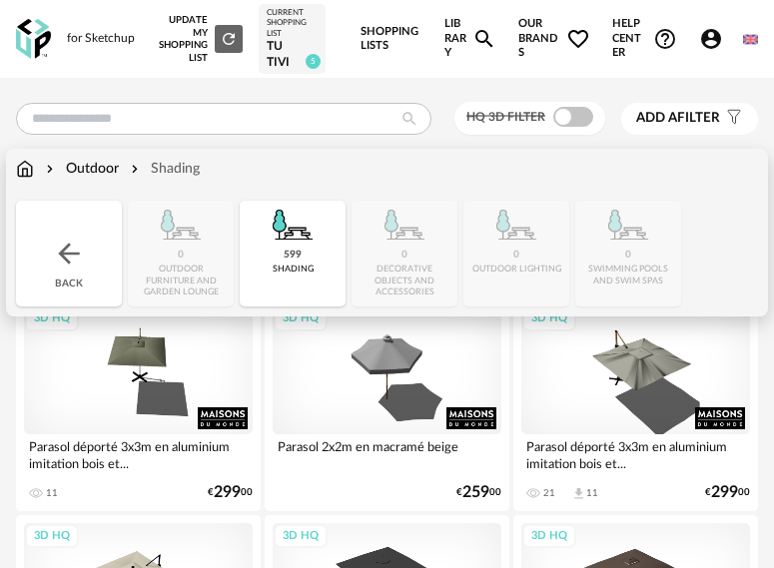
click at [99, 167] on div "Outdoor" at bounding box center [80, 169] width 77 height 20
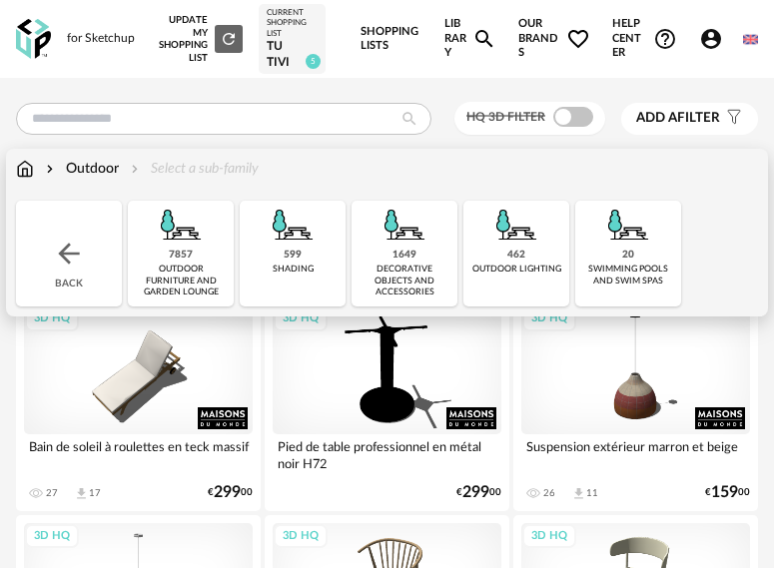
click at [29, 167] on img at bounding box center [25, 169] width 18 height 20
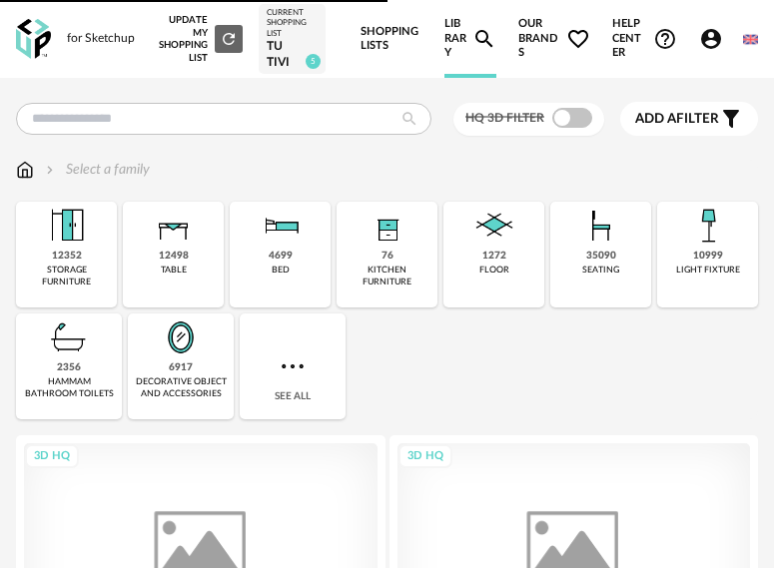
click at [299, 357] on img at bounding box center [293, 367] width 32 height 32
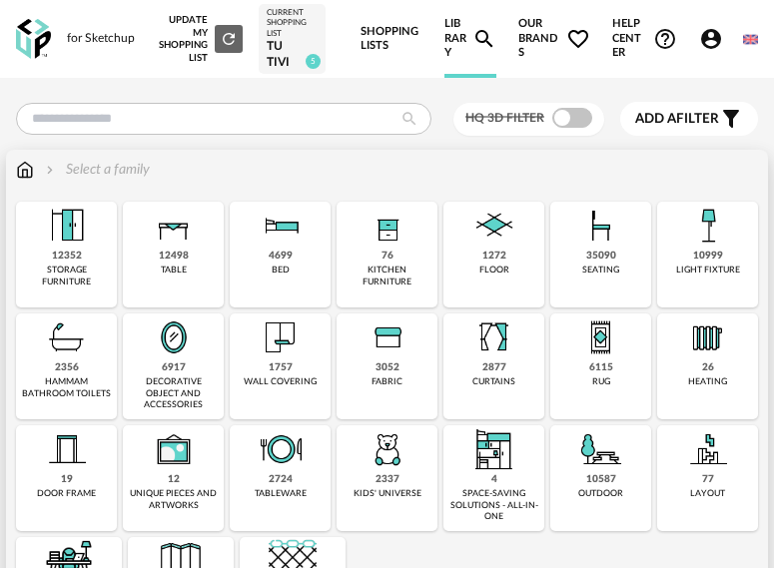
scroll to position [100, 0]
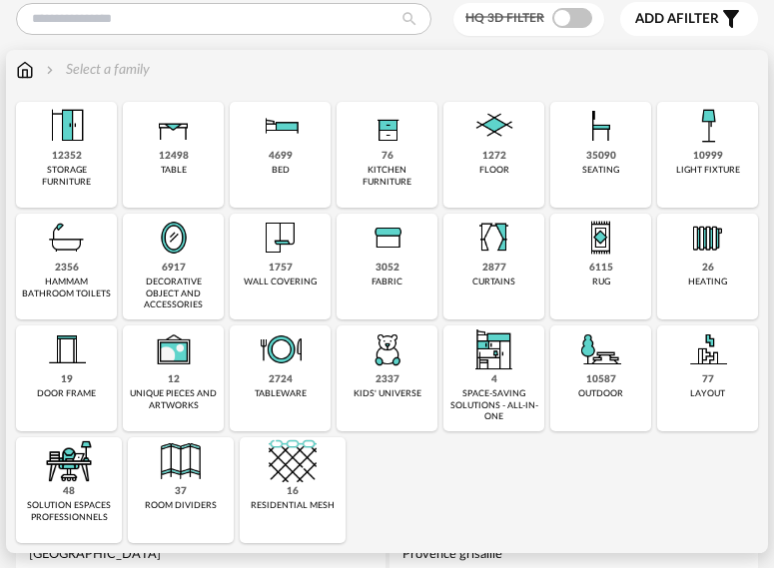
click at [194, 277] on div "decorative object and accessories" at bounding box center [173, 294] width 89 height 34
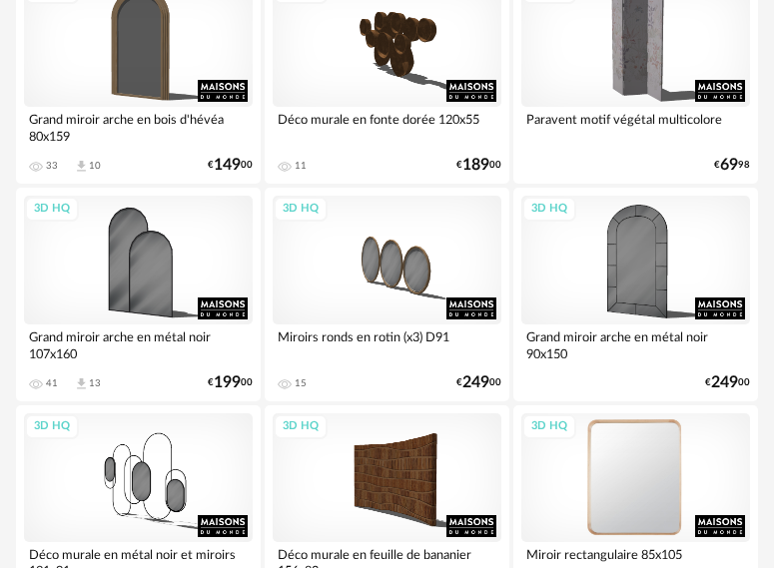
scroll to position [1498, 0]
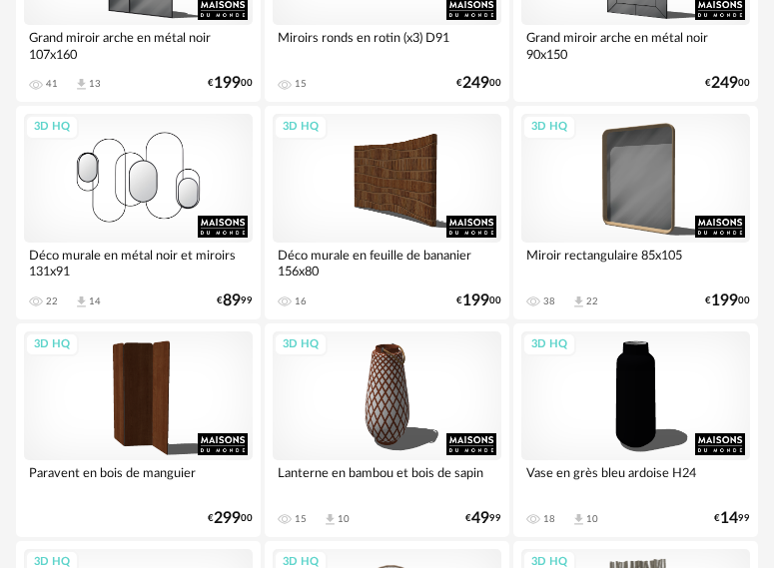
click at [186, 186] on div "3D HQ" at bounding box center [138, 178] width 229 height 129
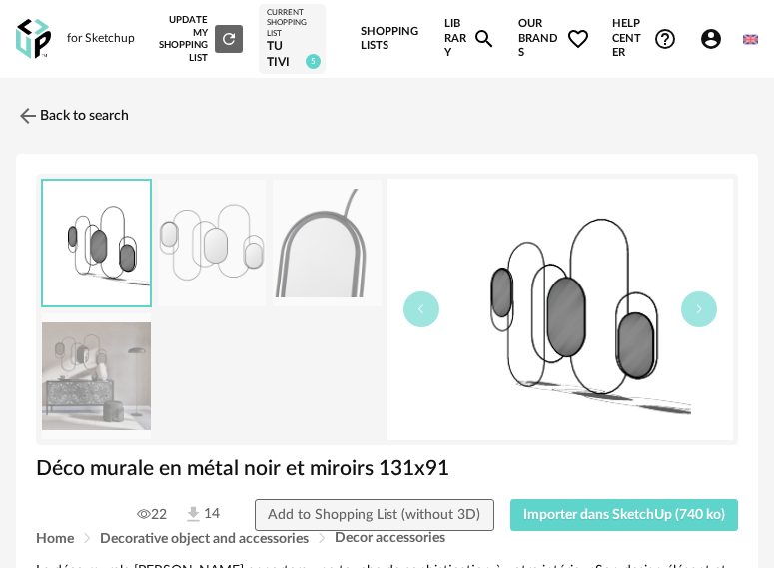
scroll to position [200, 0]
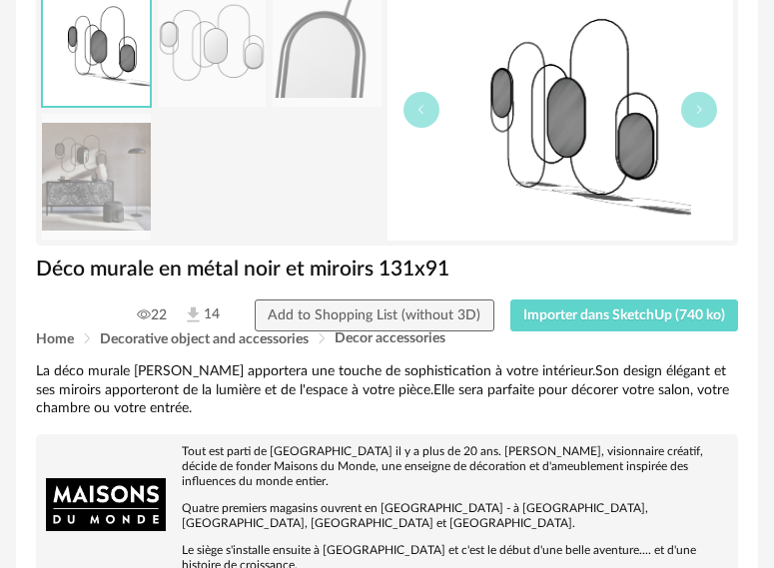
click at [107, 186] on img at bounding box center [96, 177] width 109 height 127
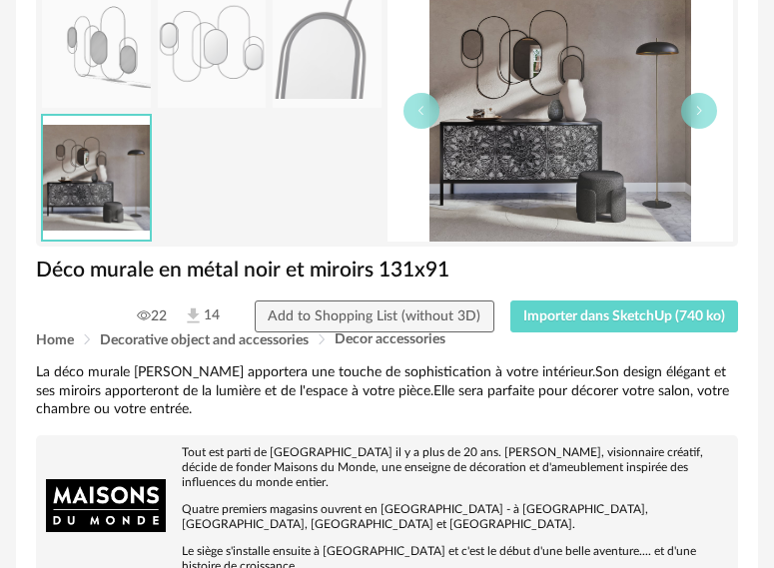
scroll to position [0, 0]
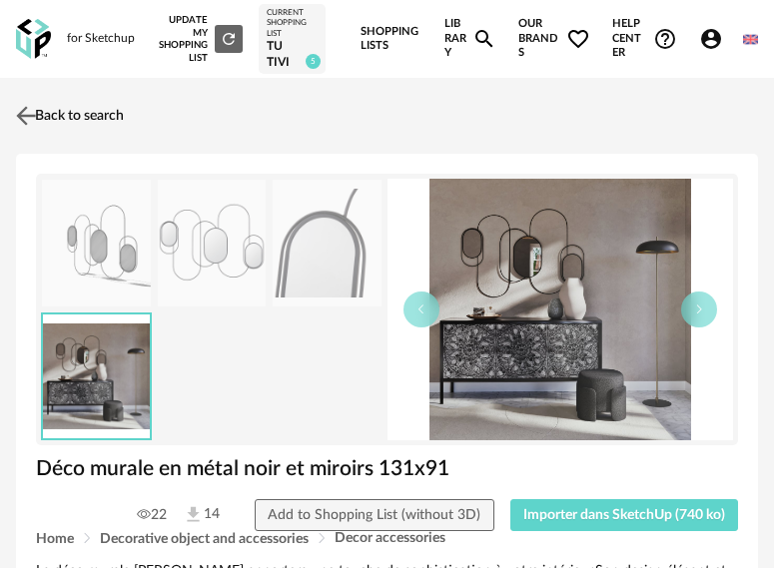
click at [79, 114] on link "Back to search" at bounding box center [67, 116] width 113 height 44
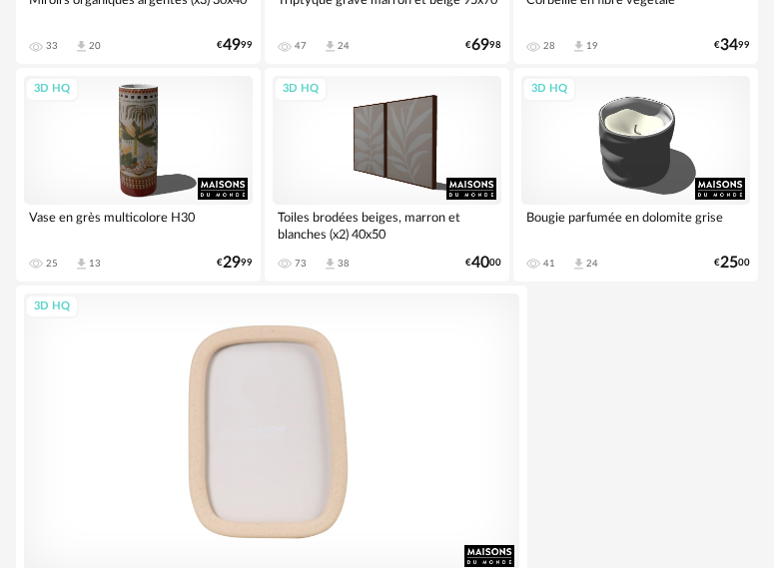
scroll to position [7396, 0]
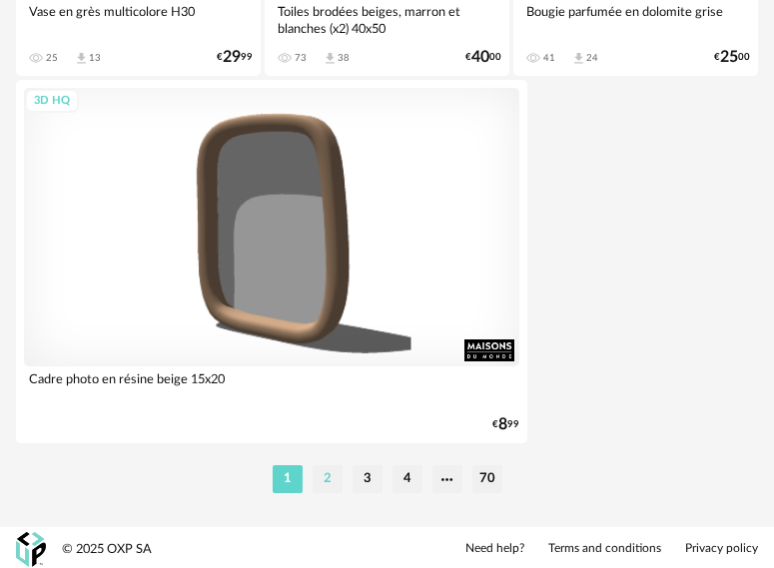
click at [328, 468] on li "2" at bounding box center [328, 479] width 30 height 28
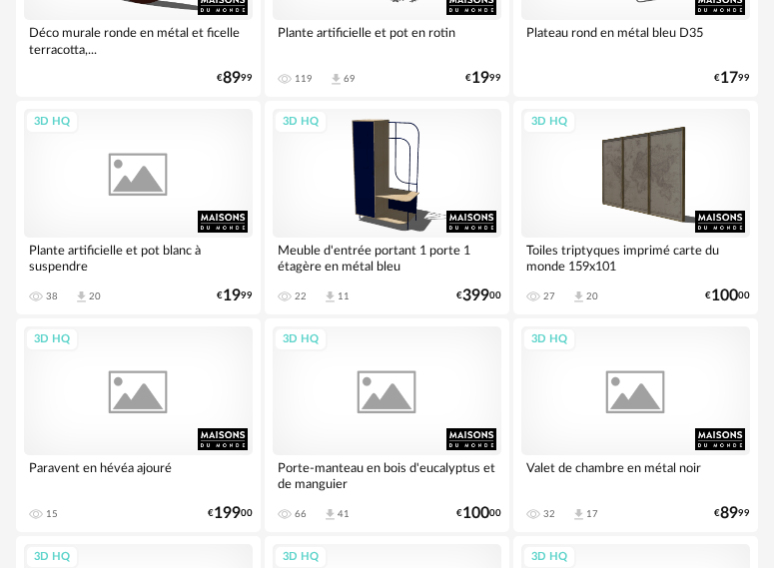
scroll to position [3995, 0]
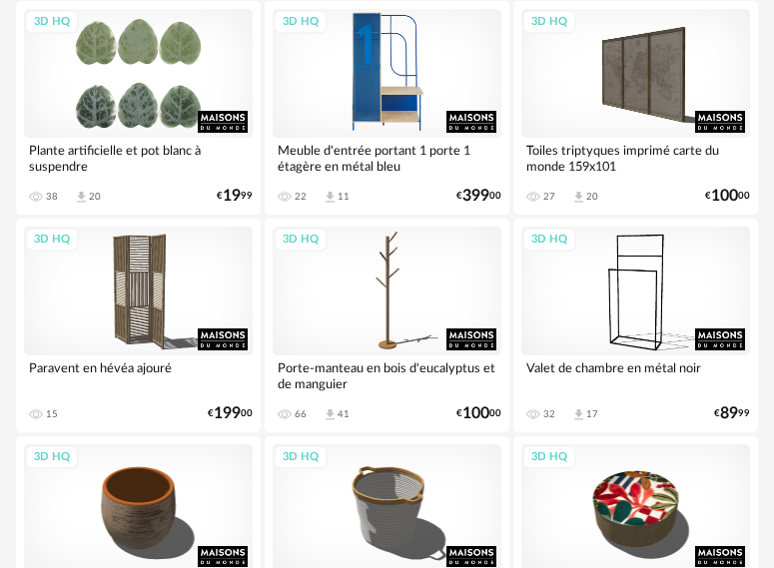
click at [392, 73] on div "3D HQ" at bounding box center [387, 73] width 229 height 129
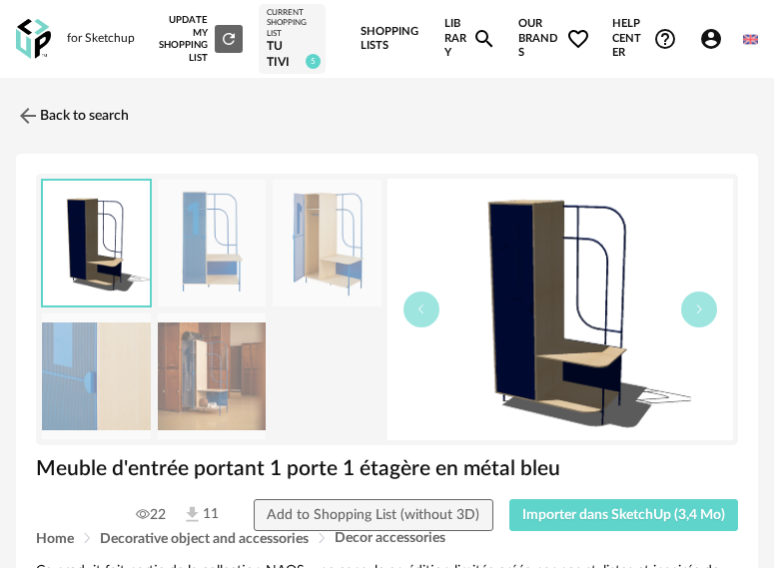
click at [216, 384] on img at bounding box center [212, 377] width 109 height 127
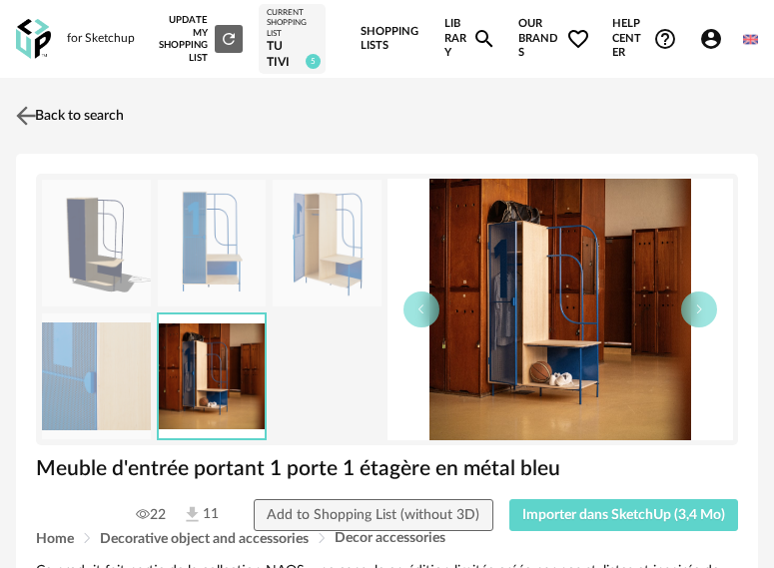
click at [82, 116] on link "Back to search" at bounding box center [67, 116] width 113 height 44
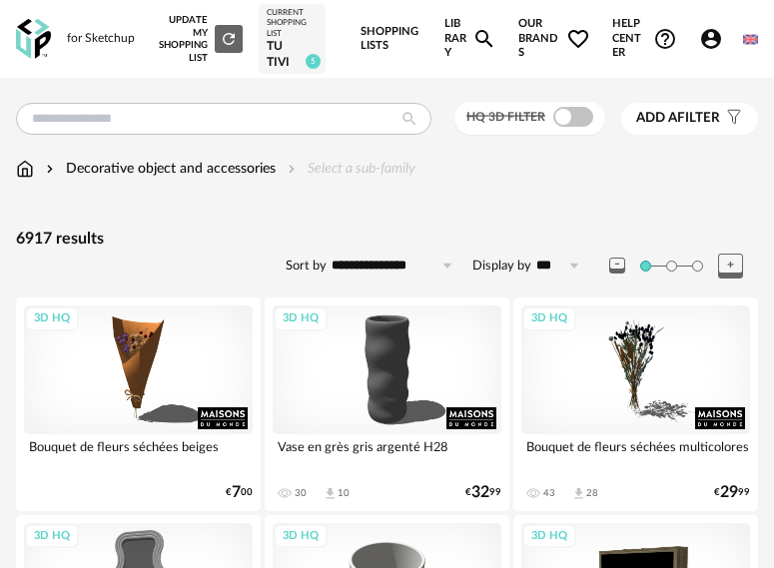
click at [22, 167] on img at bounding box center [25, 169] width 18 height 20
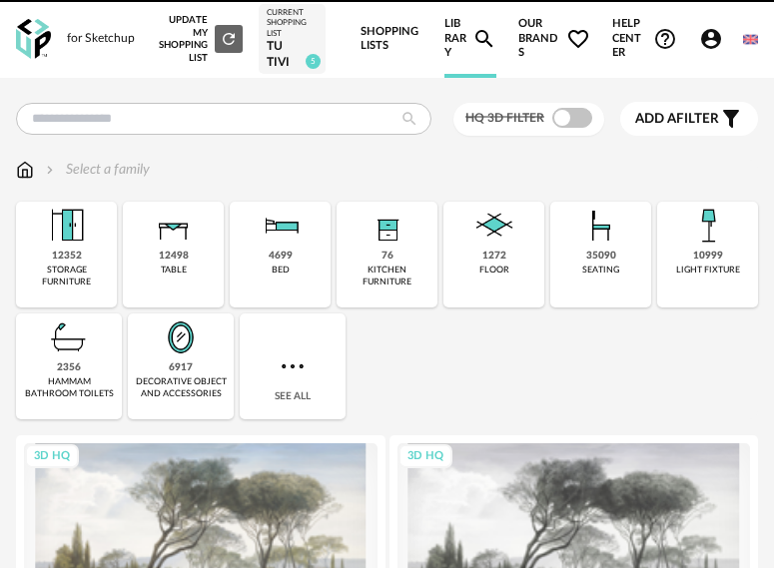
click at [339, 361] on div "See all" at bounding box center [293, 367] width 106 height 106
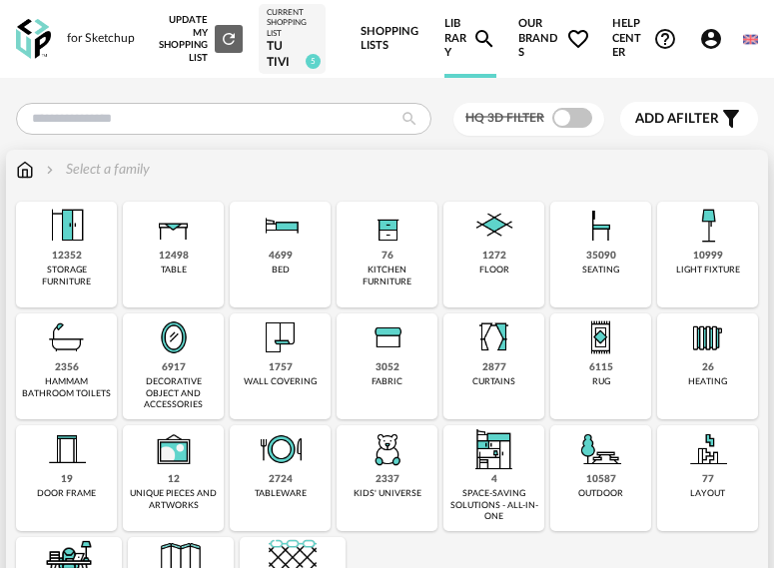
drag, startPoint x: 300, startPoint y: 372, endPoint x: 408, endPoint y: 354, distance: 110.3
click at [300, 371] on div "1757 wall covering" at bounding box center [280, 367] width 101 height 106
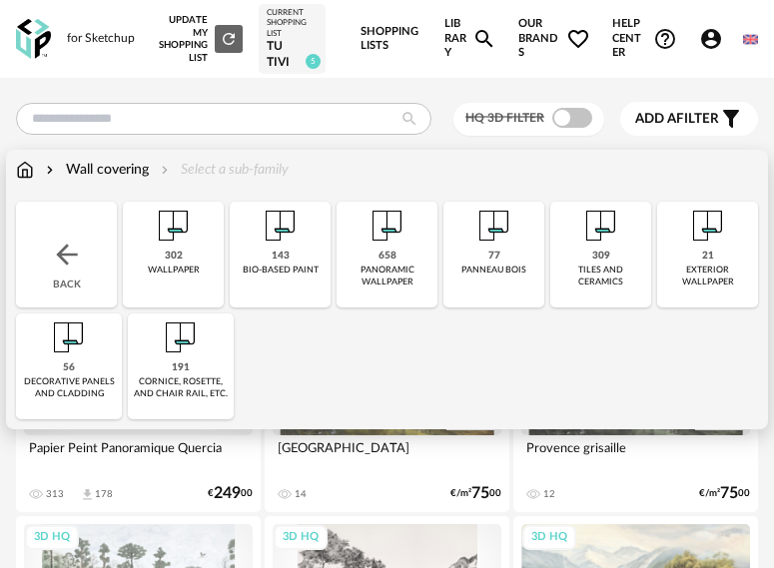
click at [96, 161] on div "Wall covering" at bounding box center [95, 170] width 107 height 20
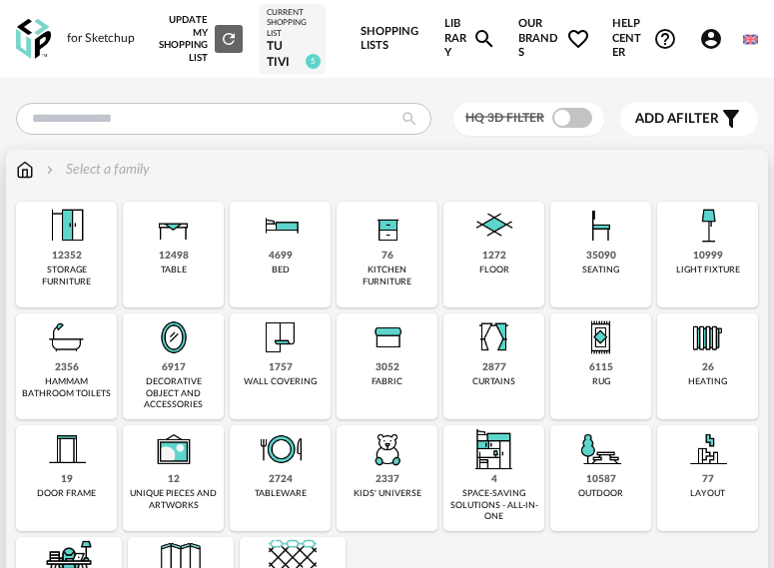
click at [283, 359] on img at bounding box center [281, 338] width 48 height 48
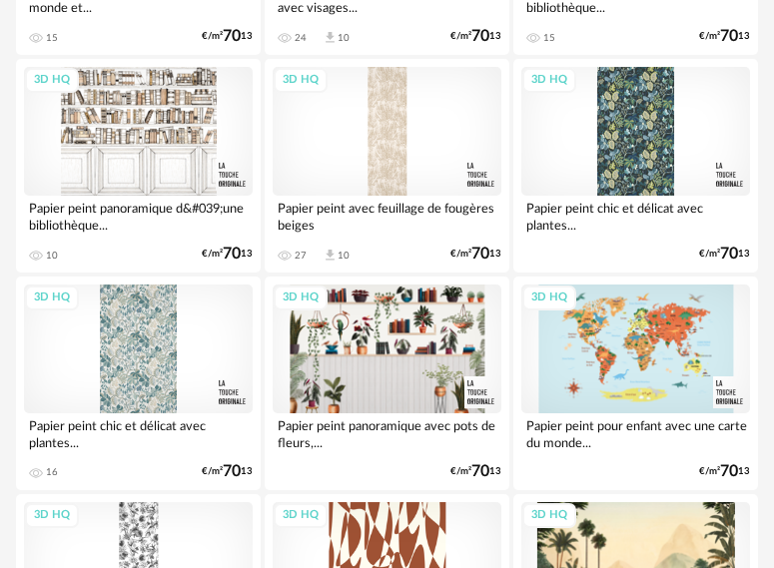
scroll to position [2297, 0]
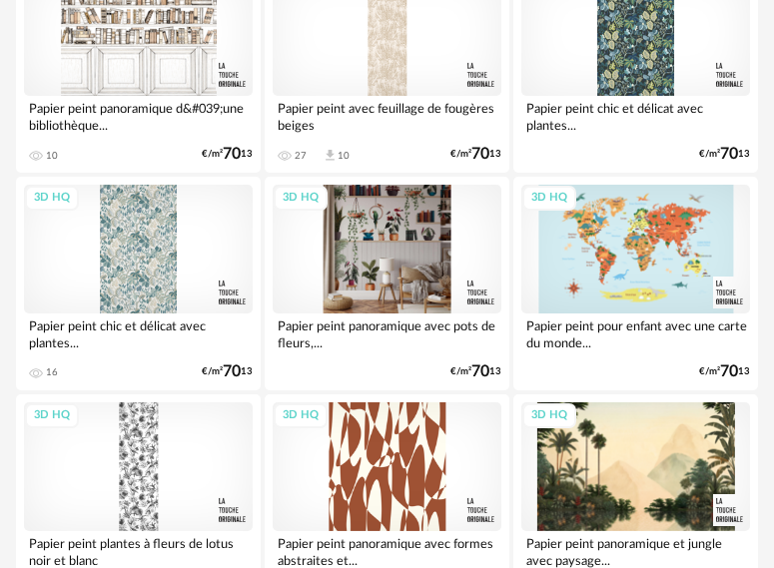
click at [410, 267] on div "3D HQ" at bounding box center [387, 249] width 229 height 129
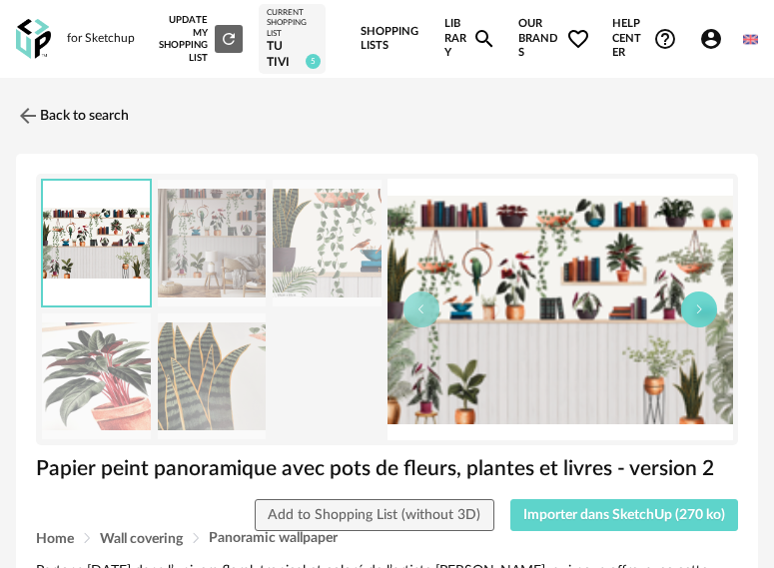
click at [701, 311] on icon "button" at bounding box center [699, 310] width 12 height 12
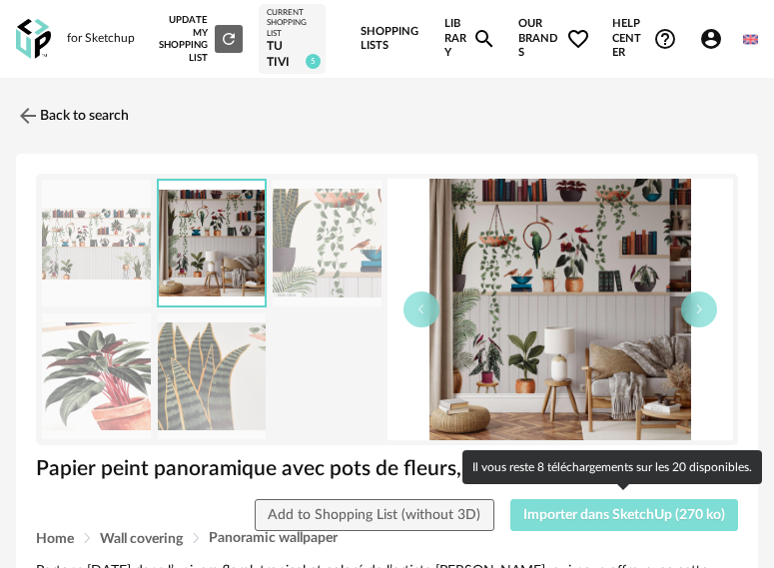
click at [584, 514] on span "Importer dans SketchUp (270 ko)" at bounding box center [624, 515] width 202 height 14
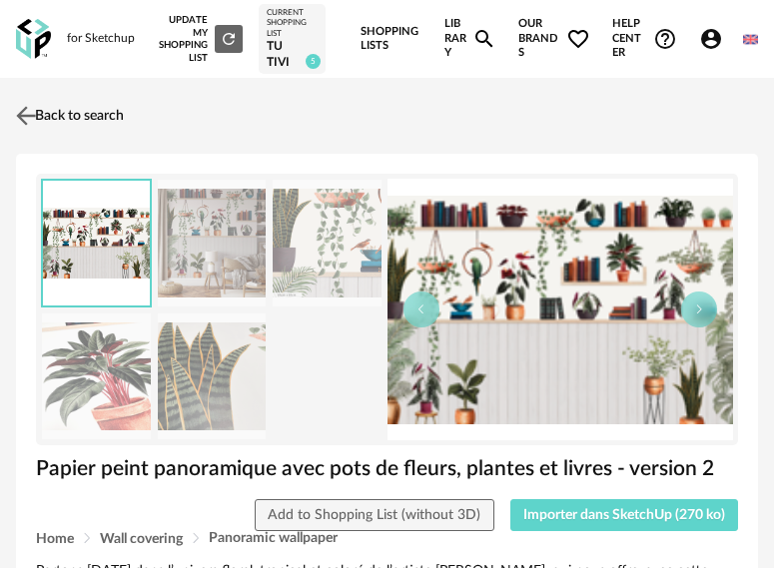
click at [112, 120] on link "Back to search" at bounding box center [67, 116] width 113 height 44
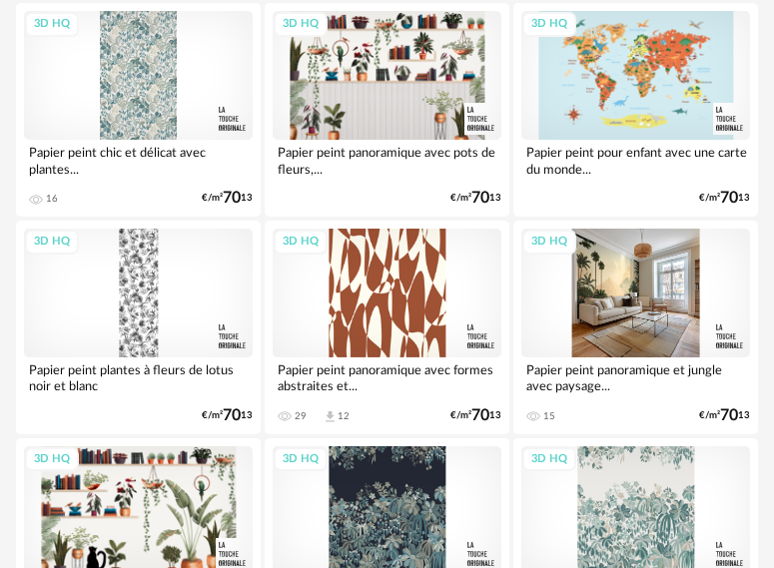
scroll to position [2570, 0]
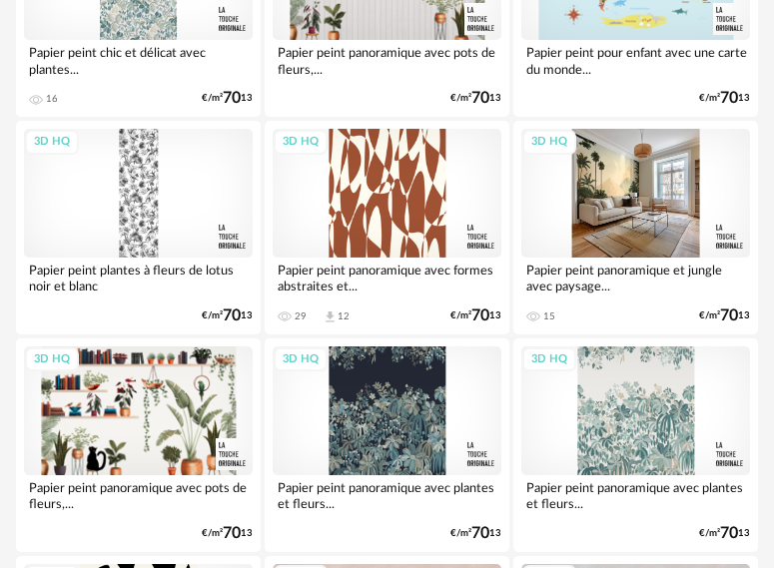
click at [658, 192] on div "3D HQ" at bounding box center [635, 193] width 229 height 129
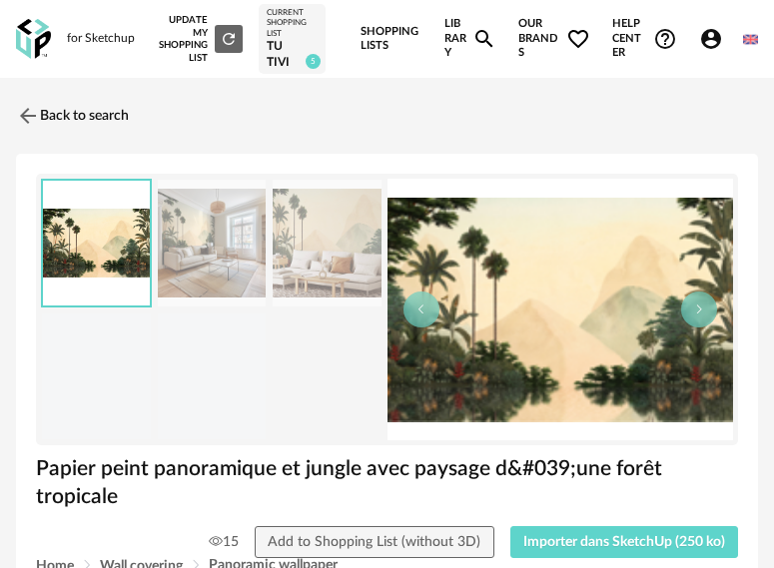
click at [219, 246] on img at bounding box center [212, 243] width 109 height 127
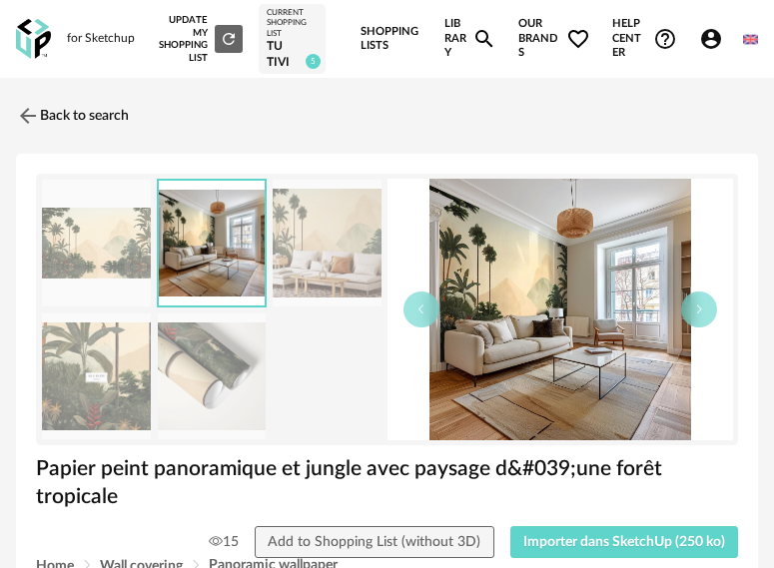
click at [358, 253] on img at bounding box center [327, 243] width 109 height 127
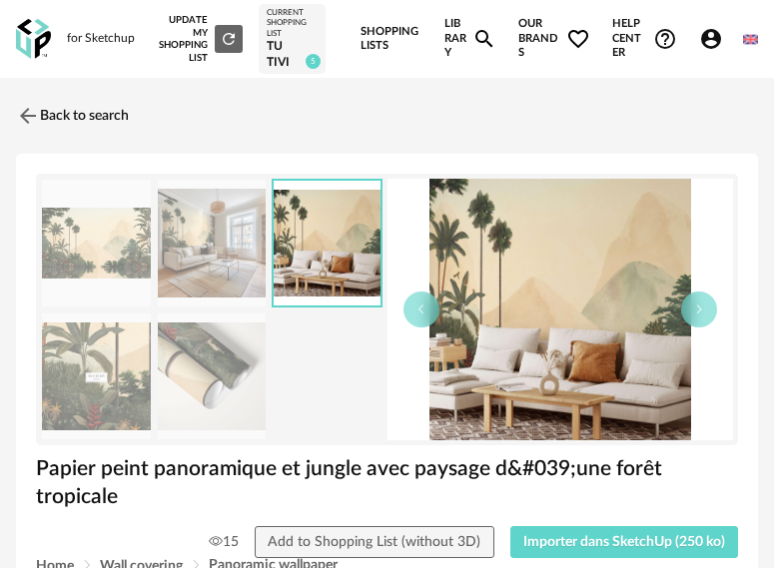
click at [109, 365] on img at bounding box center [96, 377] width 109 height 127
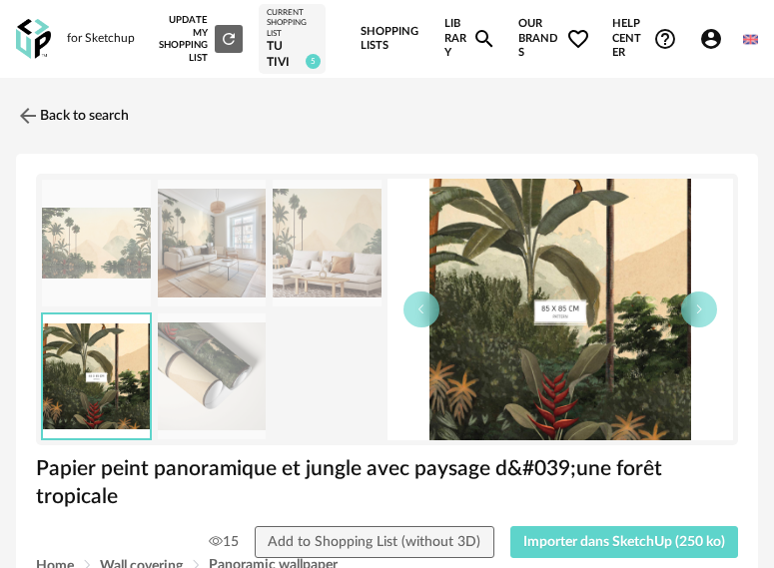
click at [345, 245] on img at bounding box center [327, 243] width 109 height 127
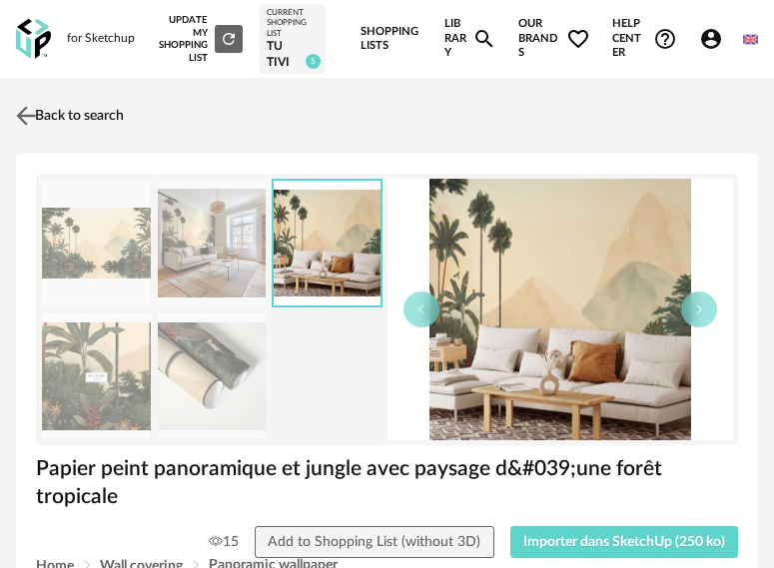
click at [101, 123] on link "Back to search" at bounding box center [67, 116] width 113 height 44
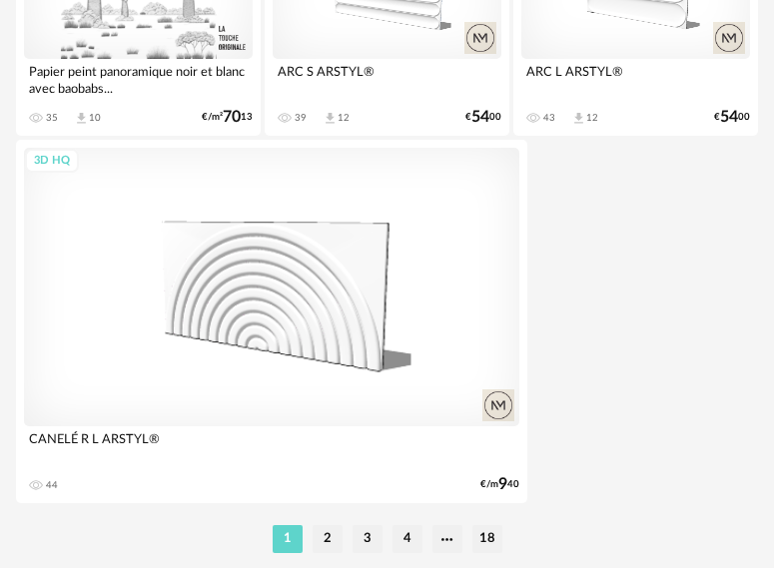
scroll to position [7396, 0]
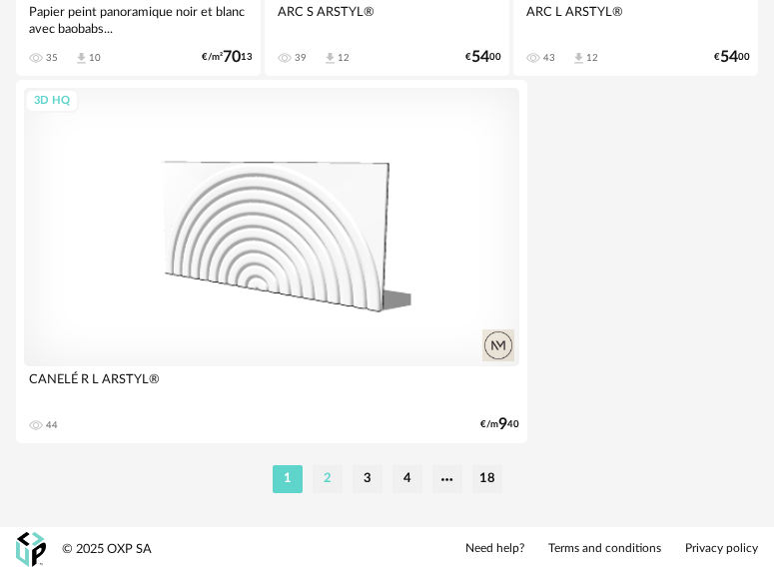
click at [325, 481] on li "2" at bounding box center [328, 479] width 30 height 28
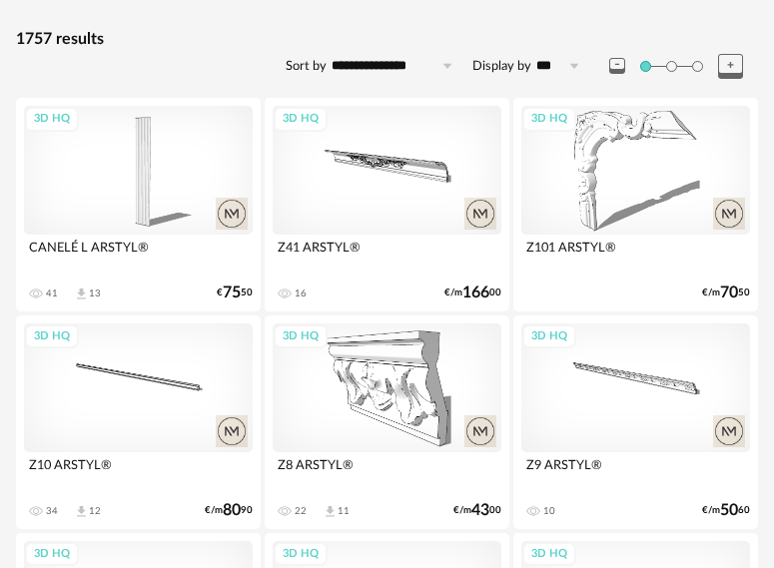
scroll to position [100, 0]
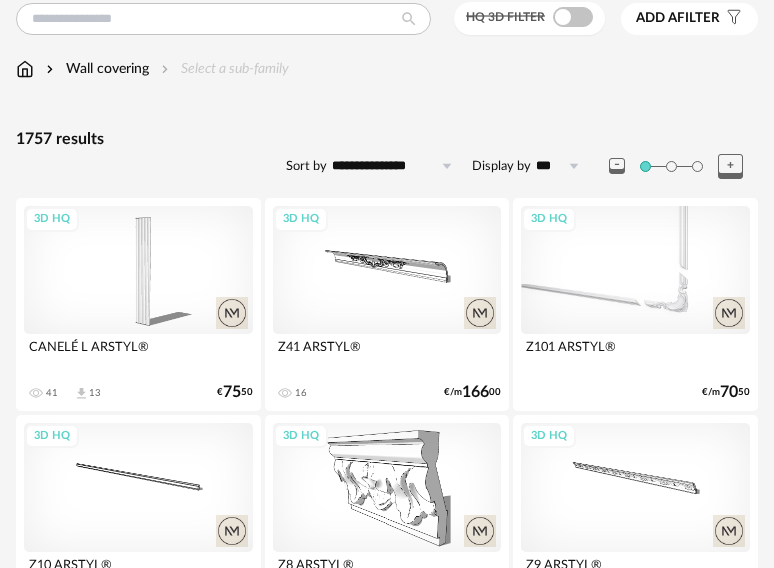
click at [660, 249] on div "3D HQ" at bounding box center [635, 270] width 229 height 129
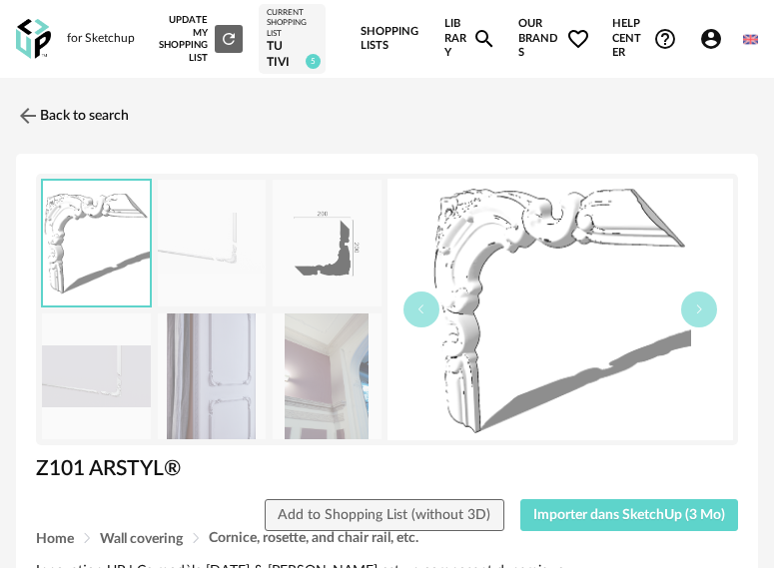
click at [216, 259] on img at bounding box center [212, 243] width 109 height 127
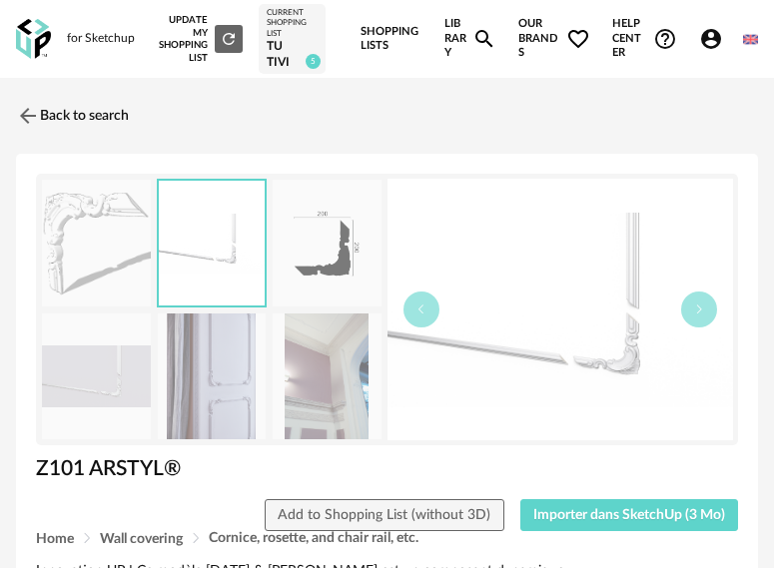
click at [236, 352] on img at bounding box center [212, 377] width 109 height 127
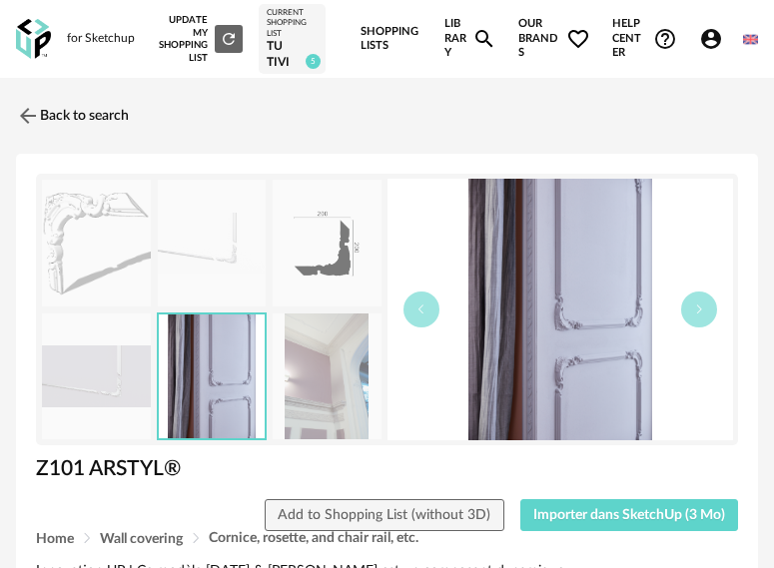
click at [330, 379] on img at bounding box center [327, 377] width 109 height 127
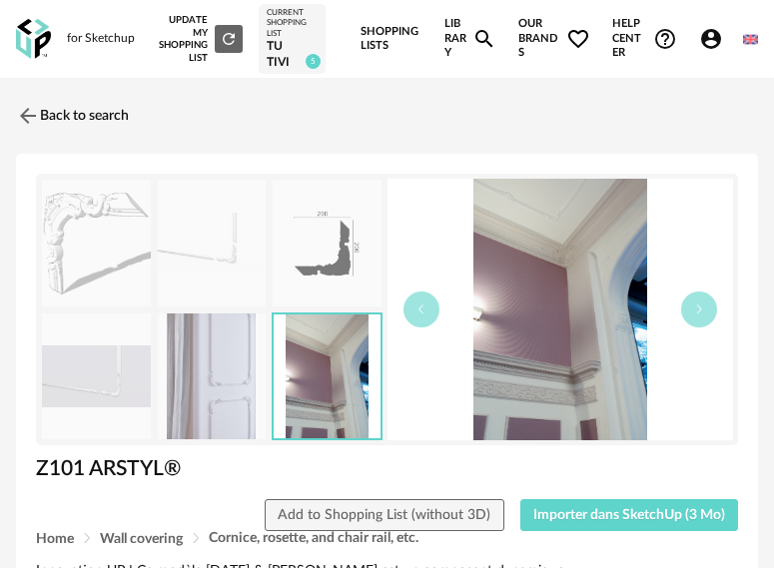
click at [247, 377] on img at bounding box center [212, 377] width 109 height 127
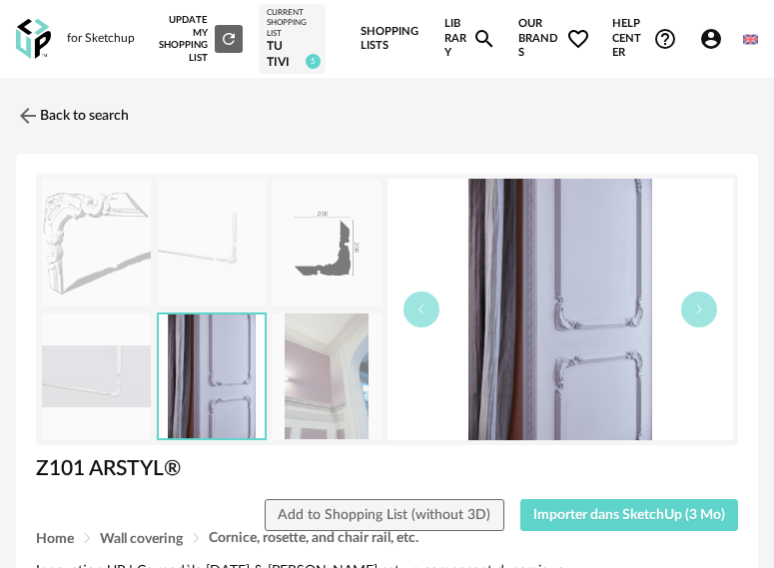
click at [113, 388] on img at bounding box center [96, 377] width 109 height 127
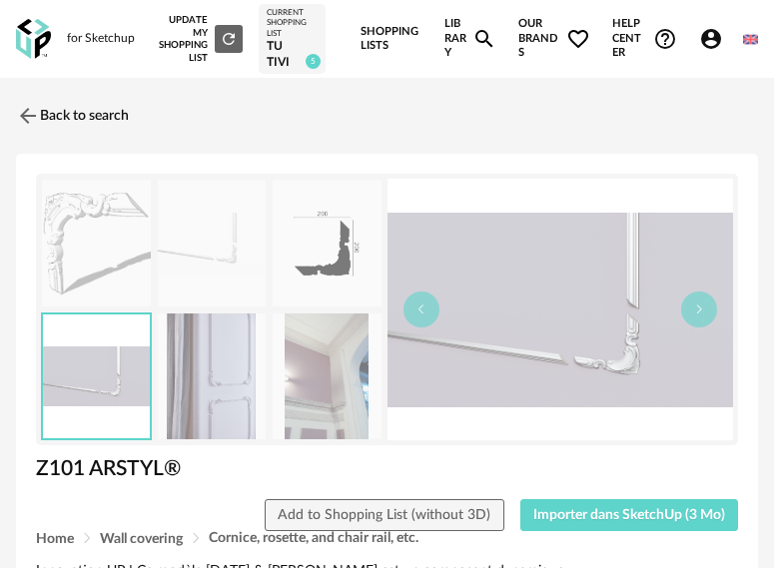
click at [210, 270] on img at bounding box center [212, 243] width 109 height 127
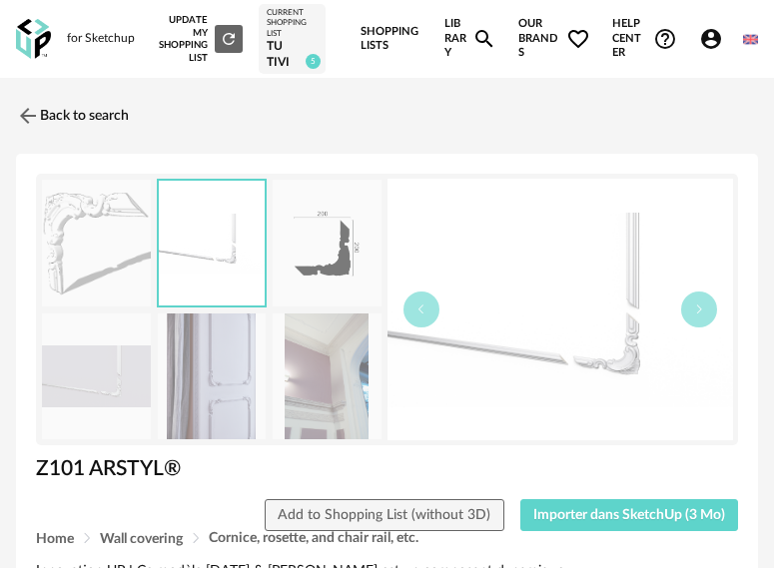
click at [308, 250] on img at bounding box center [327, 243] width 109 height 127
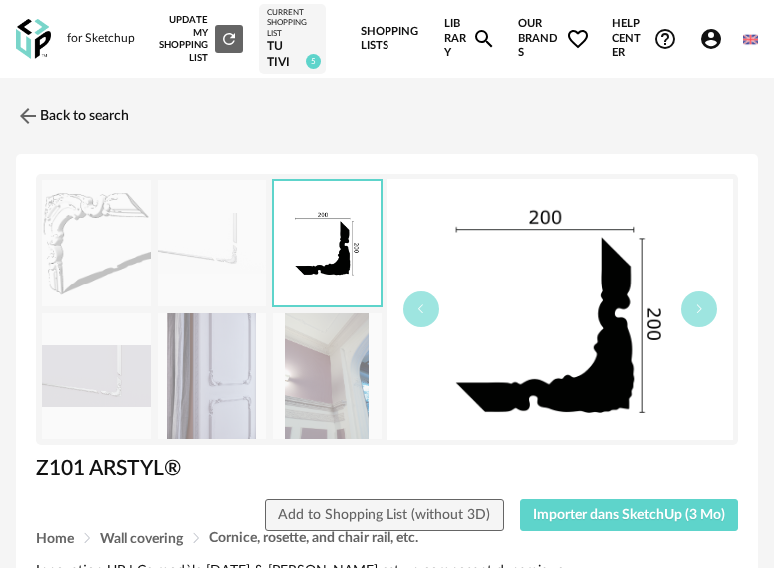
click at [94, 238] on img at bounding box center [96, 243] width 109 height 127
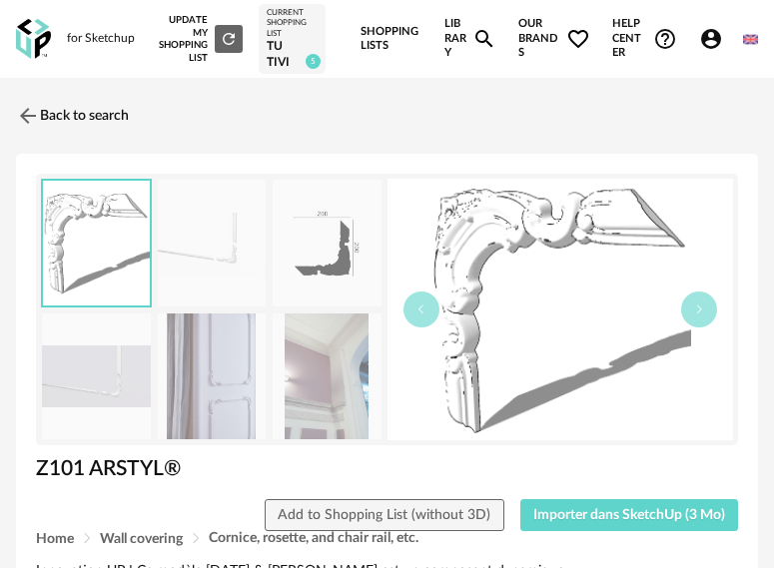
click at [215, 254] on img at bounding box center [212, 243] width 109 height 127
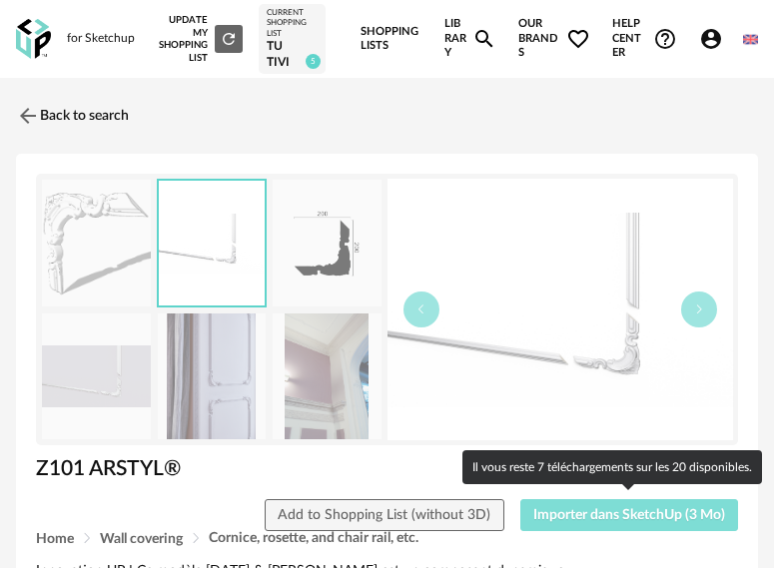
click at [604, 508] on span "Importer dans SketchUp (3 Mo)" at bounding box center [629, 515] width 192 height 14
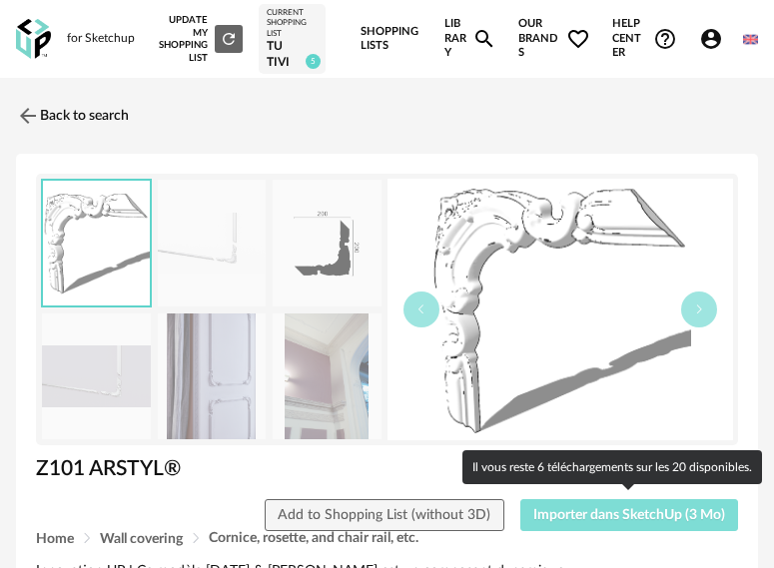
click at [649, 518] on span "Importer dans SketchUp (3 Mo)" at bounding box center [629, 515] width 192 height 14
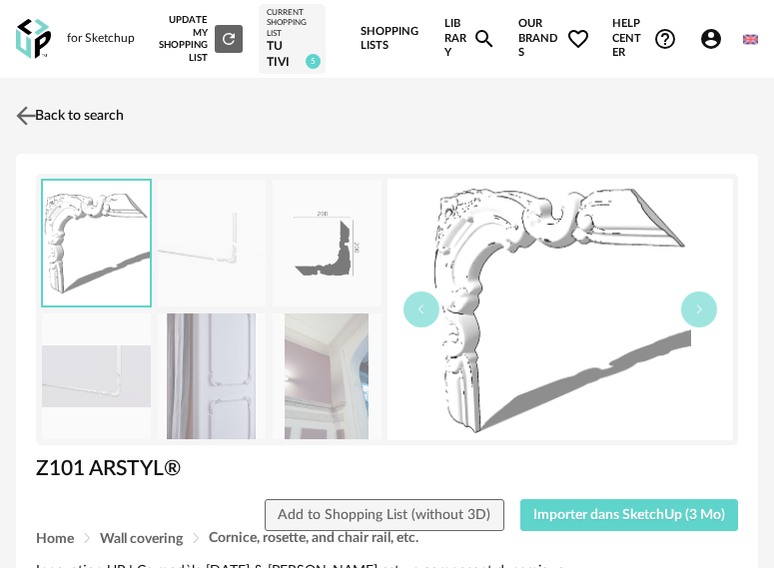
click at [71, 112] on link "Back to search" at bounding box center [67, 116] width 113 height 44
click at [81, 115] on link "Back to search" at bounding box center [67, 116] width 113 height 44
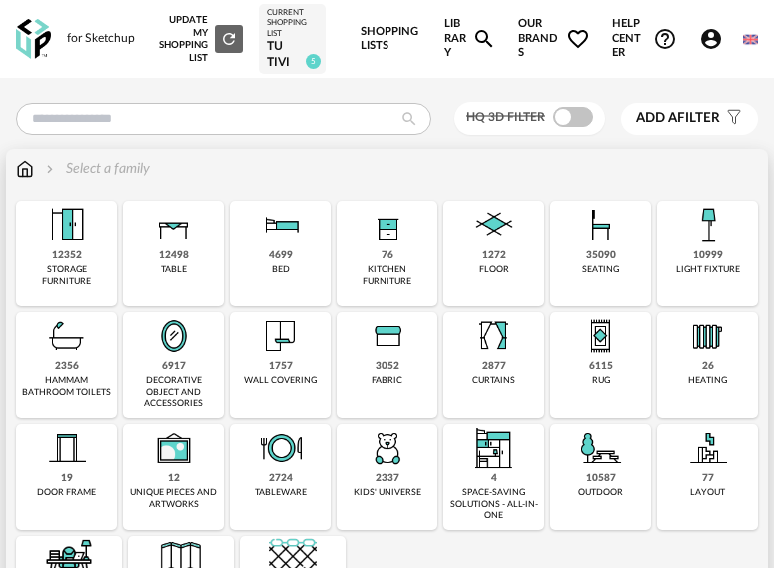
click at [272, 365] on div "1757" at bounding box center [281, 367] width 24 height 13
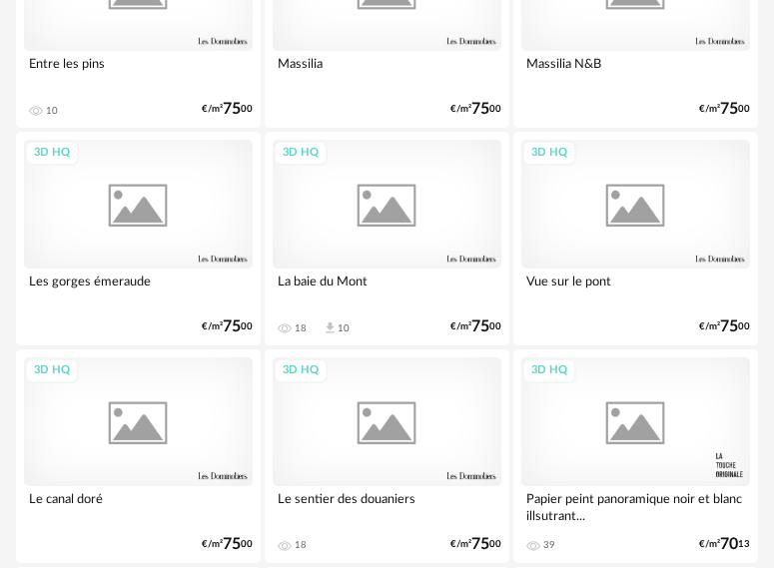
scroll to position [7396, 0]
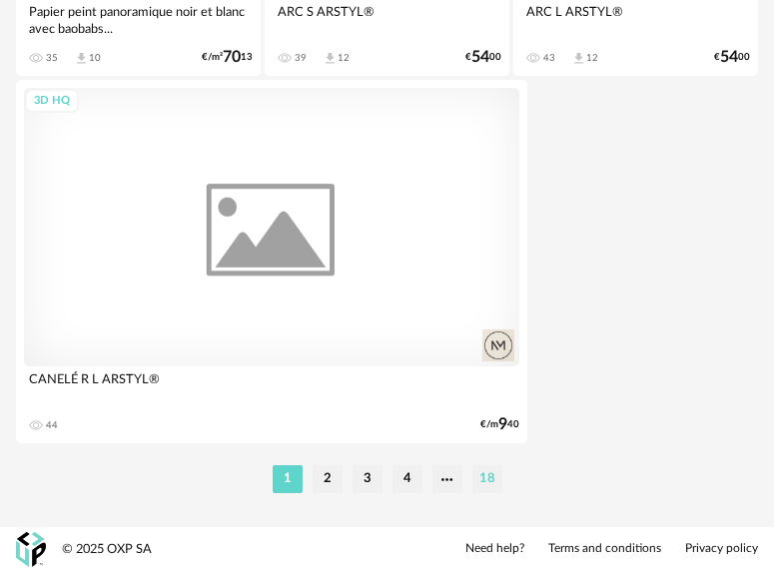
click at [488, 477] on li "18" at bounding box center [487, 479] width 30 height 28
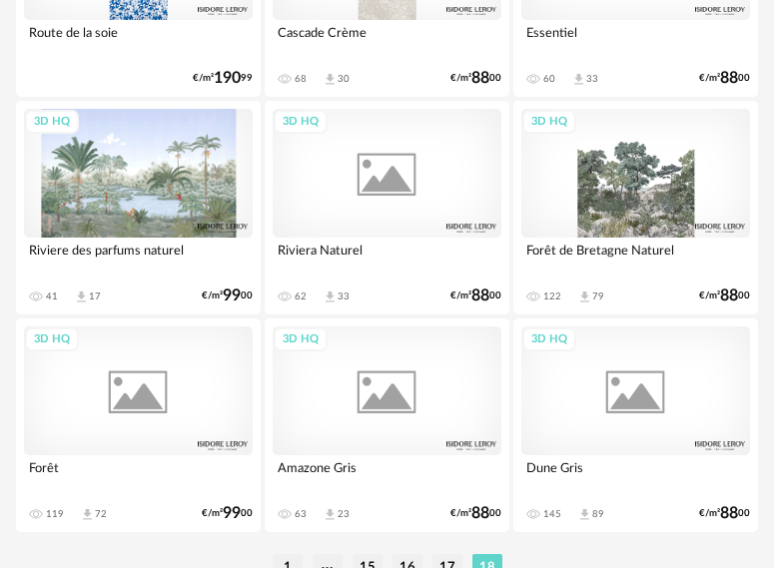
scroll to position [3984, 0]
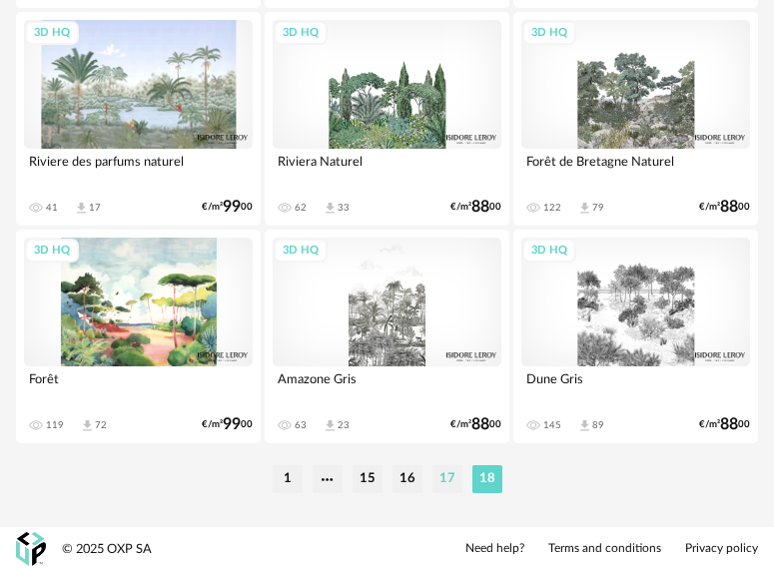
click at [438, 470] on li "17" at bounding box center [447, 479] width 30 height 28
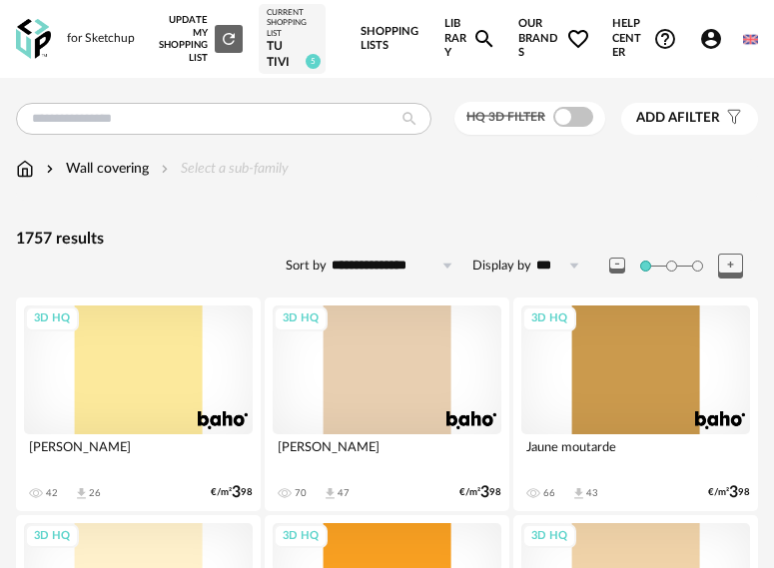
click at [383, 34] on link "Shopping Lists" at bounding box center [392, 39] width 62 height 78
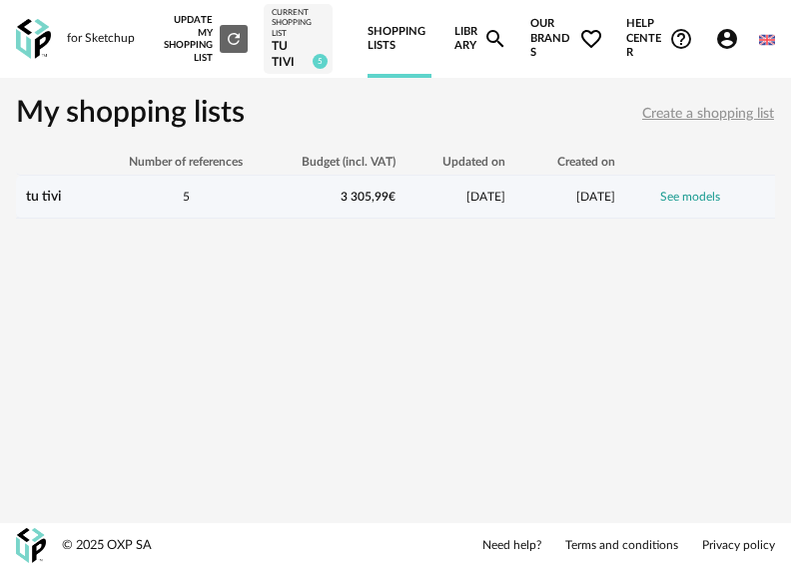
click at [362, 199] on span "3 305,99 €" at bounding box center [368, 197] width 55 height 12
click at [382, 197] on span "3 305,99 €" at bounding box center [368, 197] width 55 height 12
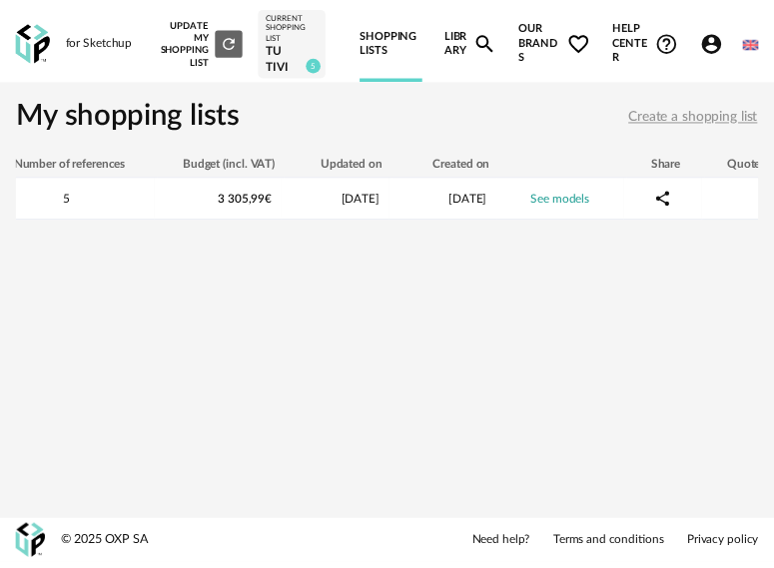
scroll to position [0, 120]
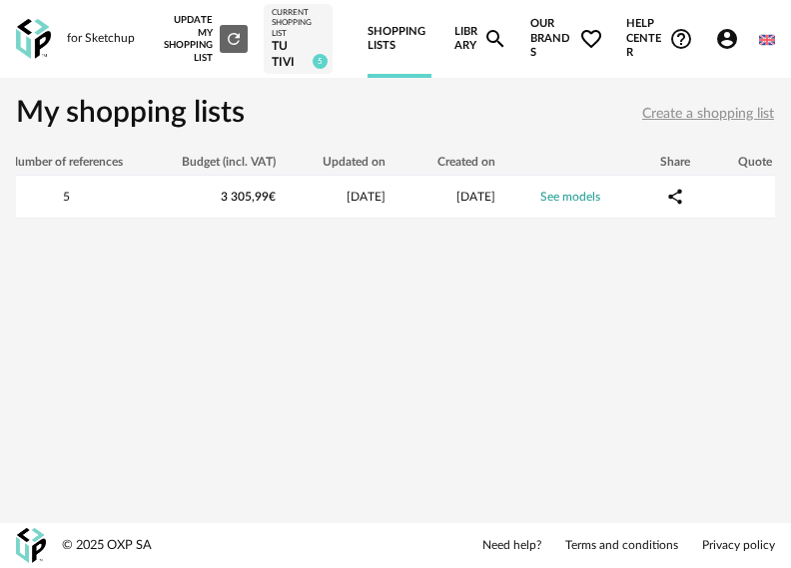
click at [305, 45] on div "tu tivi" at bounding box center [298, 54] width 53 height 31
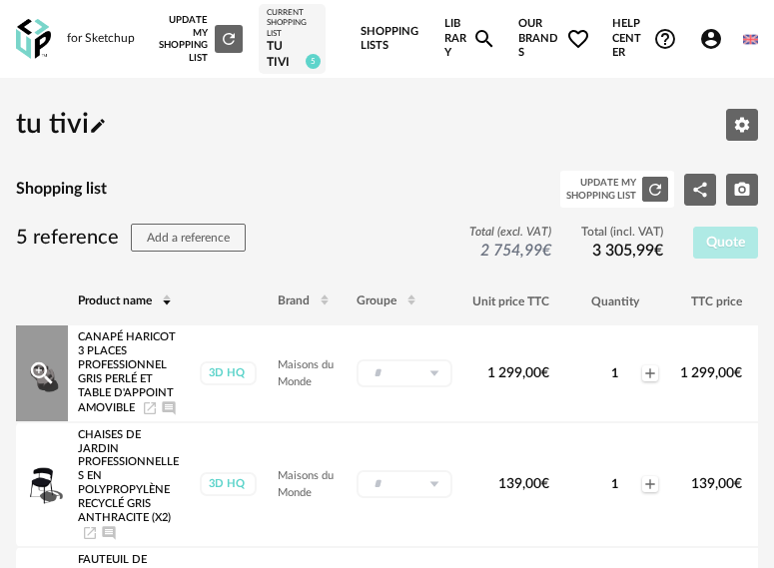
click at [443, 364] on icon at bounding box center [434, 374] width 25 height 28
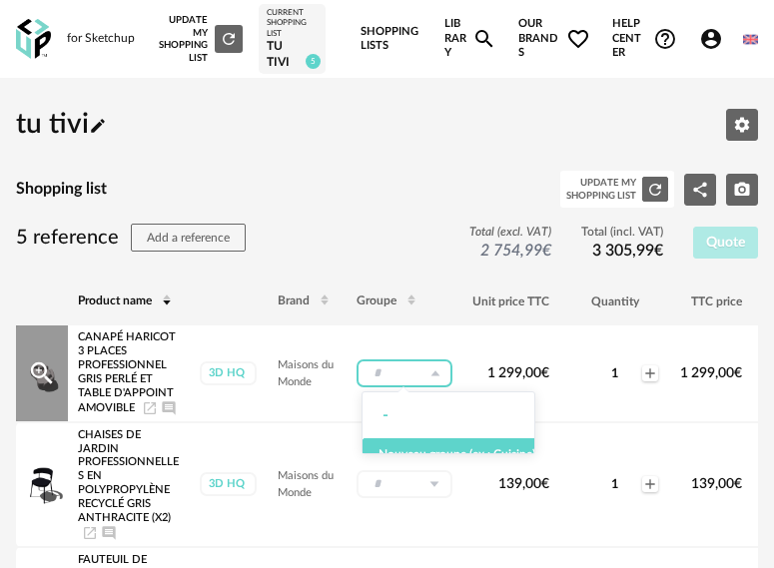
click at [443, 364] on icon at bounding box center [434, 374] width 25 height 28
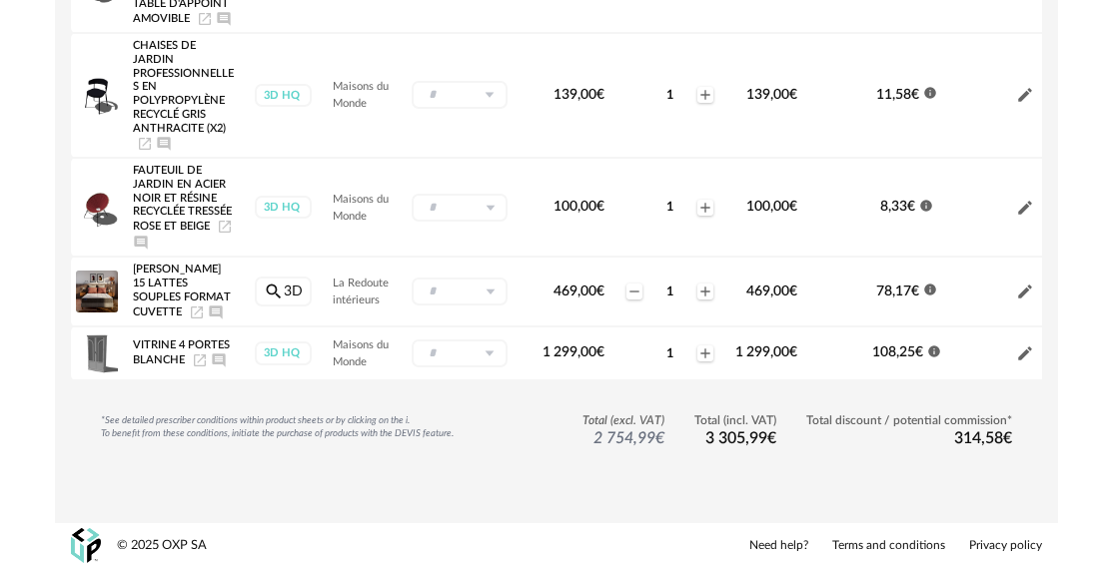
scroll to position [271, 0]
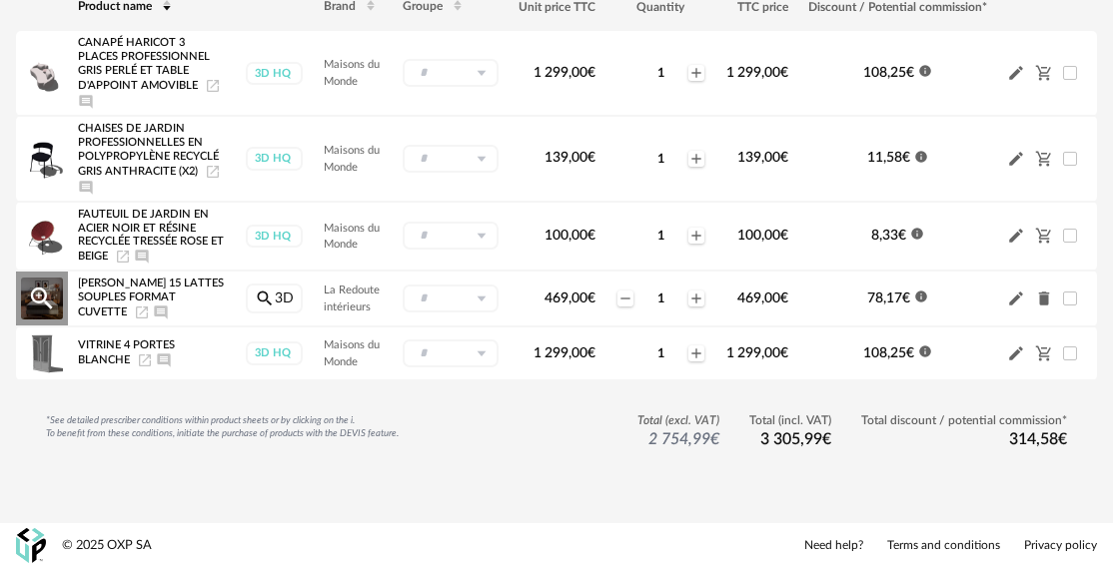
click at [773, 296] on icon "Delete icon" at bounding box center [1044, 299] width 11 height 14
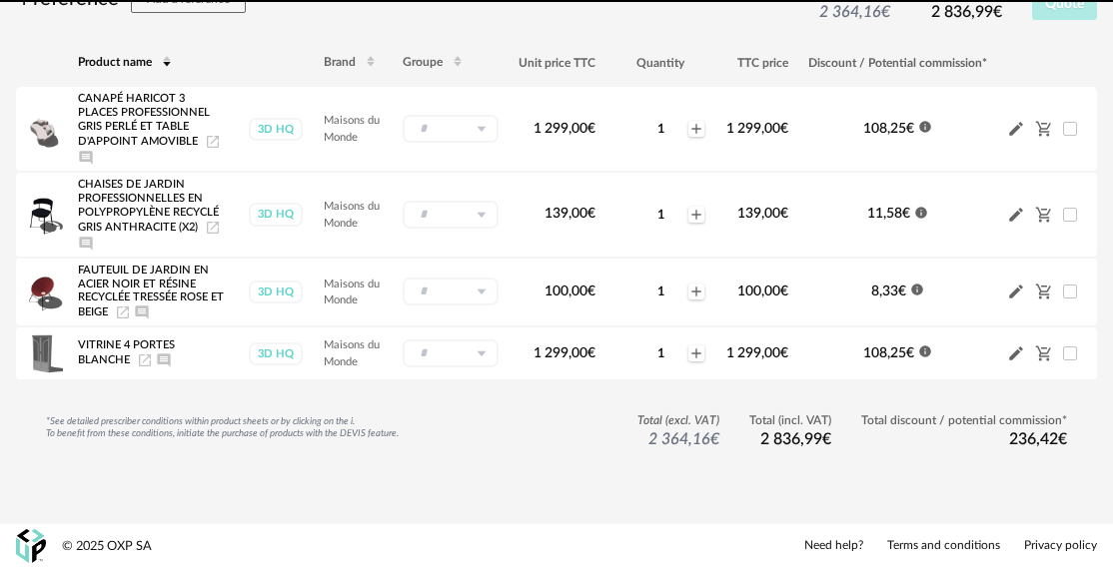
scroll to position [204, 0]
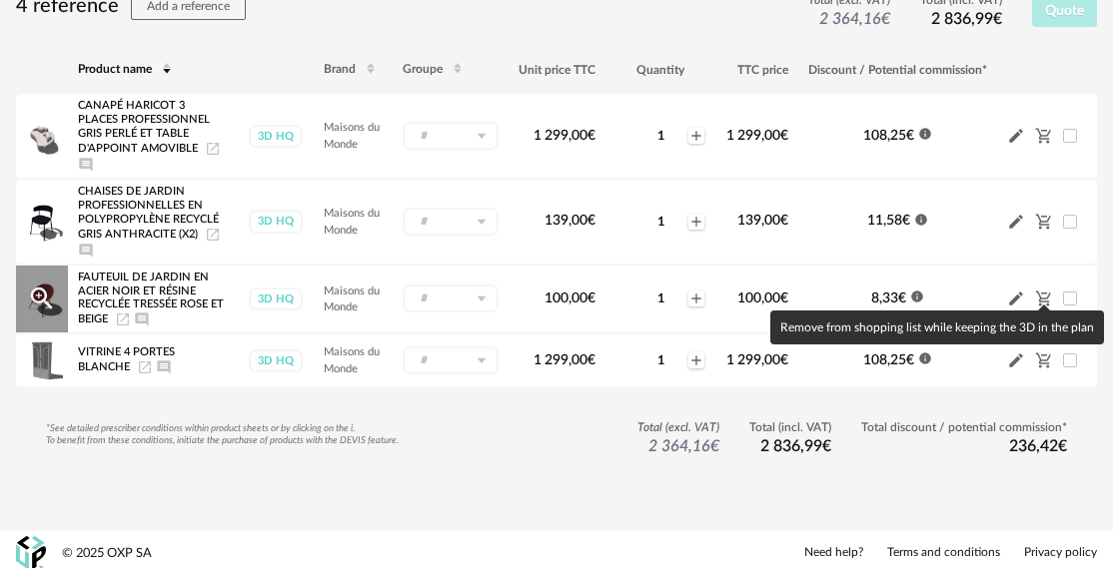
click at [773, 292] on icon "Cart Minus icon" at bounding box center [1044, 299] width 18 height 18
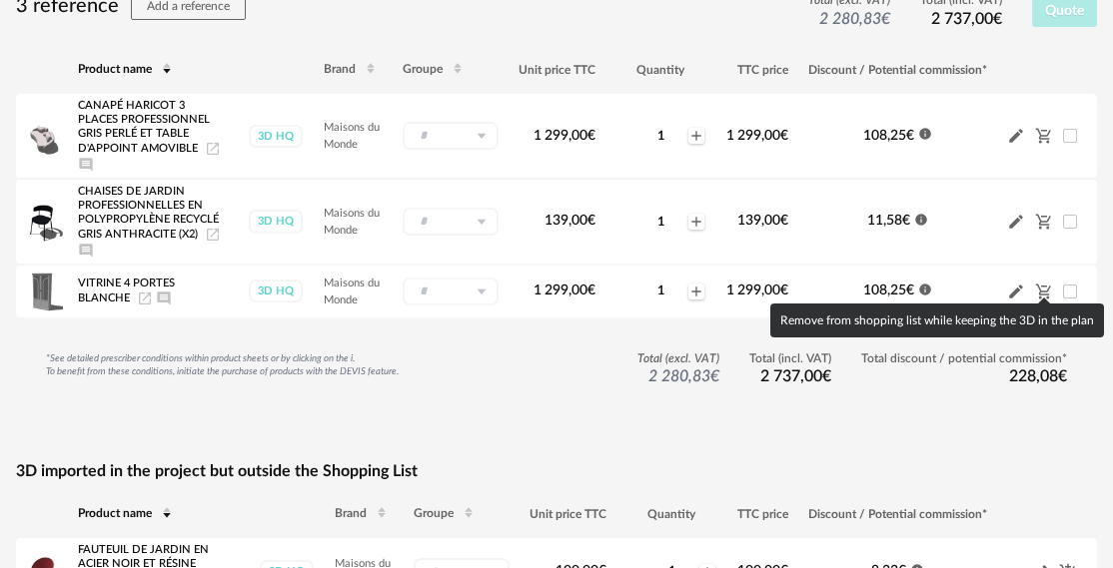
click at [773, 292] on icon "Cart Minus icon" at bounding box center [1044, 292] width 18 height 18
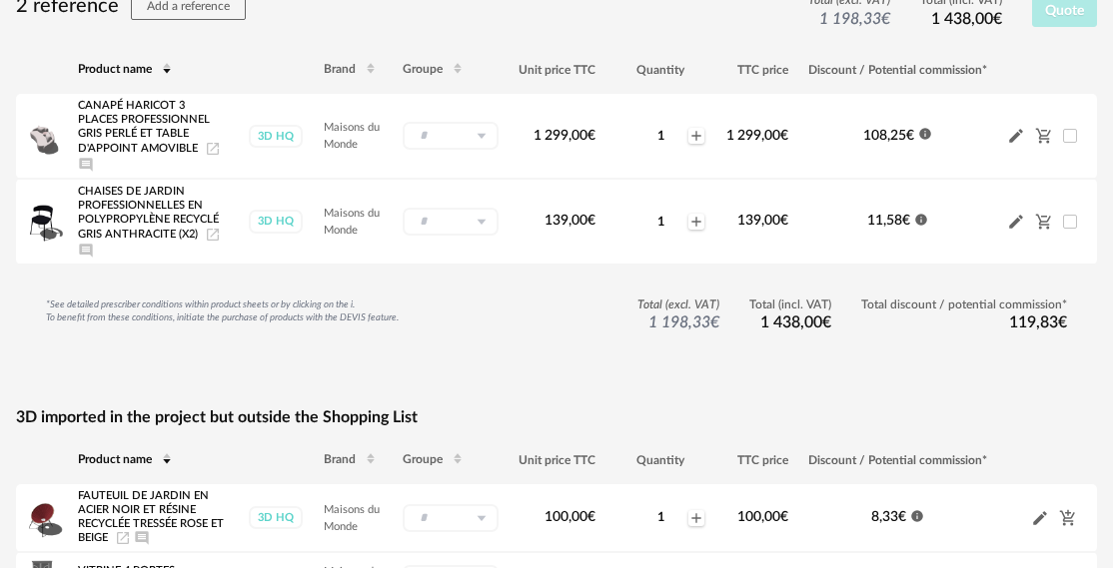
scroll to position [0, 0]
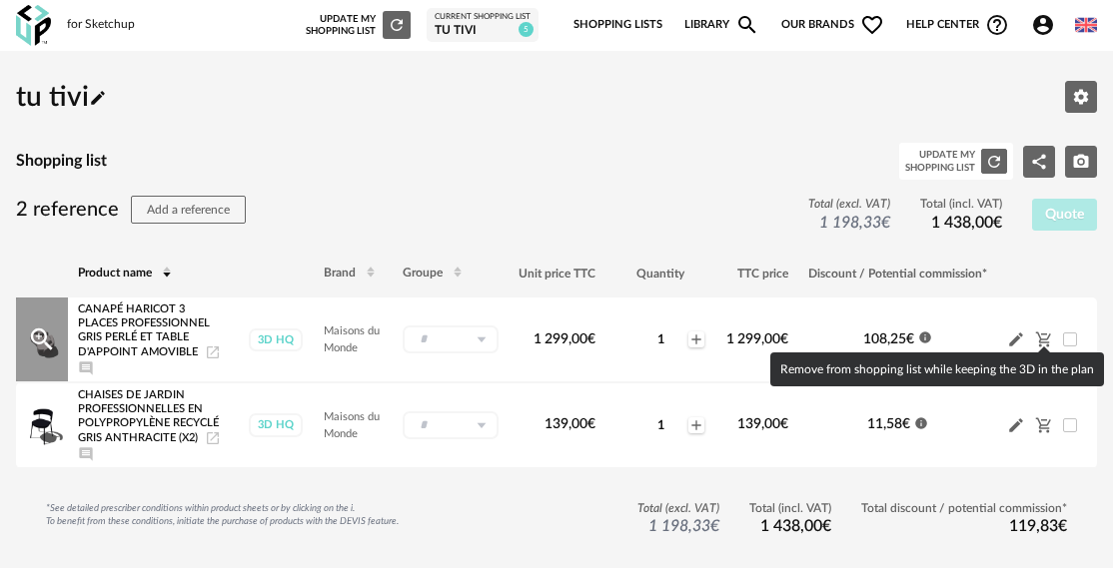
click at [773, 337] on icon "Cart Minus icon" at bounding box center [1044, 340] width 18 height 18
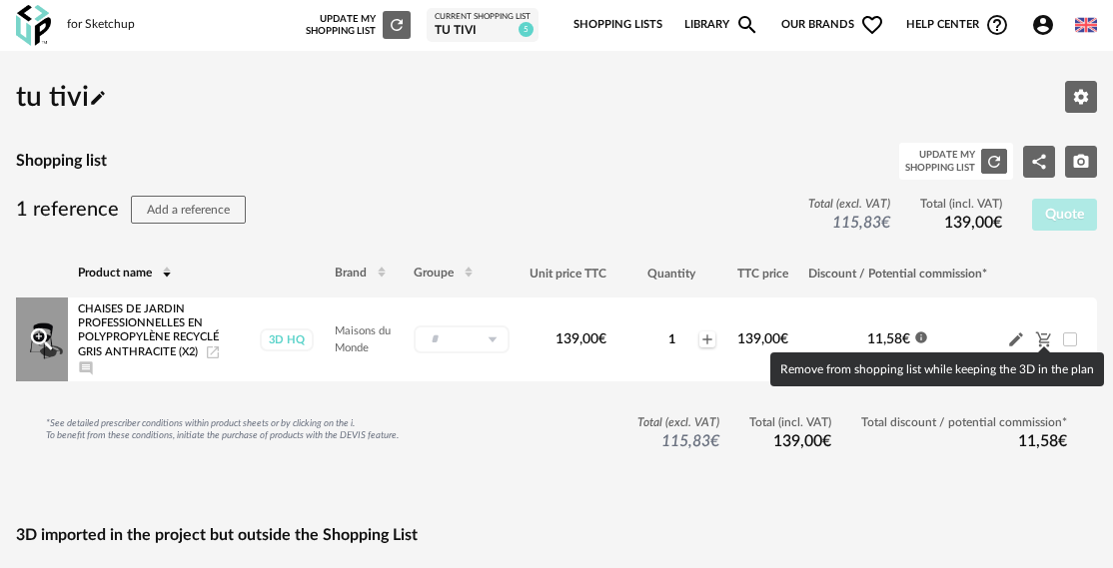
click at [773, 332] on icon "Cart Minus icon" at bounding box center [1044, 340] width 18 height 18
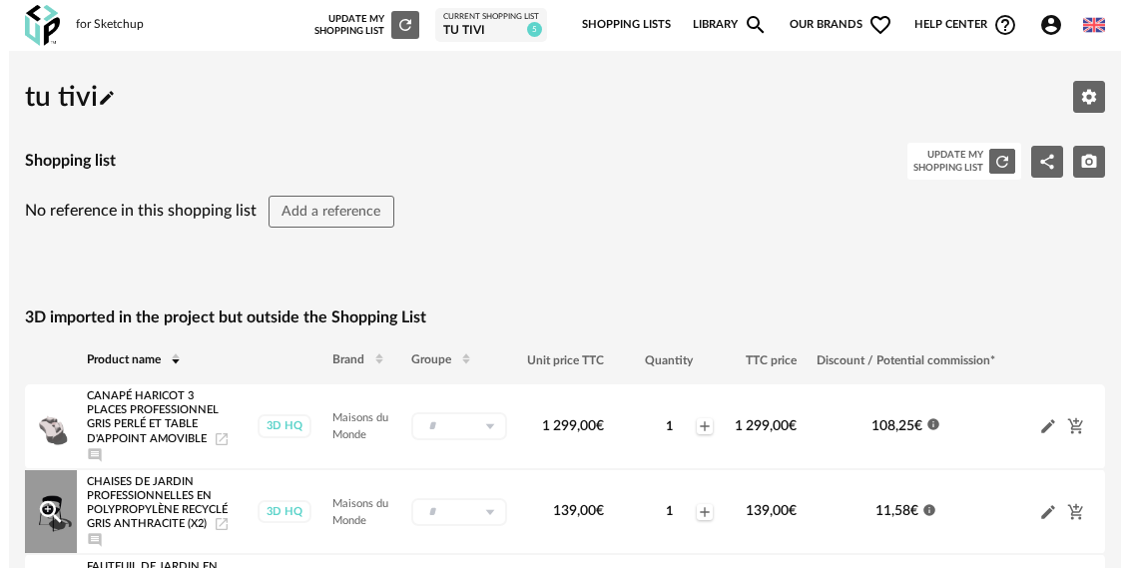
scroll to position [196, 0]
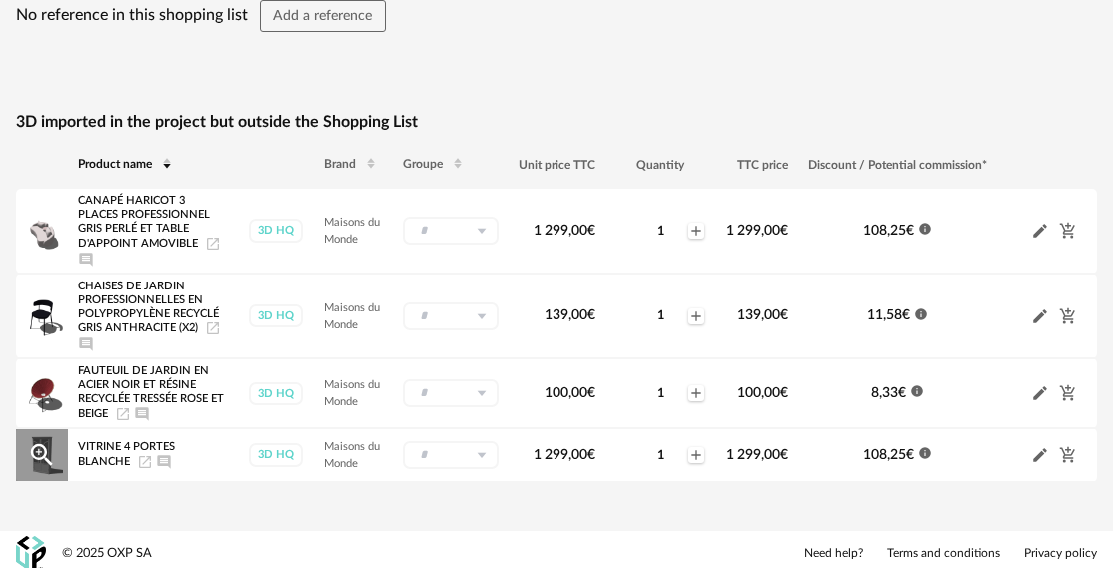
click at [773, 447] on icon "Pencil icon" at bounding box center [1040, 455] width 18 height 18
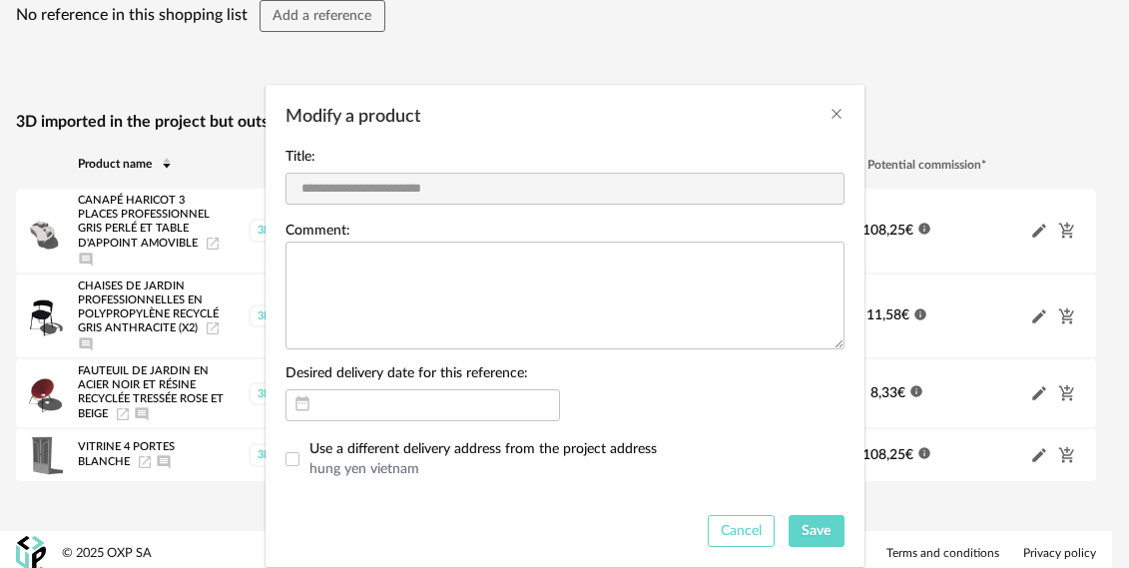
click at [709, 532] on button "Cancel" at bounding box center [742, 531] width 68 height 32
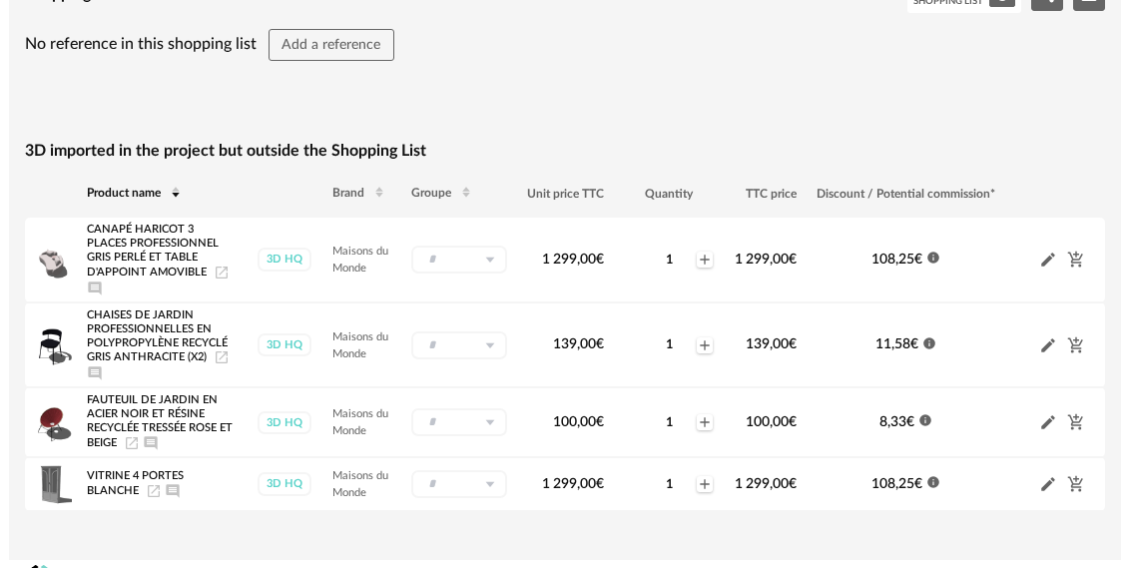
scroll to position [0, 0]
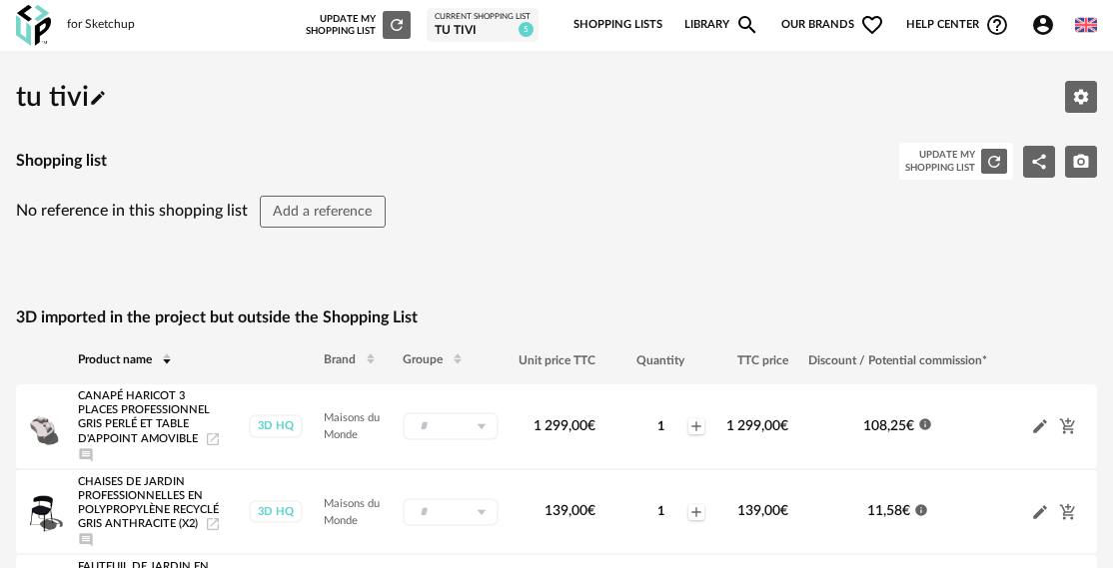
click at [724, 31] on link "Library Magnify icon" at bounding box center [721, 25] width 75 height 42
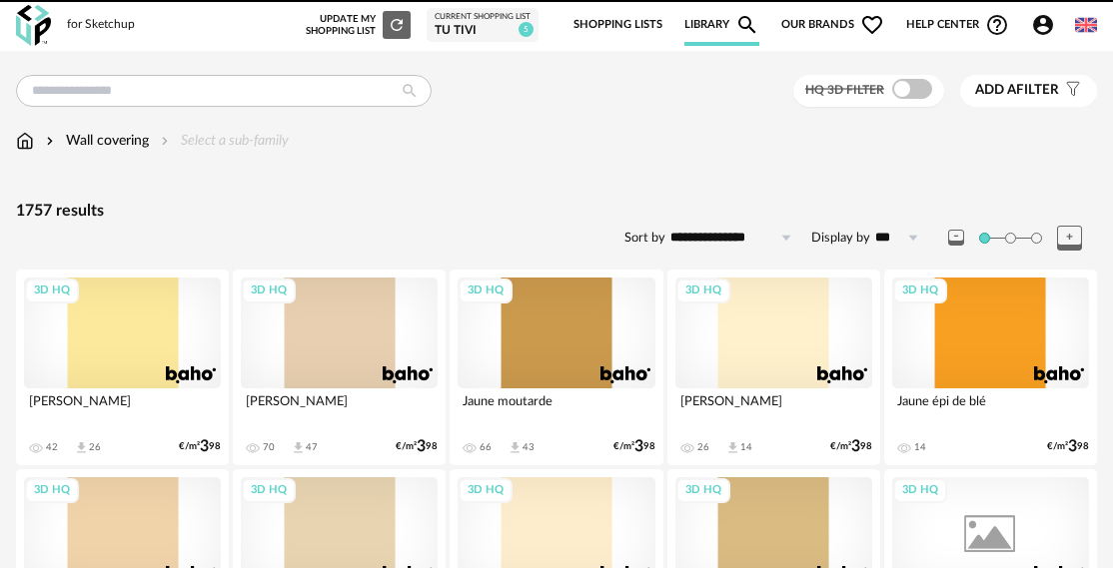
click at [773, 29] on span "Our brands Heart Outline icon" at bounding box center [832, 25] width 103 height 42
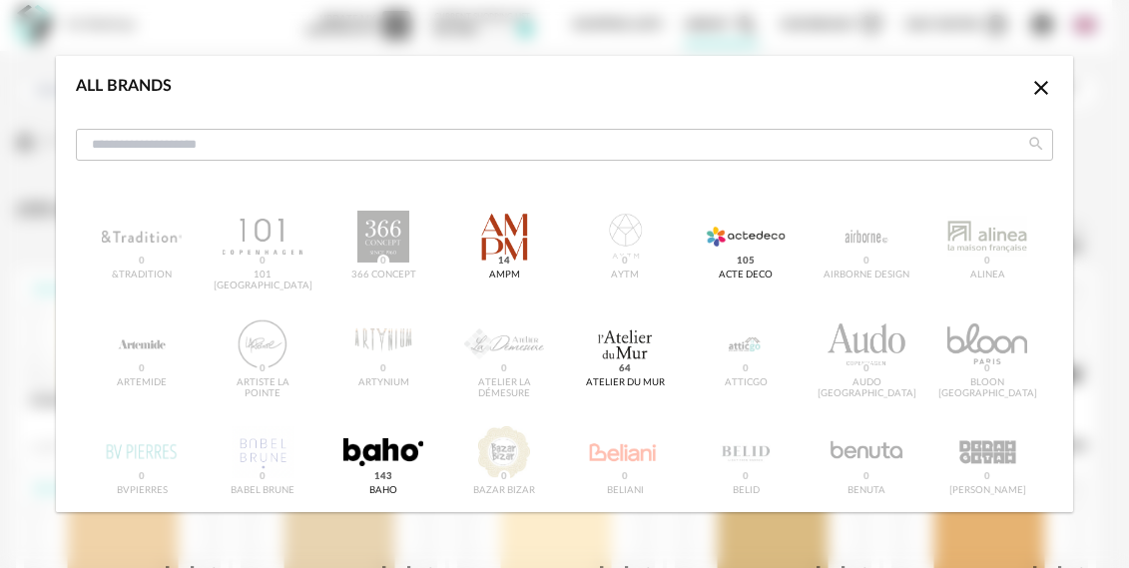
click at [773, 100] on div "Close icon" at bounding box center [1042, 90] width 24 height 29
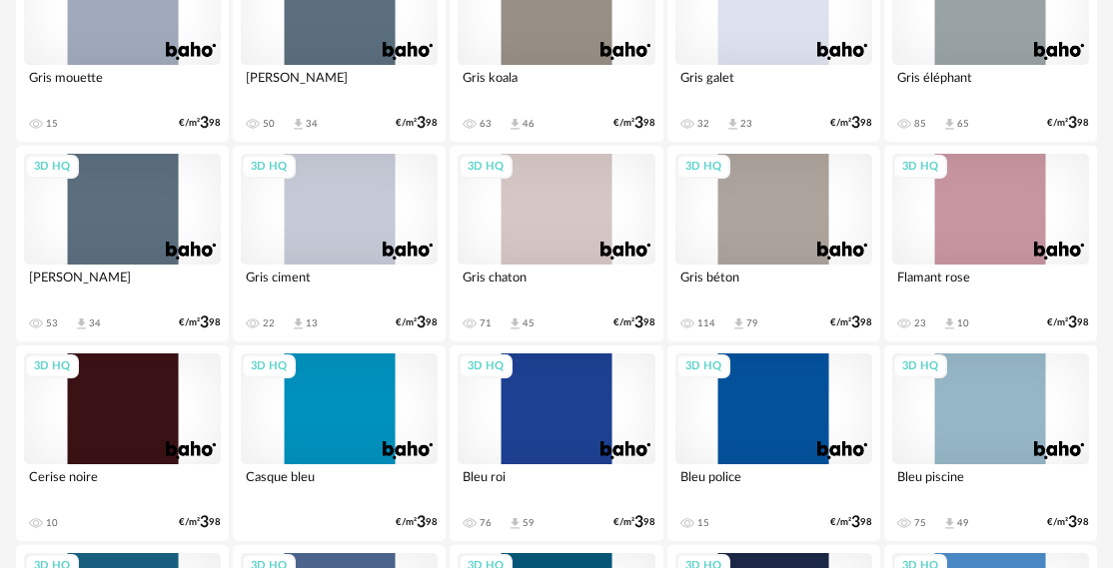
scroll to position [823, 0]
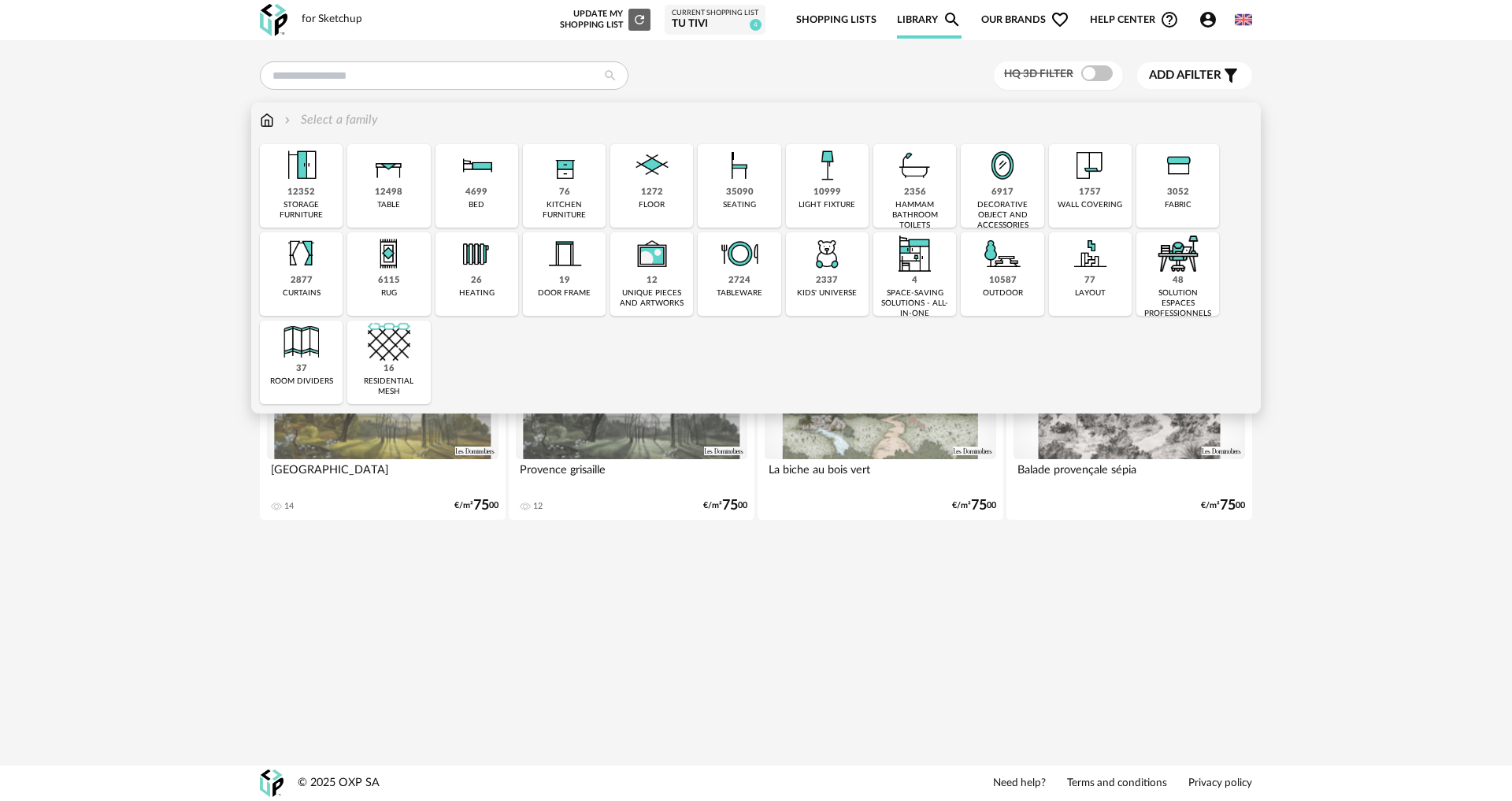
click at [268, 119] on img at bounding box center [267, 120] width 14 height 18
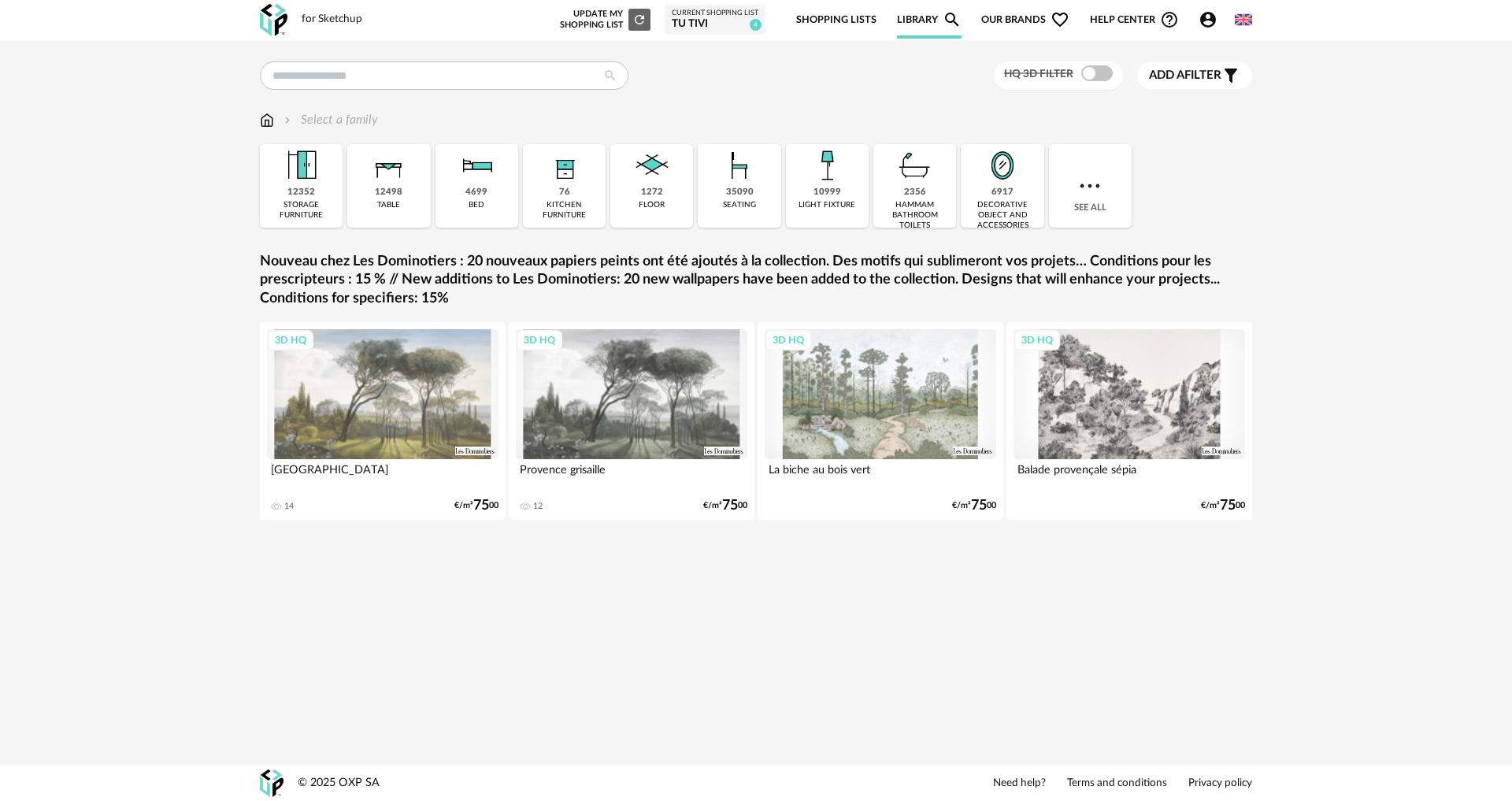
click at [712, 18] on link "Current Shopping List tu tivi 4" at bounding box center [715, 20] width 87 height 23
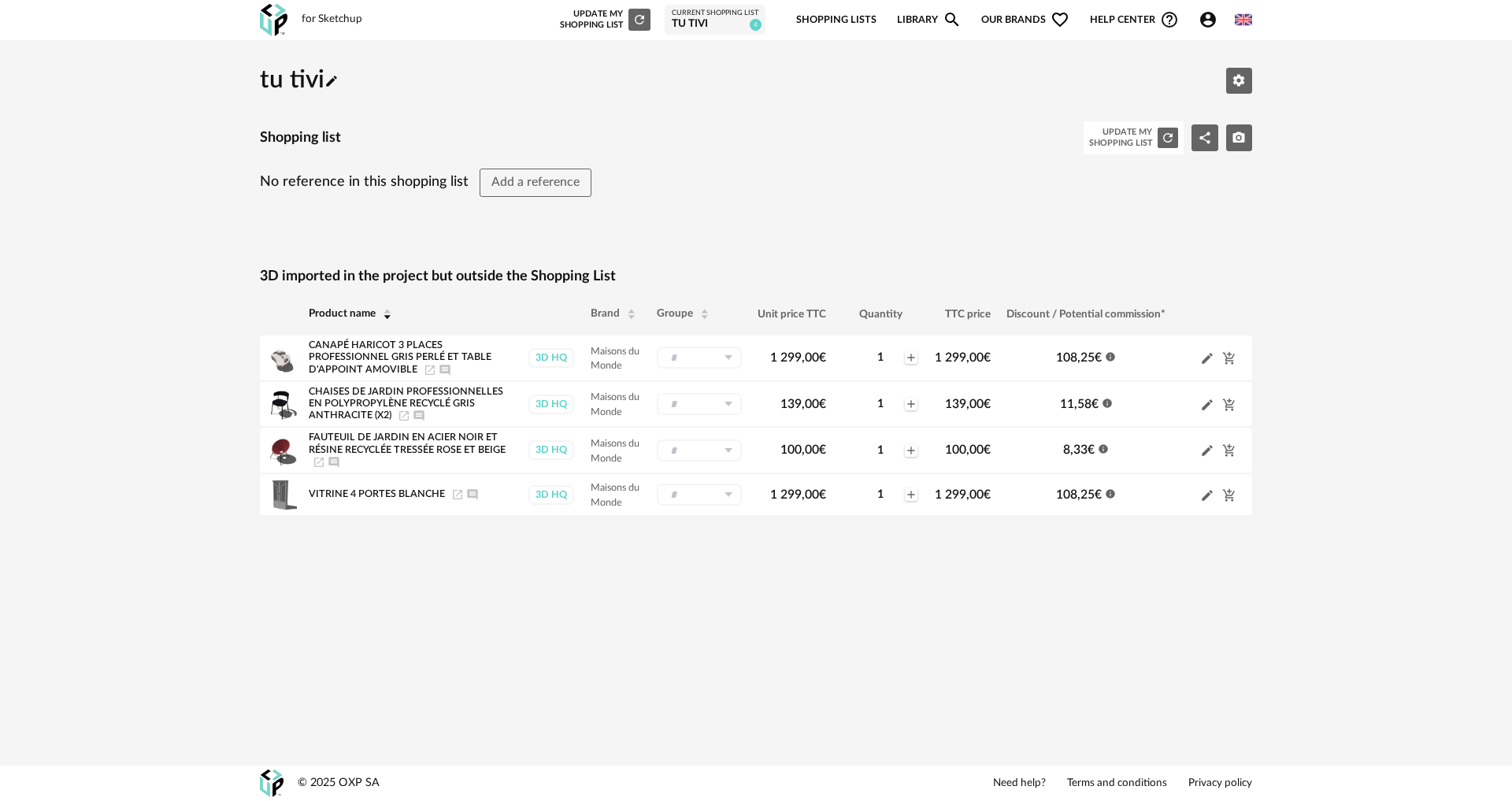
drag, startPoint x: 342, startPoint y: 495, endPoint x: 629, endPoint y: 621, distance: 313.4
click at [629, 621] on div "for Sketchup New shopping list Update my Shopping List Refresh icon Current Sho…" at bounding box center [756, 400] width 1512 height 801
